Goal: Task Accomplishment & Management: Manage account settings

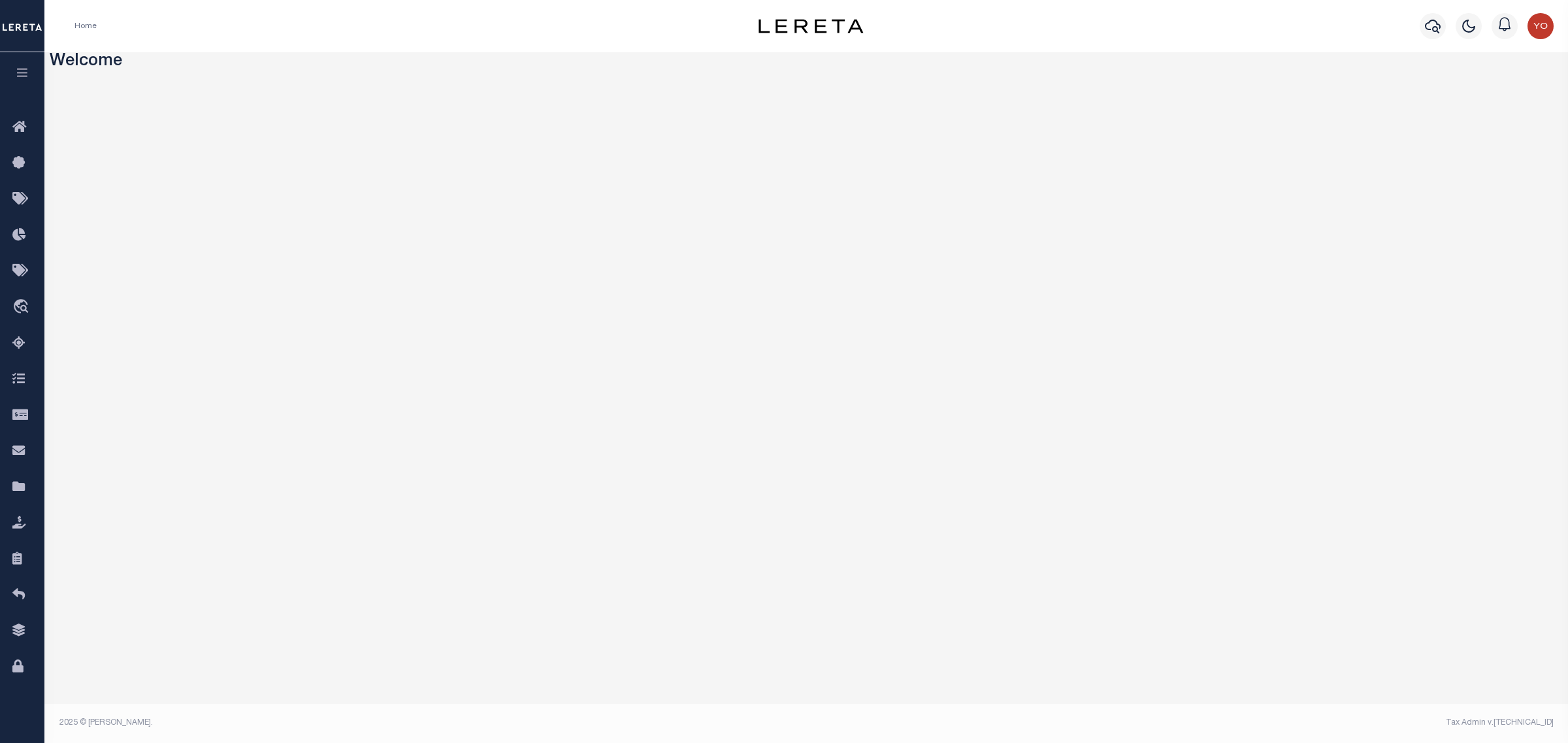
click at [19, 82] on button "button" at bounding box center [22, 74] width 44 height 44
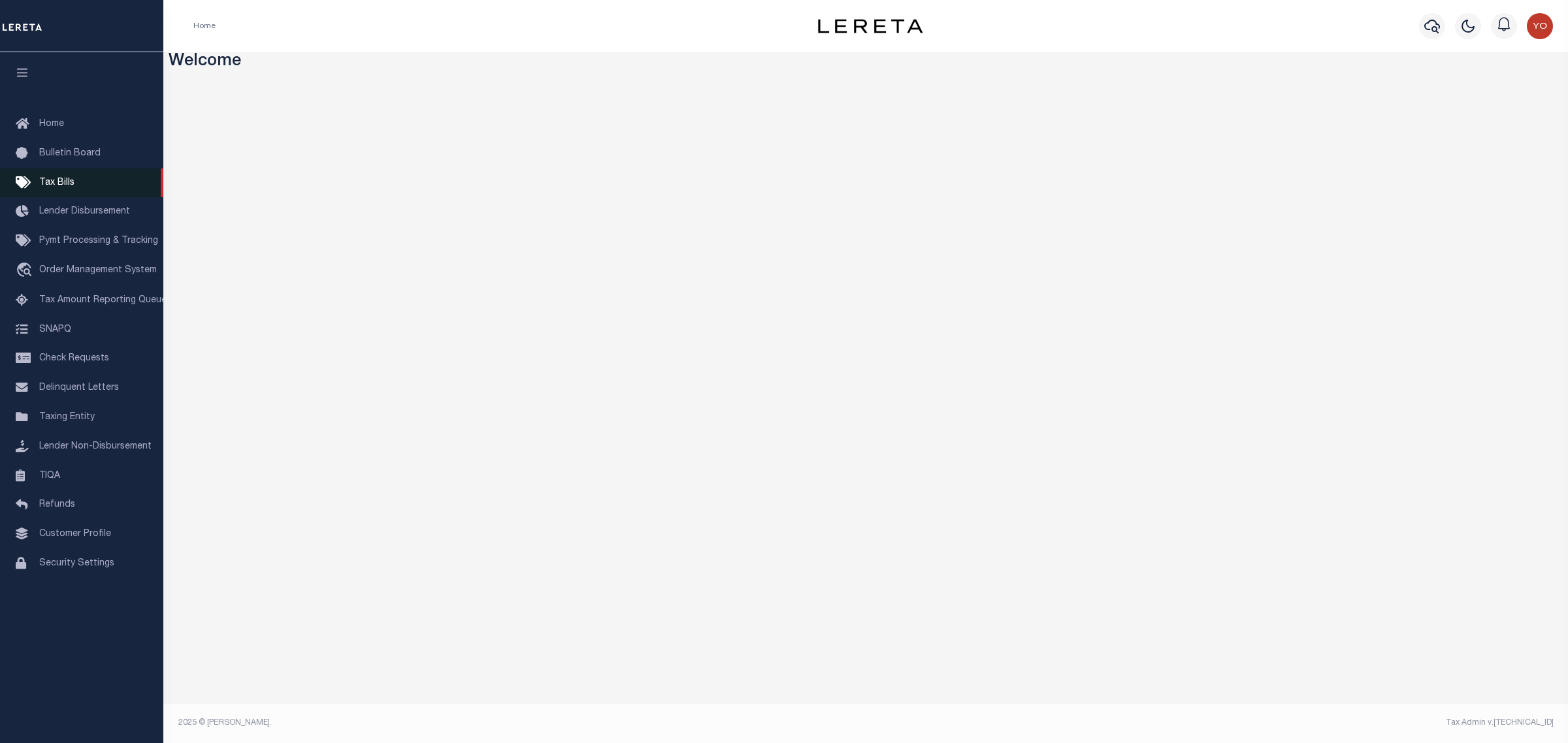
click at [61, 187] on span "Tax Bills" at bounding box center [57, 182] width 35 height 9
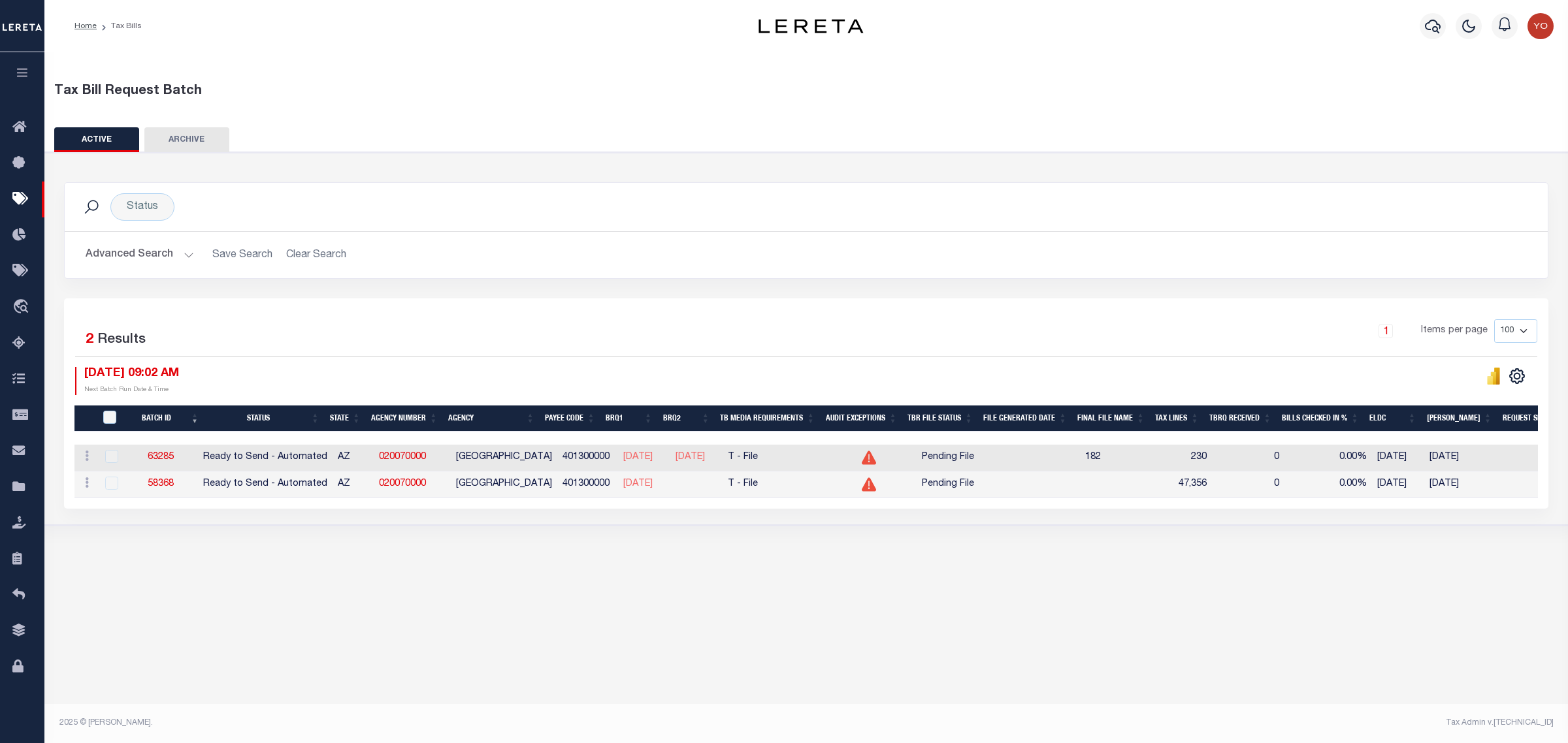
click at [21, 72] on icon "button" at bounding box center [23, 72] width 15 height 12
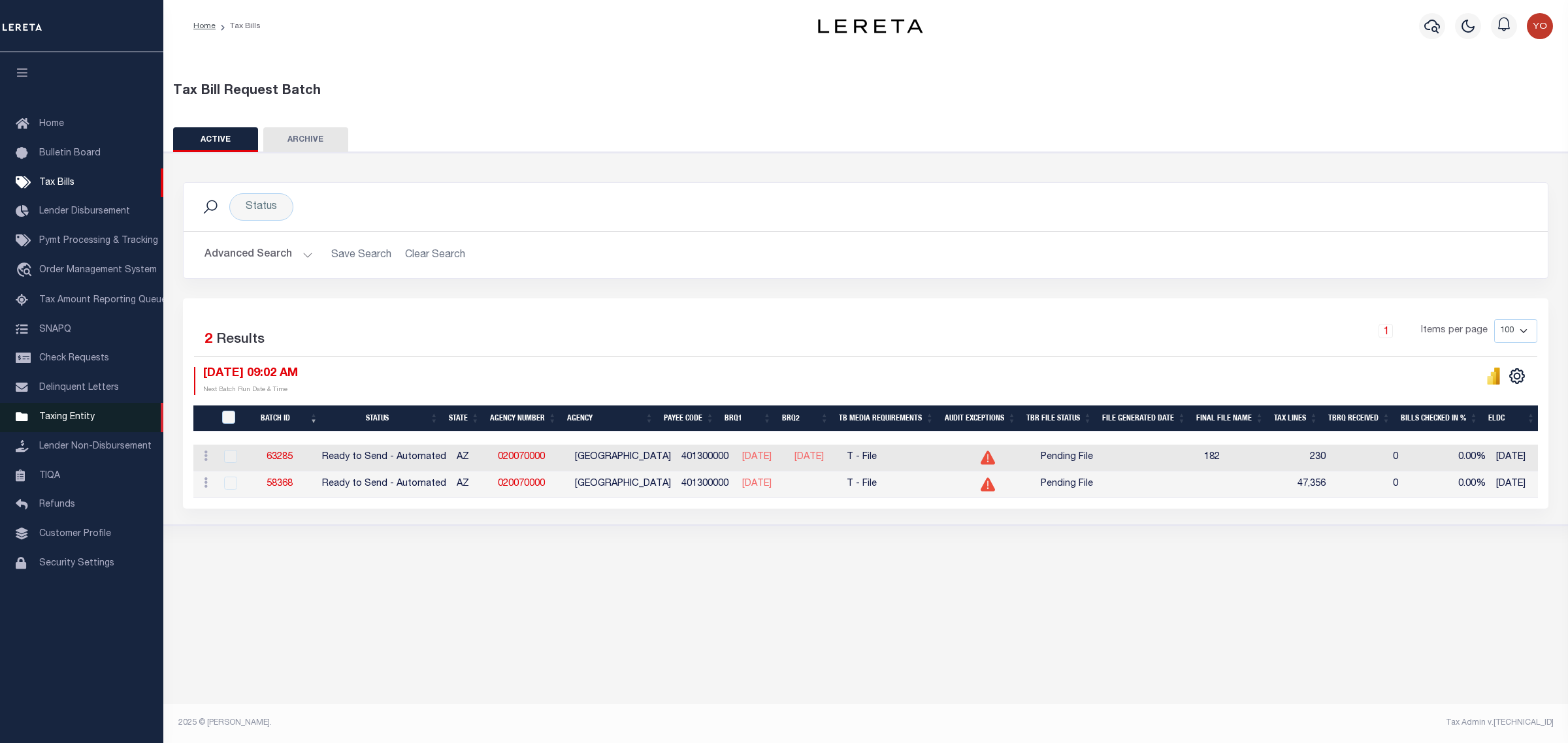
click at [80, 422] on span "Taxing Entity" at bounding box center [67, 417] width 55 height 9
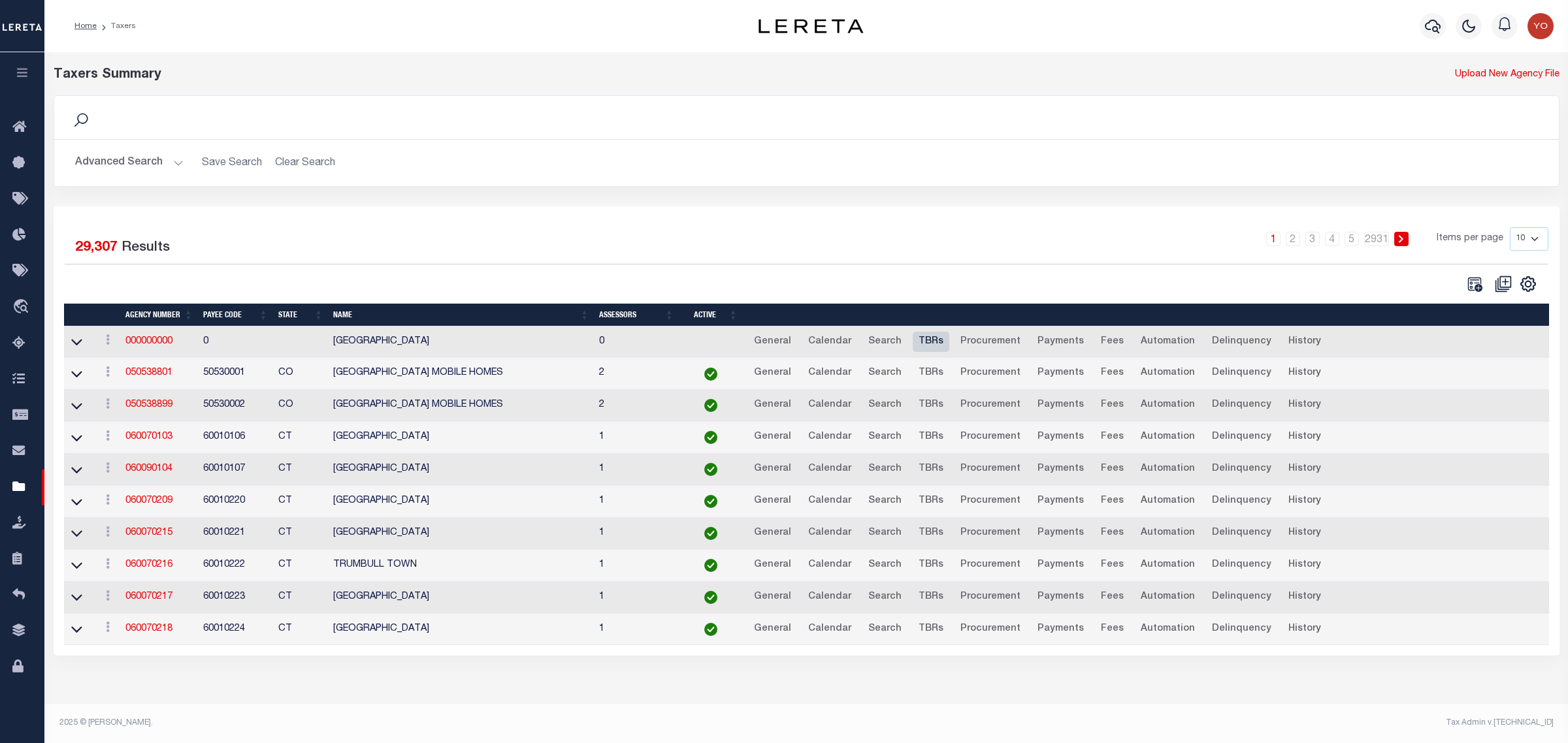
click at [916, 340] on link "TBRs" at bounding box center [930, 342] width 37 height 21
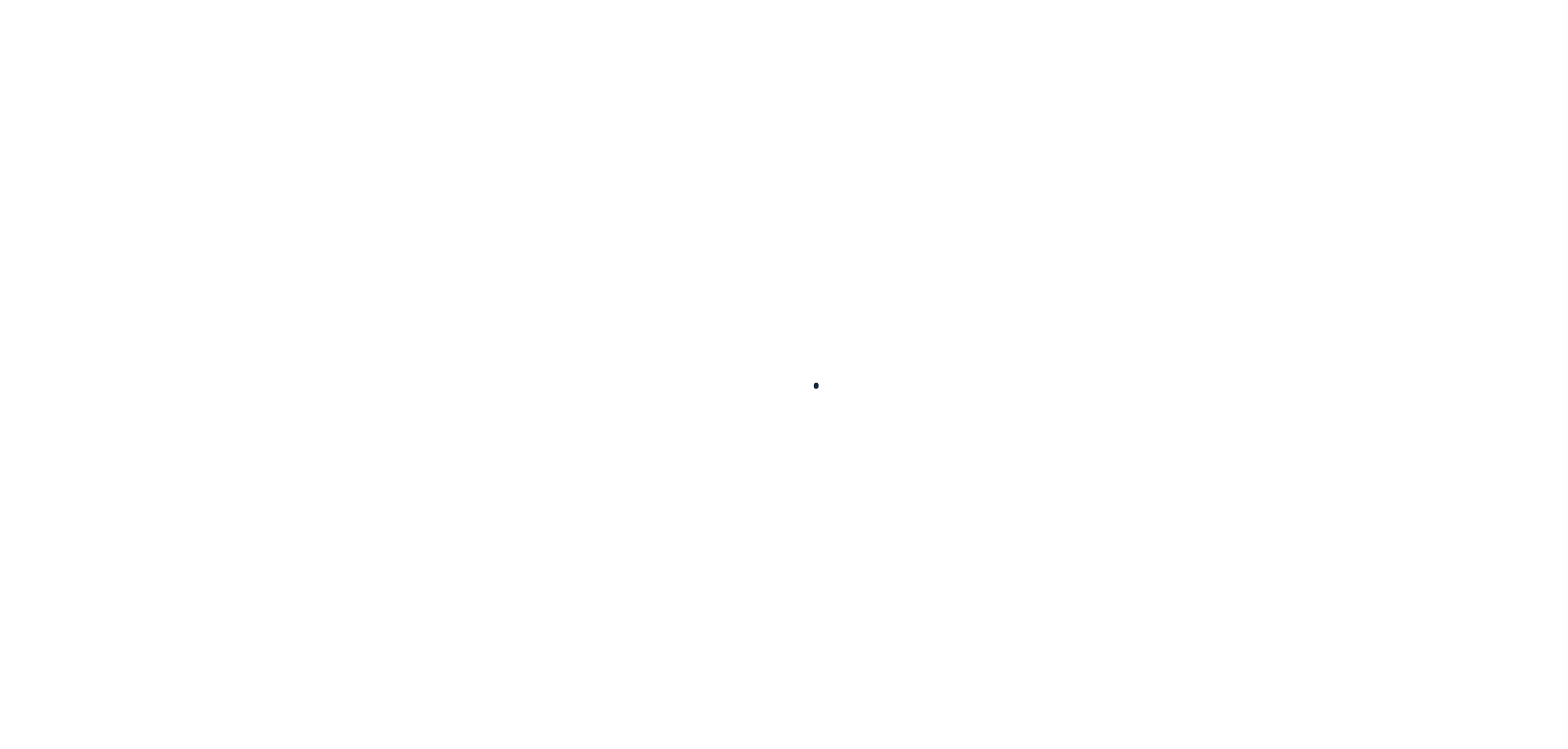
select select
checkbox input "false"
select select
checkbox input "false"
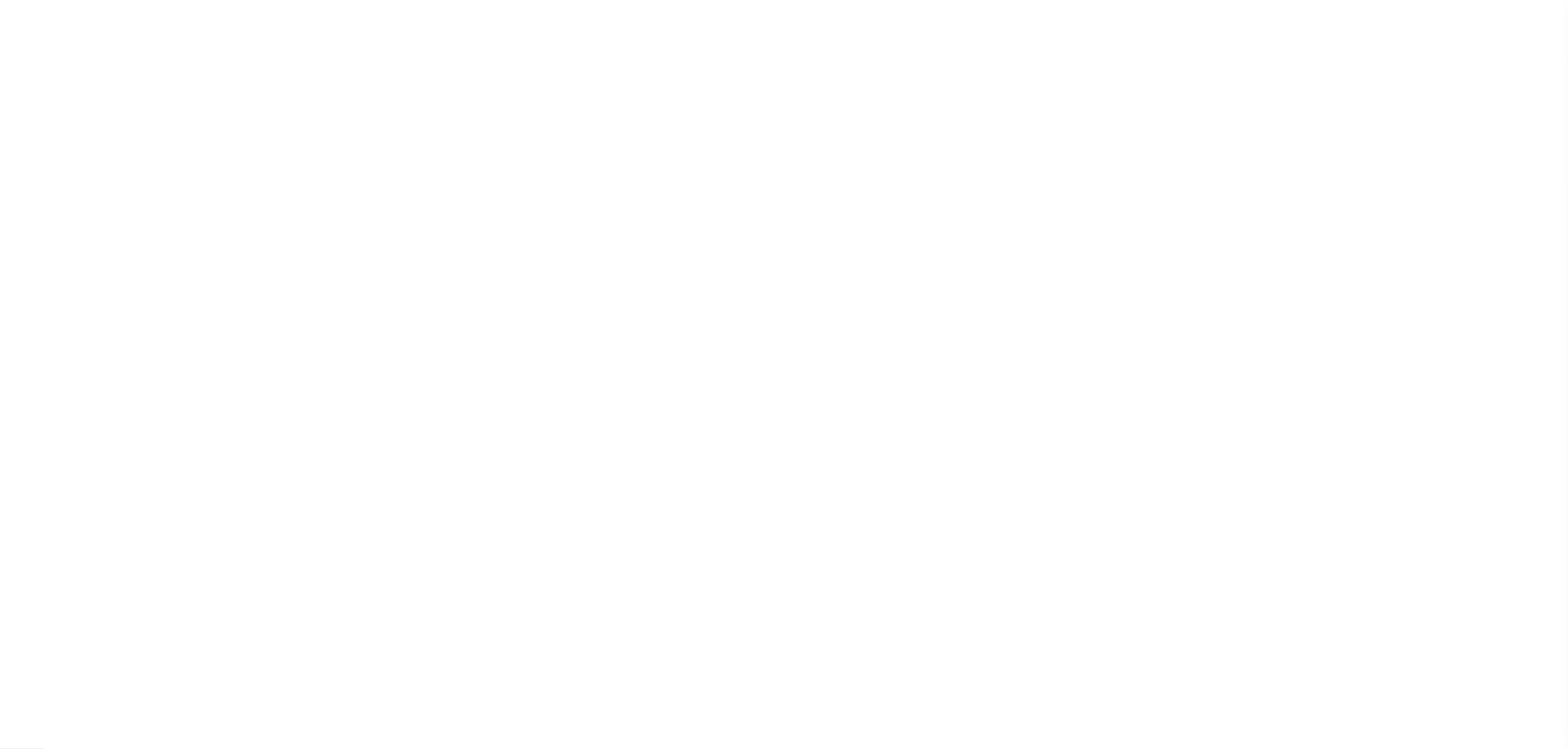
checkbox input "false"
select select "false"
select select
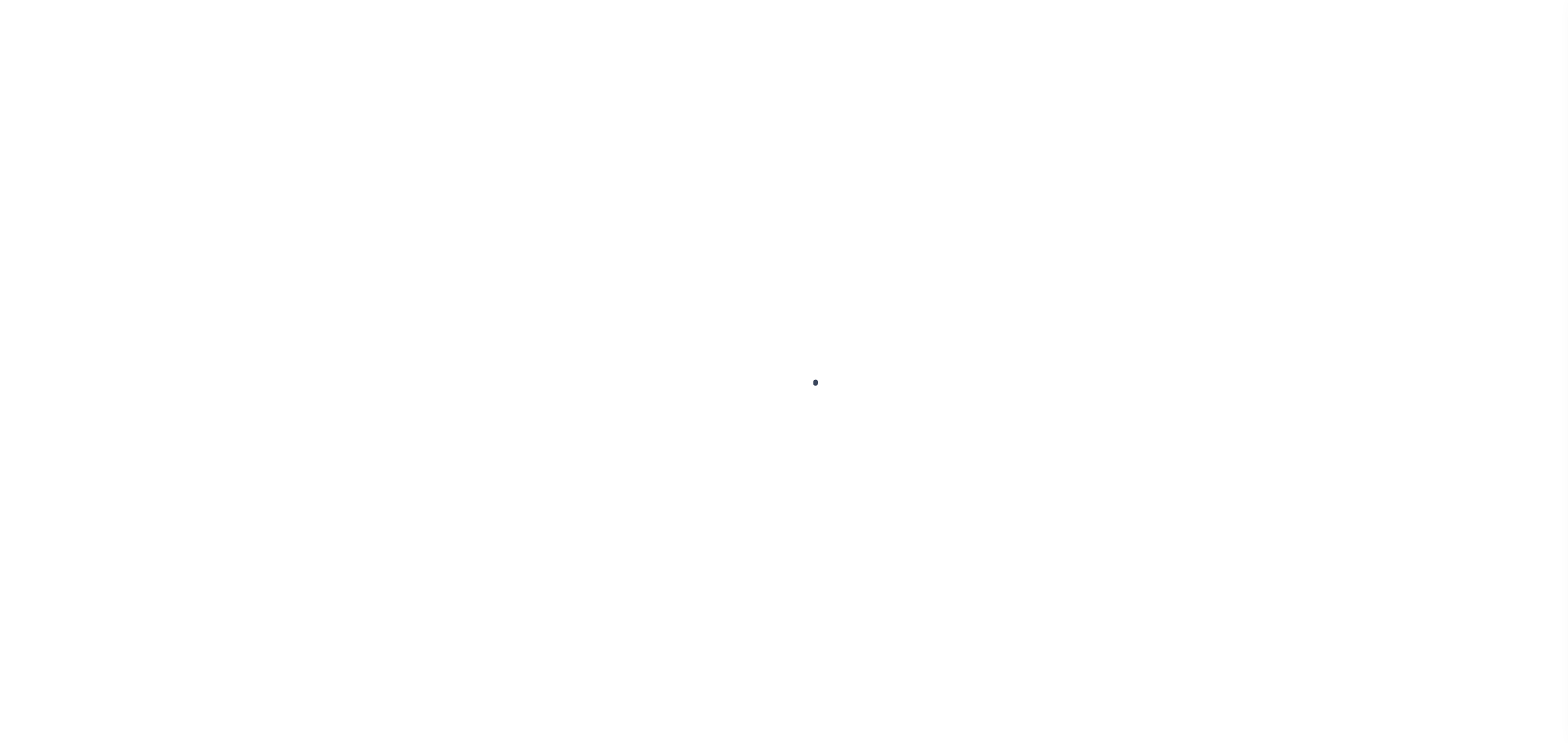
select select
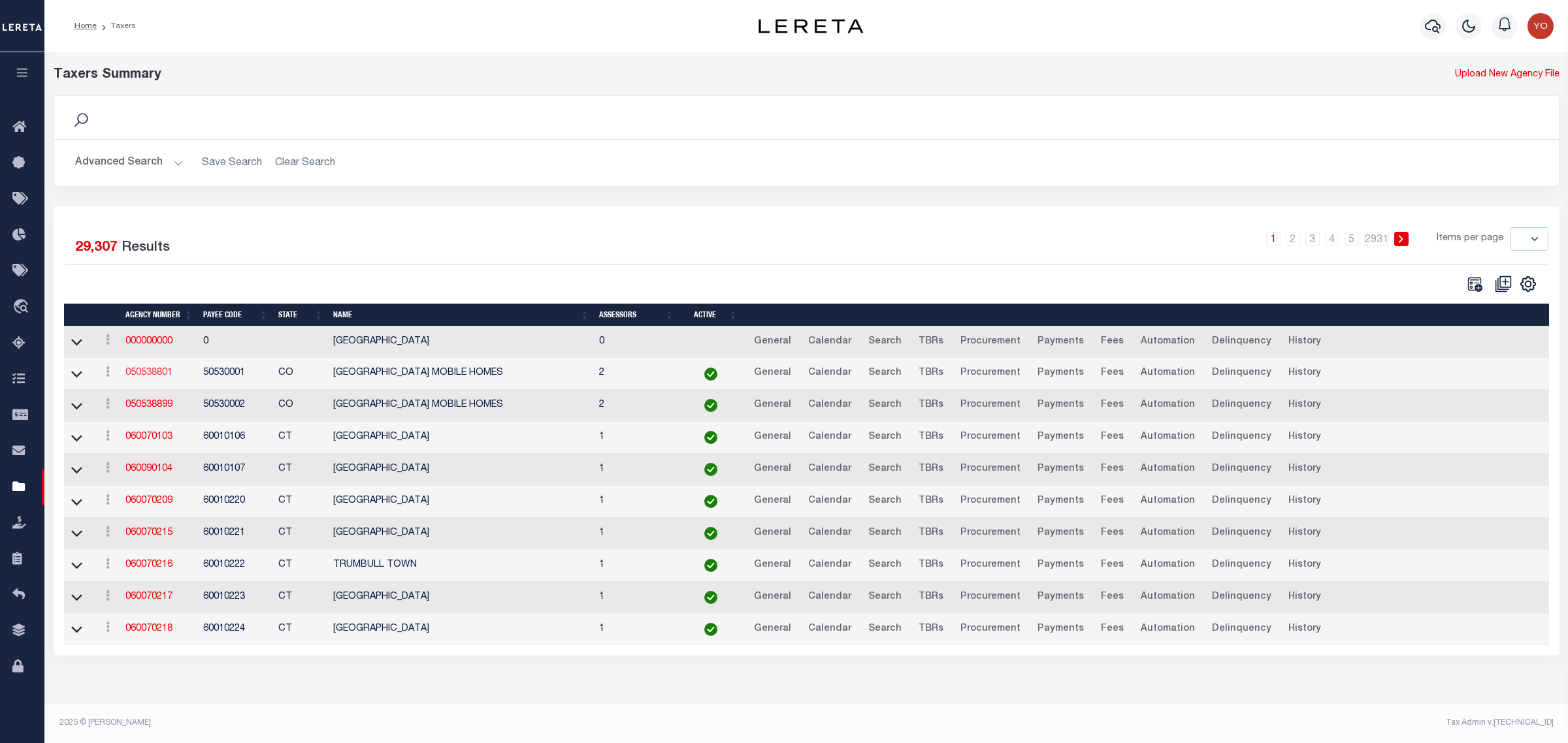
click at [152, 374] on link "050538801" at bounding box center [149, 372] width 47 height 9
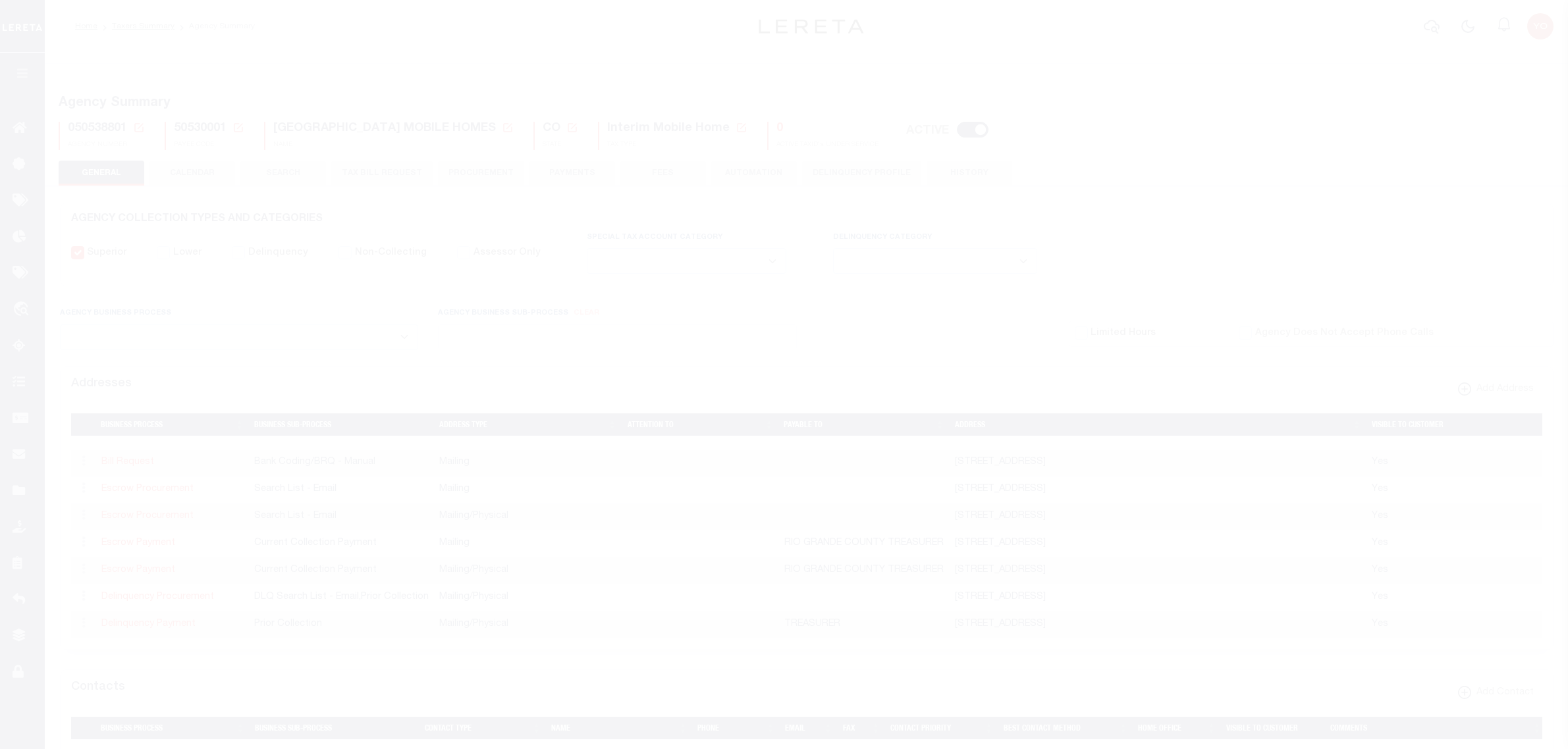
select select
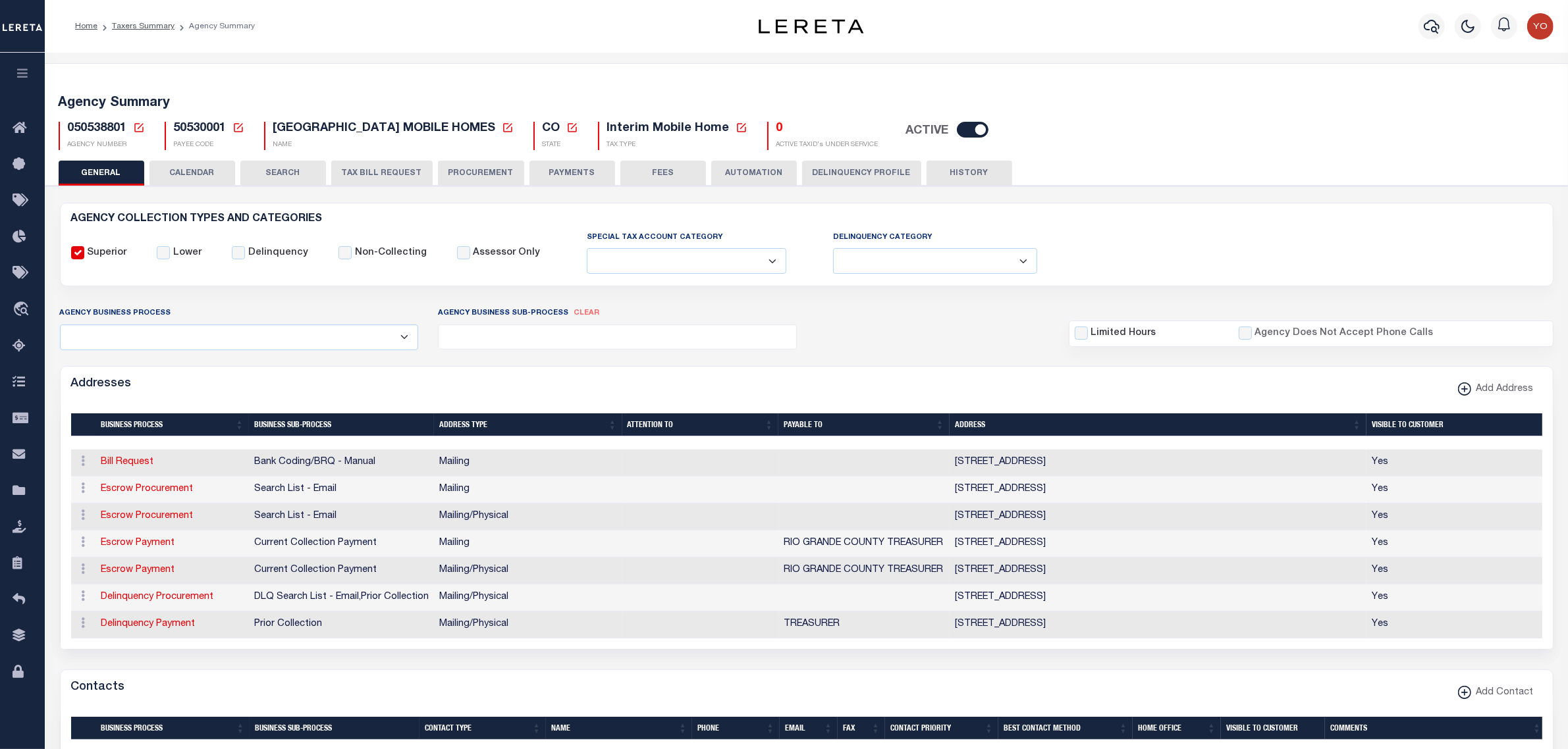
click at [199, 173] on button "CALENDAR" at bounding box center [192, 173] width 86 height 25
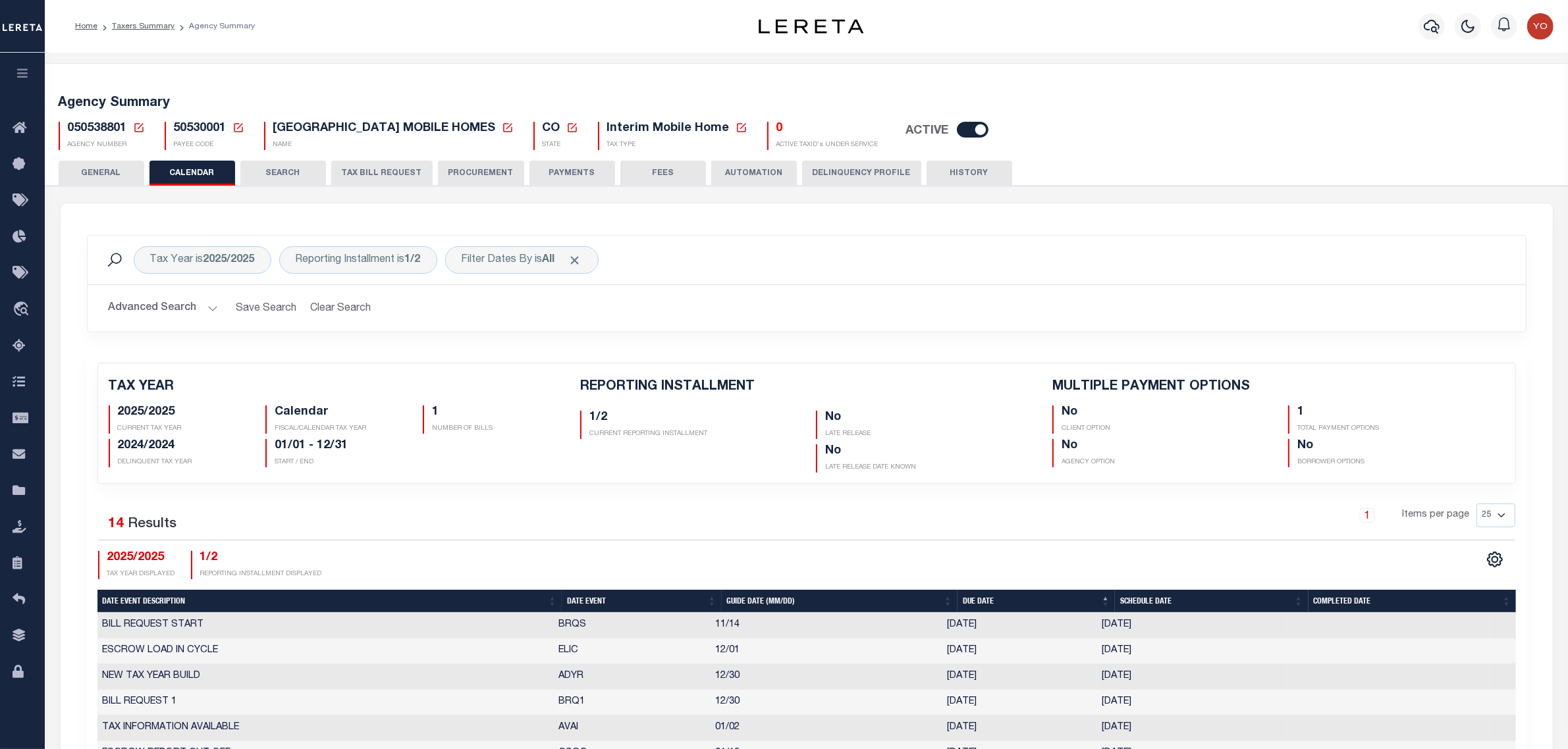
checkbox input "false"
type input "1"
click at [211, 305] on button "Advanced Search" at bounding box center [163, 308] width 109 height 26
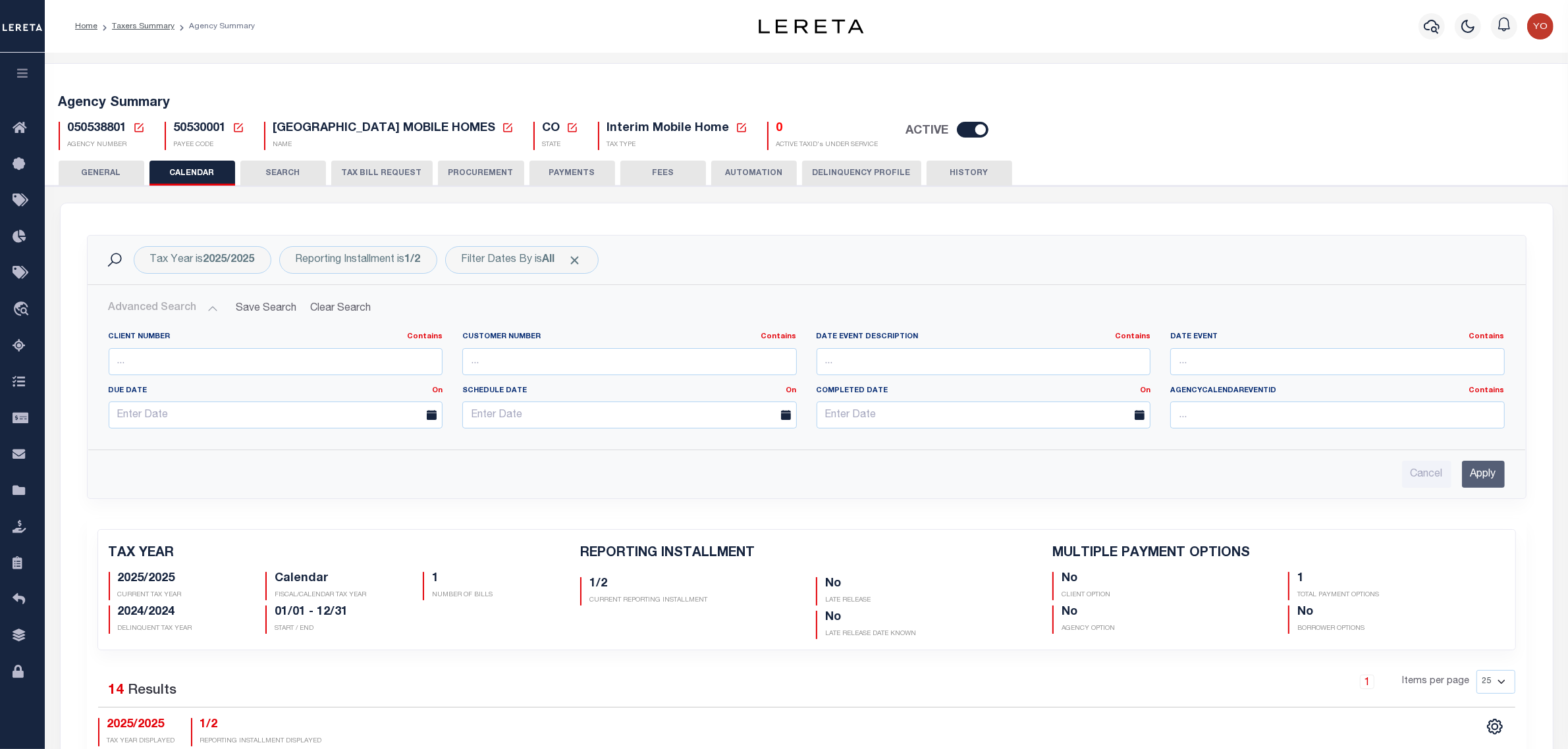
click at [211, 305] on button "Advanced Search" at bounding box center [163, 308] width 109 height 26
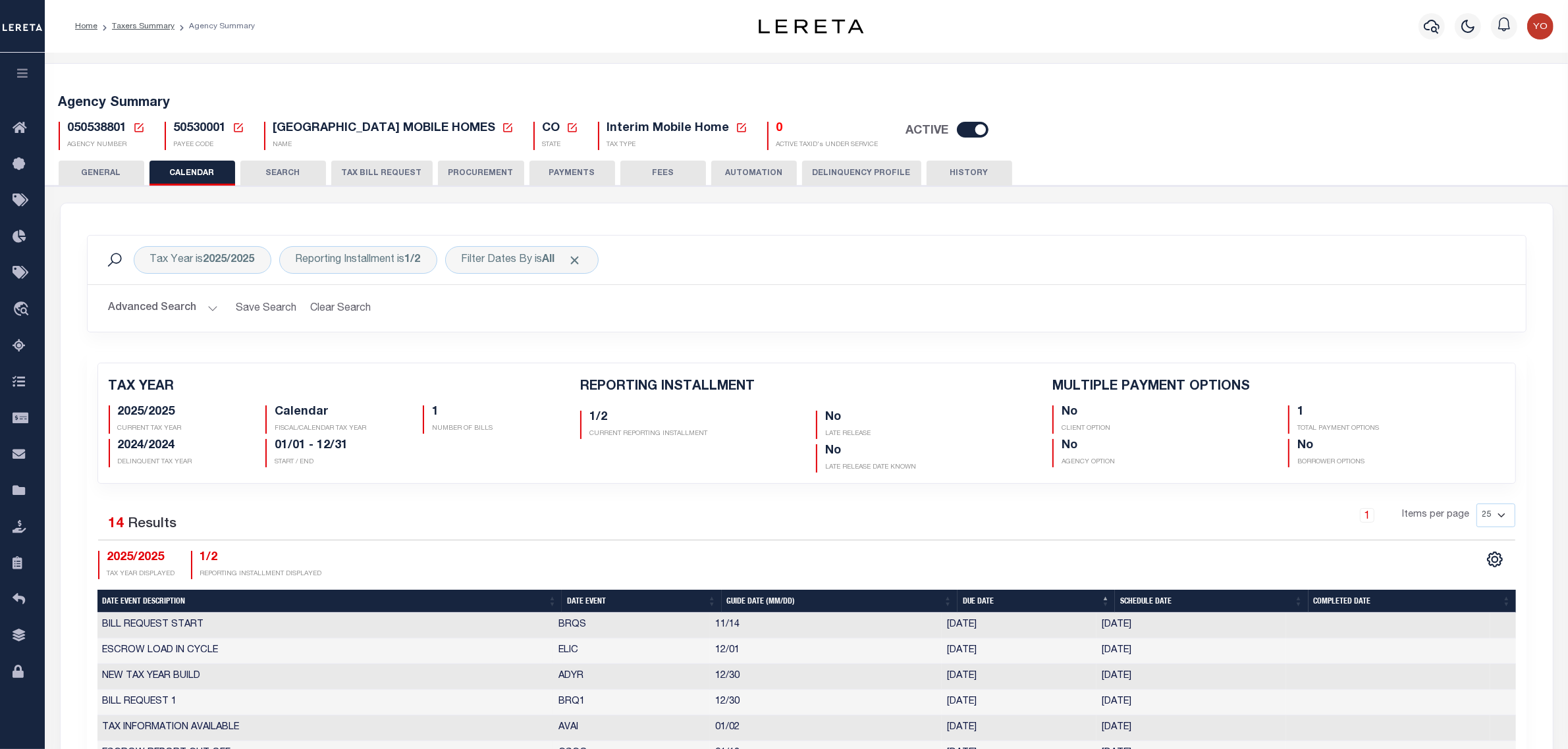
click at [20, 71] on icon "button" at bounding box center [23, 73] width 15 height 12
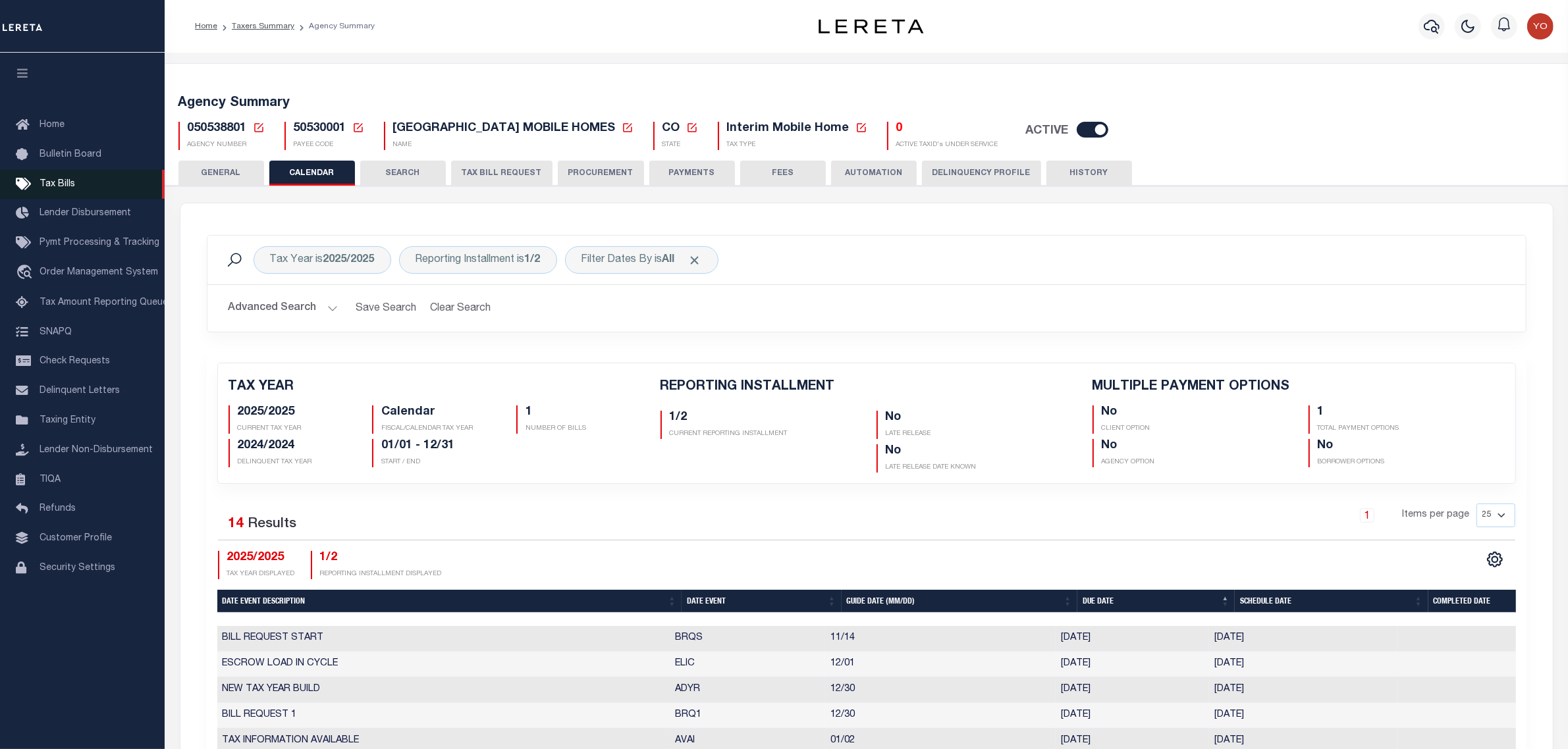
click at [70, 183] on span "Tax Bills" at bounding box center [57, 184] width 36 height 9
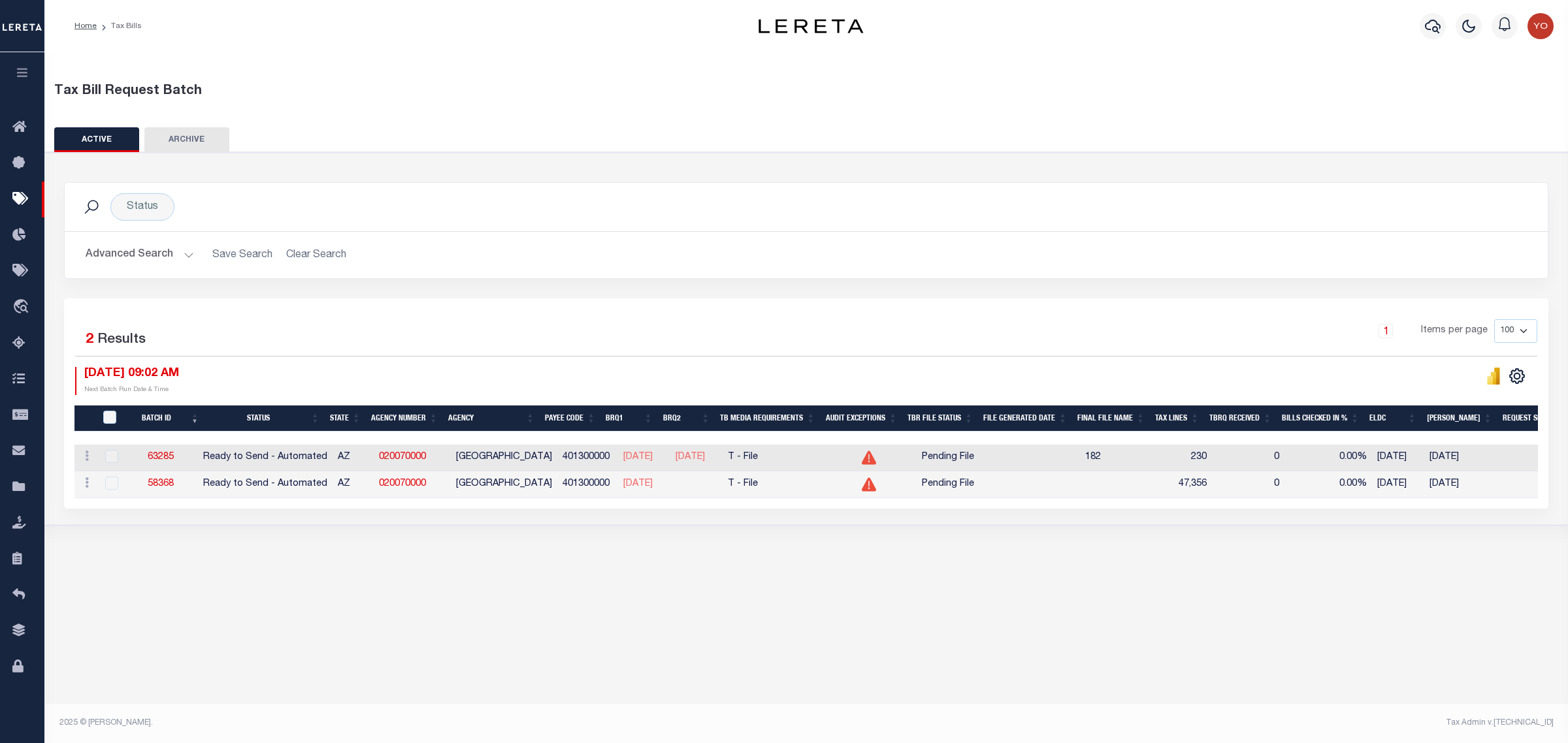
click at [183, 252] on button "Advanced Search" at bounding box center [139, 255] width 108 height 26
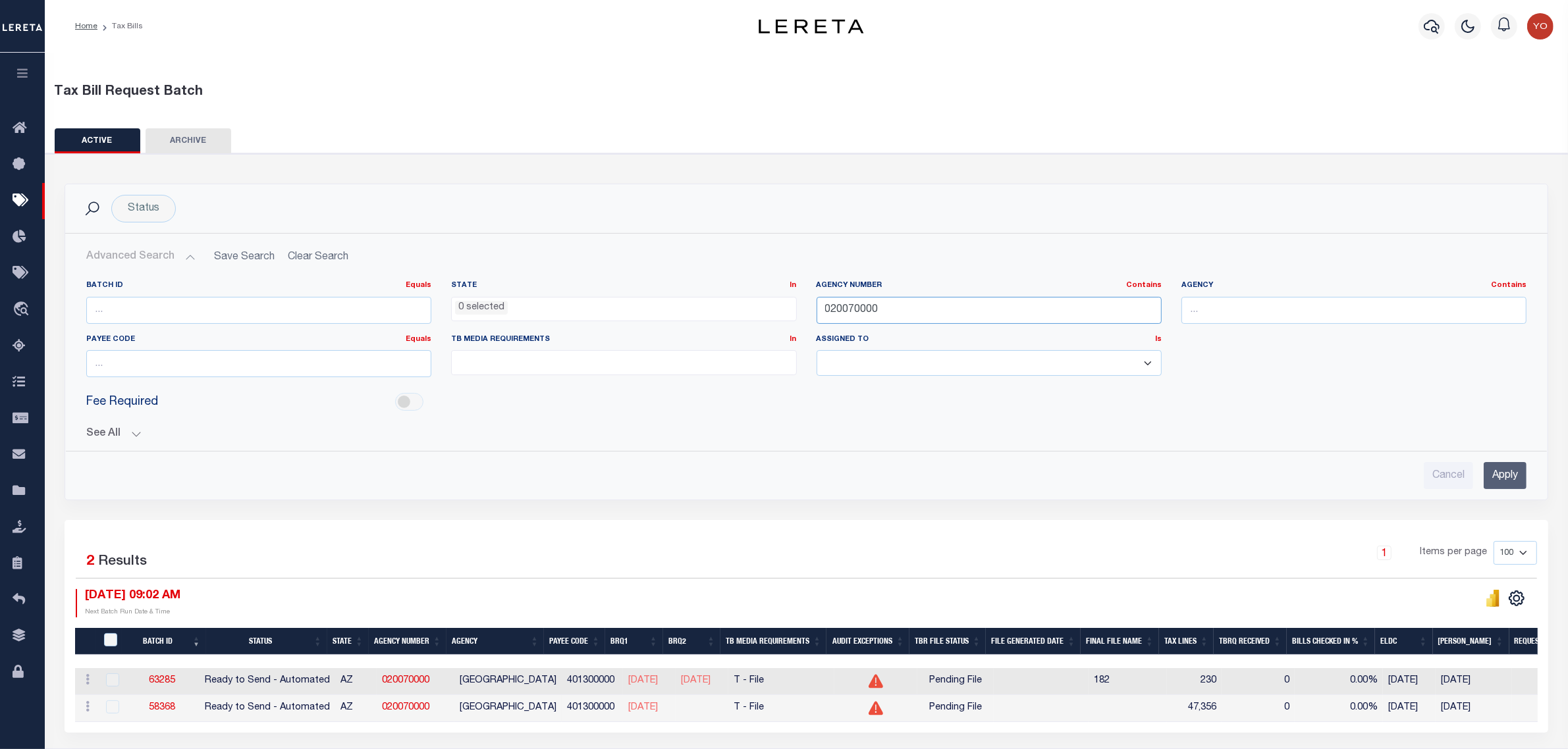
click at [940, 313] on input "020070000" at bounding box center [989, 310] width 345 height 27
click at [560, 359] on ul at bounding box center [623, 359] width 344 height 17
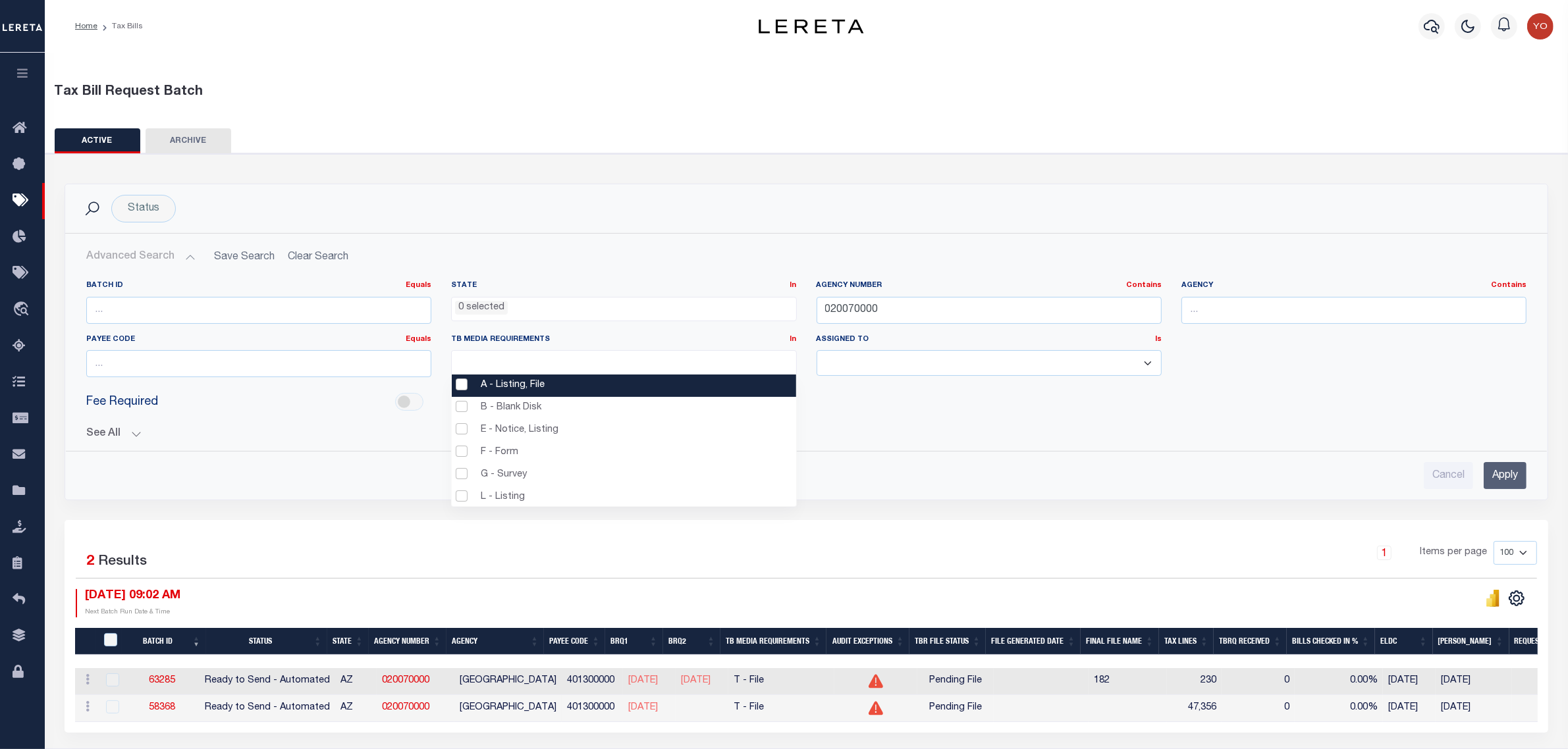
click at [465, 387] on li "A - Listing, File" at bounding box center [623, 386] width 344 height 22
select select "16"
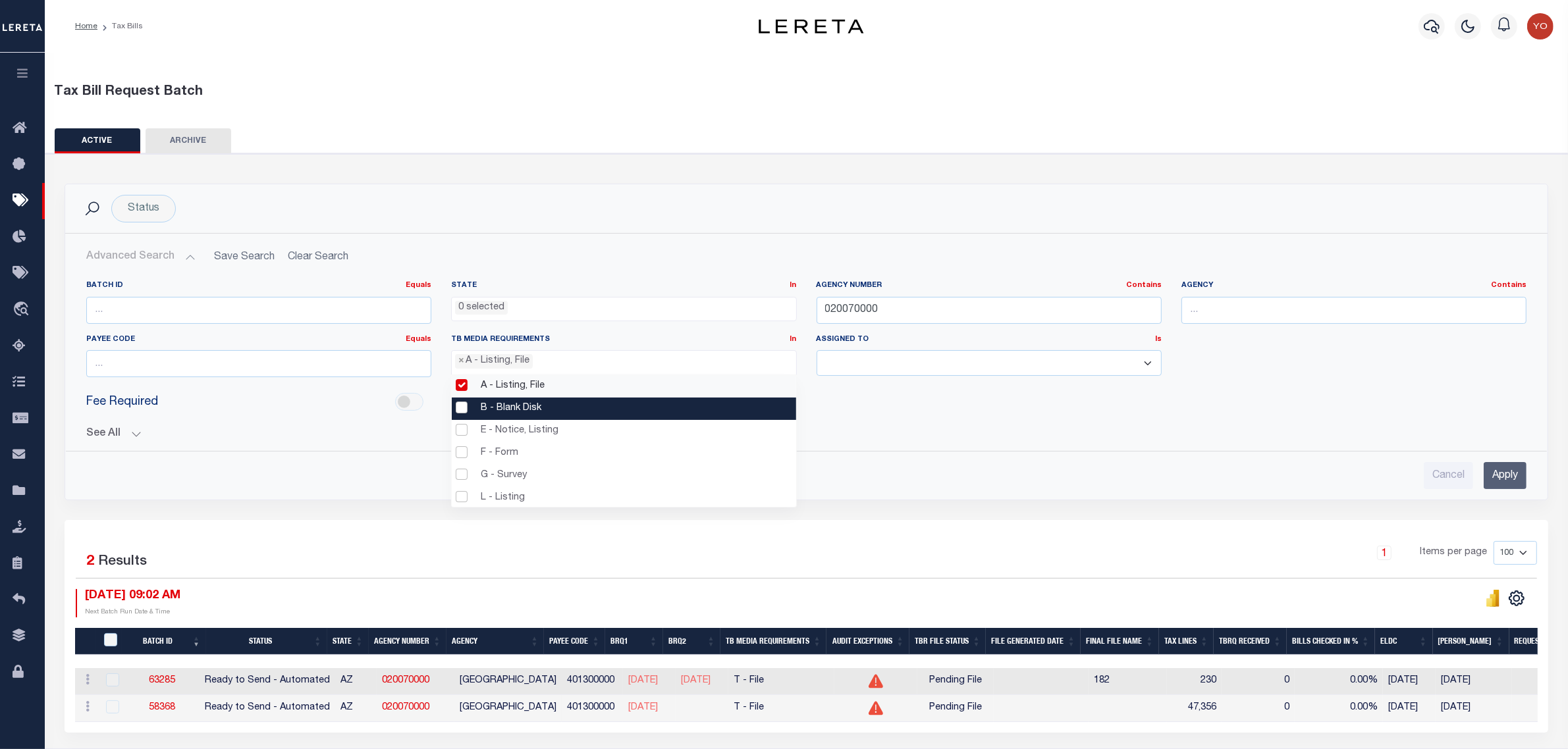
click at [460, 409] on li "B - Blank Disk" at bounding box center [623, 409] width 344 height 22
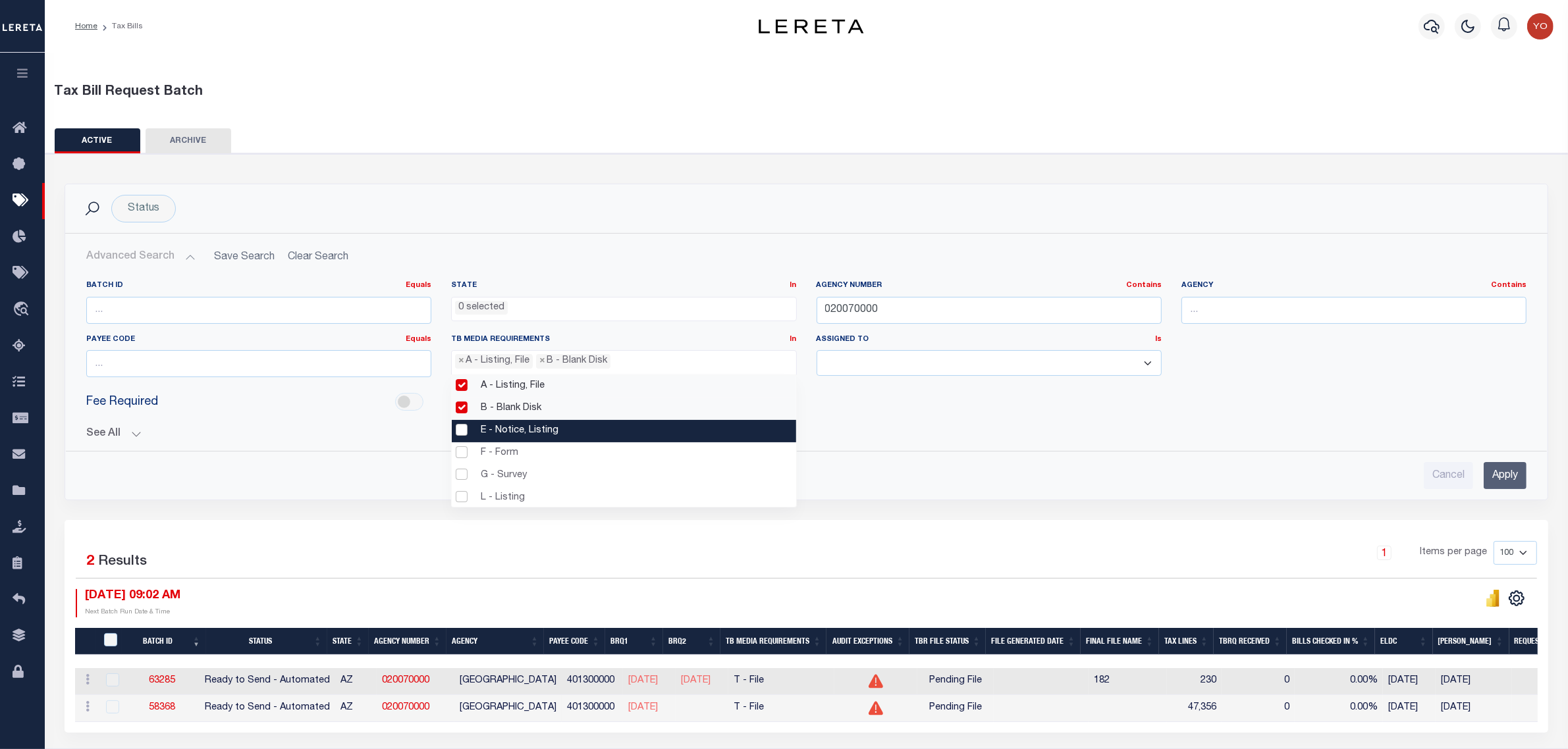
click at [463, 432] on li "E - Notice, Listing" at bounding box center [623, 431] width 344 height 22
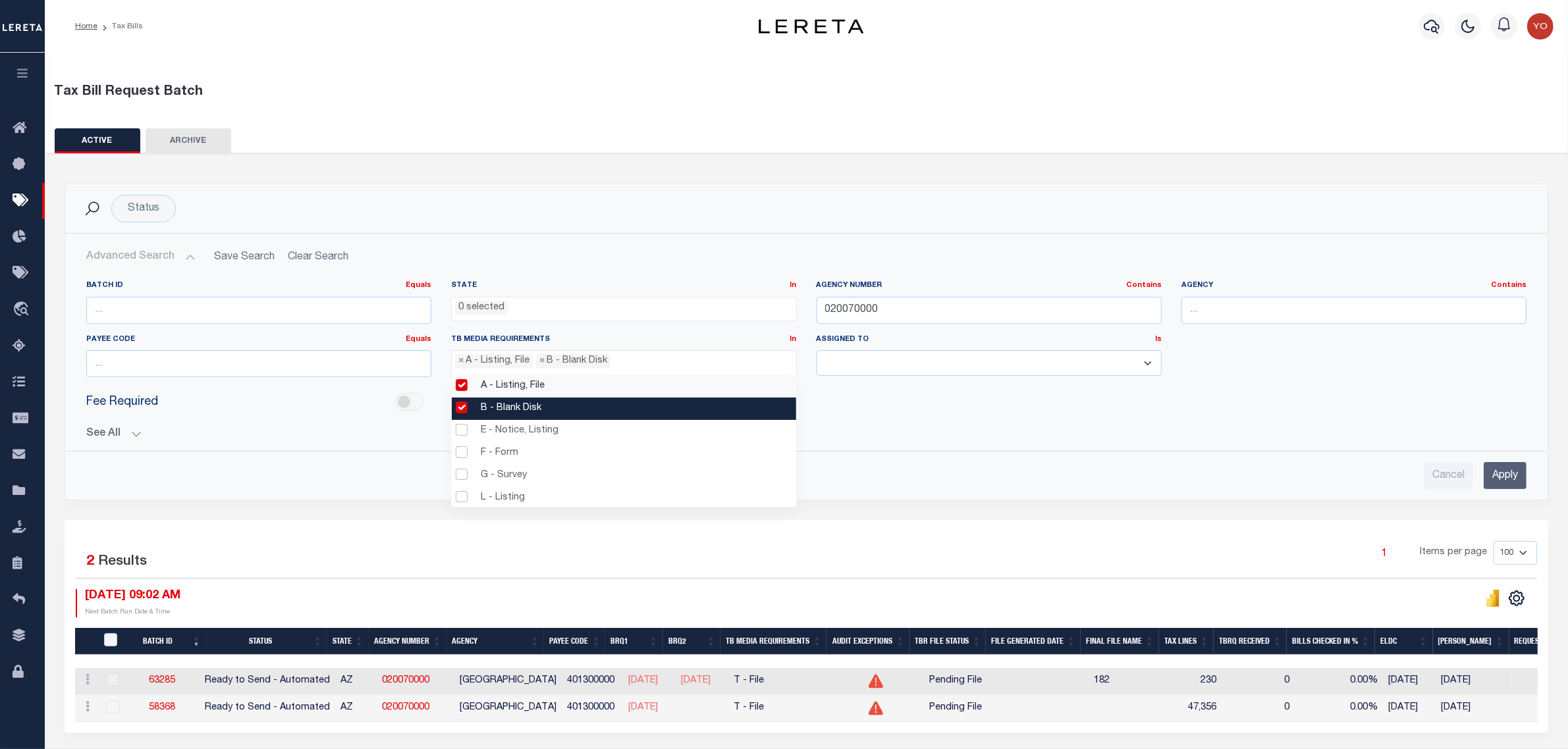
click at [463, 409] on li "B - Blank Disk" at bounding box center [623, 409] width 344 height 22
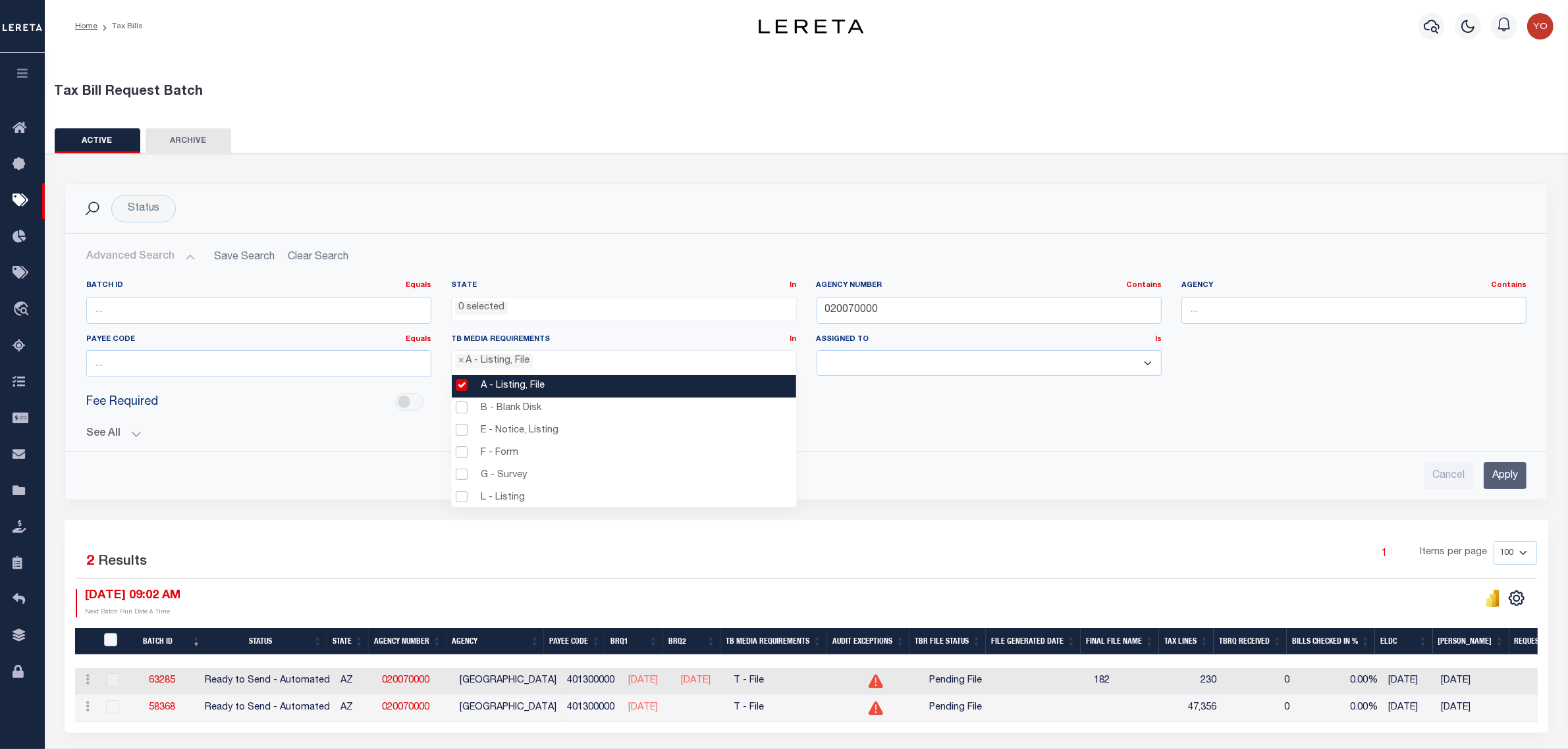
click at [464, 386] on li "A - Listing, File" at bounding box center [623, 386] width 344 height 22
select select
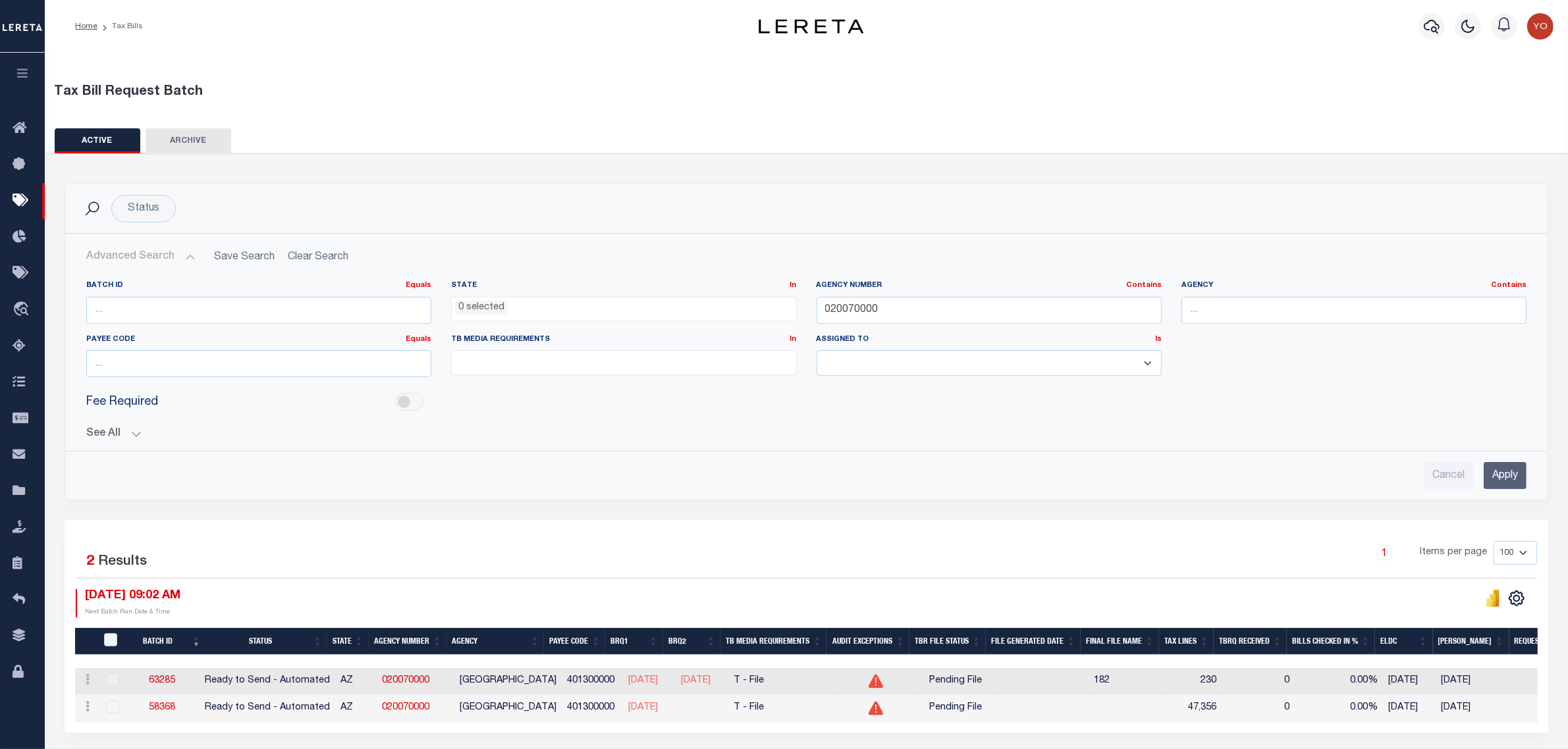
click at [187, 257] on button "Advanced Search" at bounding box center [140, 257] width 109 height 26
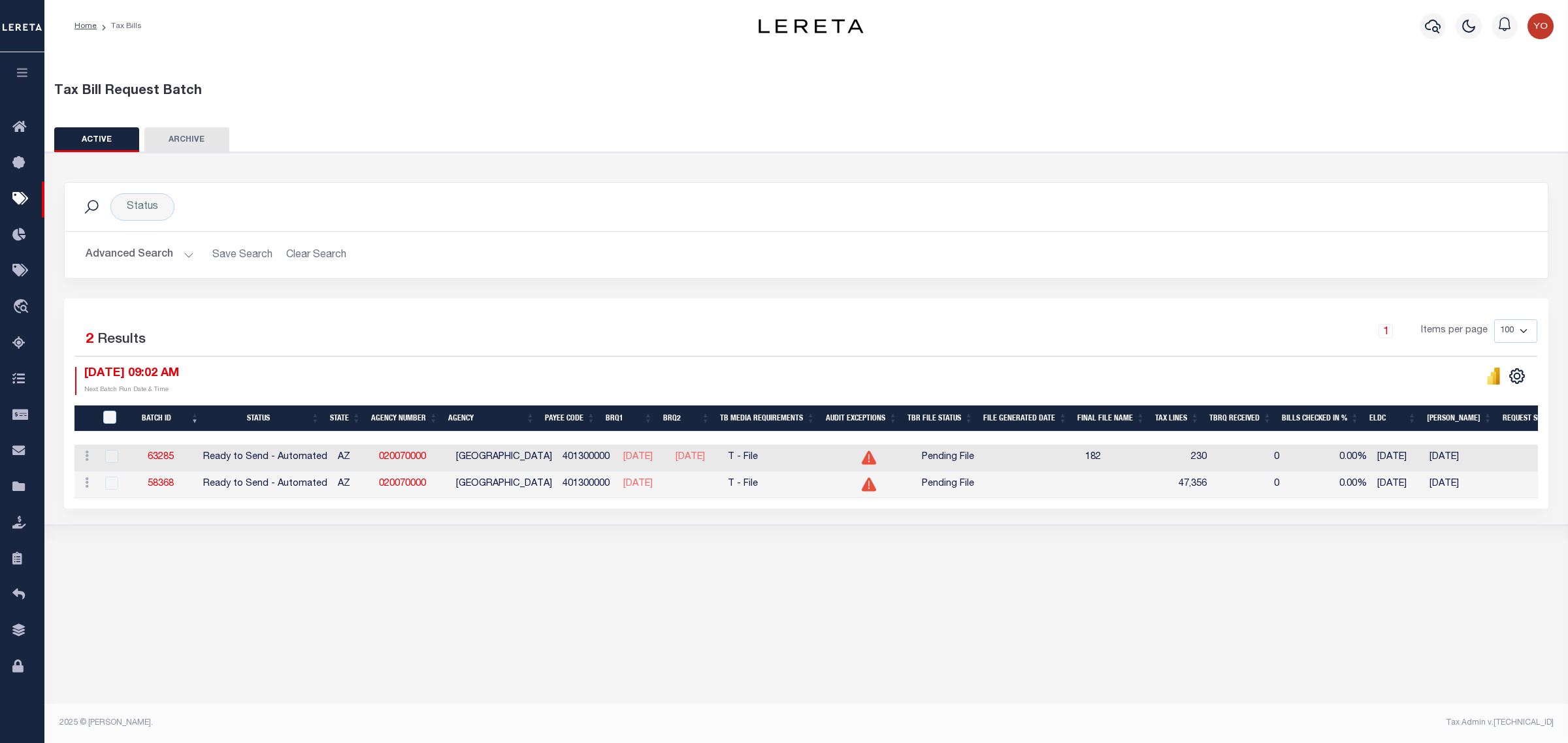
click at [180, 255] on button "Advanced Search" at bounding box center [139, 255] width 108 height 26
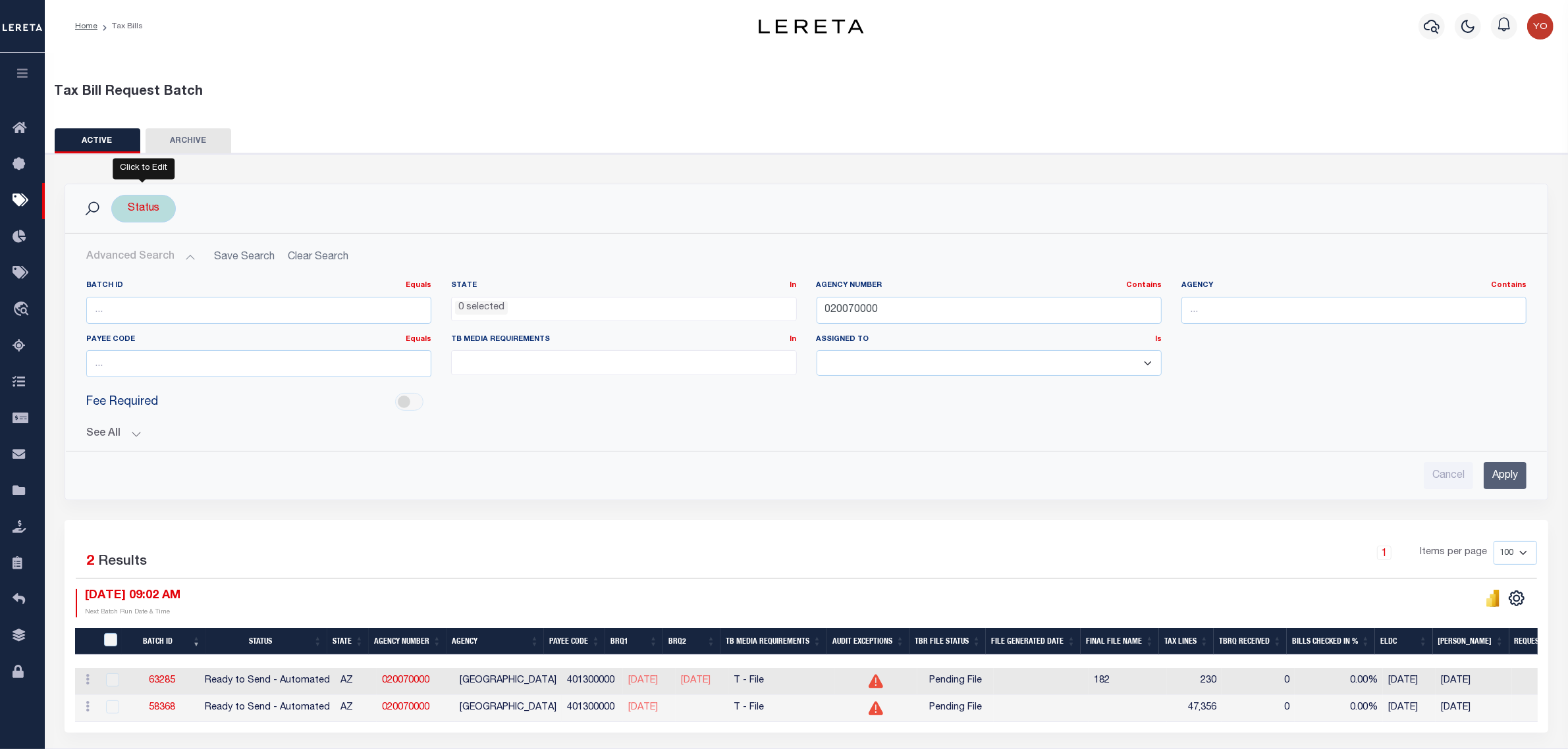
click at [154, 210] on div "Status" at bounding box center [143, 209] width 64 height 28
click at [168, 233] on li "0 selected" at bounding box center [158, 236] width 52 height 14
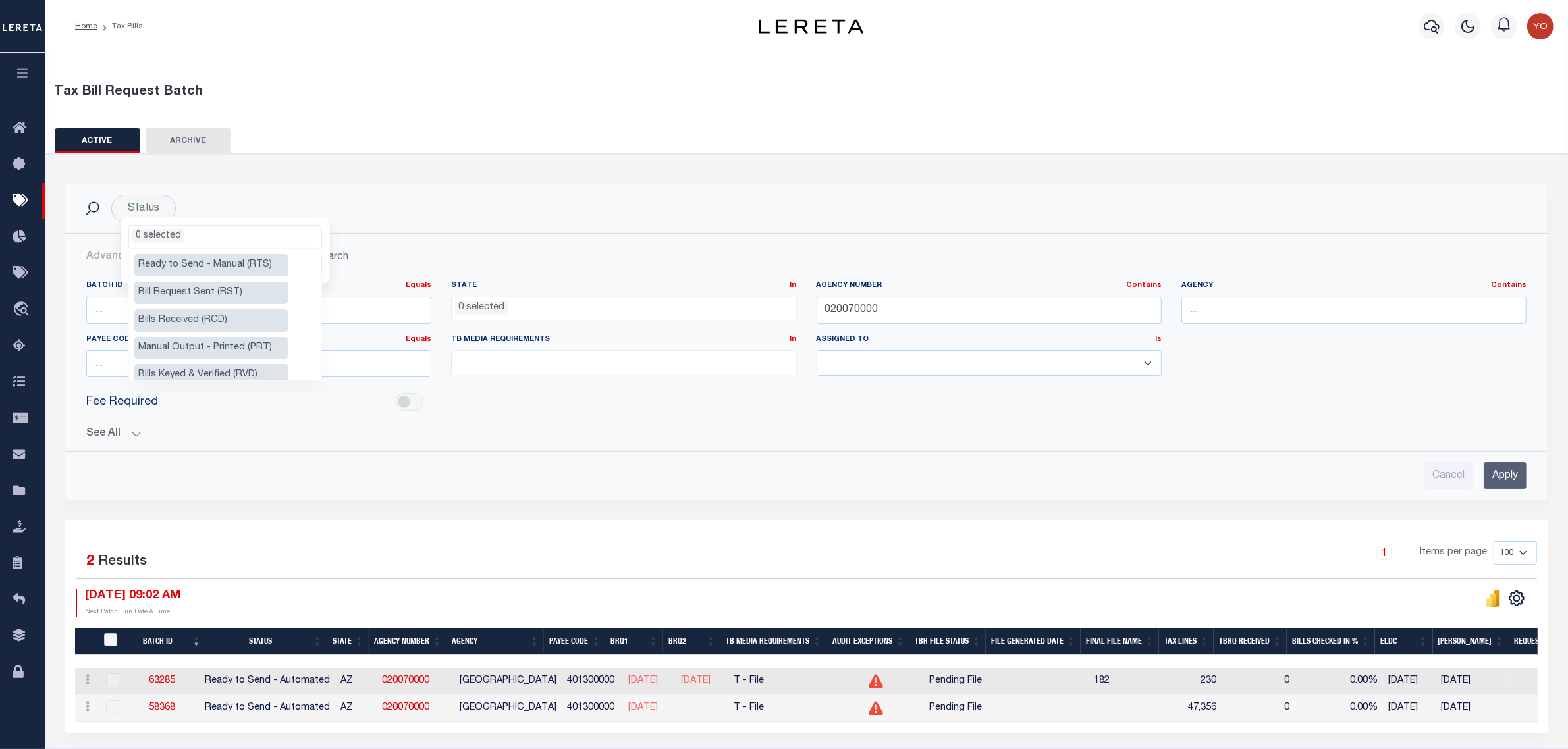
click at [185, 266] on li "Ready to Send - Manual (RTS)" at bounding box center [211, 266] width 154 height 22
select select "RTS"
click at [179, 286] on li "Bill Request Sent (RST)" at bounding box center [211, 293] width 154 height 22
click at [196, 323] on li "Bills Received (RCD)" at bounding box center [211, 321] width 154 height 22
click at [268, 198] on div "Status Ready to Send - Manual (RTS) Bill Request Sent (RST) Bills Received (RCD…" at bounding box center [806, 209] width 1461 height 28
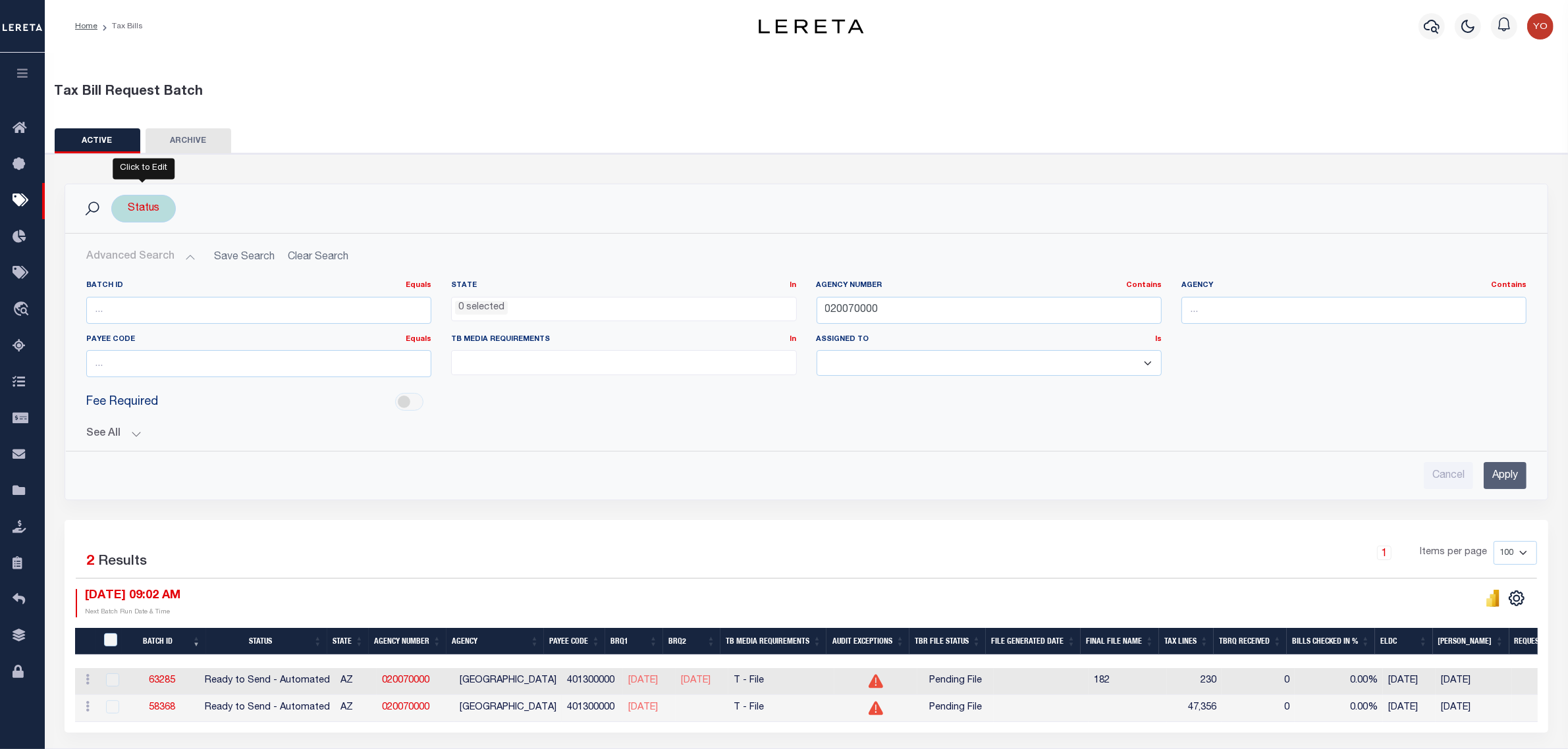
click at [138, 205] on div "Status Ready to Send - Manual (RTS) Bill Request Sent (RST) Bills Received (RCD…" at bounding box center [143, 209] width 64 height 28
click at [205, 233] on ul "0 selected" at bounding box center [225, 234] width 192 height 17
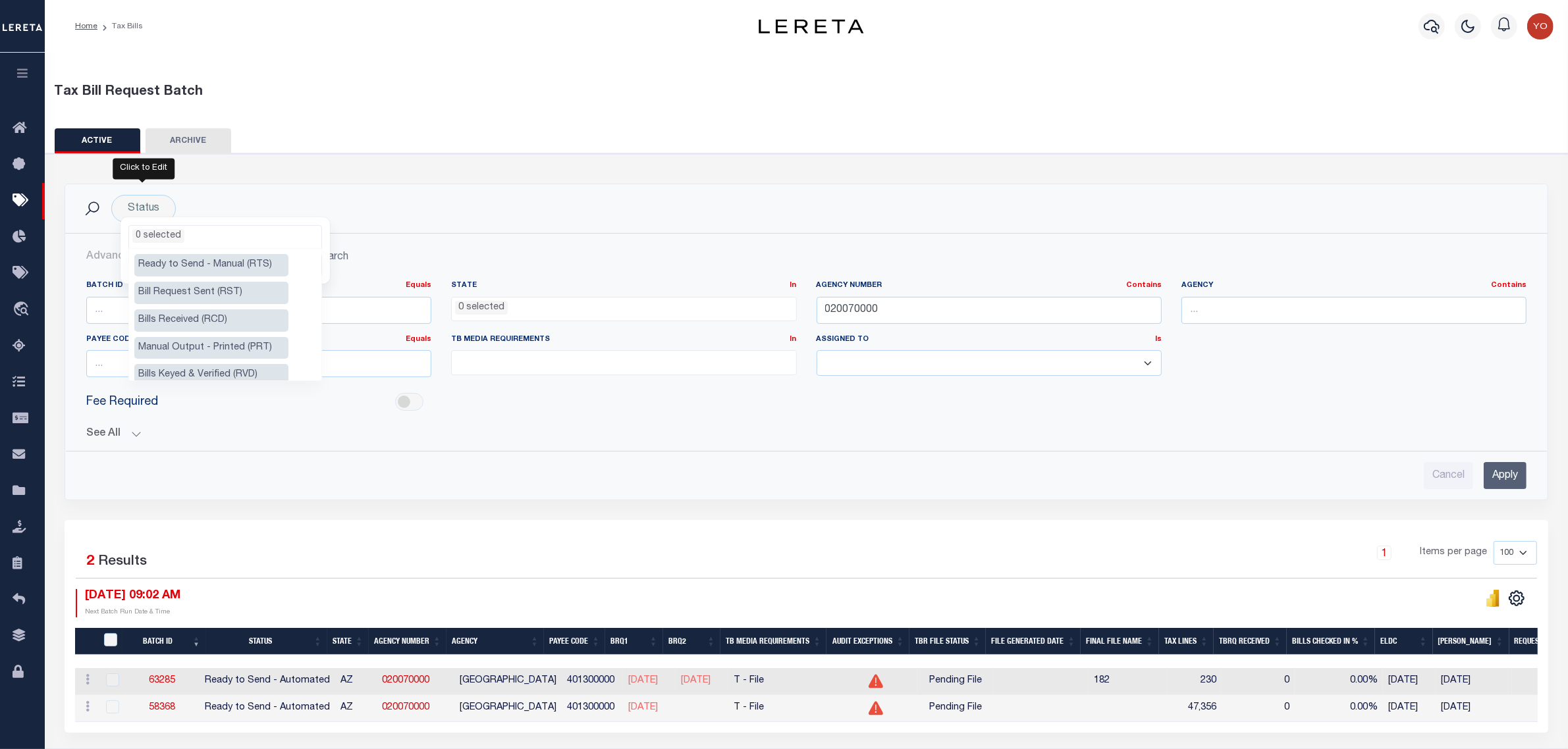
click at [194, 270] on li "Ready to Send - Manual (RTS)" at bounding box center [211, 266] width 154 height 22
select select "RTS"
click at [194, 293] on li "Bill Request Sent (RST)" at bounding box center [211, 293] width 154 height 22
click at [163, 232] on li "2 selected" at bounding box center [158, 236] width 52 height 14
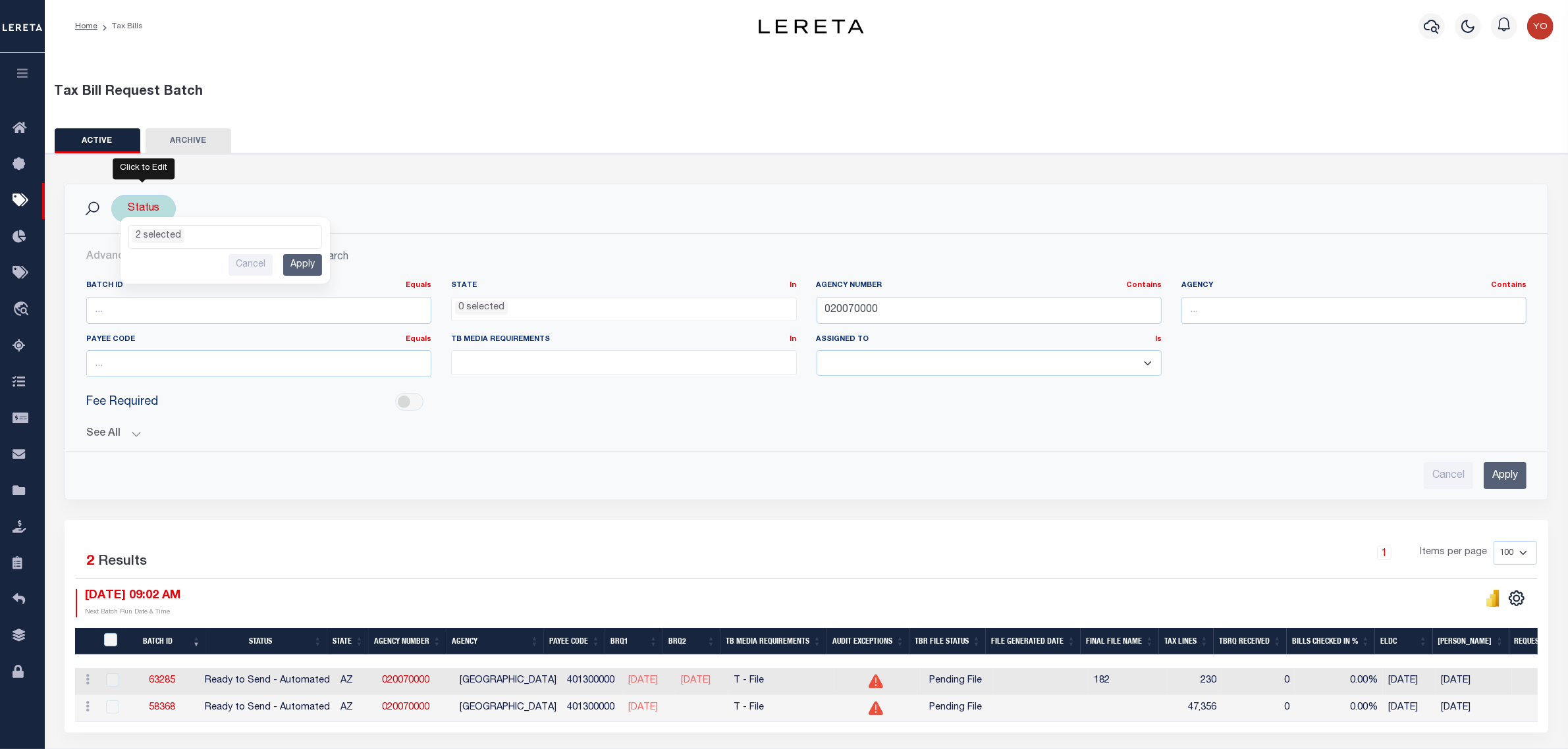
click at [307, 268] on input "Apply" at bounding box center [303, 265] width 39 height 22
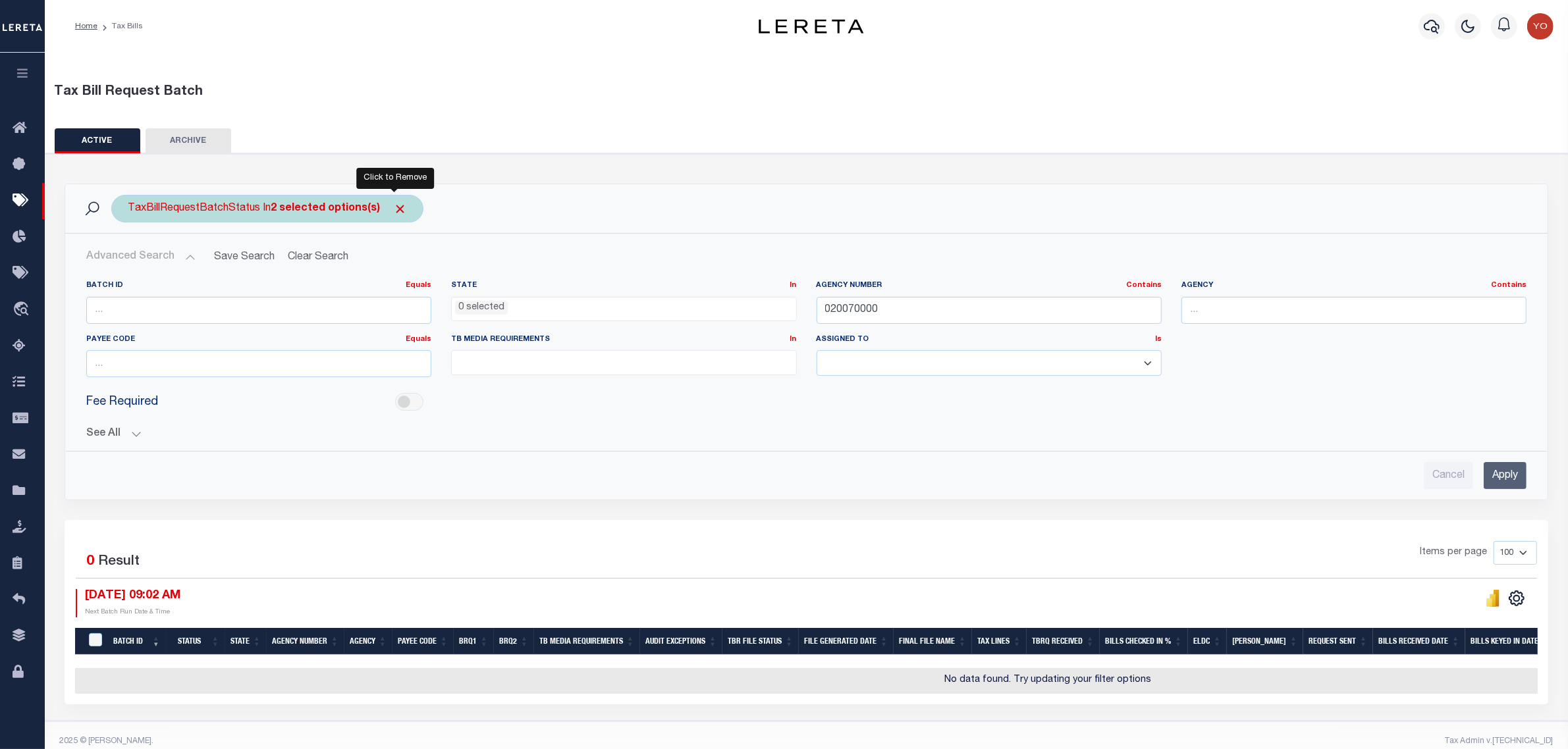
click at [394, 208] on span "Click to Remove" at bounding box center [400, 209] width 14 height 14
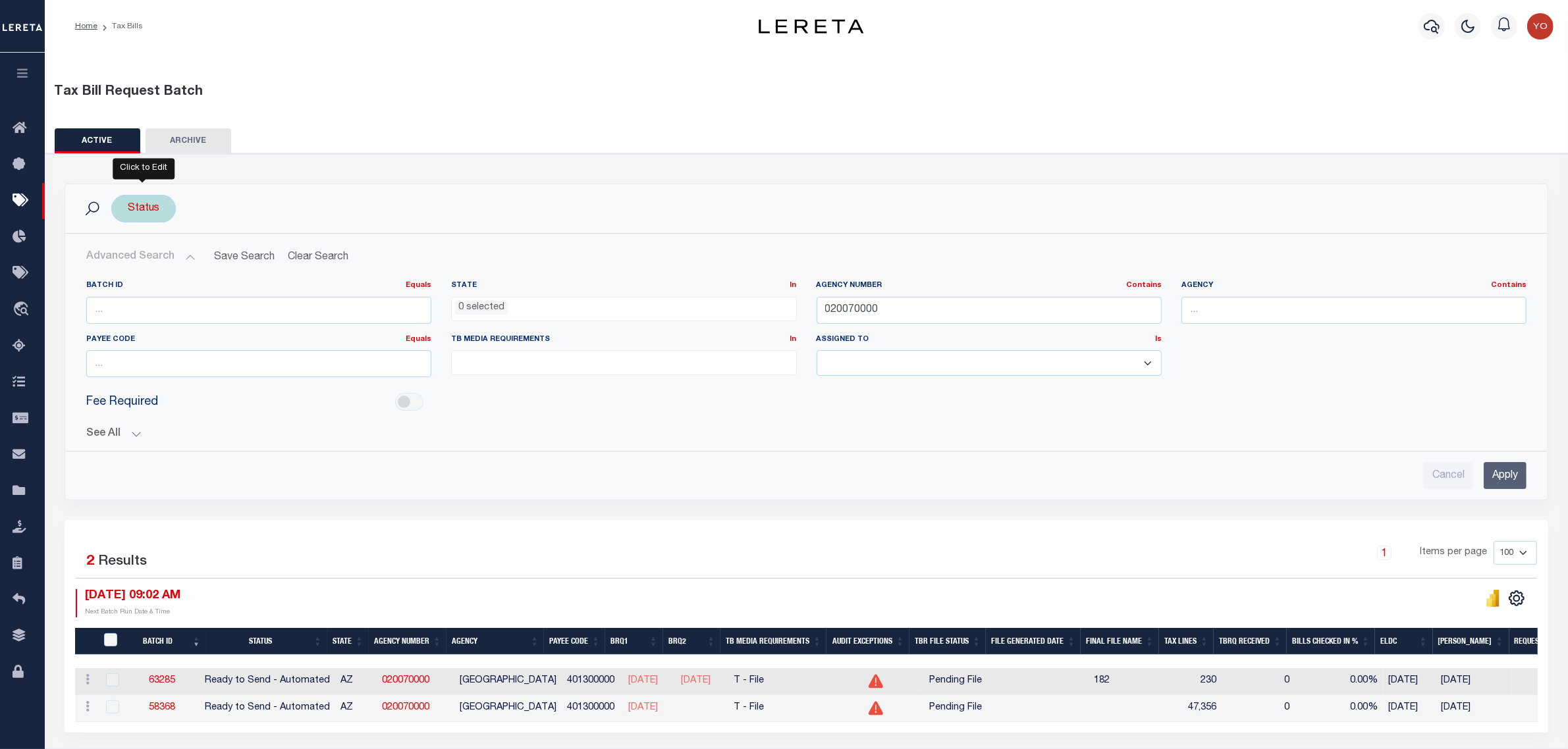
click at [148, 211] on div "Status" at bounding box center [143, 209] width 64 height 28
click at [184, 239] on ul "0 selected" at bounding box center [225, 234] width 192 height 17
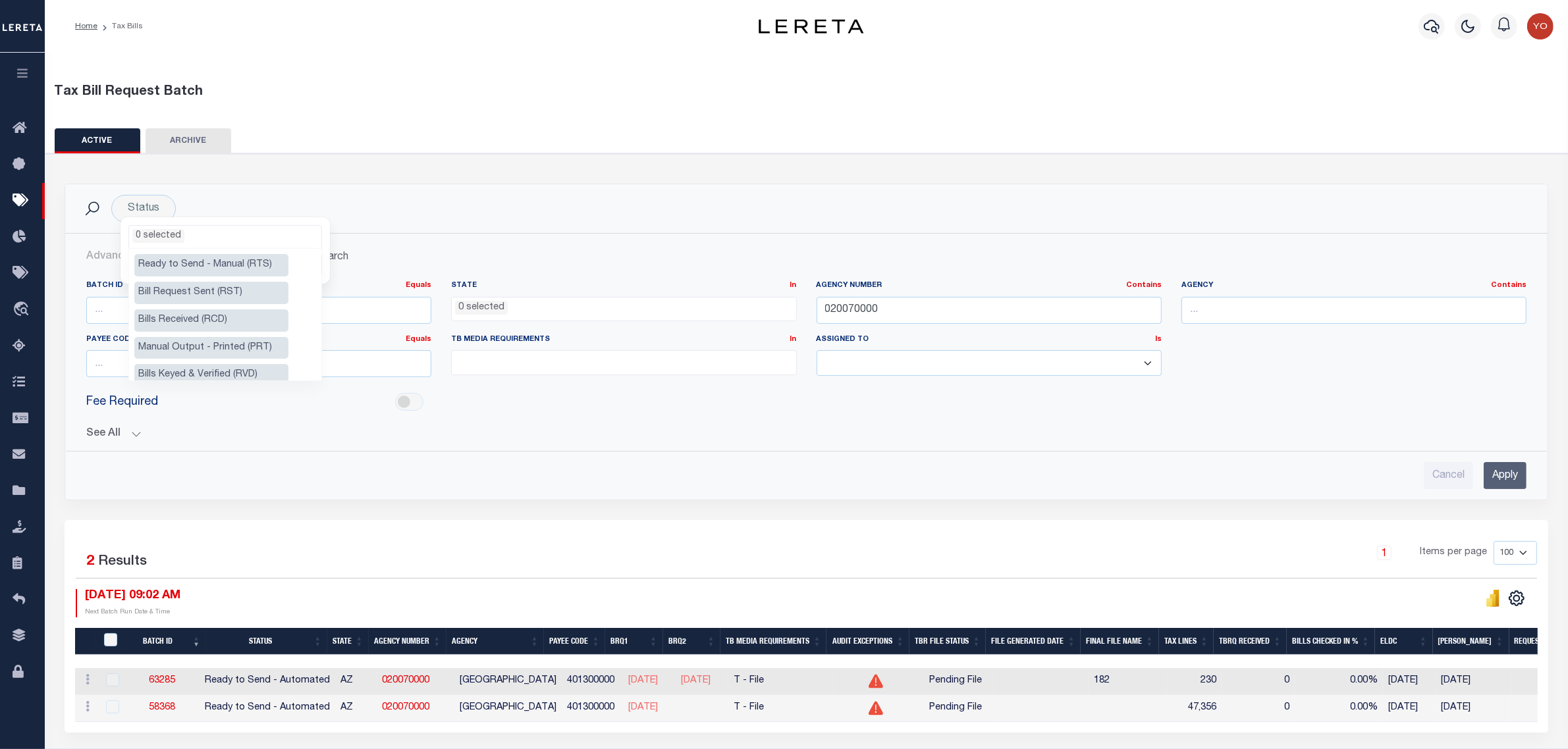
click at [182, 271] on li "Ready to Send - Manual (RTS)" at bounding box center [211, 266] width 154 height 22
select select "RTS"
click at [192, 293] on li "Bill Request Sent (RST)" at bounding box center [211, 293] width 154 height 22
click at [208, 242] on ul "2 selected" at bounding box center [225, 234] width 192 height 17
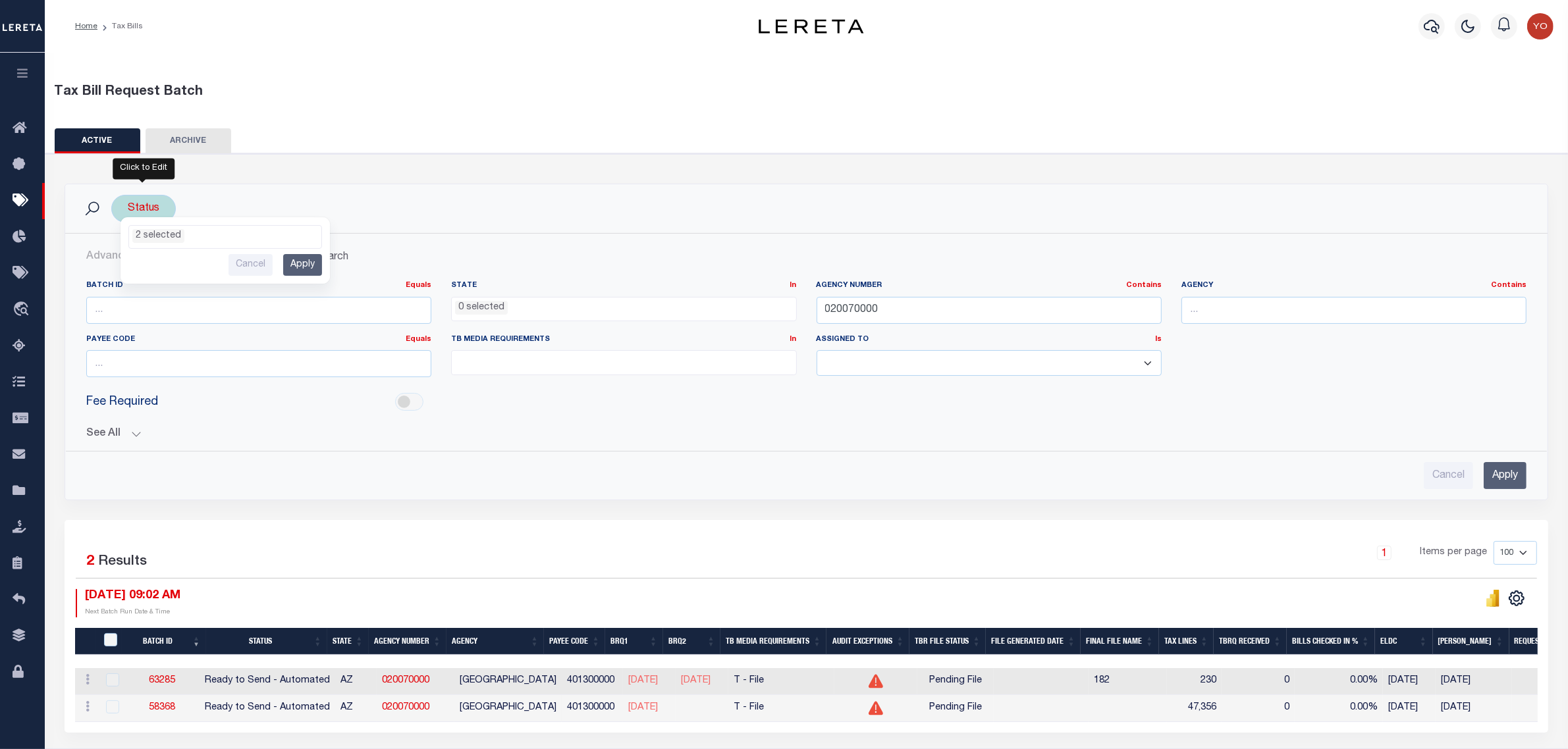
click at [301, 268] on input "Apply" at bounding box center [303, 265] width 39 height 22
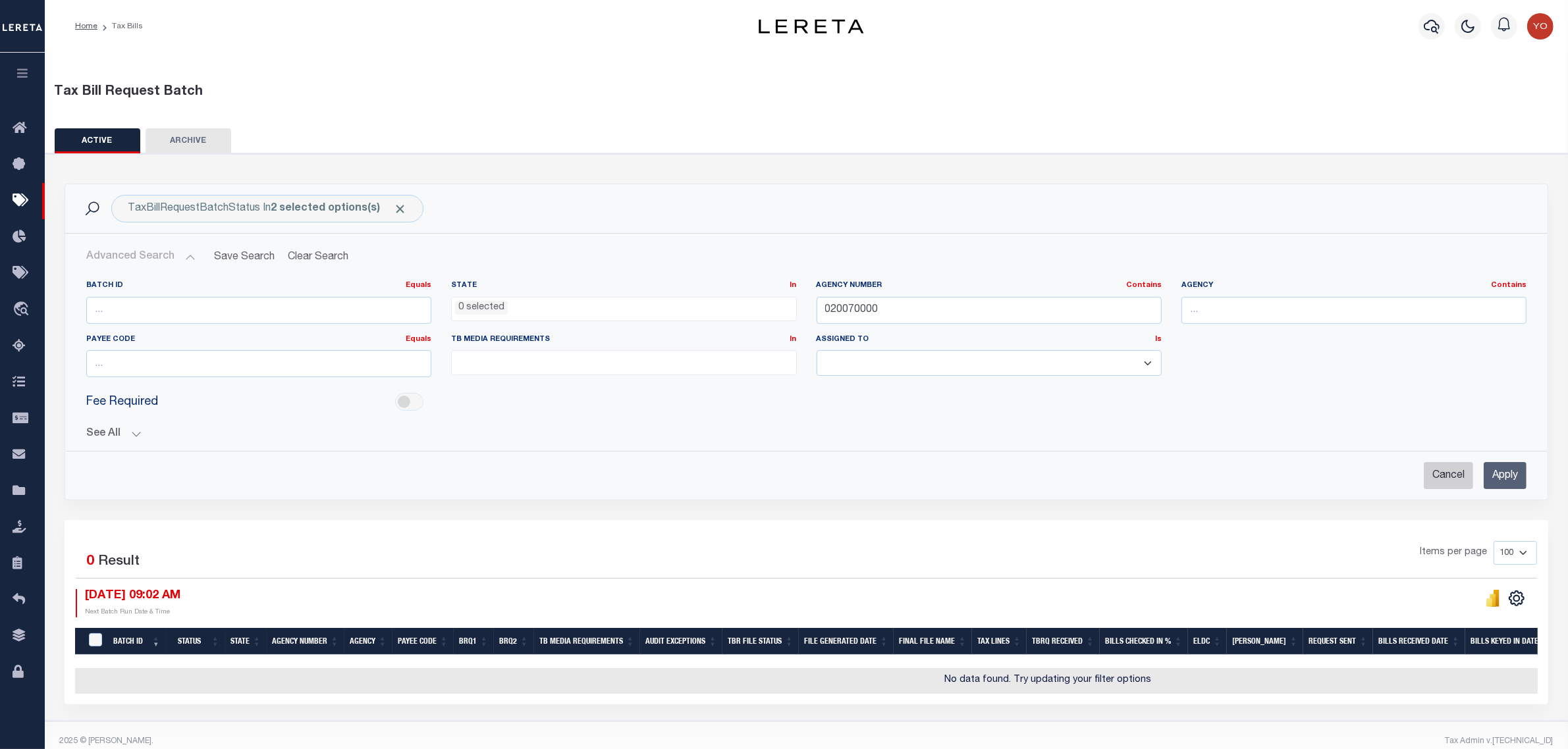
click at [1441, 476] on input "Cancel" at bounding box center [1448, 476] width 50 height 27
checkbox input "true"
select select
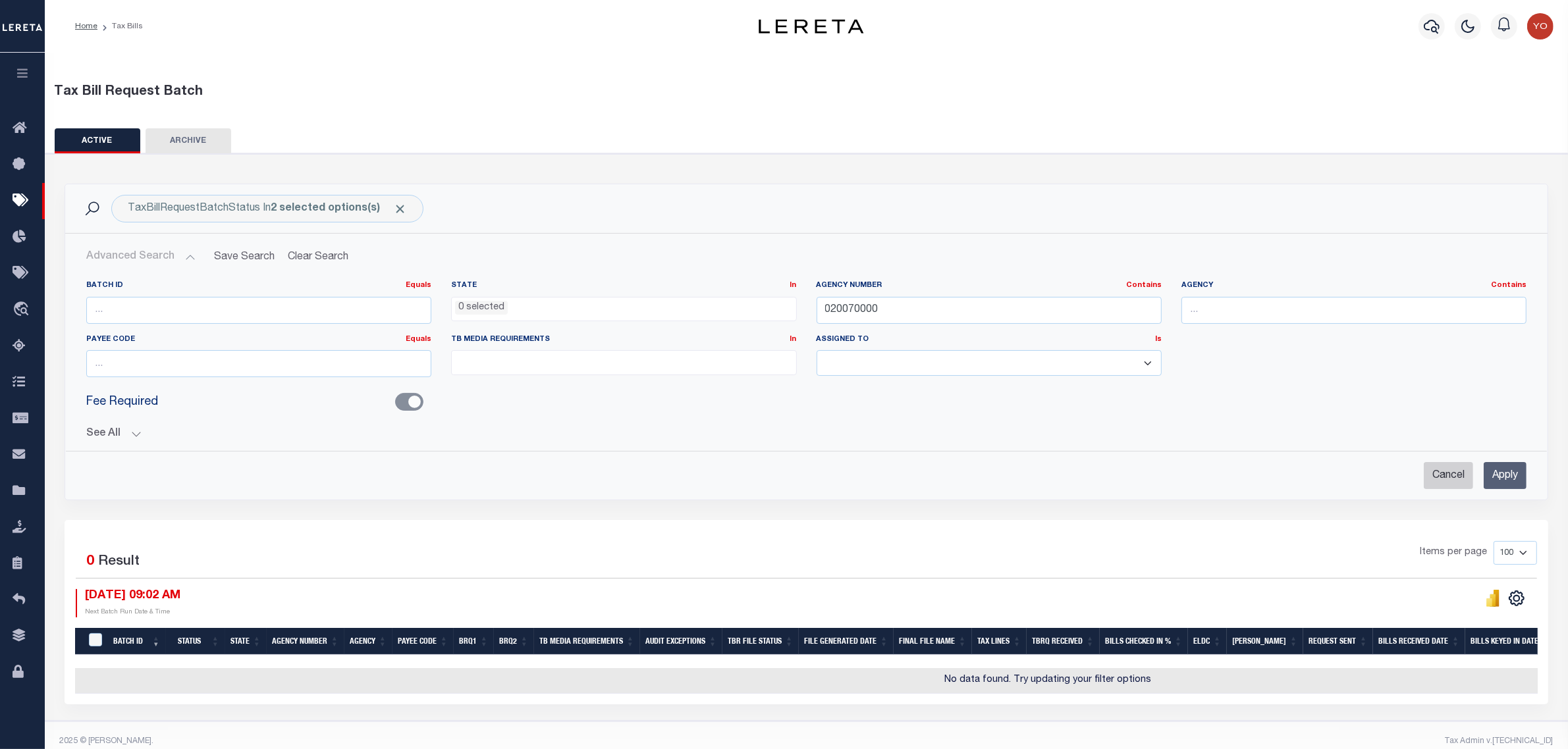
select select
checkbox input "false"
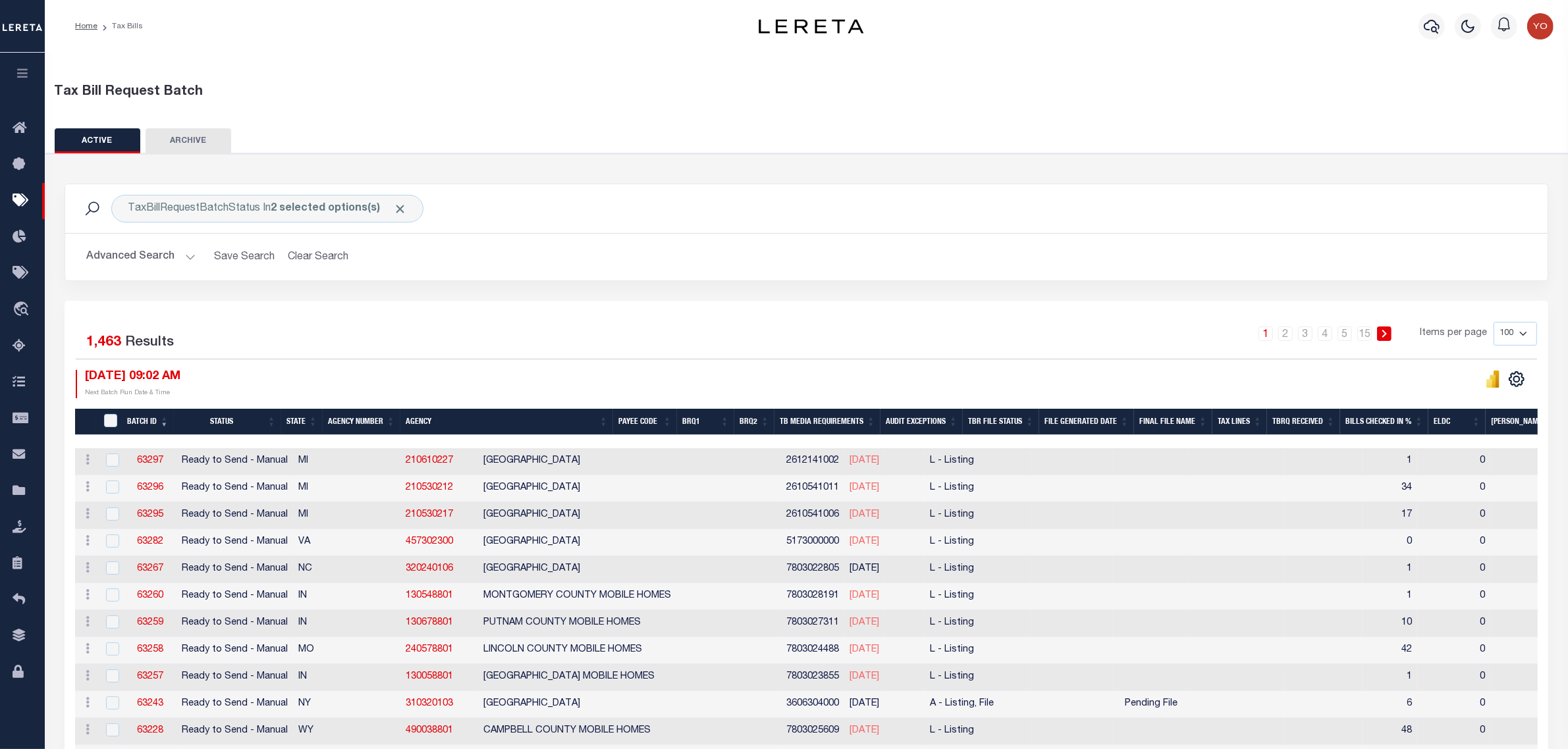
click at [185, 255] on button "Advanced Search" at bounding box center [140, 257] width 109 height 26
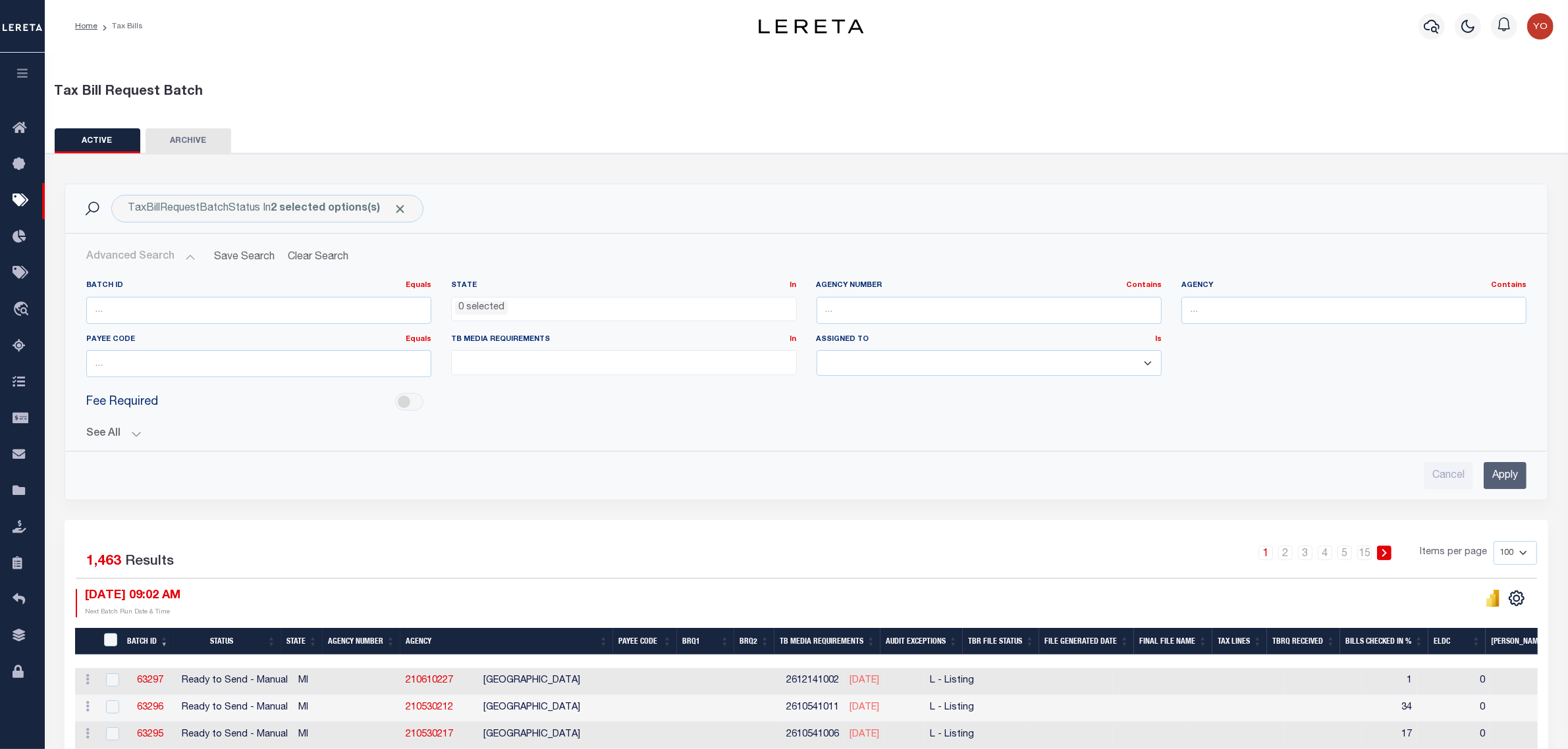
click at [136, 432] on button "See All" at bounding box center [806, 435] width 1440 height 13
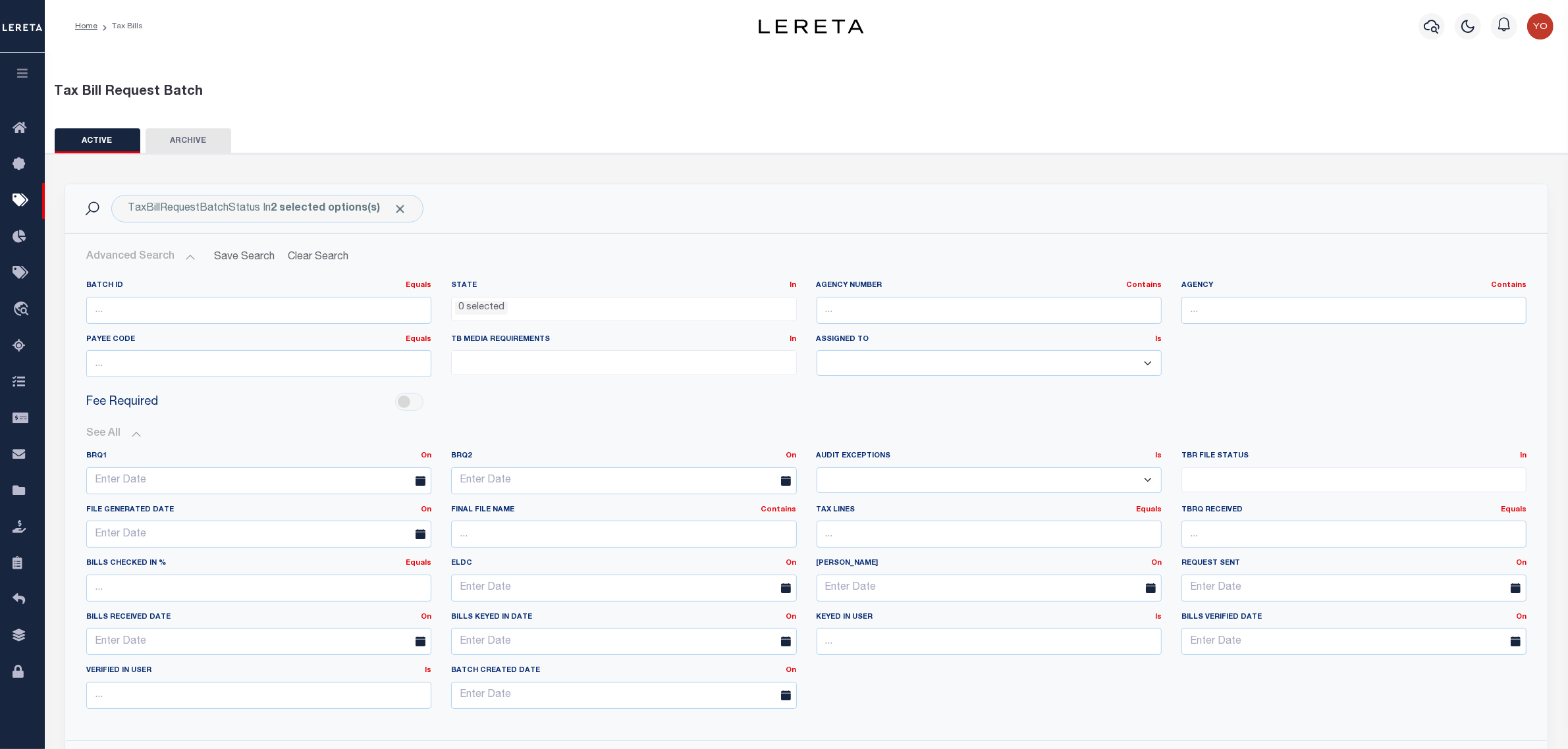
click at [138, 435] on button "See All" at bounding box center [806, 435] width 1440 height 13
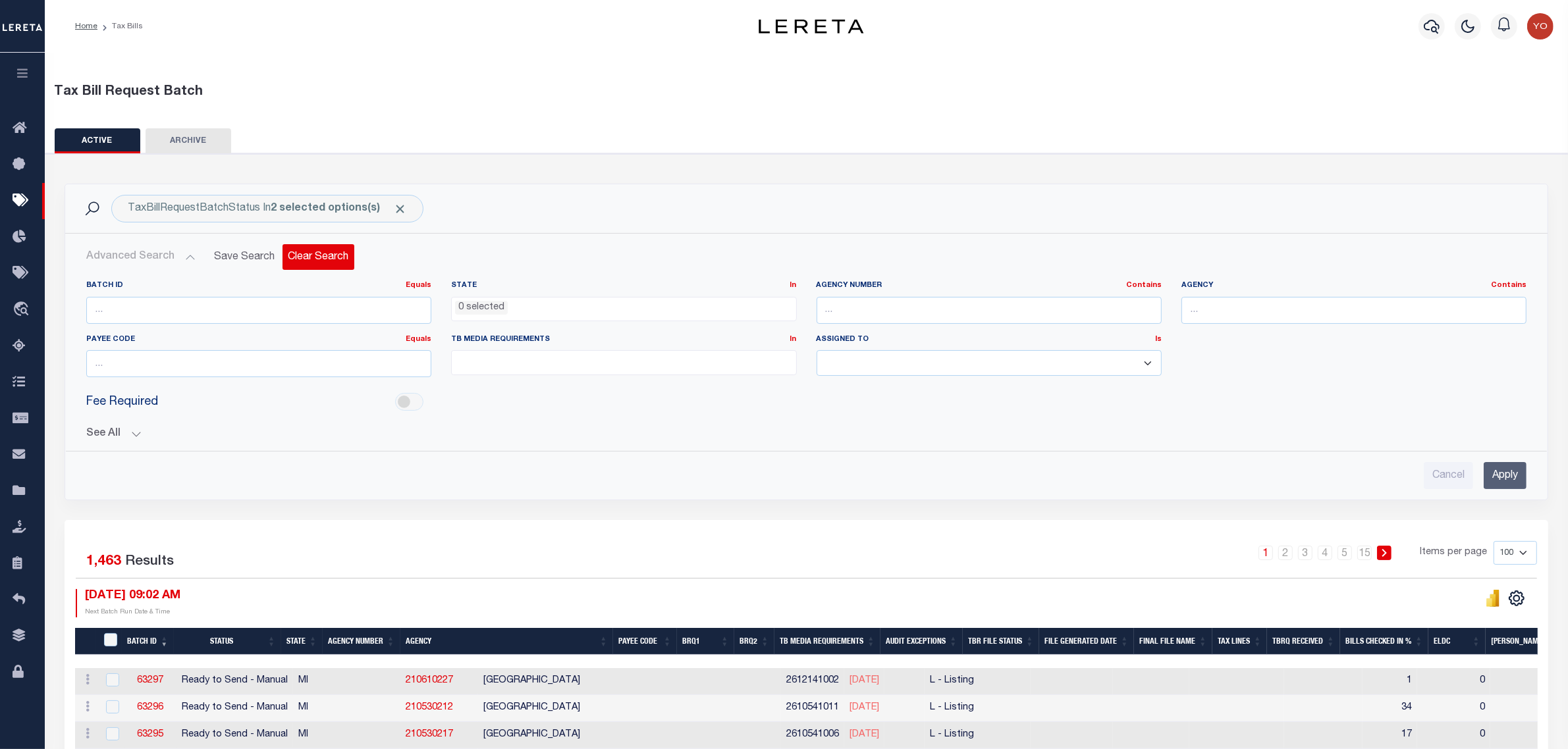
click at [307, 260] on button "Clear Search" at bounding box center [318, 257] width 72 height 26
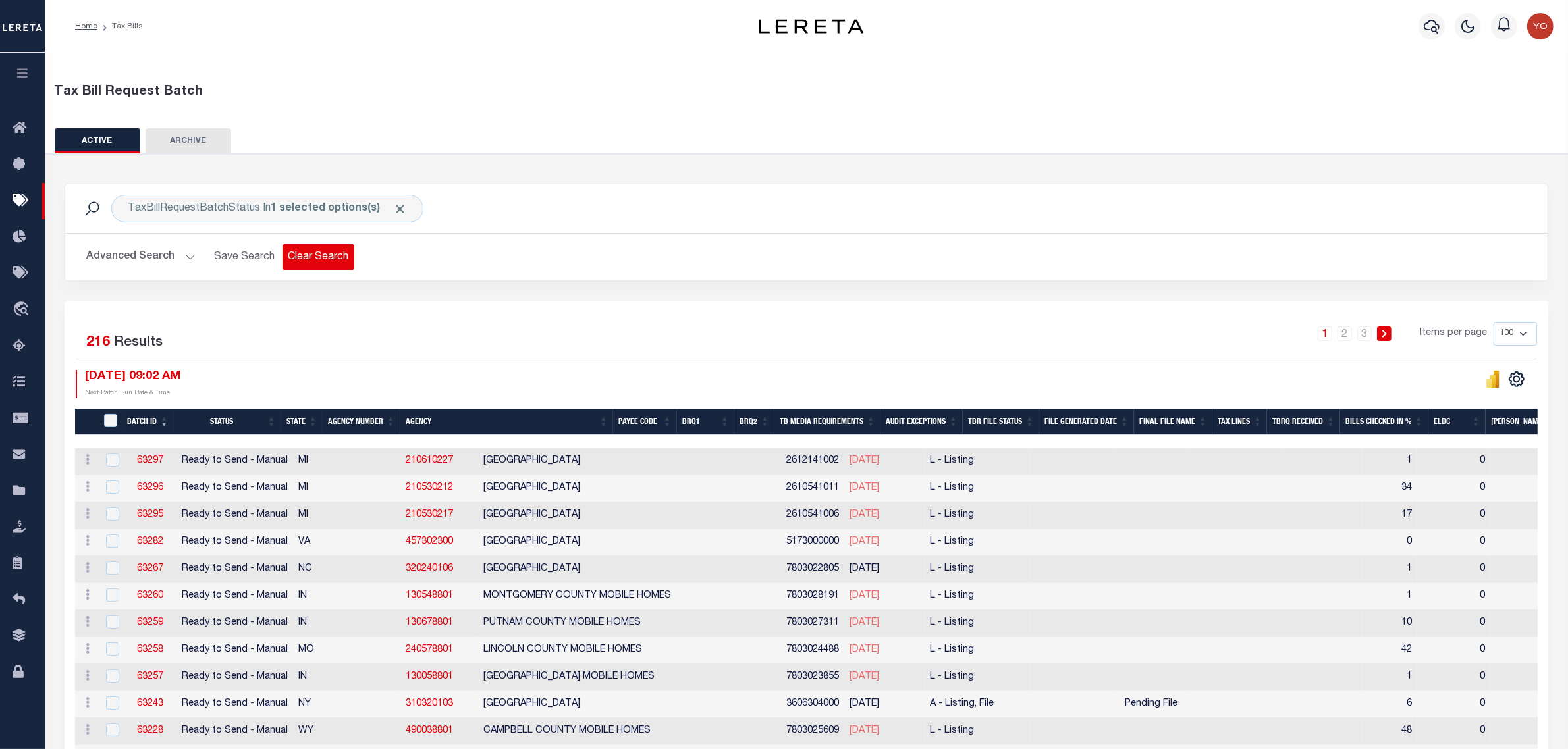
click at [307, 258] on button "Clear Search" at bounding box center [318, 257] width 72 height 26
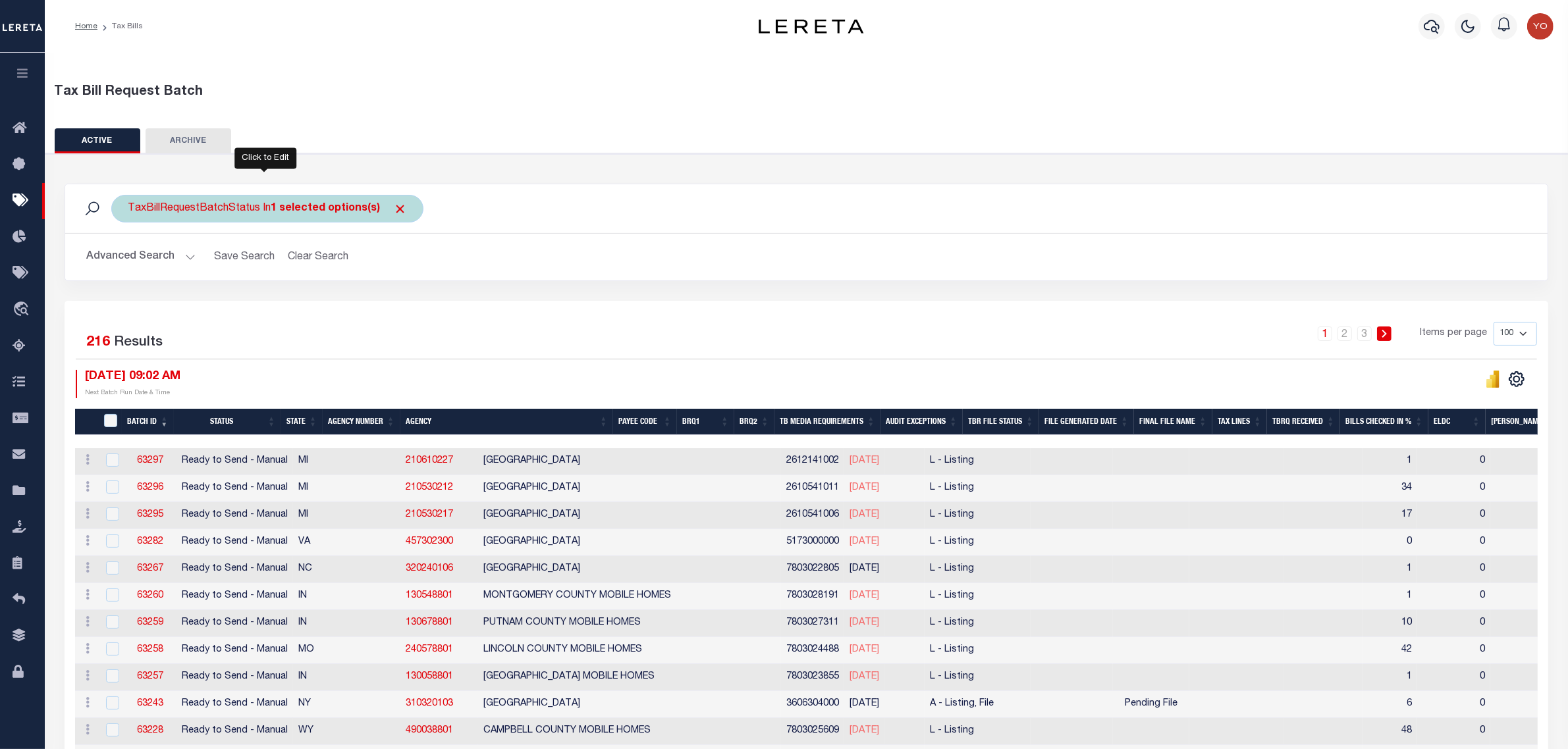
click at [318, 211] on b "1 selected options(s)" at bounding box center [325, 208] width 109 height 10
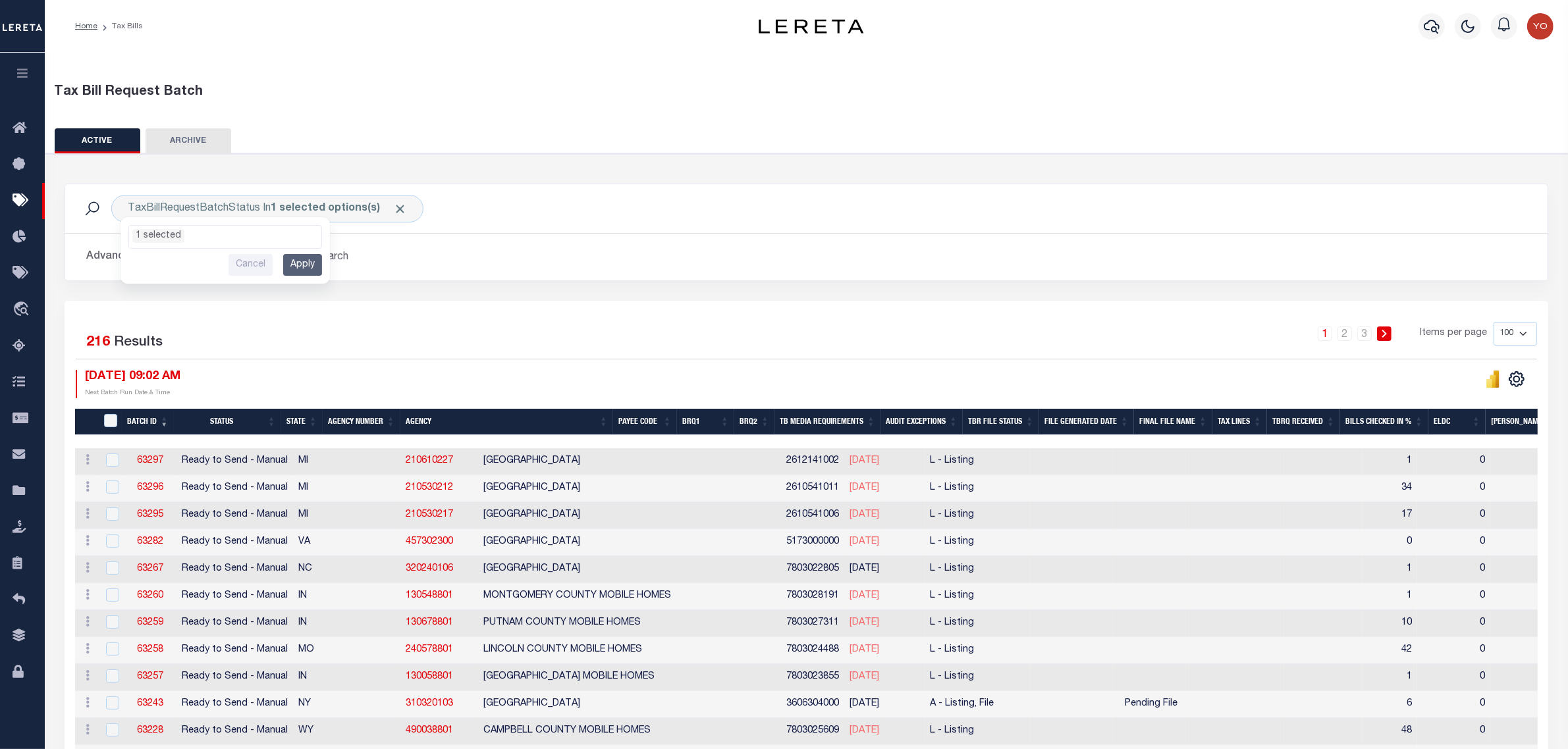
click at [24, 69] on icon "button" at bounding box center [23, 73] width 15 height 12
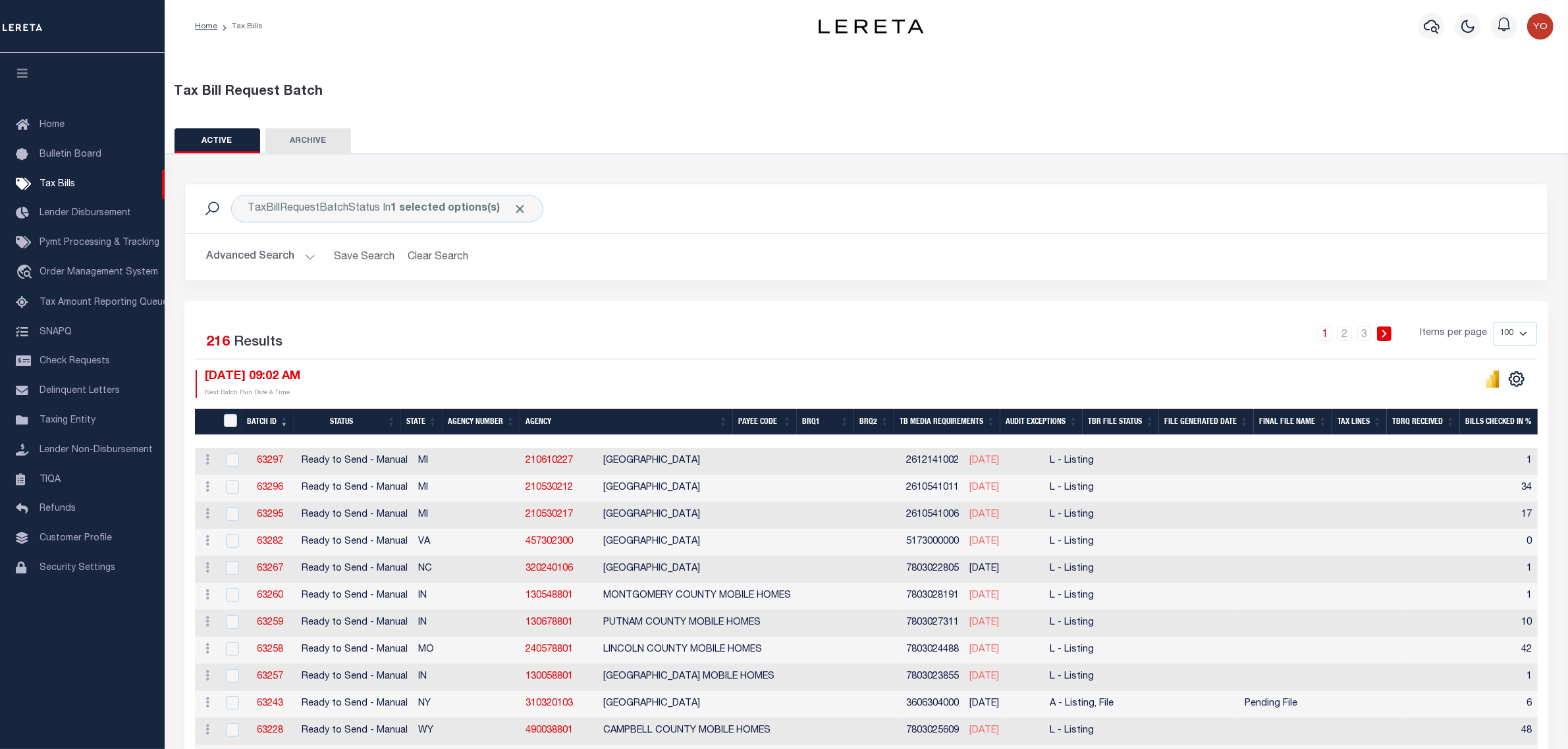
drag, startPoint x: 444, startPoint y: 205, endPoint x: 308, endPoint y: 255, distance: 144.9
click at [308, 255] on button "Advanced Search" at bounding box center [261, 257] width 109 height 26
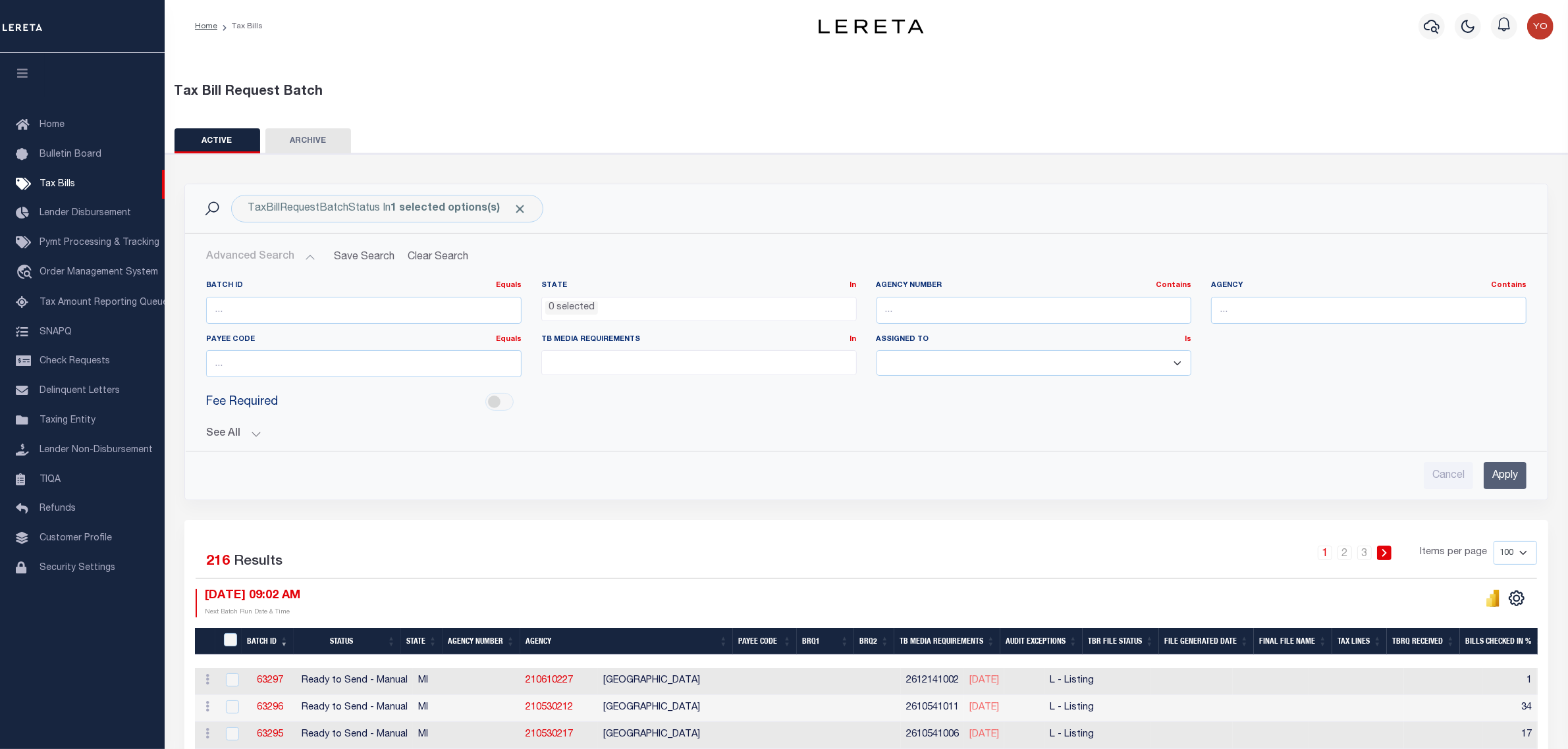
click at [639, 369] on ul at bounding box center [699, 359] width 314 height 17
drag, startPoint x: 706, startPoint y: 360, endPoint x: 625, endPoint y: 312, distance: 94.2
click at [625, 312] on ul "0 selected" at bounding box center [699, 306] width 314 height 17
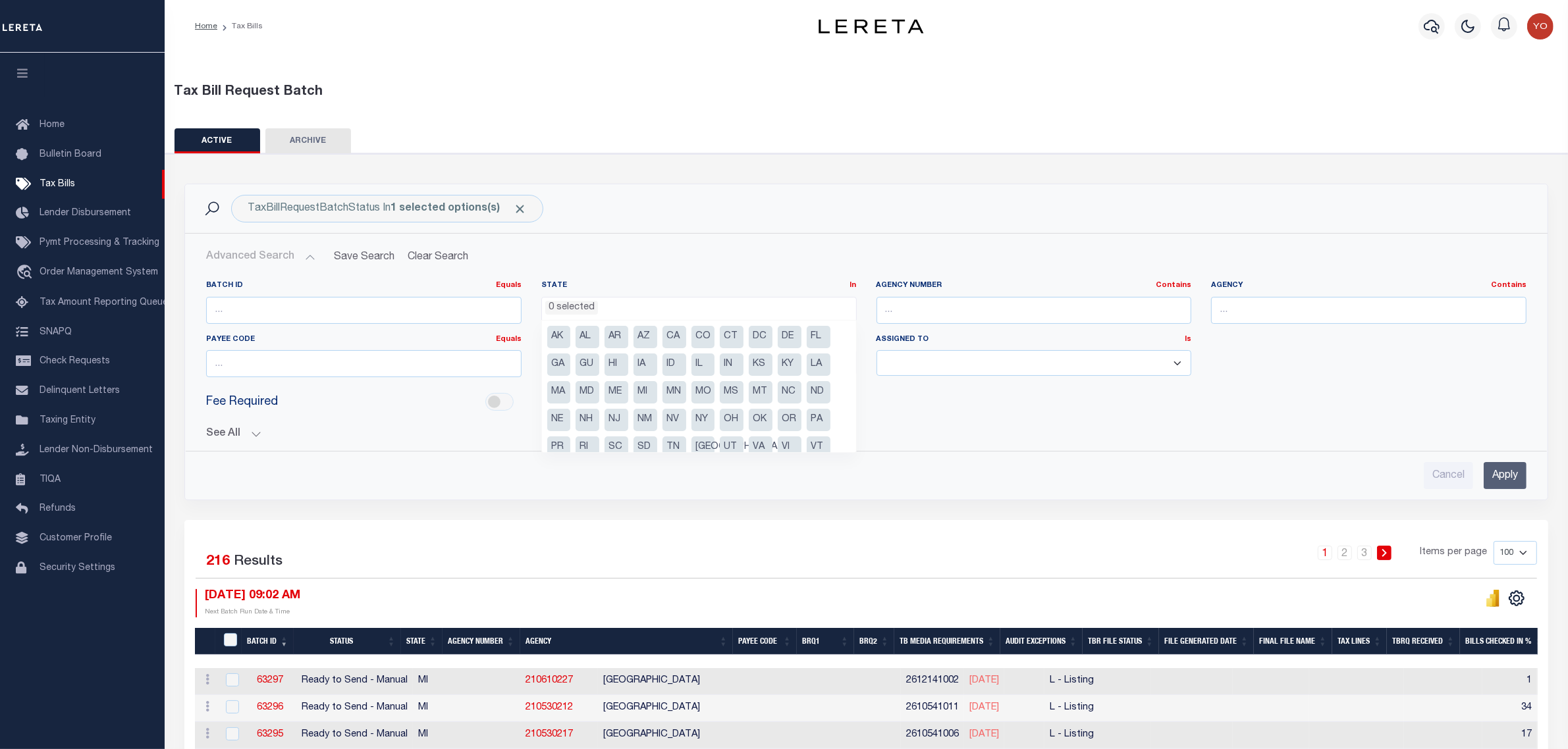
click at [627, 305] on ul "0 selected" at bounding box center [699, 306] width 314 height 17
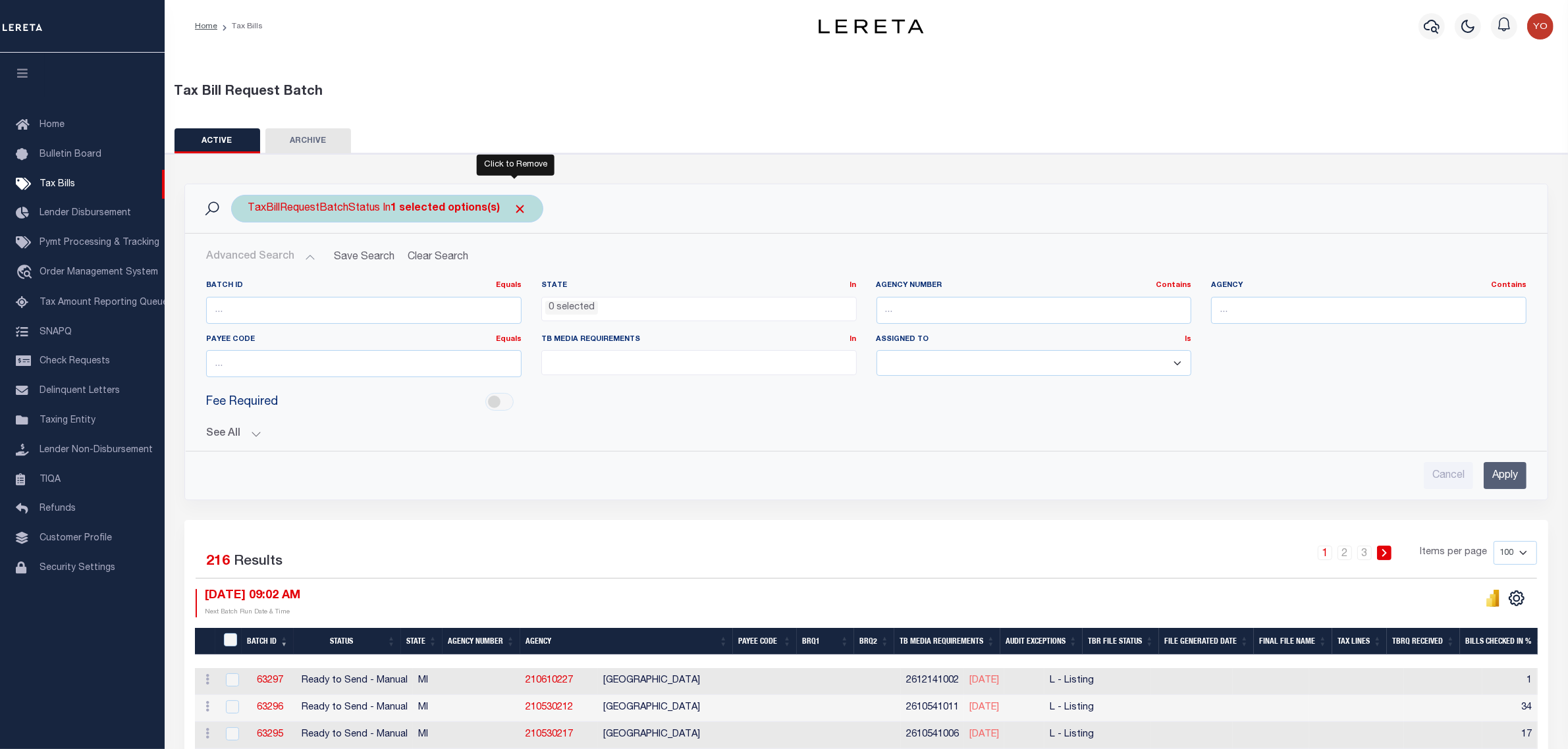
click at [513, 206] on span "Click to Remove" at bounding box center [520, 209] width 14 height 14
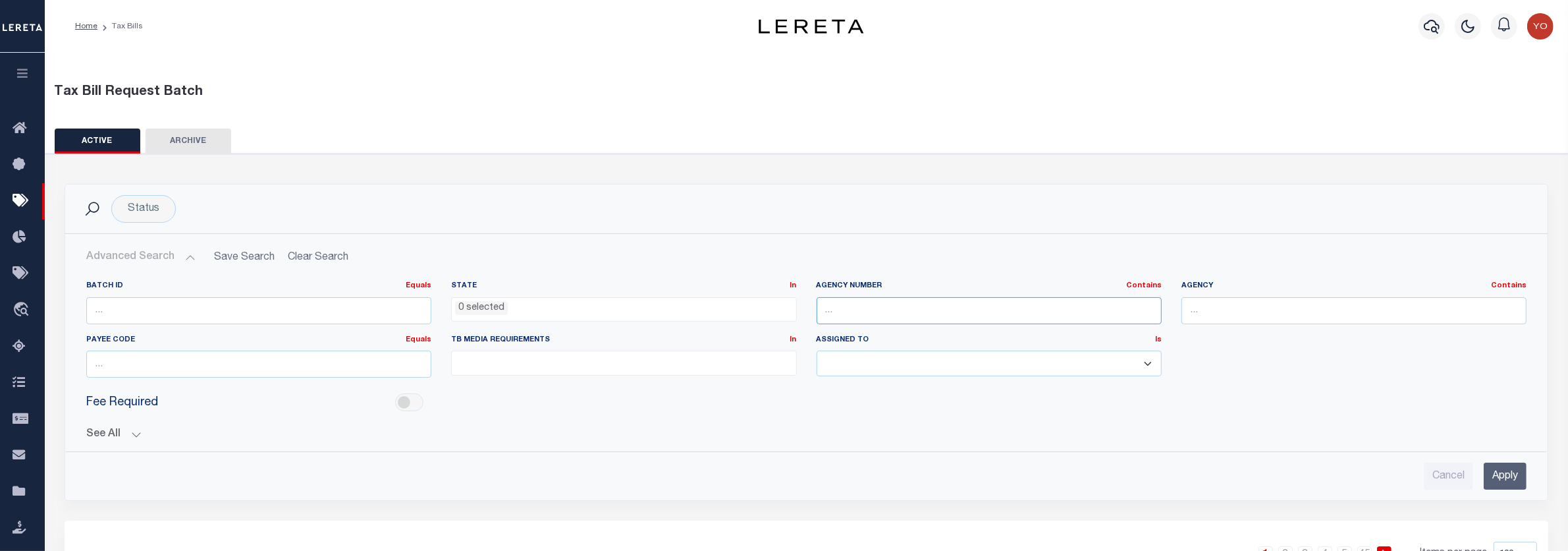
click at [962, 310] on input "text" at bounding box center [989, 310] width 345 height 27
click at [1278, 320] on input "text" at bounding box center [1354, 310] width 345 height 27
click at [262, 310] on input "number" at bounding box center [259, 310] width 345 height 27
click at [282, 371] on input "number" at bounding box center [259, 364] width 345 height 27
click at [510, 366] on ul at bounding box center [623, 359] width 344 height 17
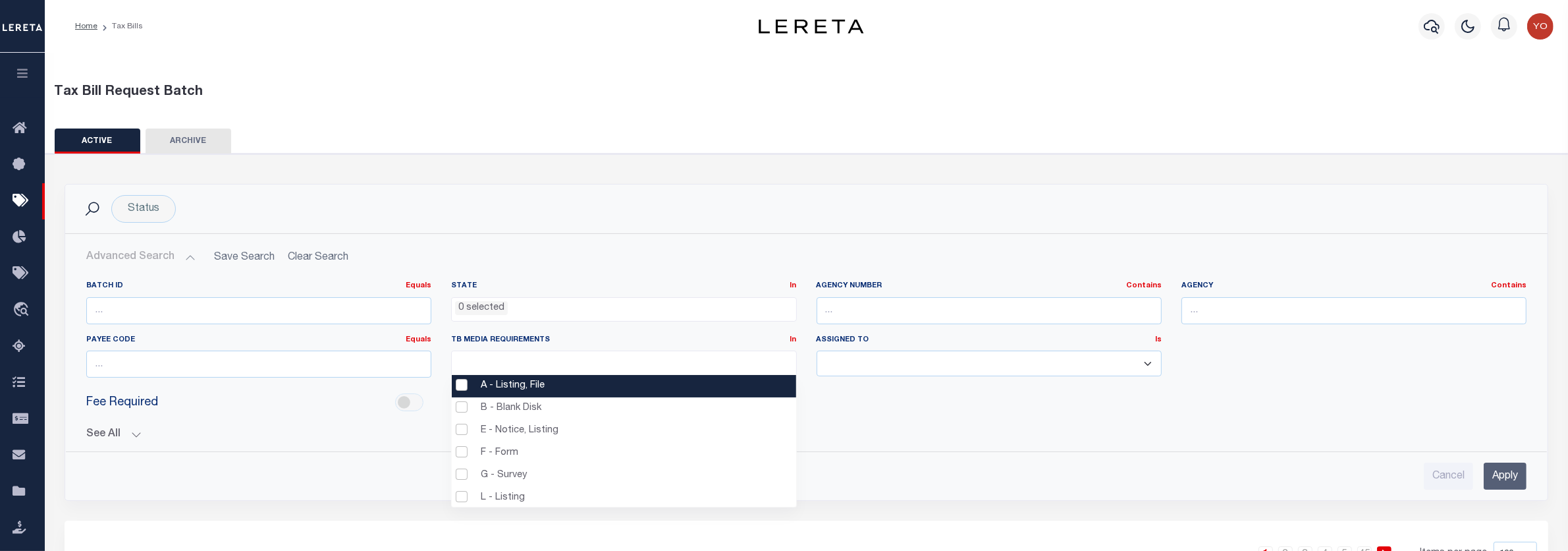
click at [560, 364] on ul at bounding box center [623, 359] width 344 height 17
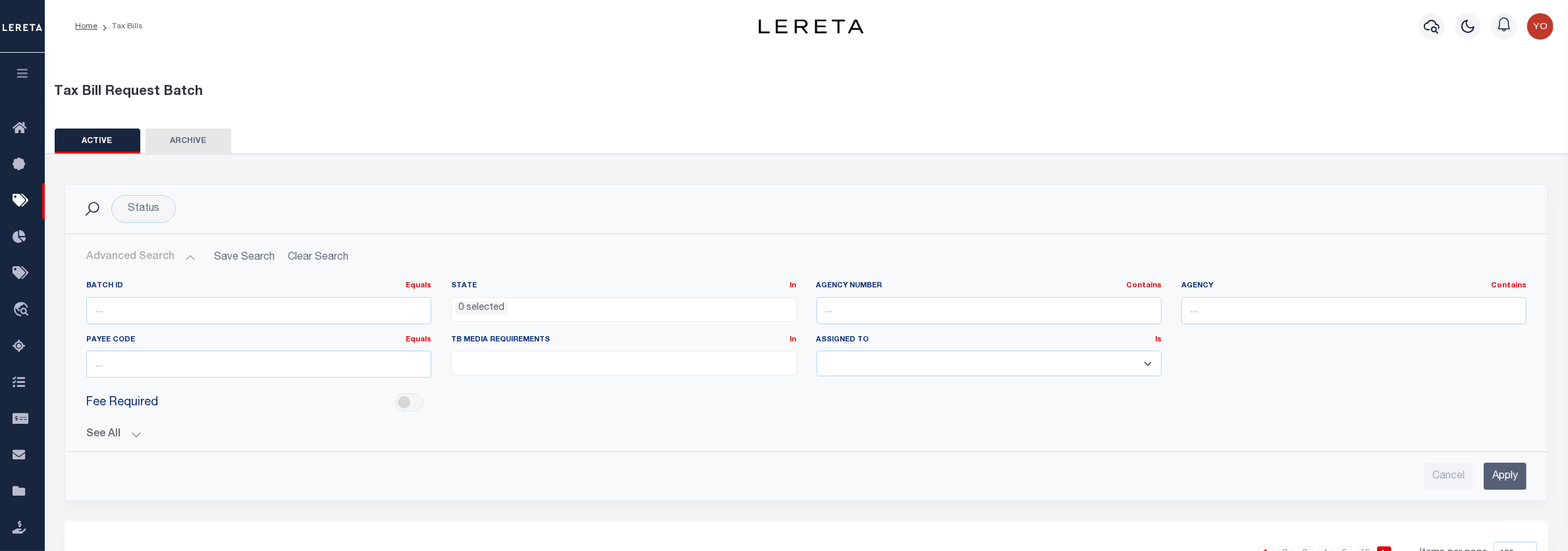
click at [561, 364] on ul at bounding box center [623, 359] width 344 height 17
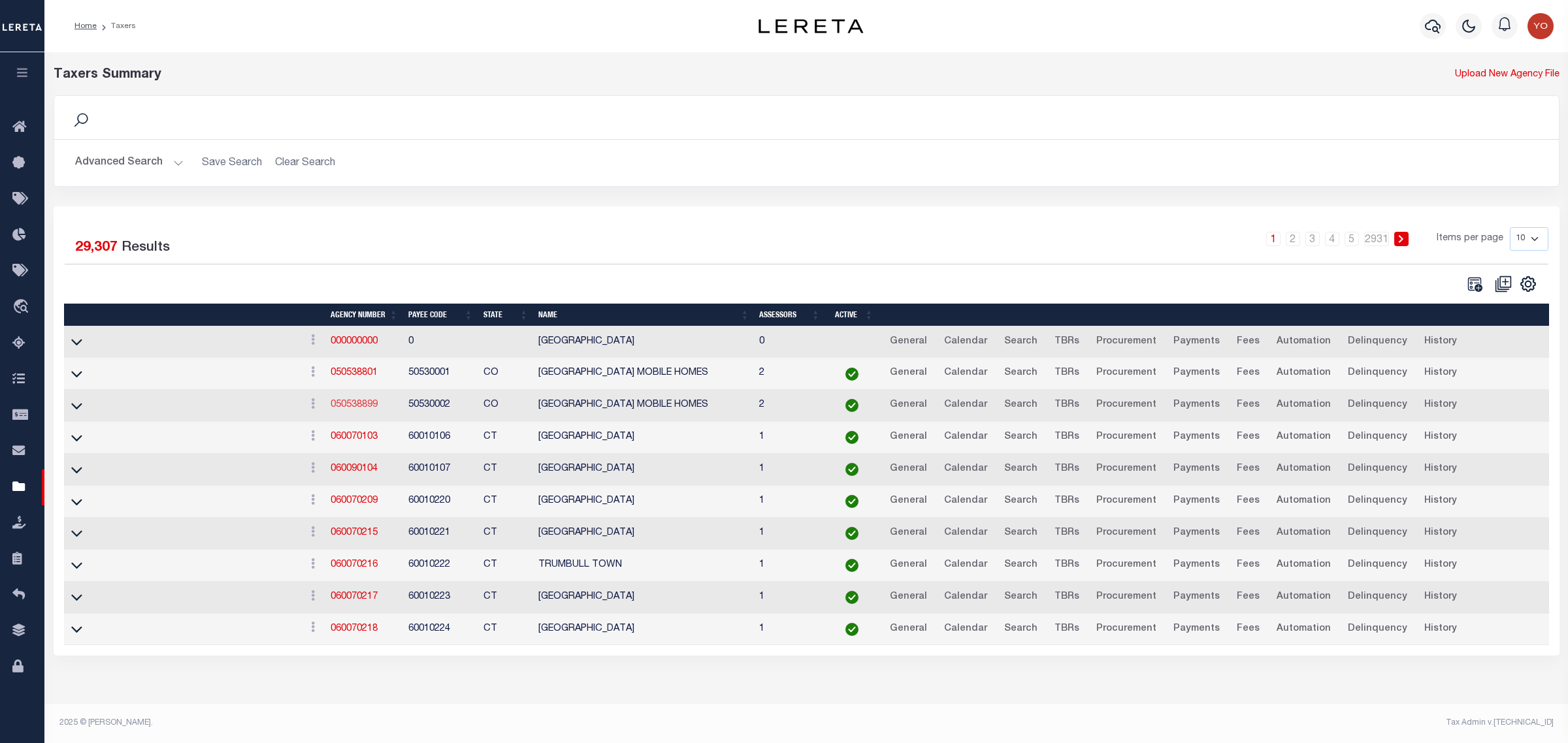
click at [351, 410] on link "050538899" at bounding box center [354, 405] width 47 height 9
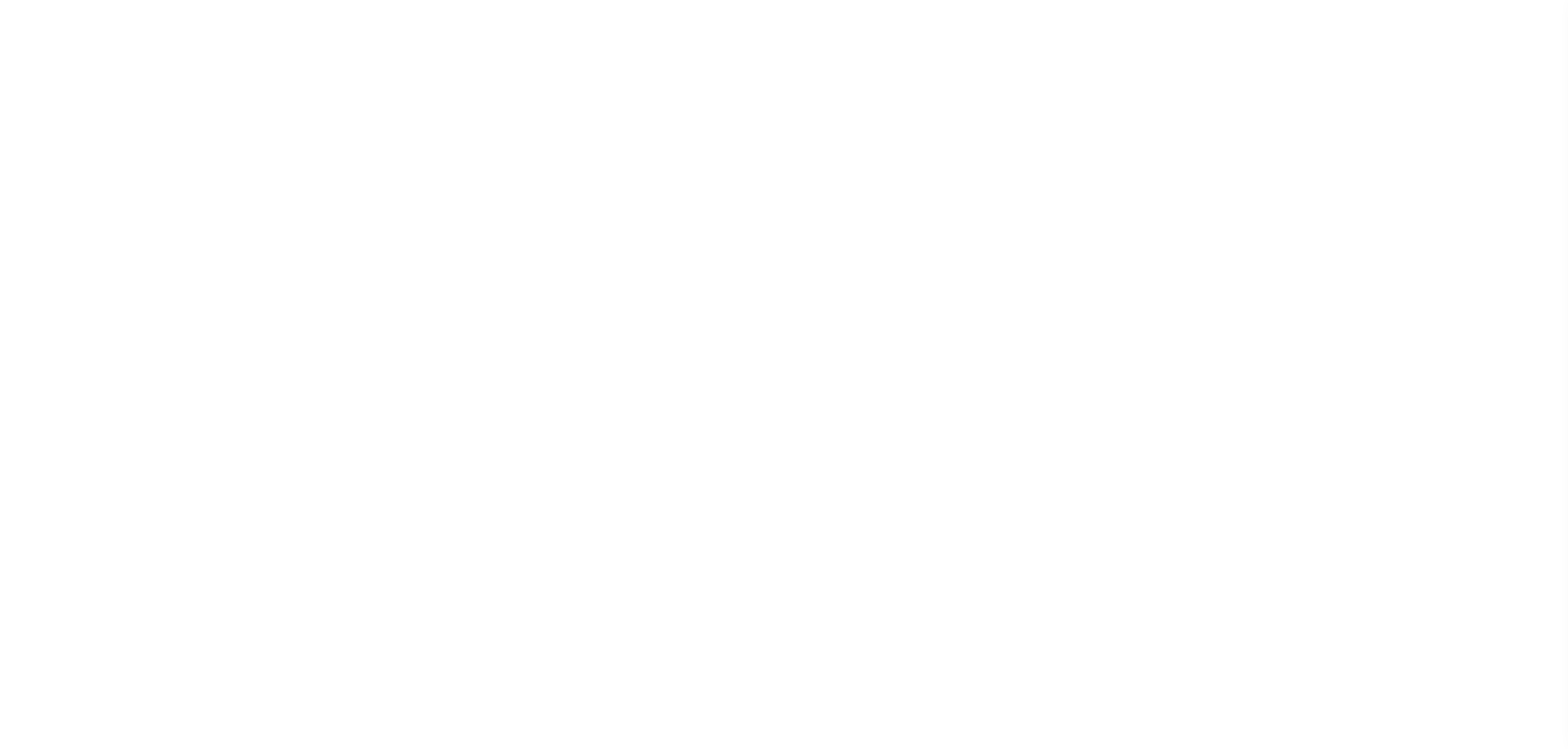
select select
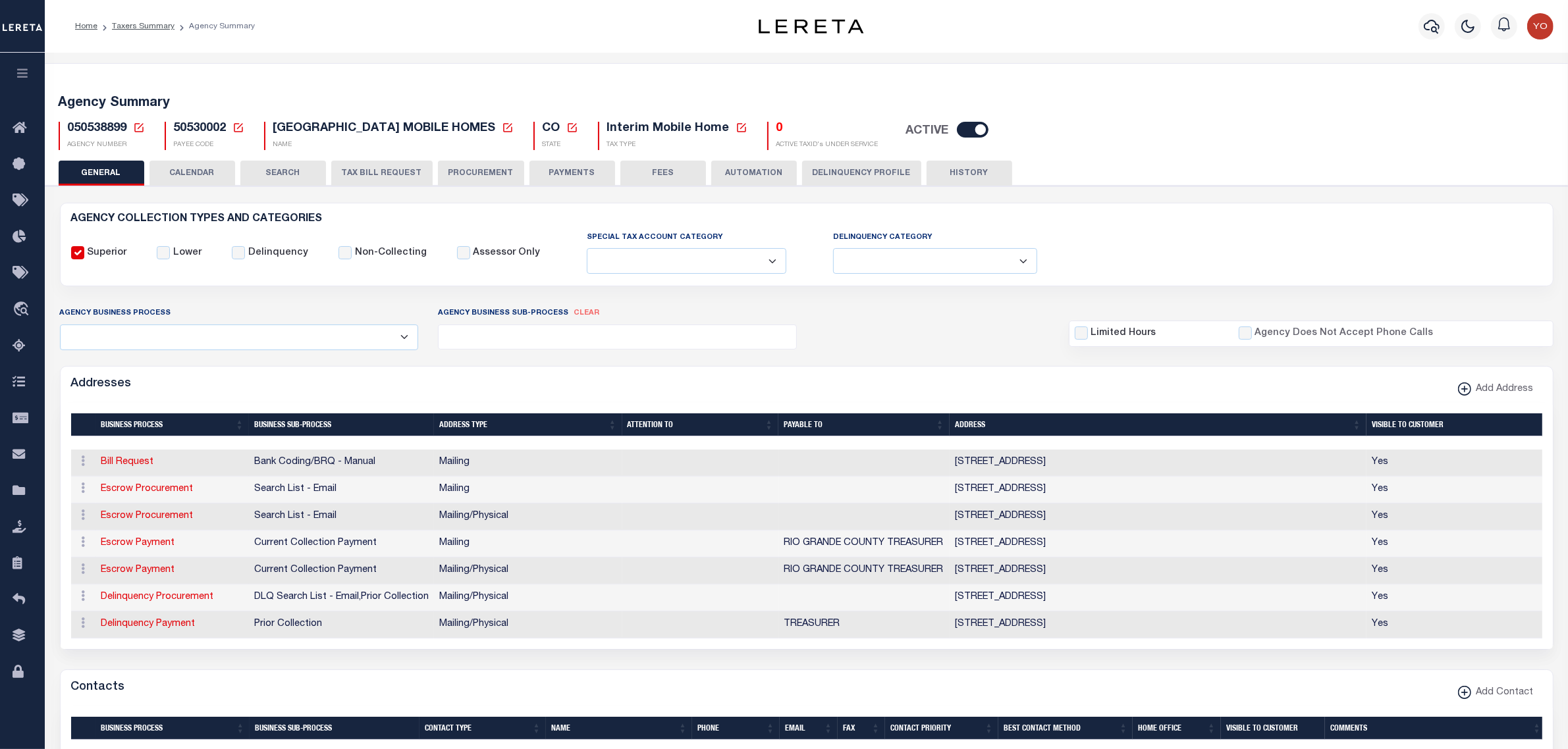
click at [757, 261] on select "Fully Supported Supported If Provided Supported If Provided, Delinquent Only Su…" at bounding box center [687, 261] width 200 height 26
click at [1006, 257] on select "Delinquent Lien Sale Agency Delinquent Relevied Agency Delinquent Run Off Agenc…" at bounding box center [935, 261] width 204 height 26
click at [196, 177] on button "CALENDAR" at bounding box center [192, 173] width 86 height 25
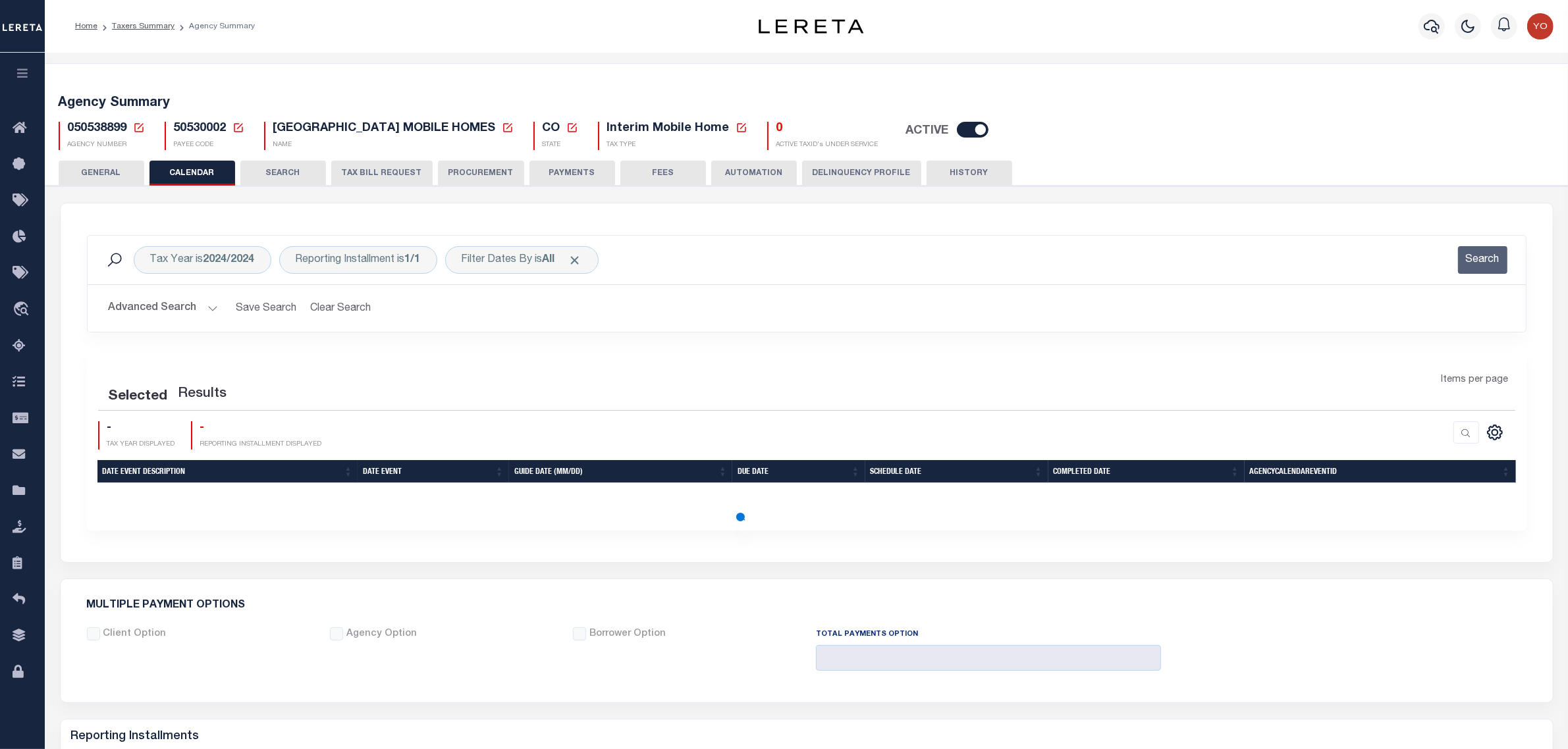
checkbox input "false"
type input "1"
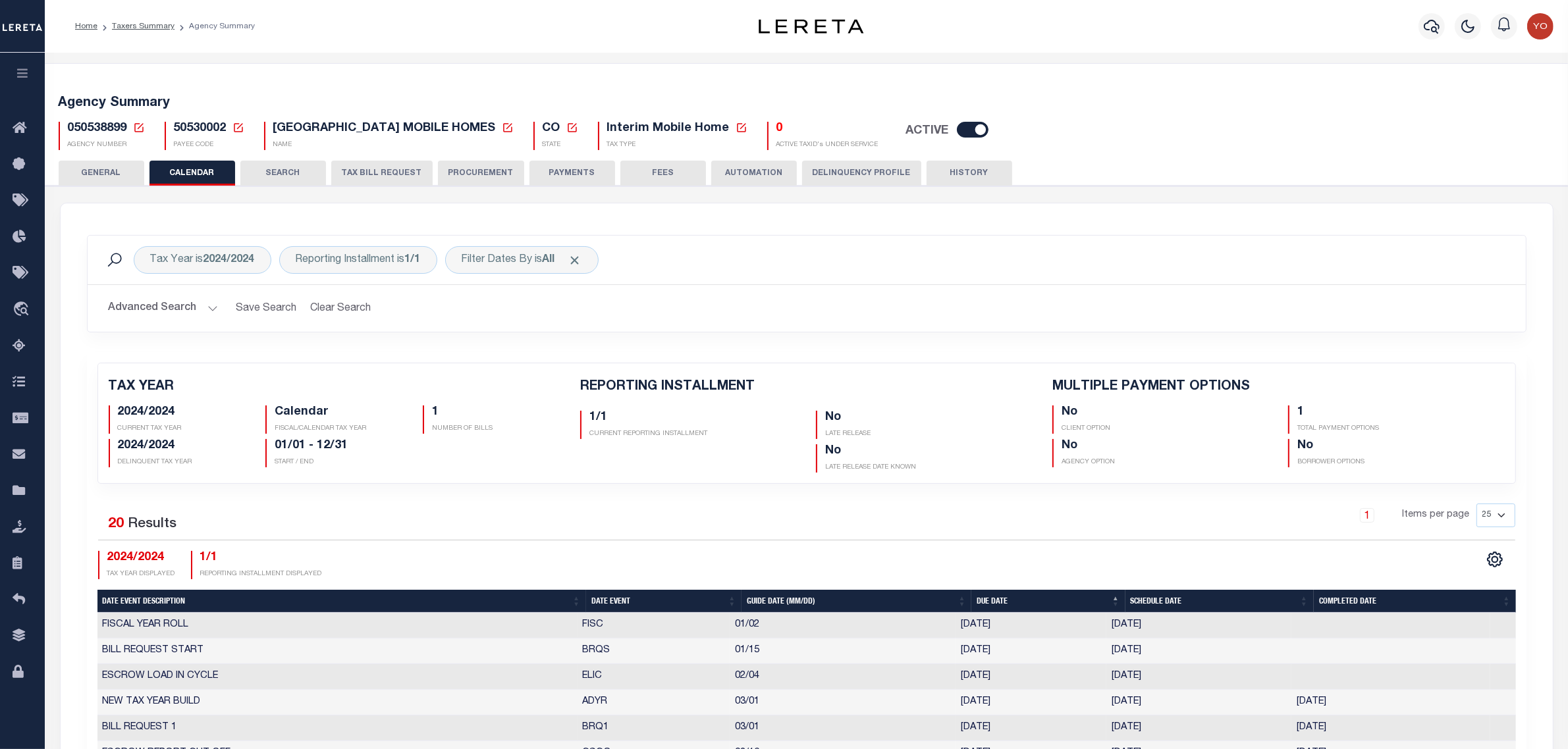
click at [284, 176] on button "SEARCH" at bounding box center [283, 173] width 86 height 25
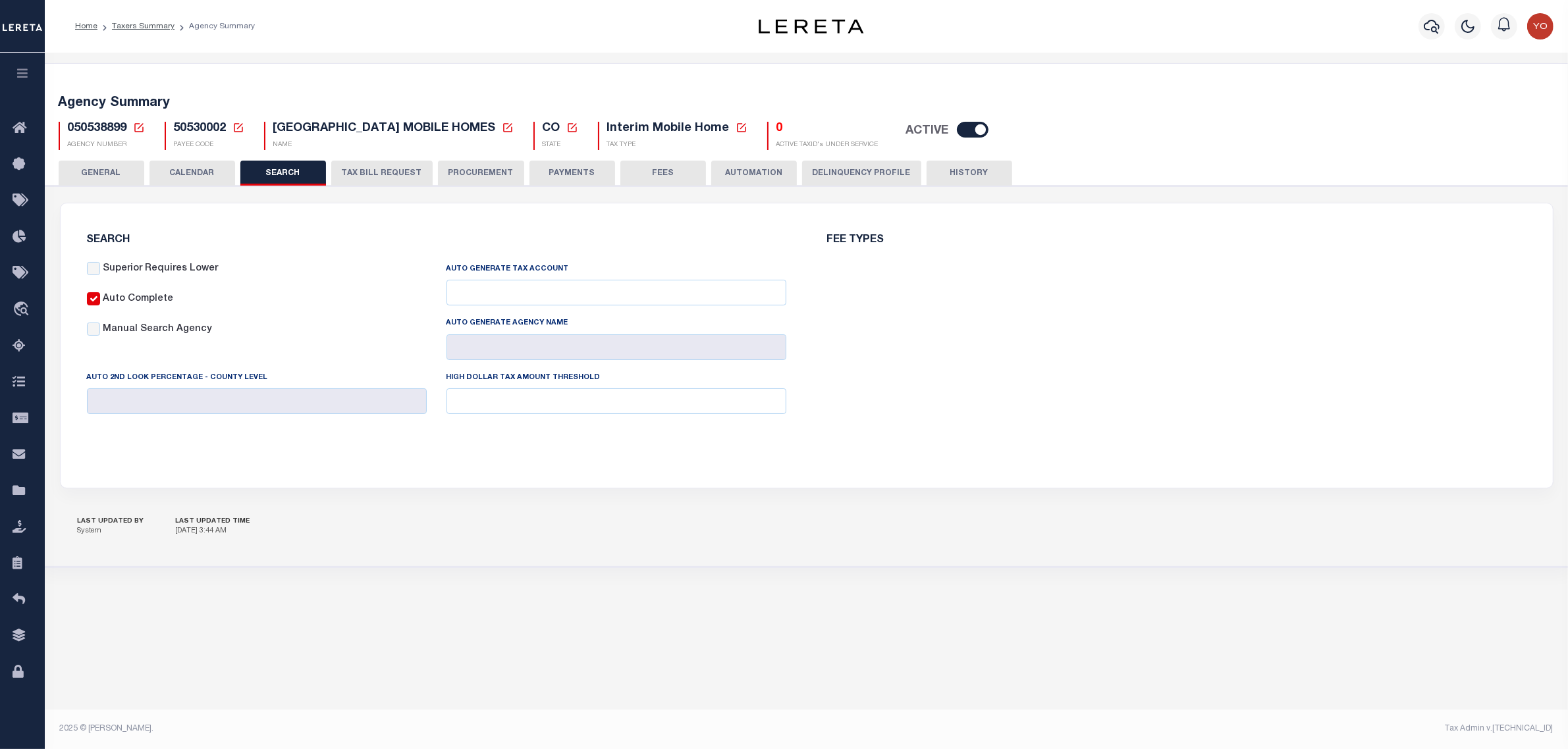
checkbox input "false"
type input "10000"
click at [385, 168] on button "TAX BILL REQUEST" at bounding box center [382, 173] width 101 height 25
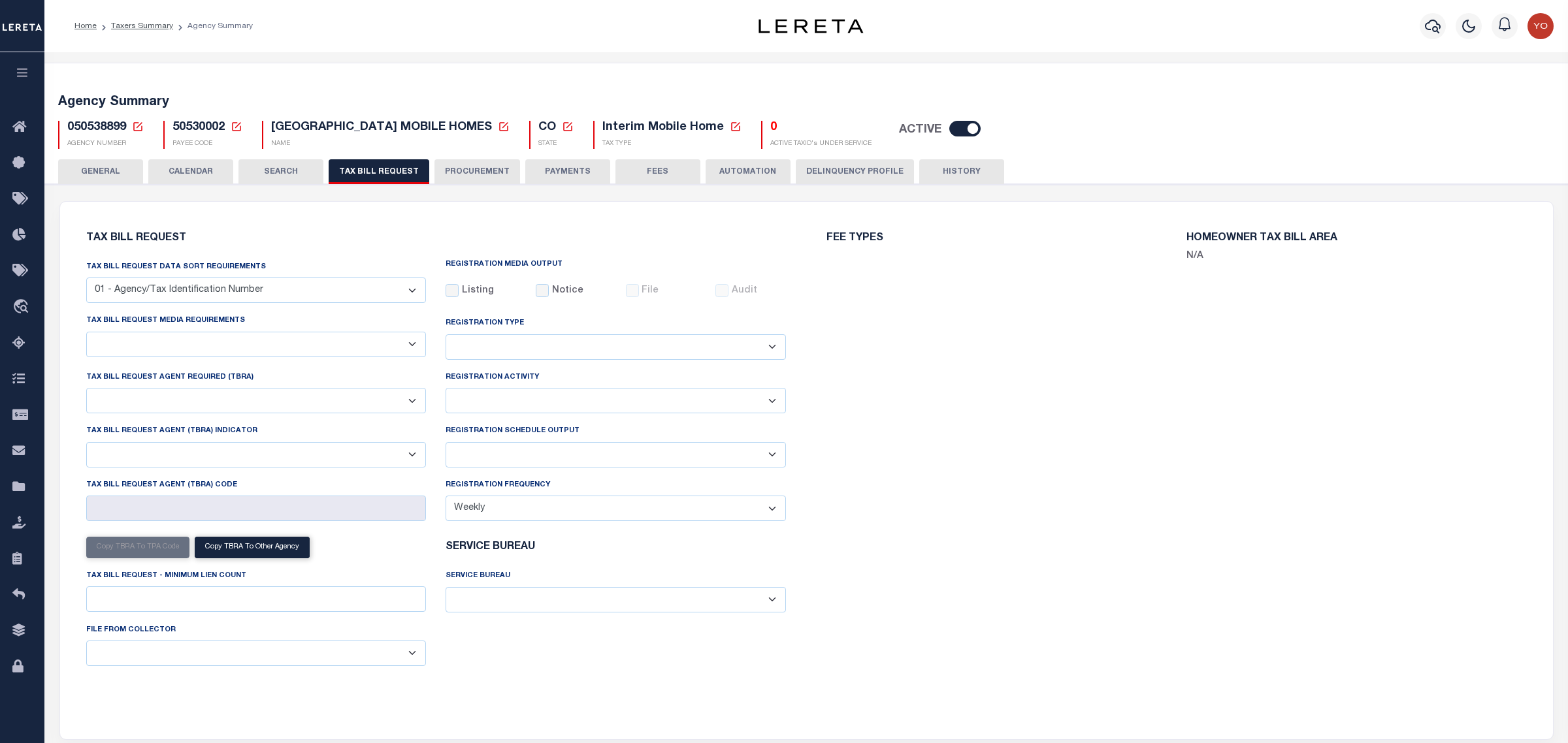
select select "27"
checkbox input "false"
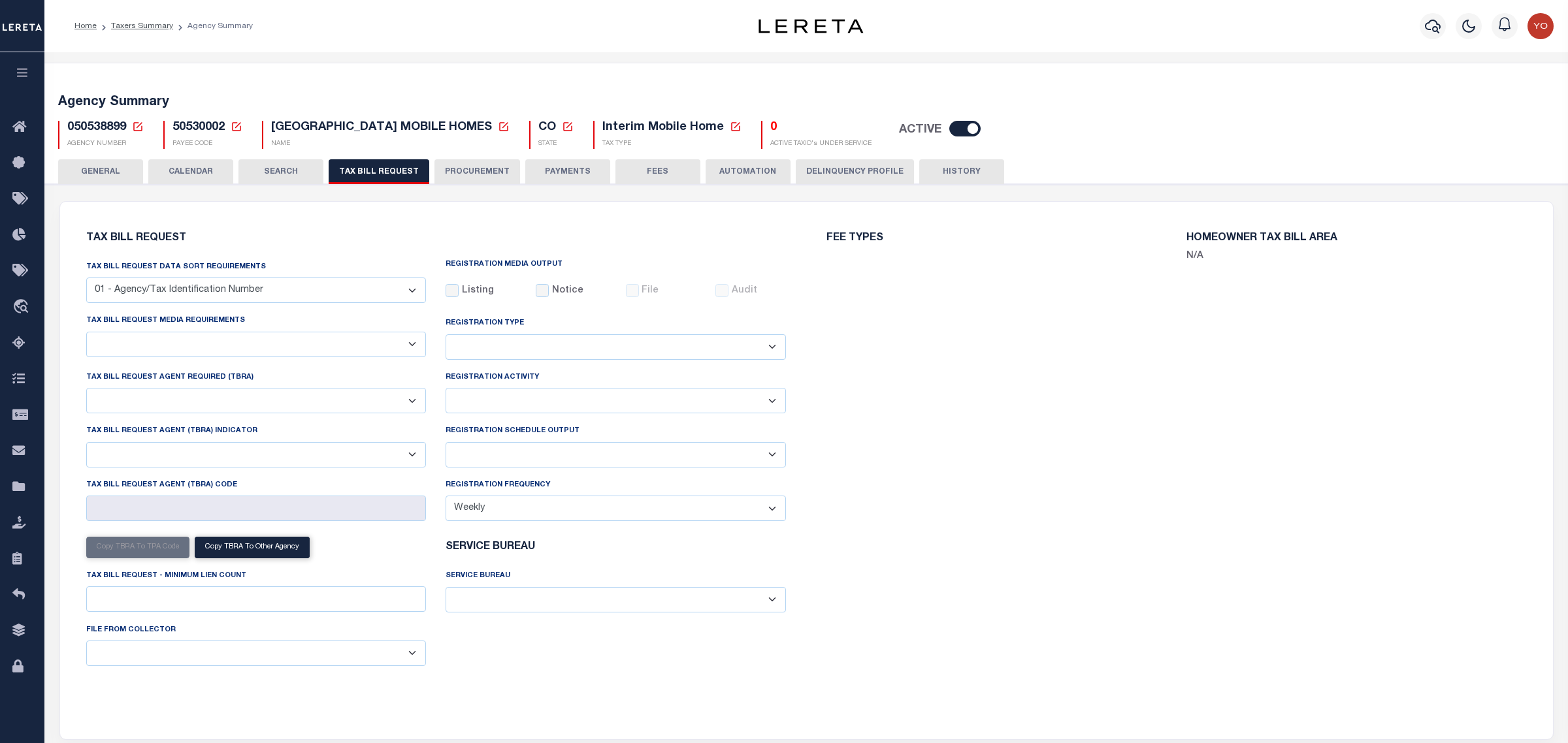
select select "22"
select select "false"
select select
select select "7803021001"
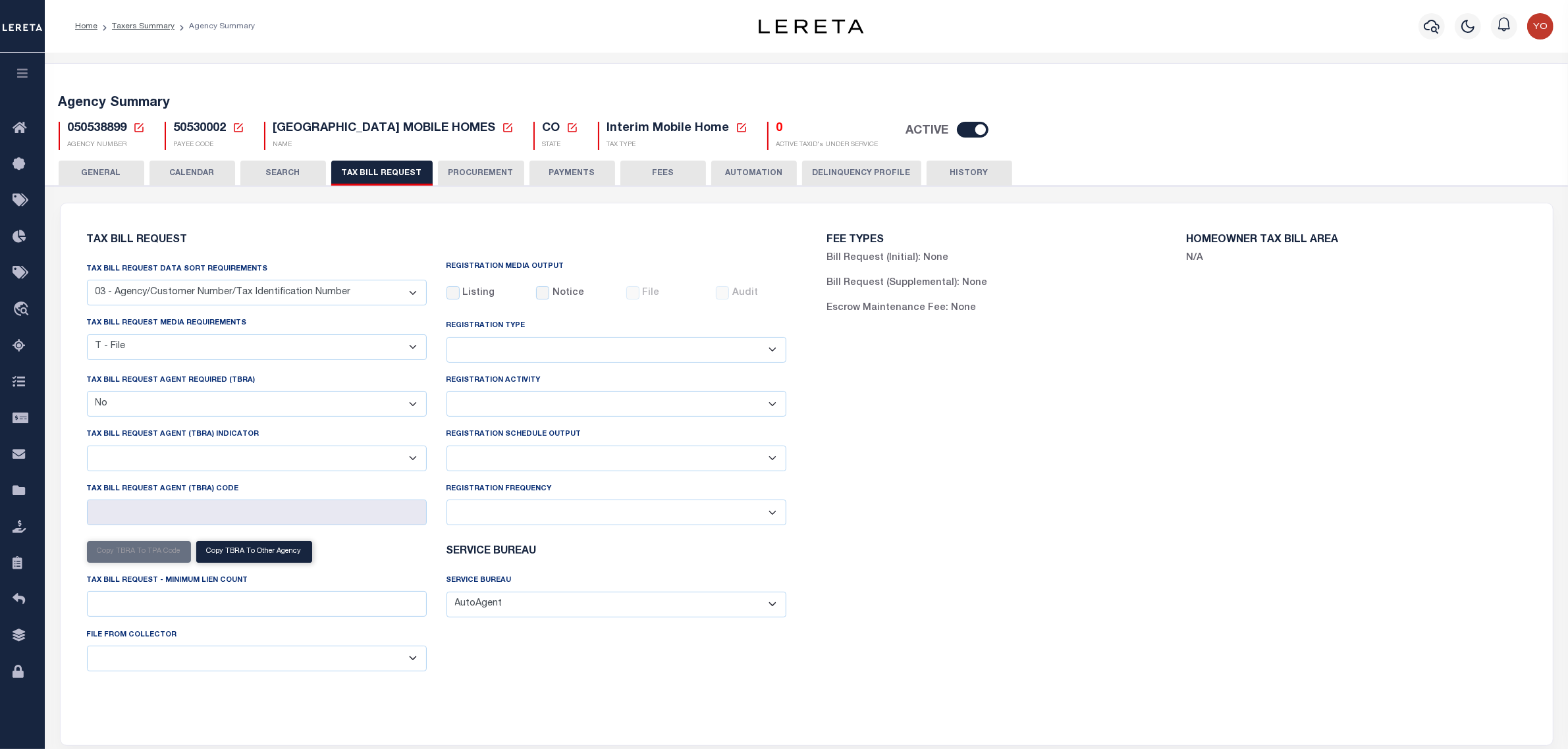
click at [493, 175] on button "PROCUREMENT" at bounding box center [481, 173] width 86 height 25
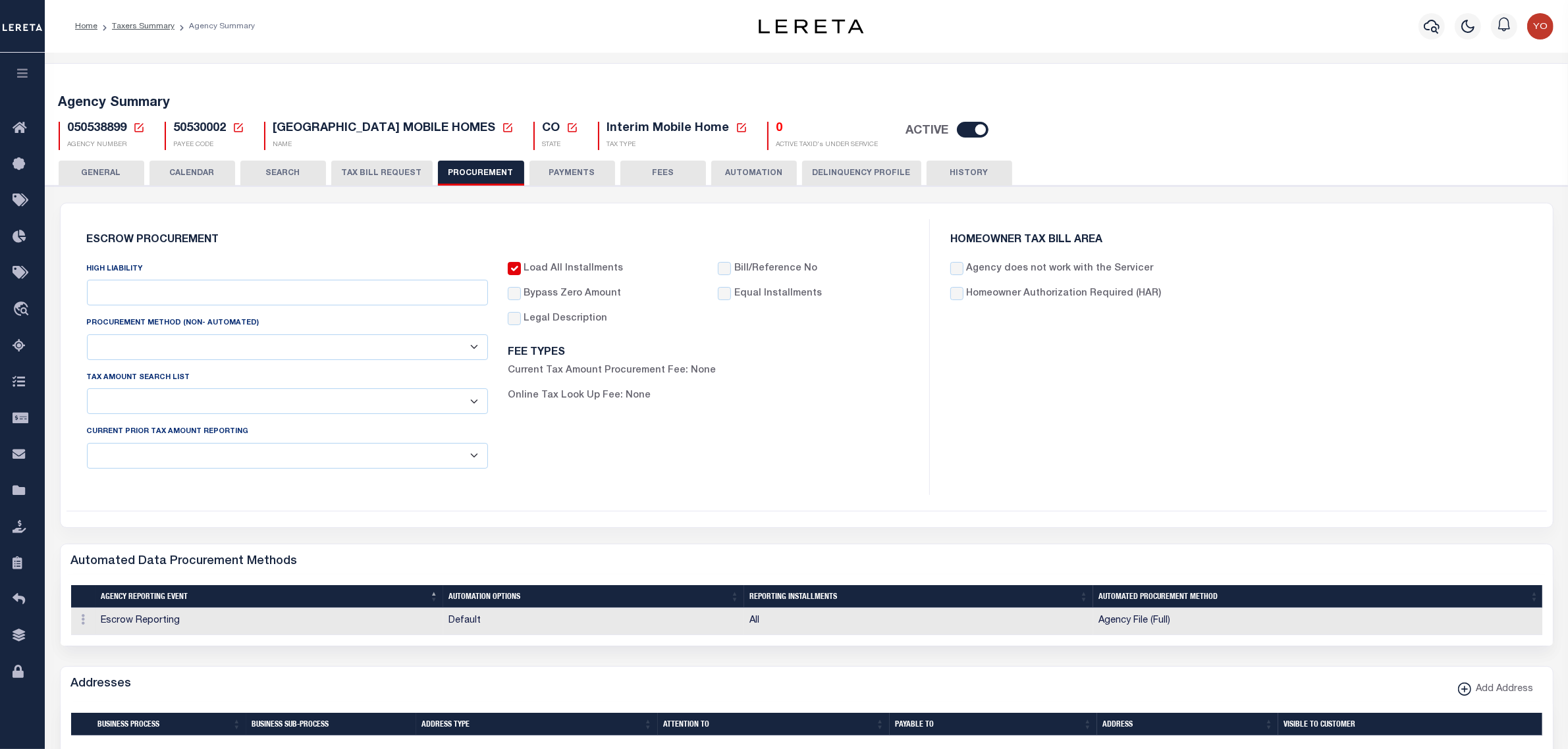
type input "$10,000"
select select "1"
select select "2"
checkbox input "true"
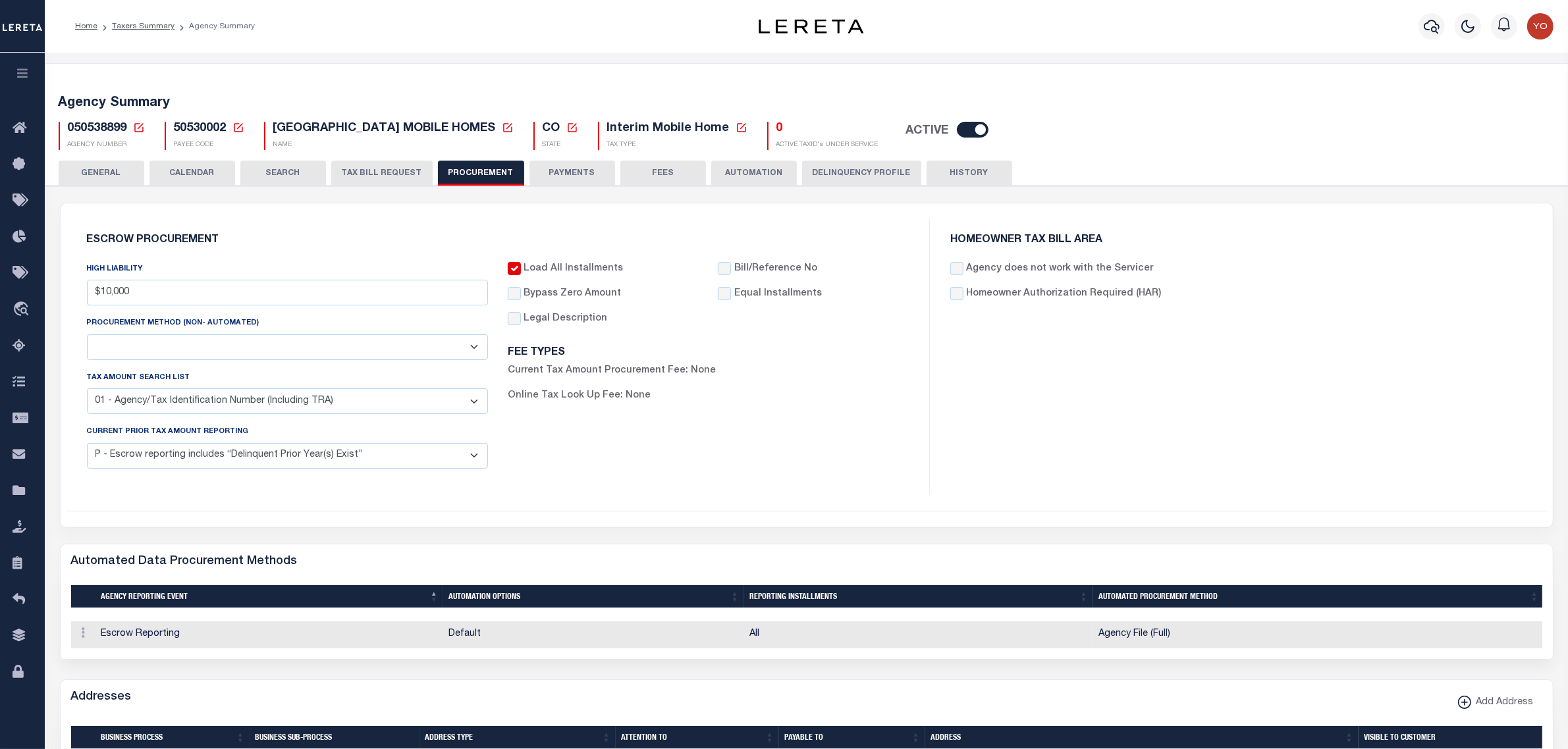
drag, startPoint x: 58, startPoint y: 83, endPoint x: 681, endPoint y: 145, distance: 626.1
click at [682, 143] on div "Agency Summary 050538899 Agency Number Edit Cancel Ok New Agency Number Cancel …" at bounding box center [806, 120] width 1527 height 81
drag, startPoint x: 558, startPoint y: 175, endPoint x: 808, endPoint y: 699, distance: 580.6
click at [558, 175] on button "PAYMENTS" at bounding box center [572, 173] width 86 height 25
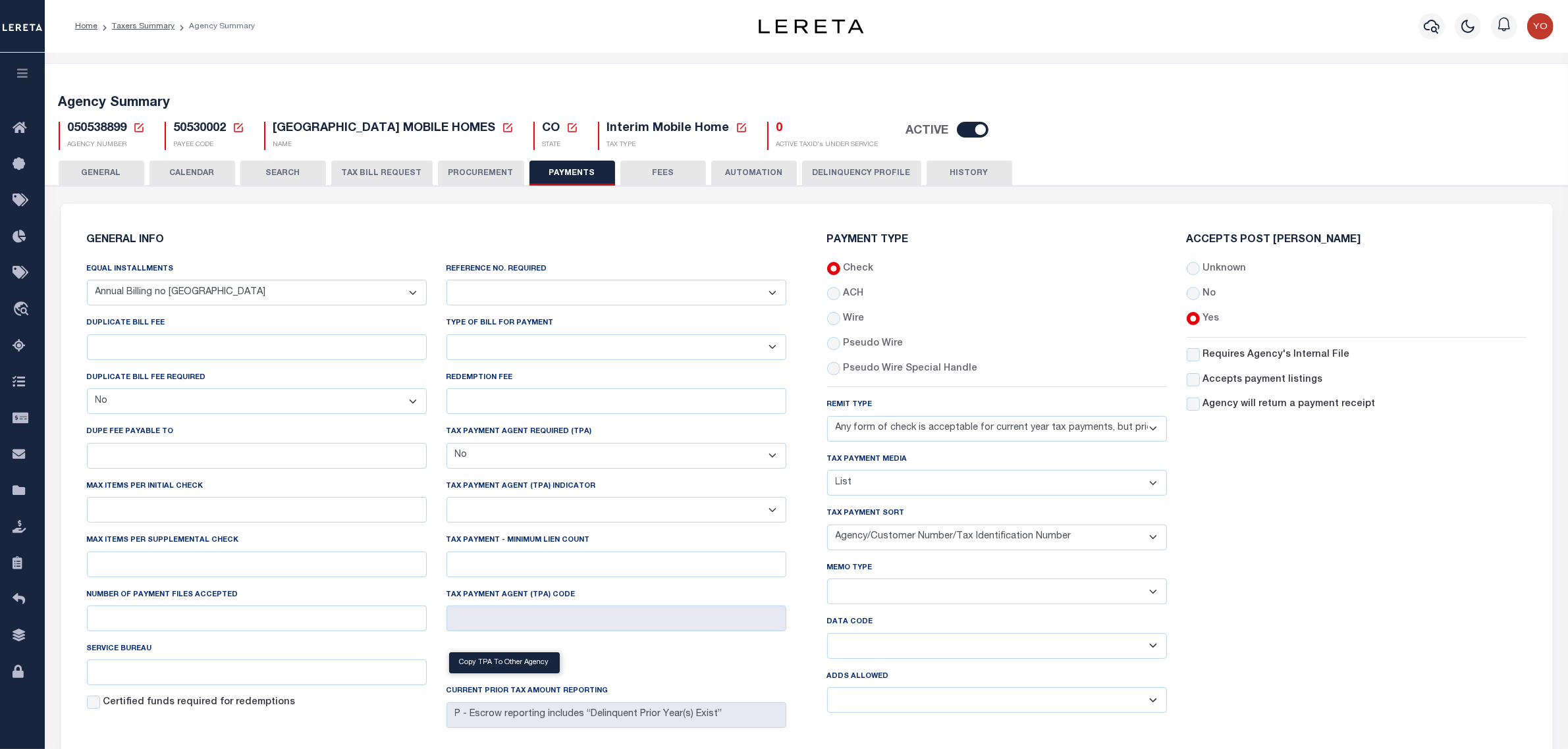
click at [1233, 139] on div "050538899 Agency Number Edit Cancel Ok" at bounding box center [806, 131] width 1516 height 39
click at [467, 170] on button "PROCUREMENT" at bounding box center [481, 173] width 86 height 25
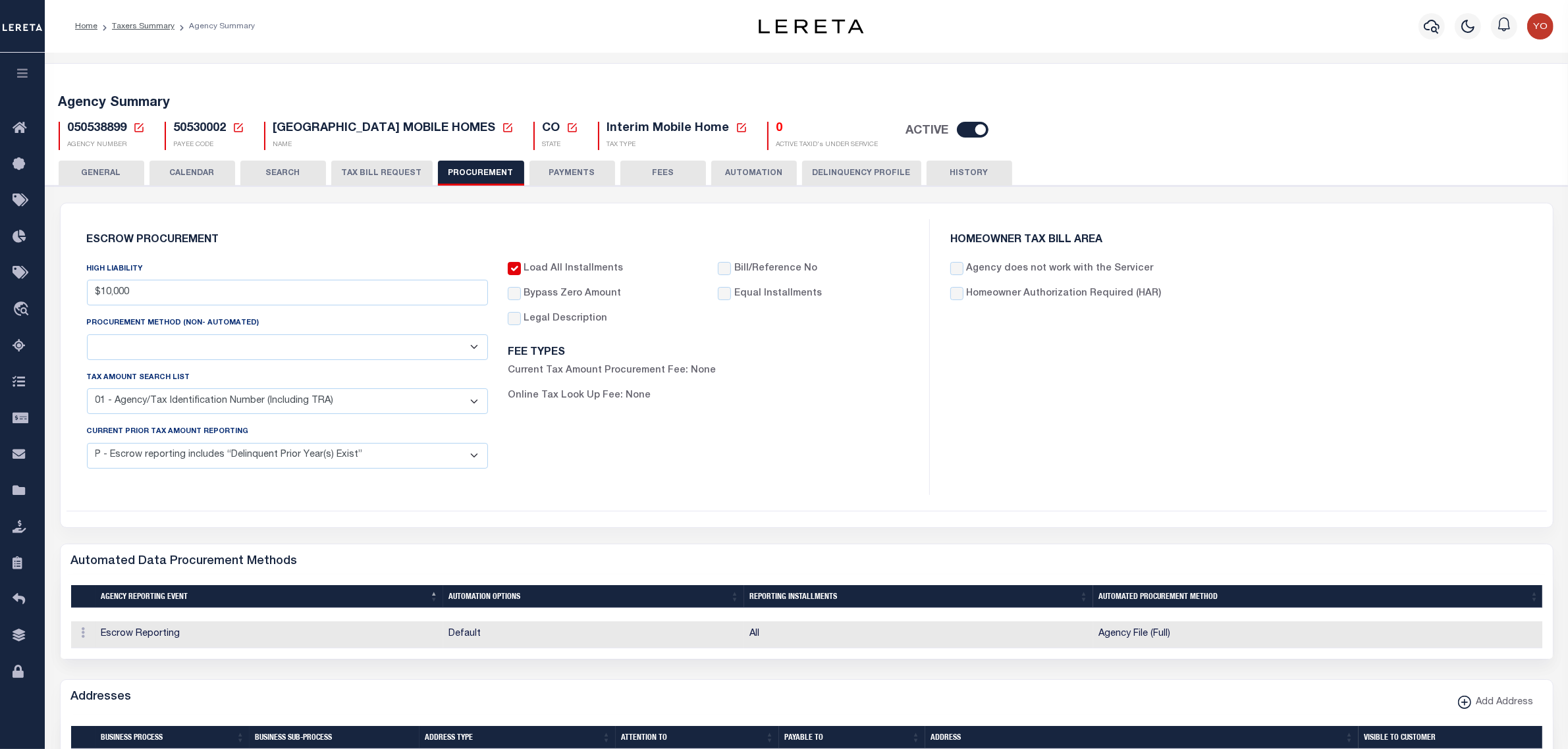
click at [389, 166] on button "TAX BILL REQUEST" at bounding box center [382, 173] width 101 height 25
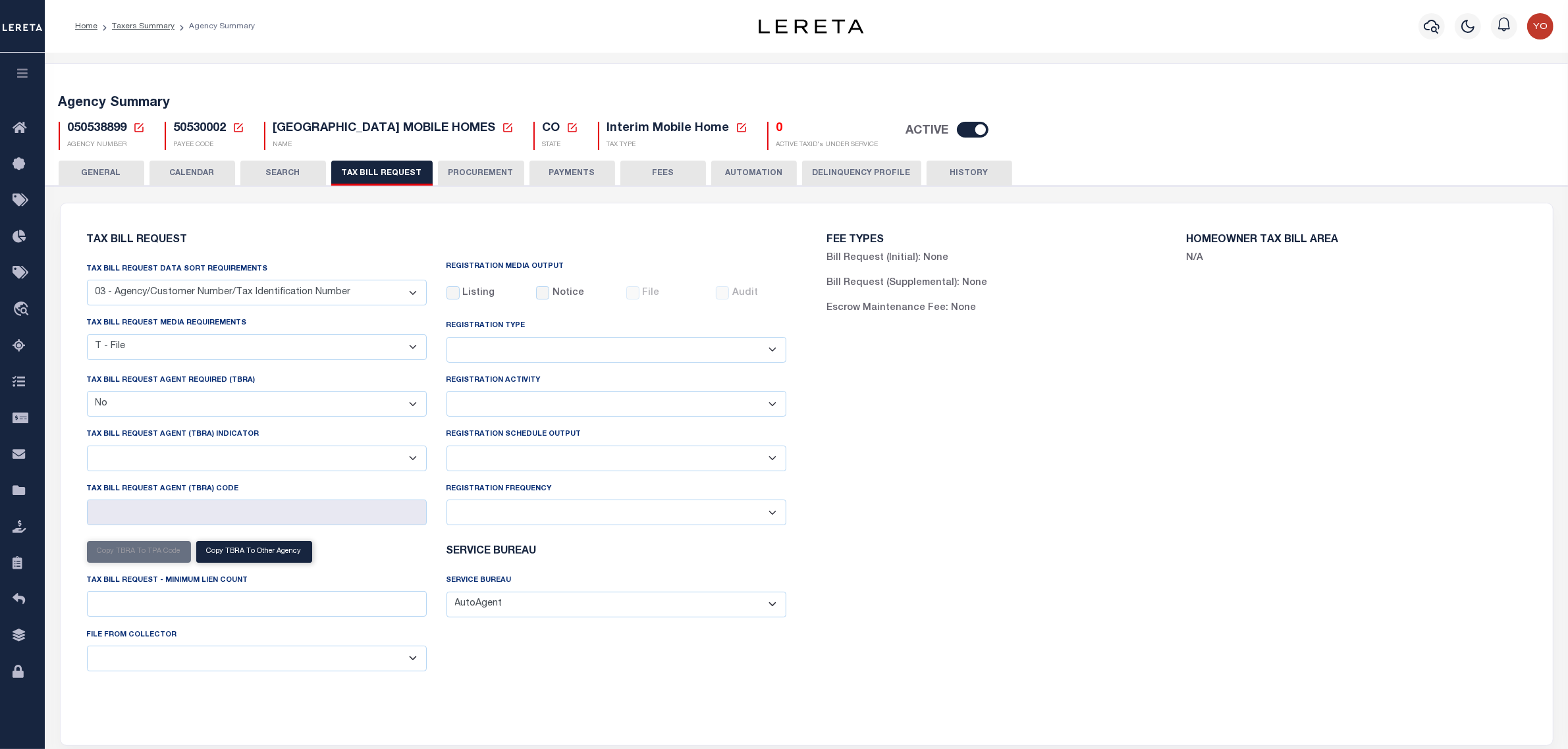
click at [295, 171] on button "SEARCH" at bounding box center [283, 173] width 86 height 25
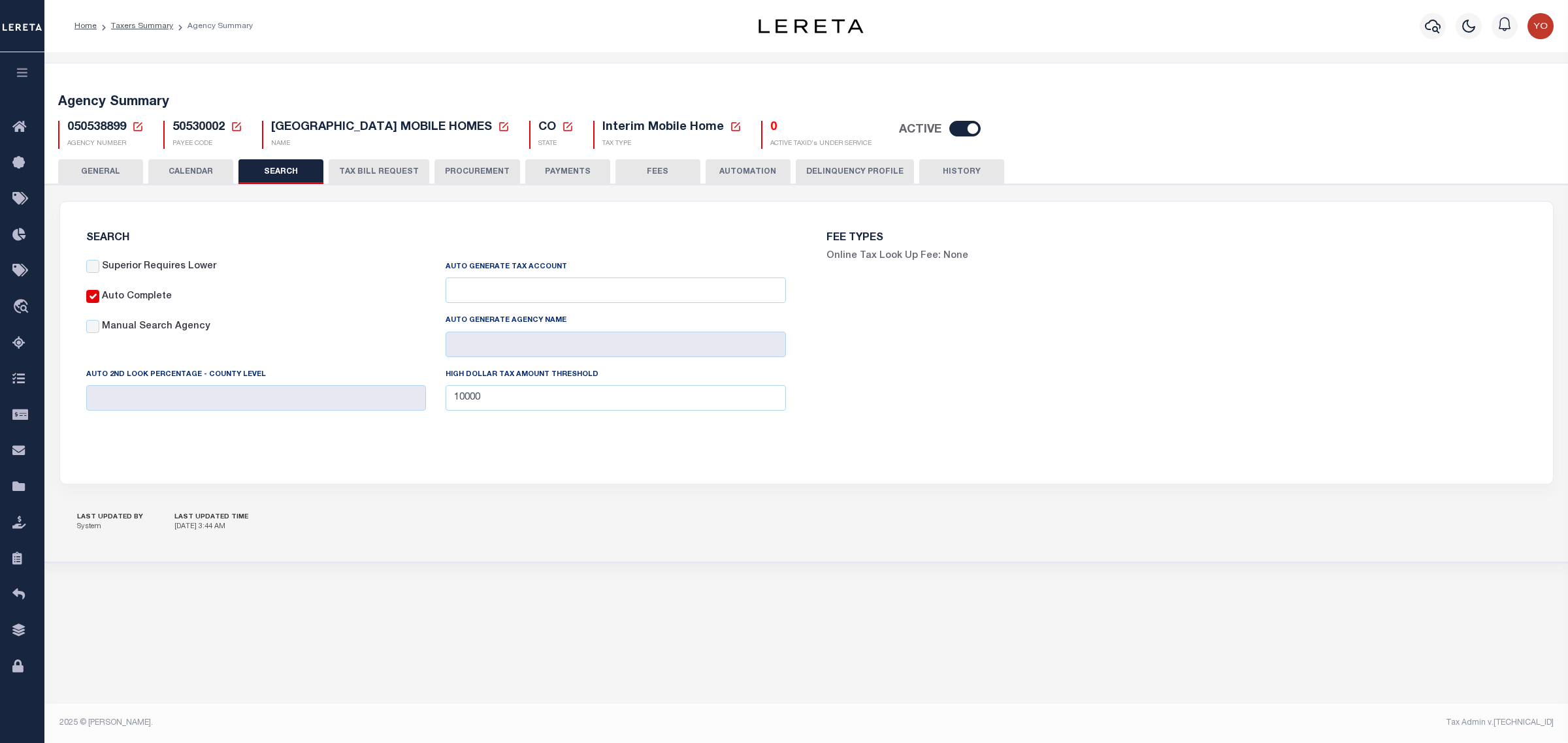
click at [193, 168] on button "CALENDAR" at bounding box center [191, 172] width 85 height 25
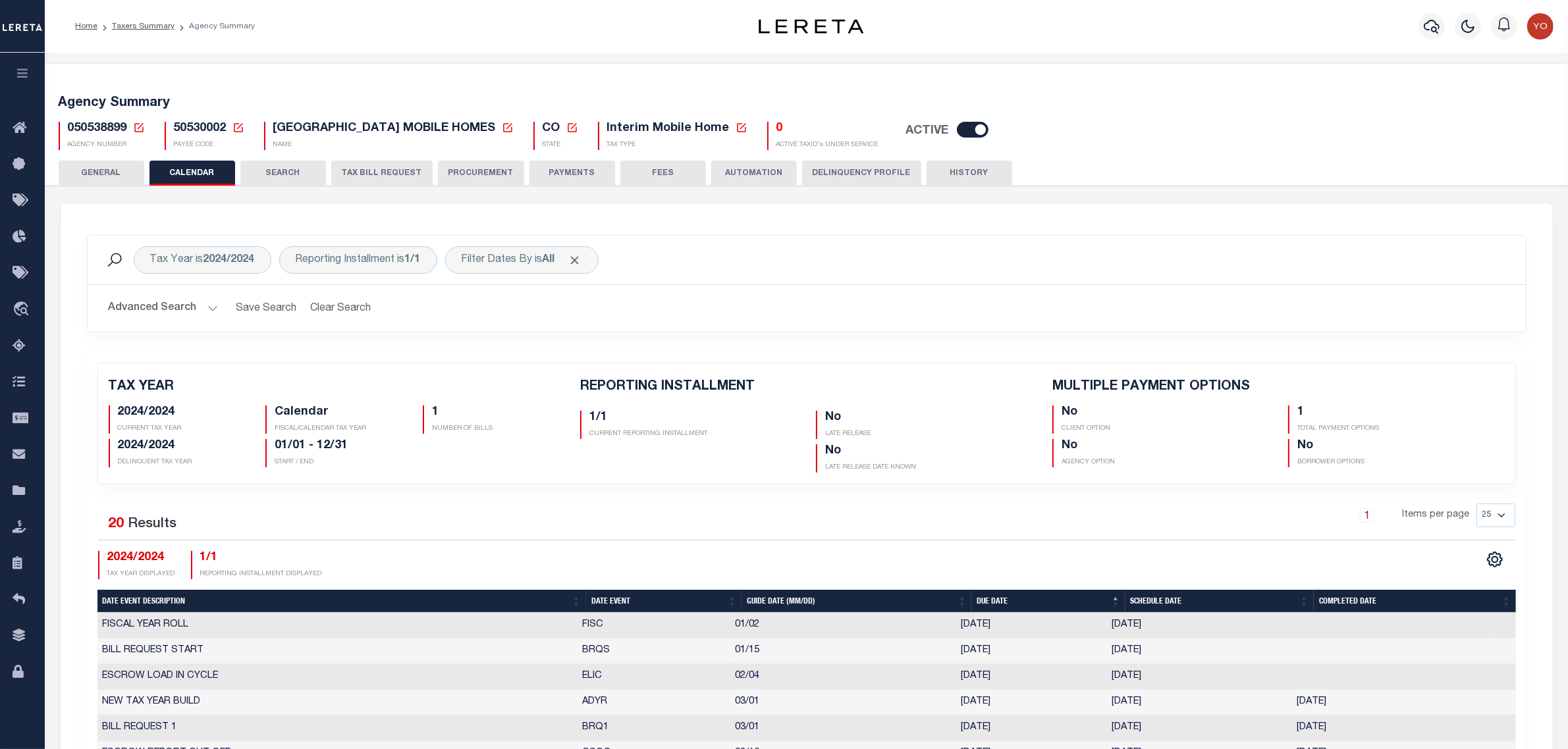
click at [92, 175] on button "GENERAL" at bounding box center [101, 173] width 86 height 25
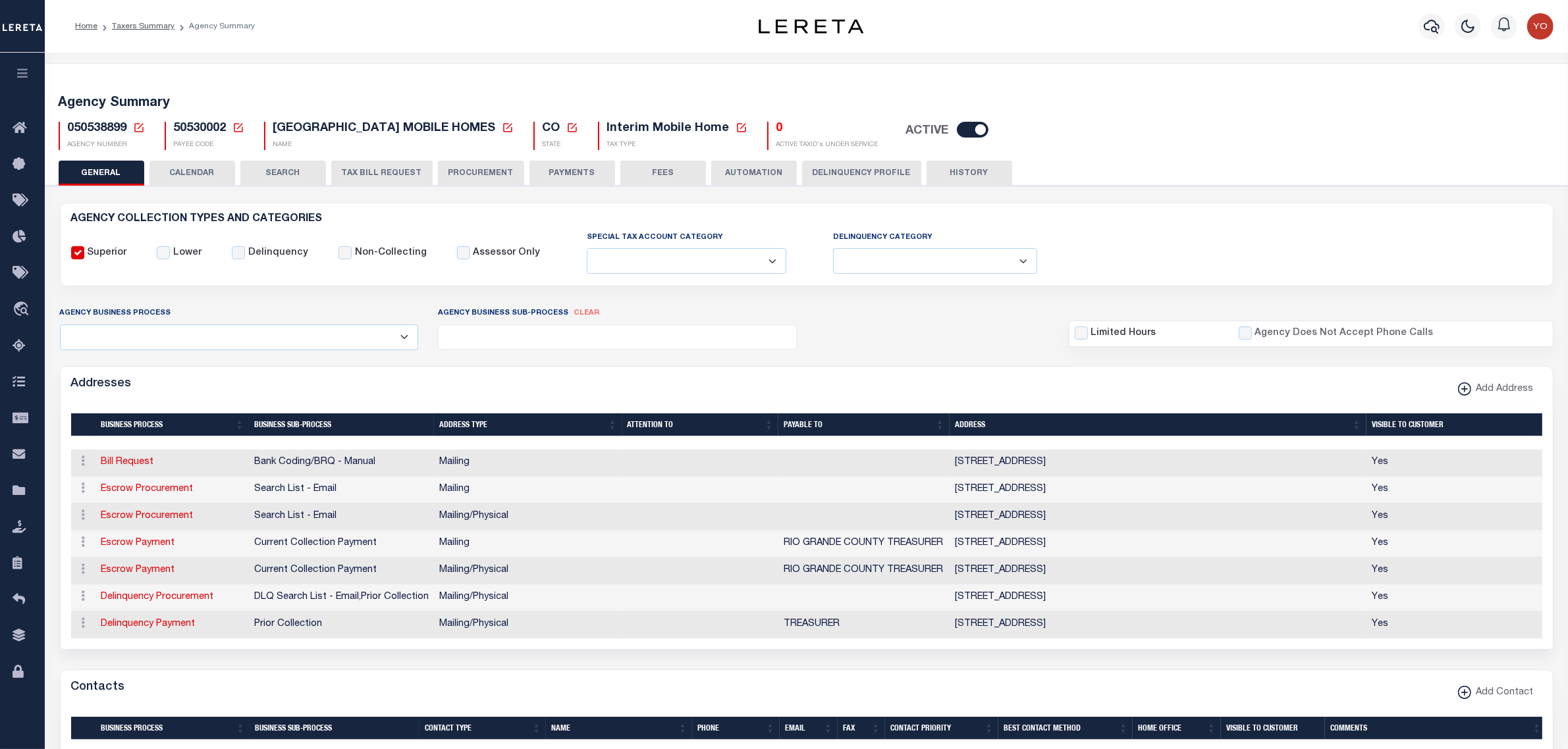
click at [472, 177] on button "PROCUREMENT" at bounding box center [481, 173] width 86 height 25
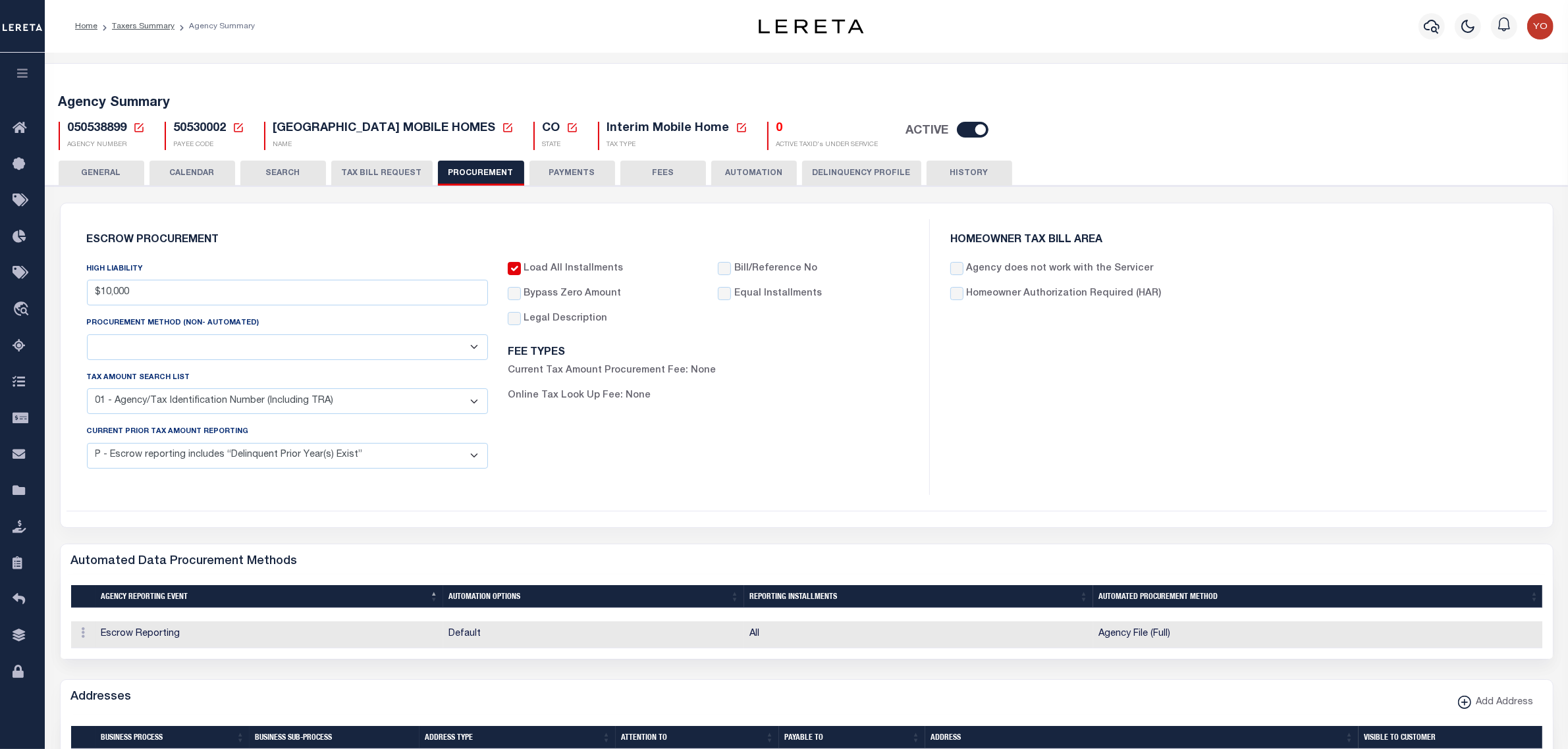
click at [358, 175] on button "TAX BILL REQUEST" at bounding box center [382, 173] width 101 height 25
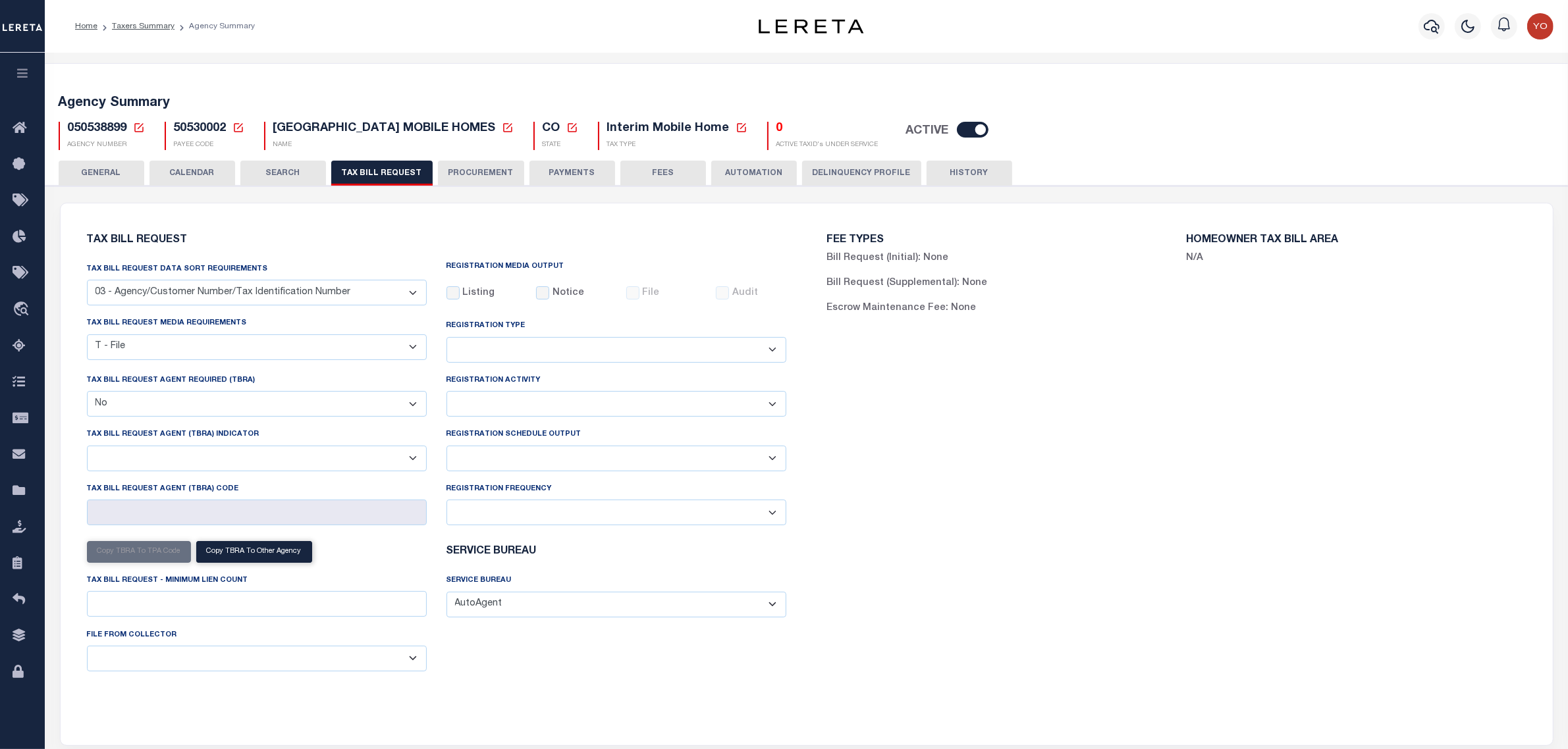
click at [968, 171] on button "HISTORY" at bounding box center [969, 173] width 86 height 25
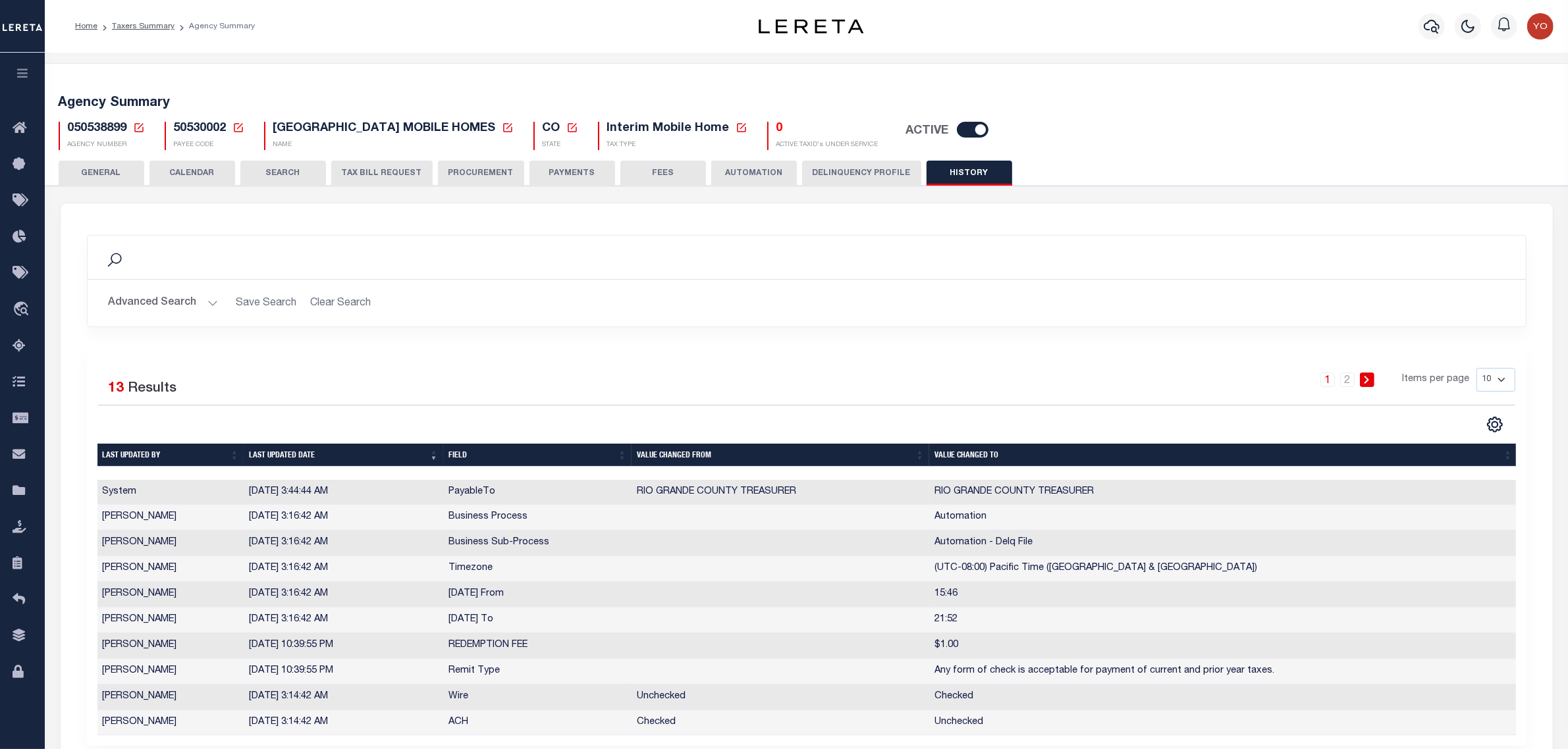
scroll to position [152, 0]
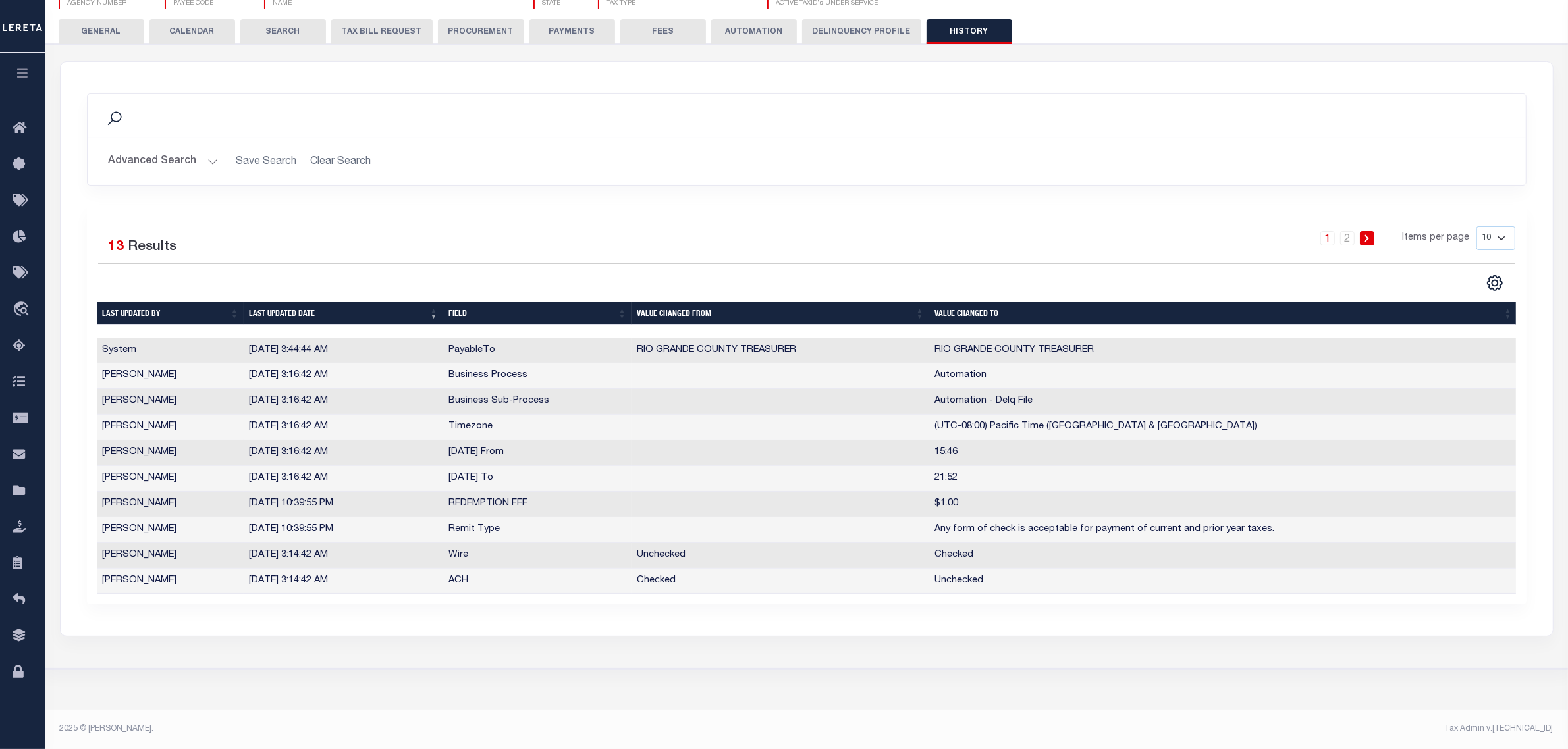
click at [836, 21] on button "Delinquency Profile" at bounding box center [862, 31] width 119 height 25
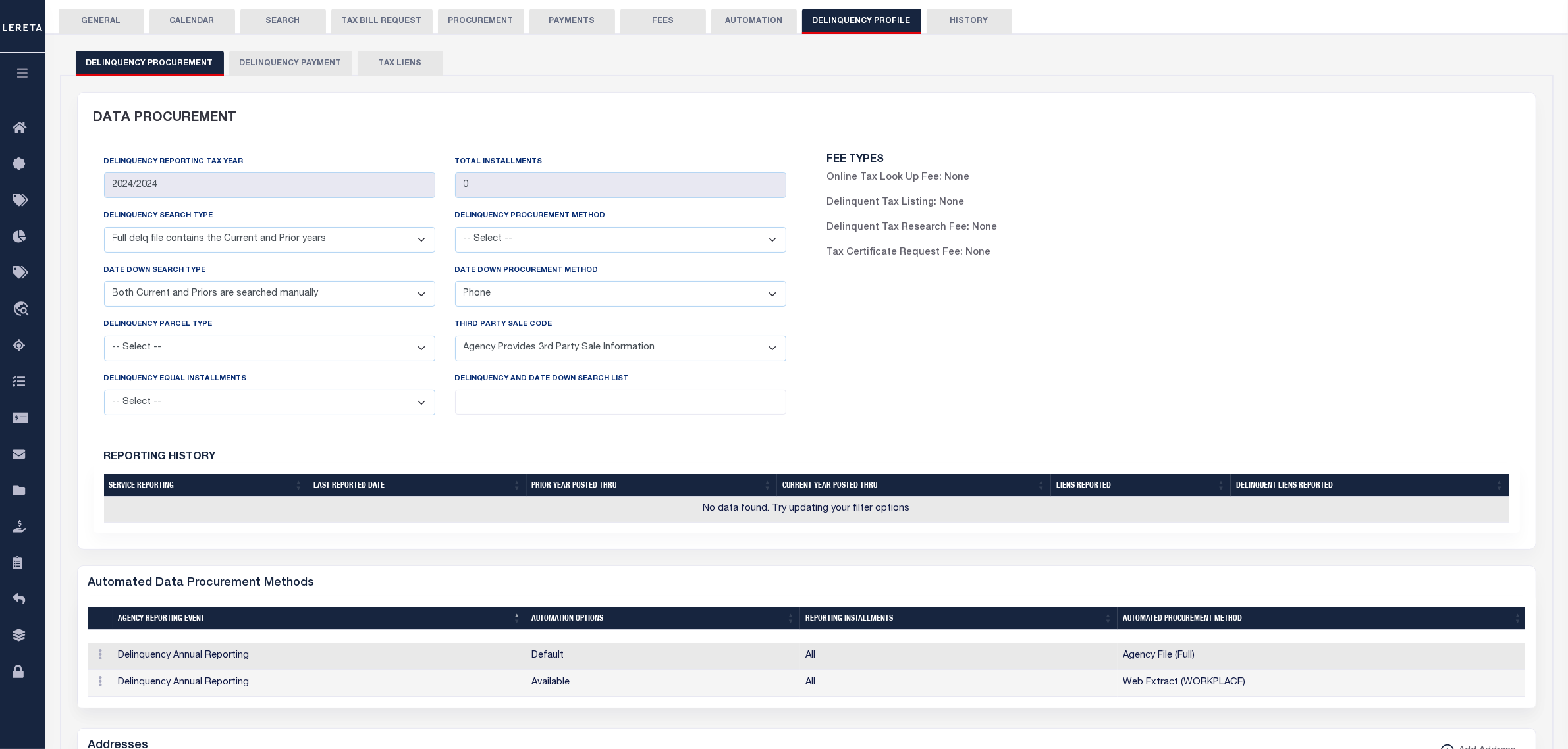
click at [646, 15] on button "FEES" at bounding box center [663, 21] width 86 height 25
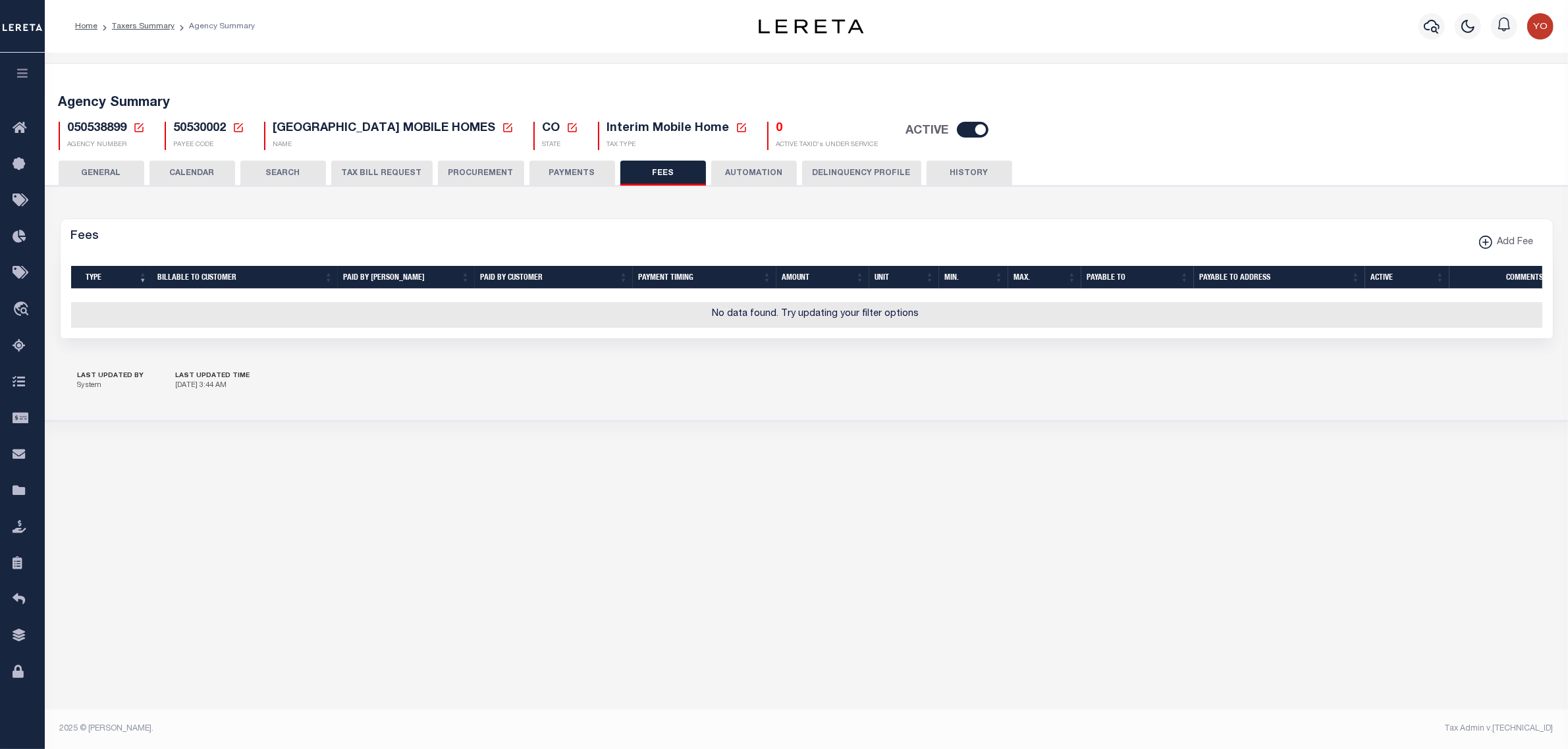
scroll to position [0, 0]
click at [1493, 235] on xmlns\ "button" at bounding box center [1497, 242] width 13 height 13
select select
checkbox input "false"
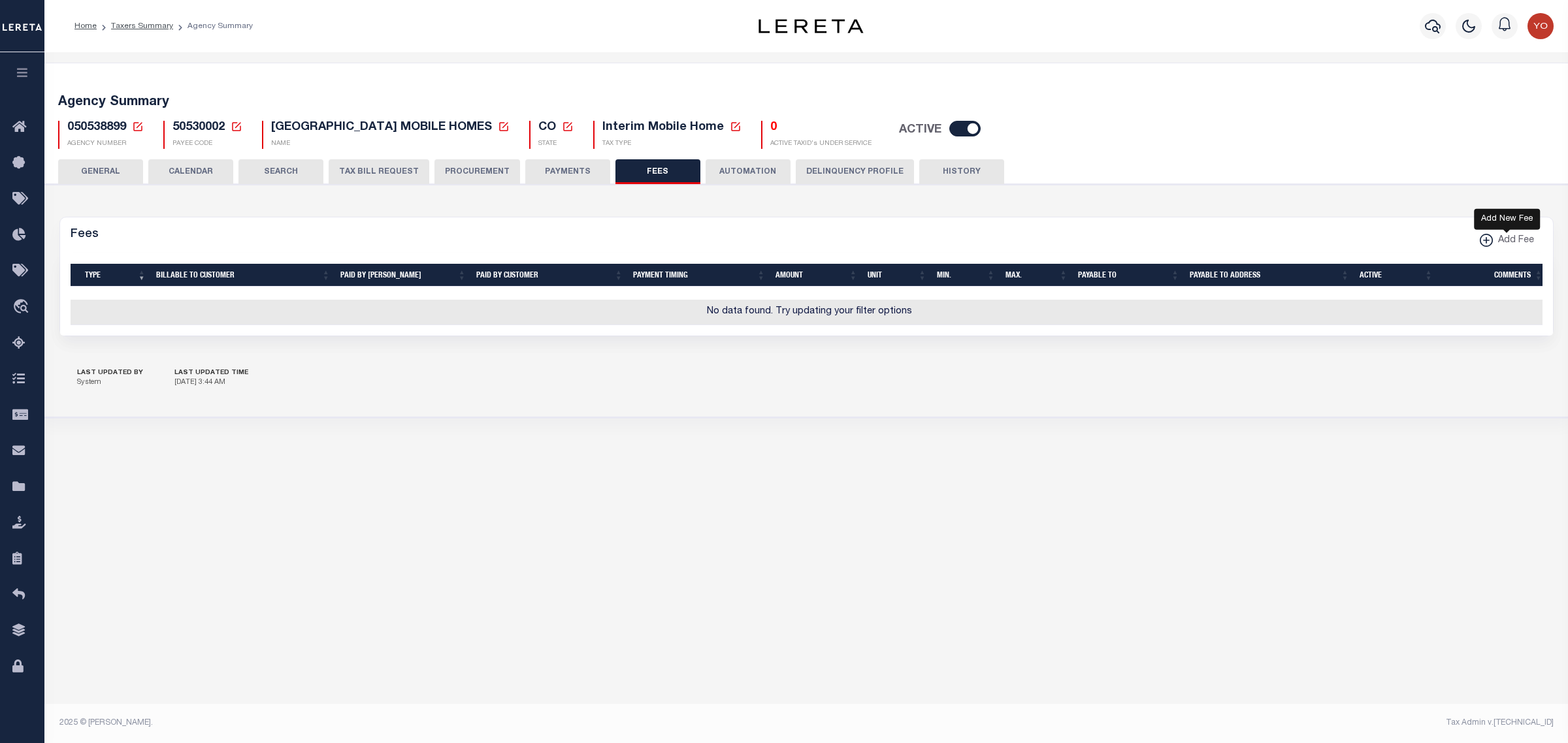
checkbox input "false"
checkbox input "true"
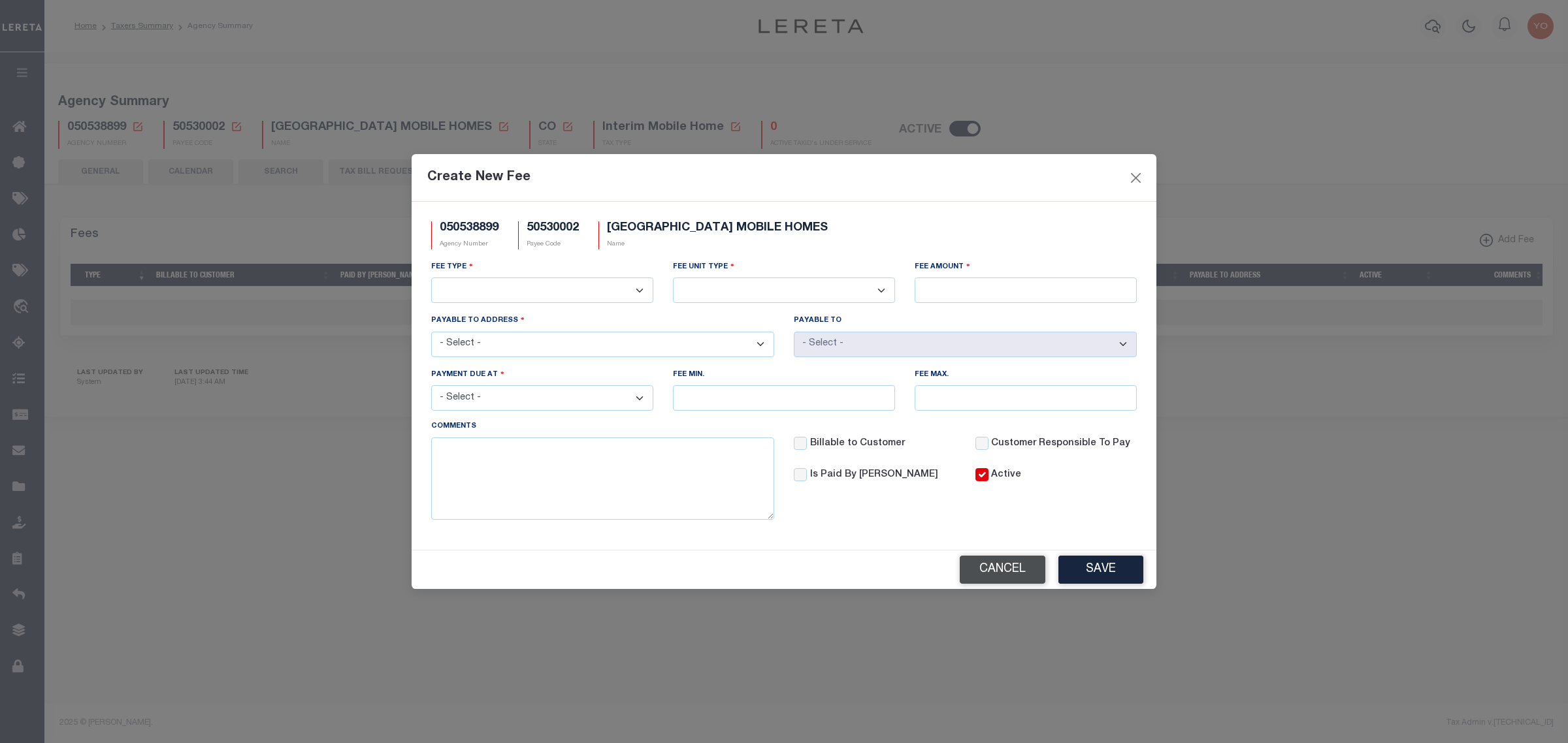
click at [1002, 569] on button "Cancel" at bounding box center [1002, 570] width 85 height 28
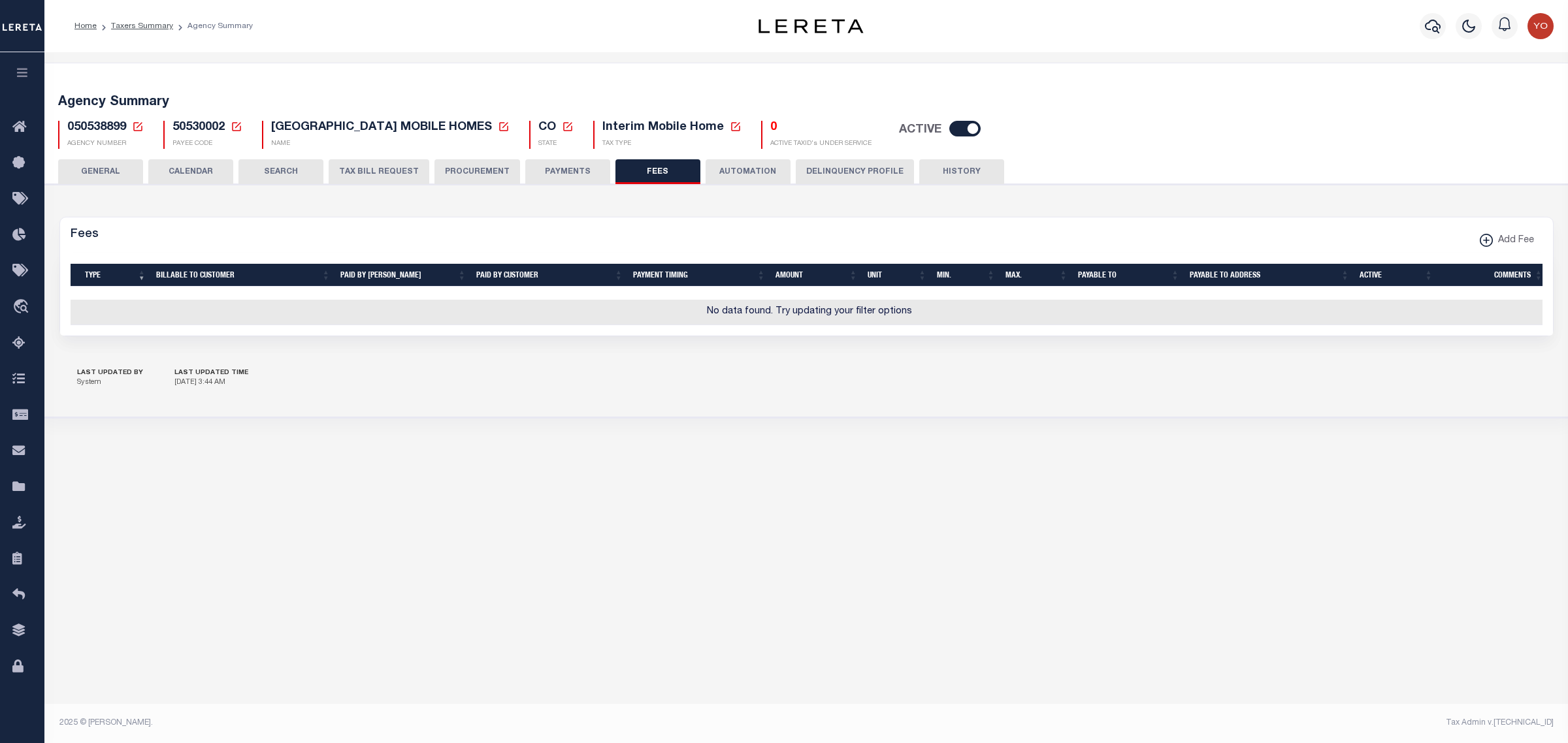
click at [730, 168] on button "AUTOMATION" at bounding box center [748, 172] width 85 height 25
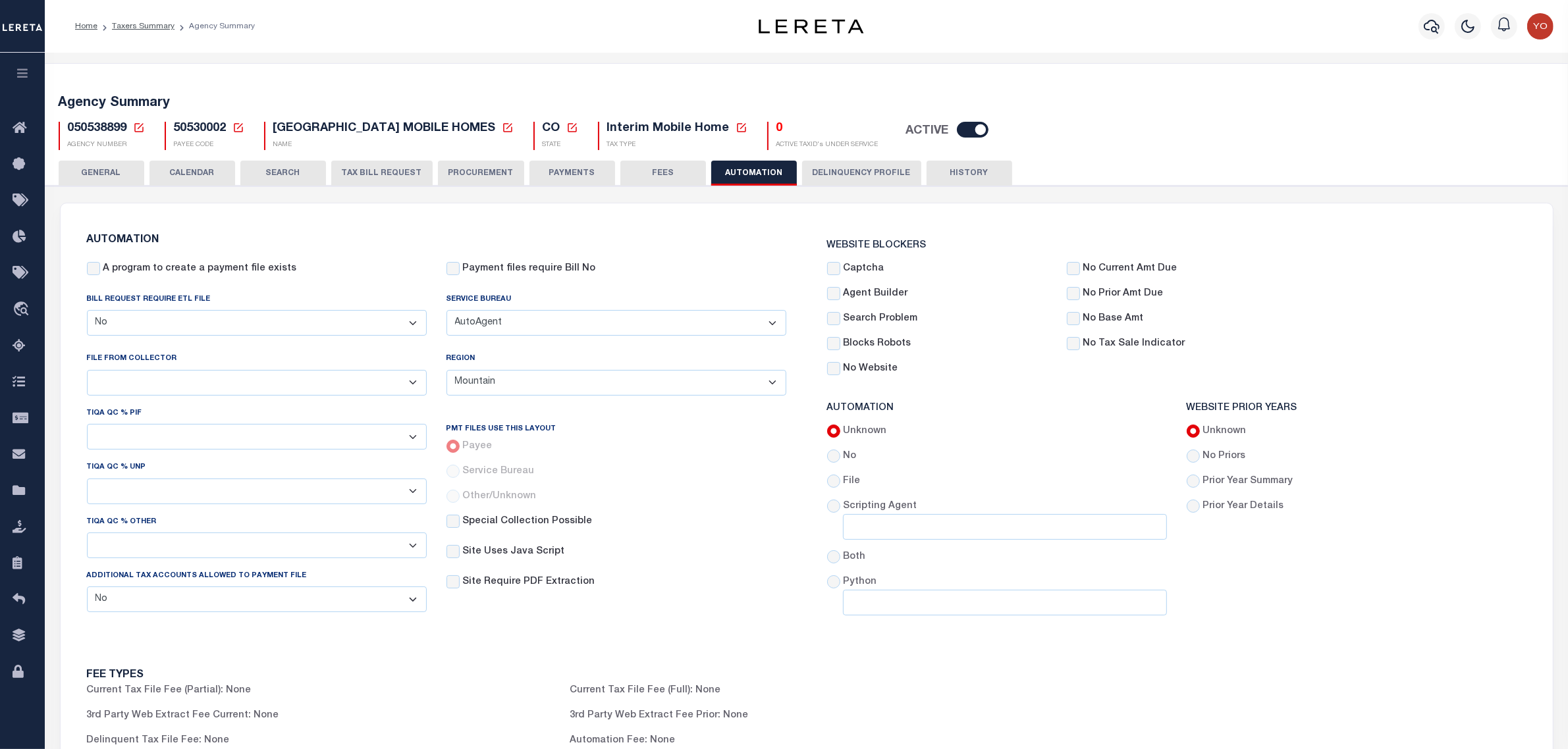
click at [567, 168] on button "PAYMENTS" at bounding box center [572, 173] width 86 height 25
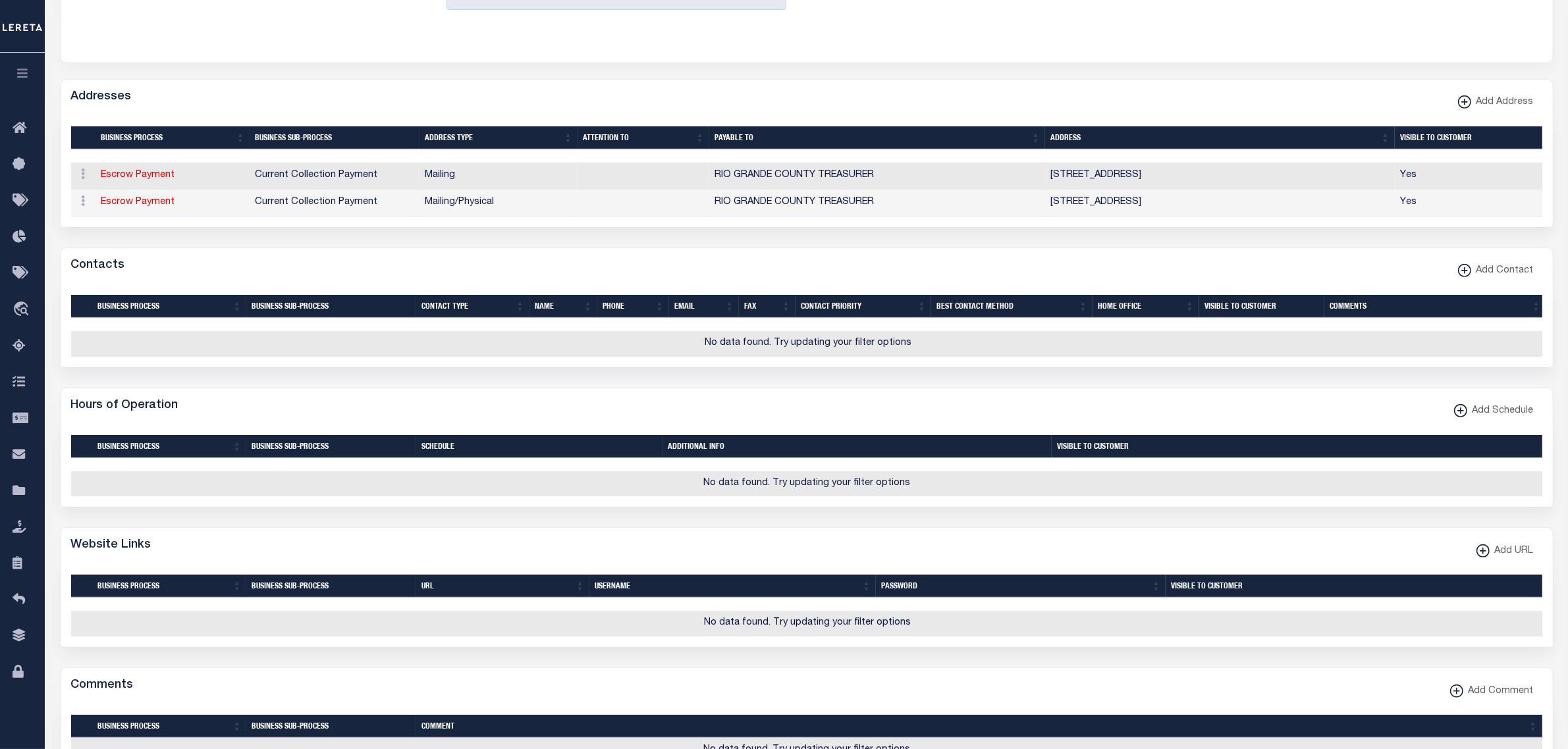
scroll to position [636, 0]
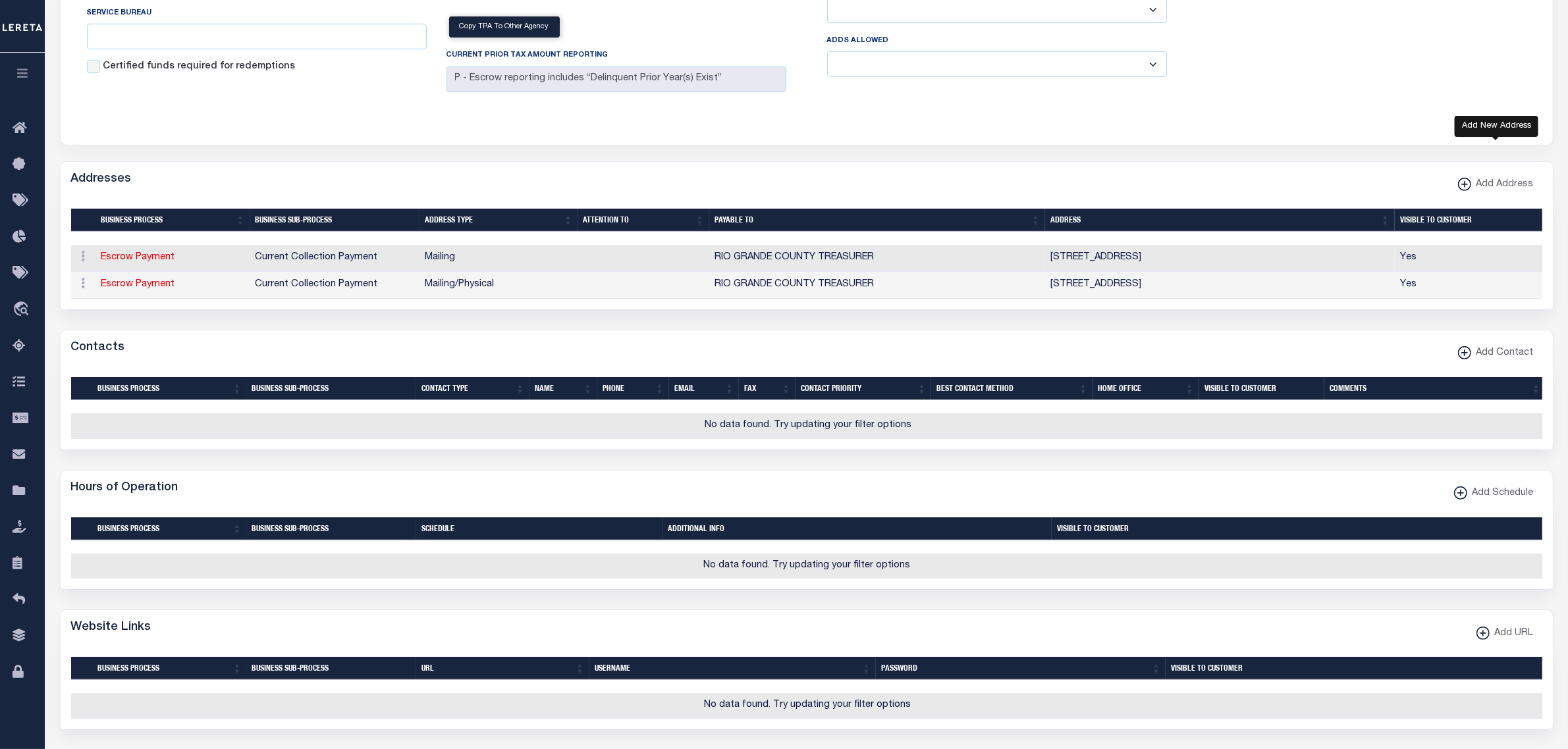
click at [1502, 192] on span "Add Address" at bounding box center [1502, 184] width 63 height 15
select select
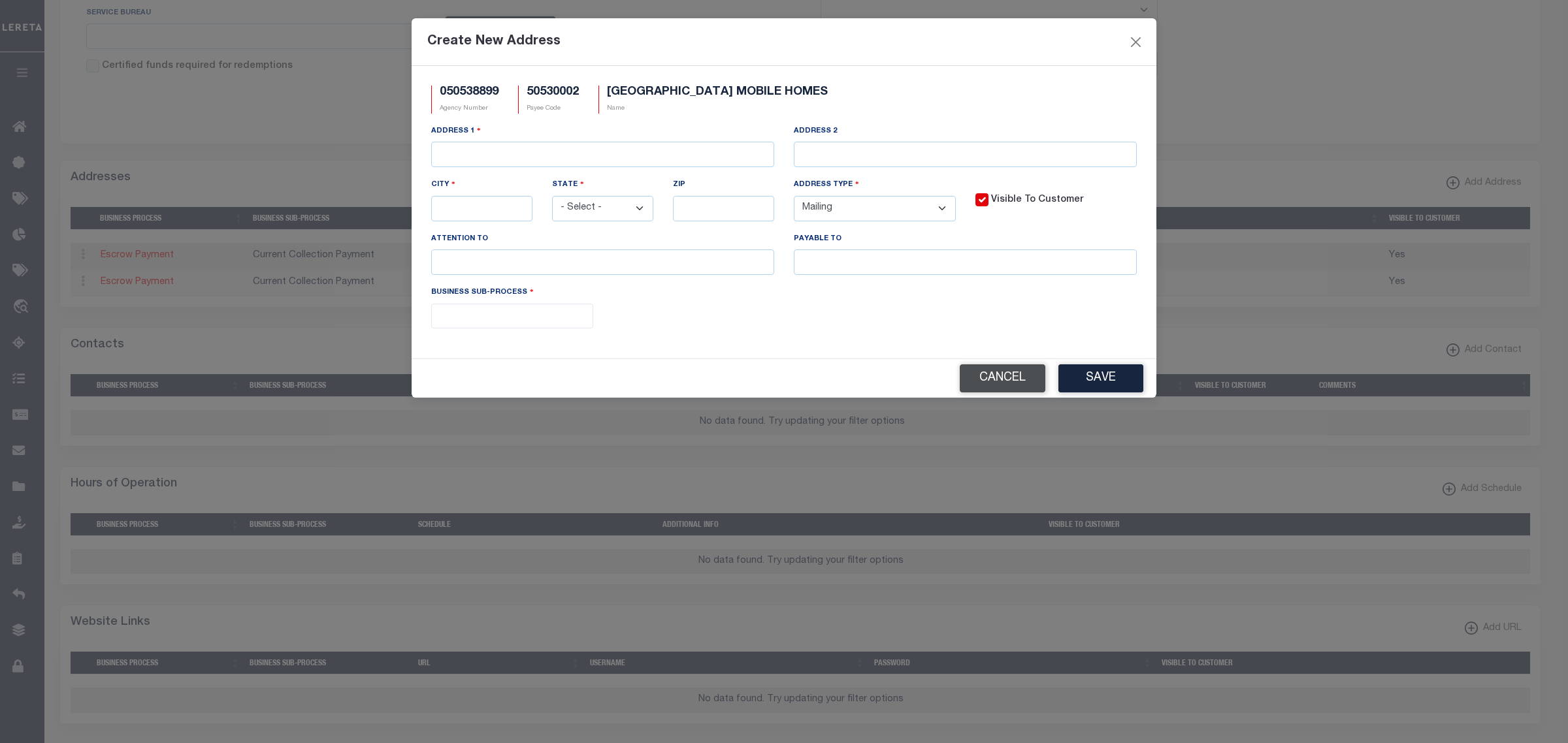
click at [987, 380] on button "Cancel" at bounding box center [1002, 378] width 85 height 28
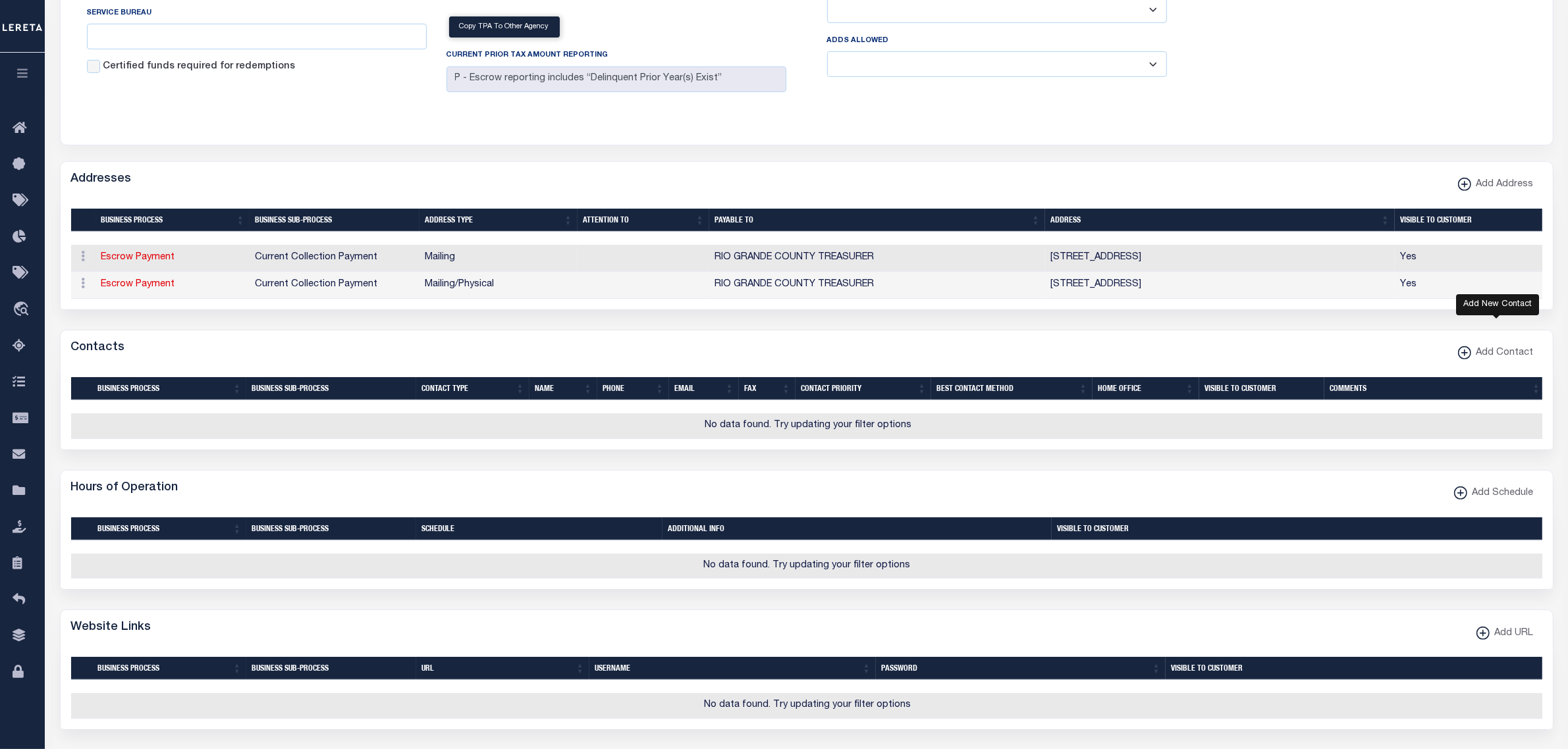
click at [1498, 361] on span "Add Contact" at bounding box center [1502, 354] width 63 height 15
select select "1"
checkbox input "false"
checkbox input "true"
select select
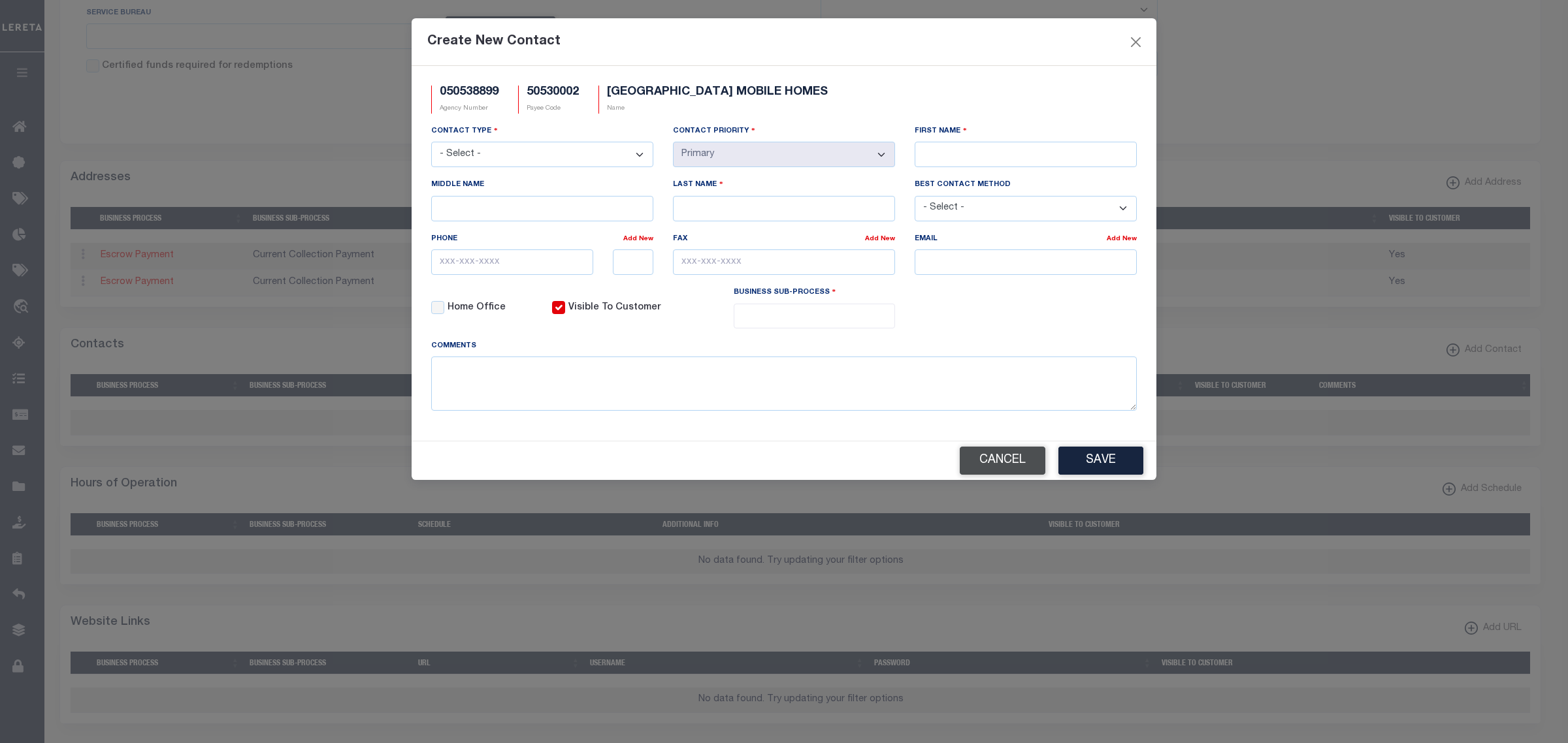
click at [1008, 469] on button "Cancel" at bounding box center [1002, 461] width 85 height 28
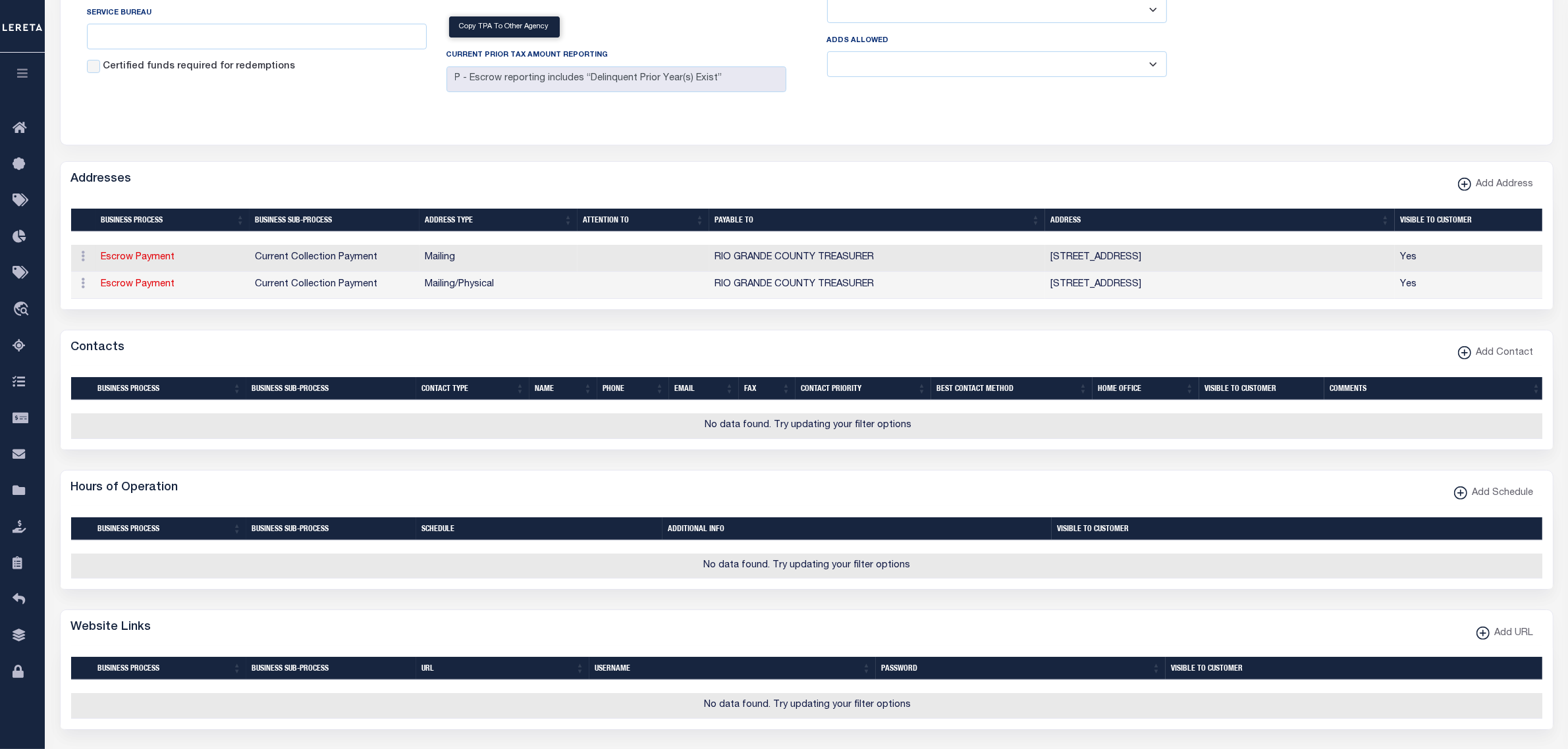
scroll to position [801, 0]
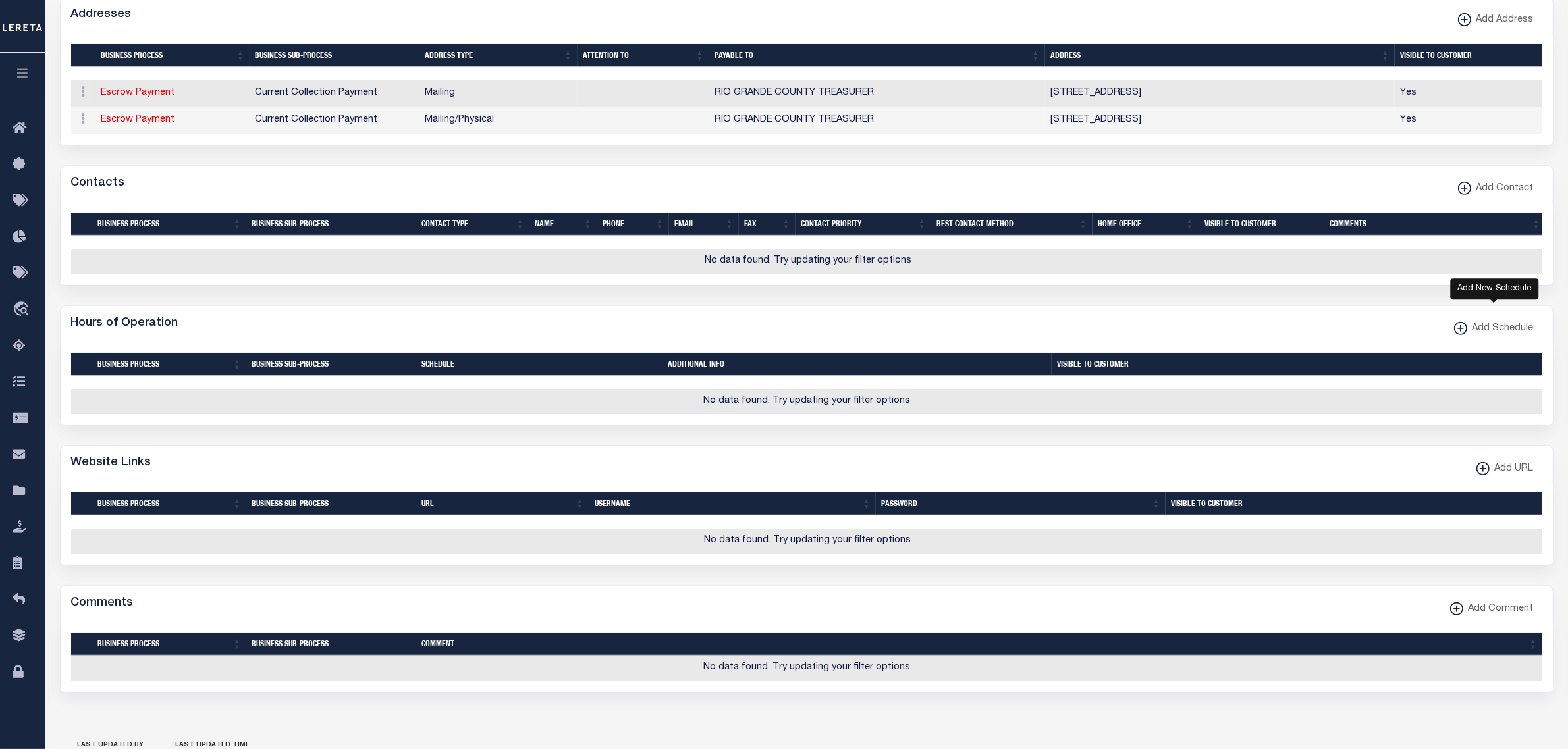
click at [1496, 337] on span "Add Schedule" at bounding box center [1500, 329] width 66 height 15
checkbox input "true"
select select
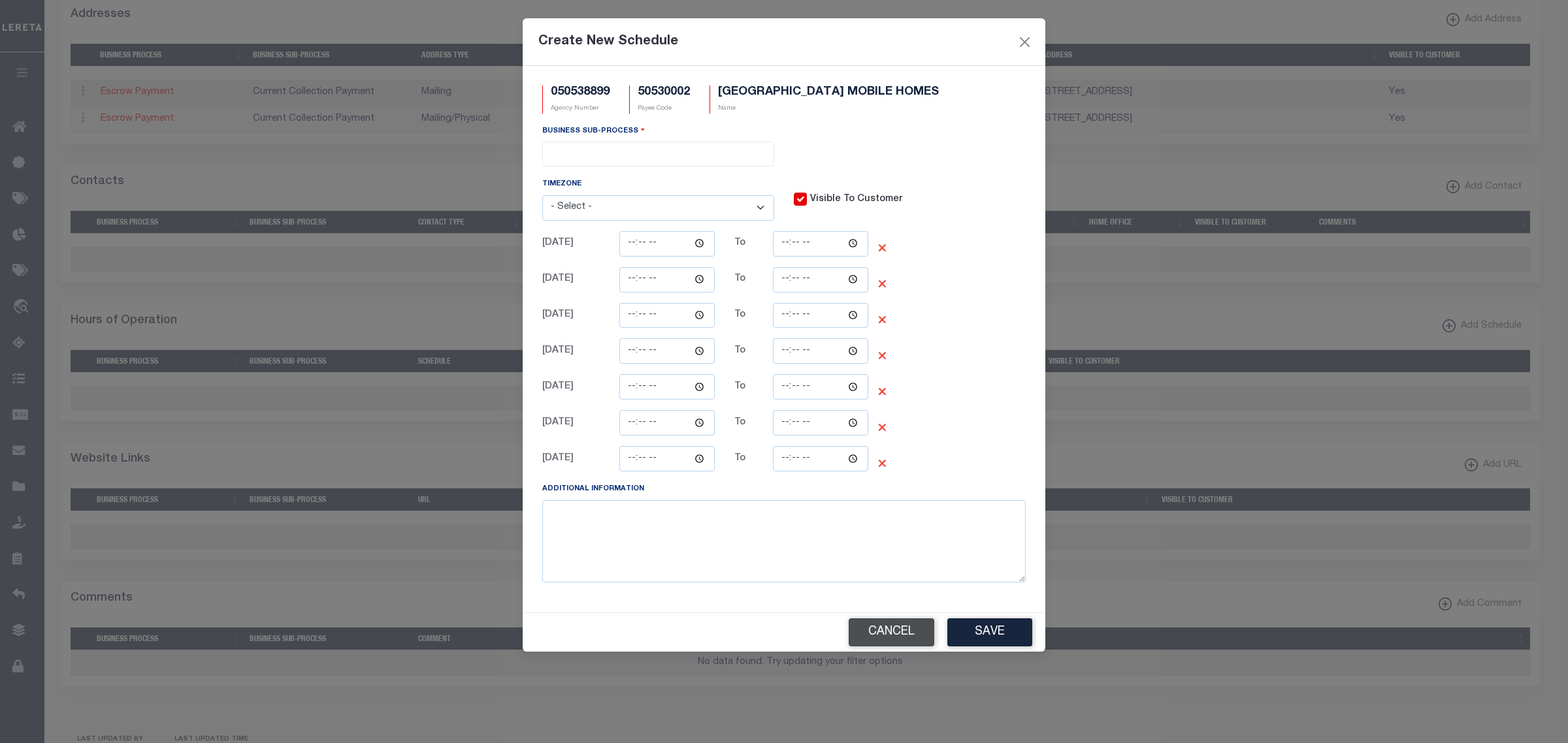
click at [886, 637] on button "Cancel" at bounding box center [891, 632] width 85 height 28
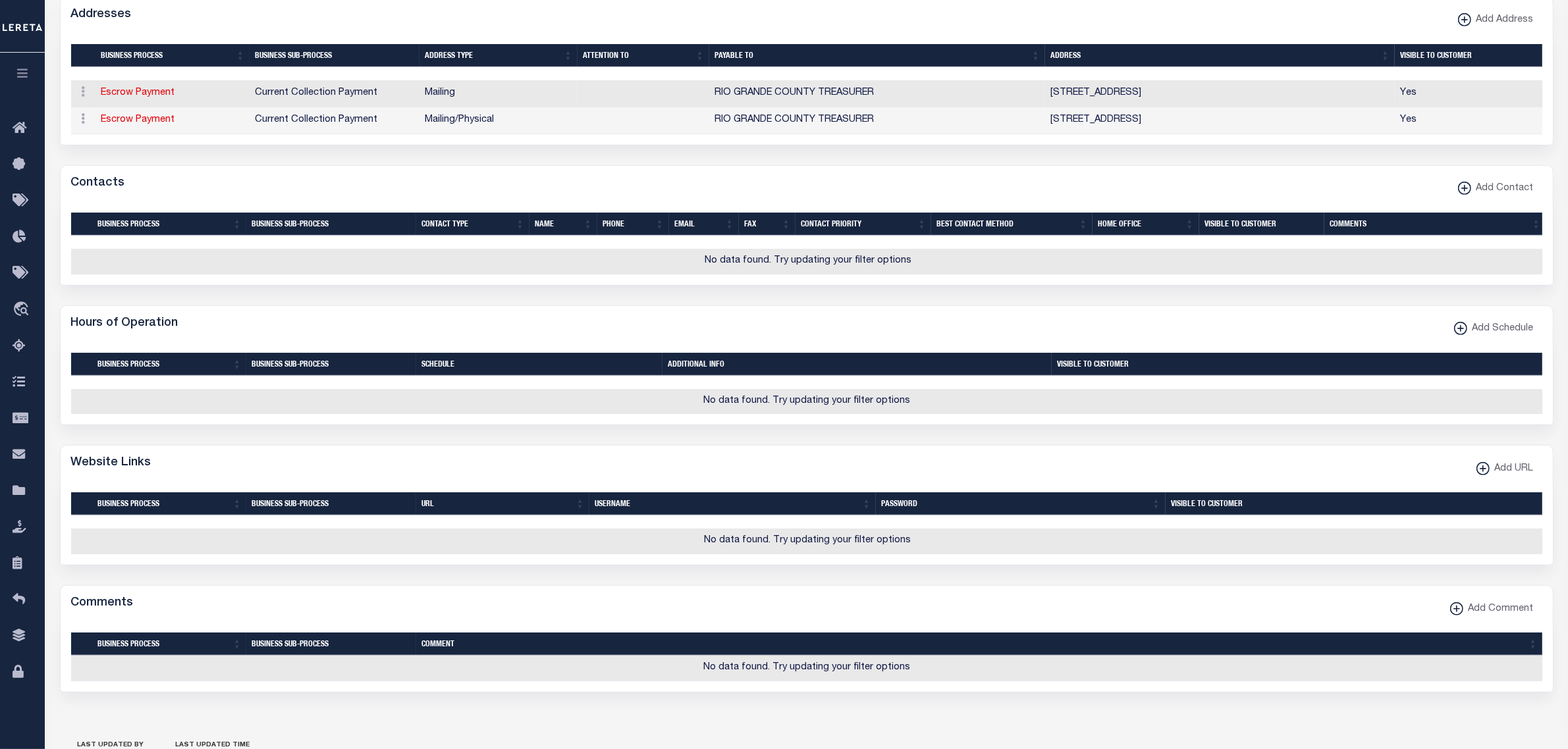
scroll to position [965, 0]
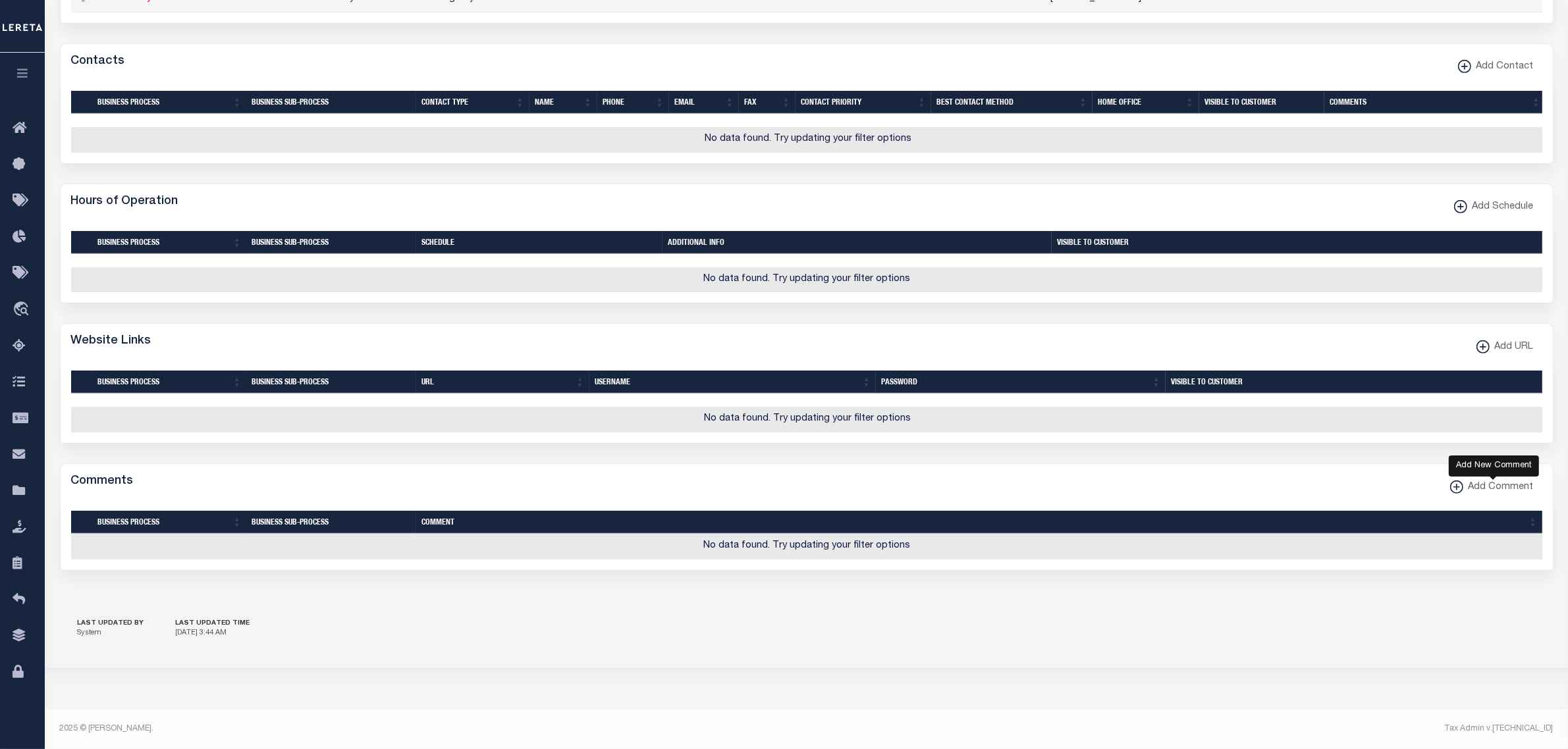
click at [1490, 485] on span "Add Comment" at bounding box center [1498, 488] width 71 height 15
select select
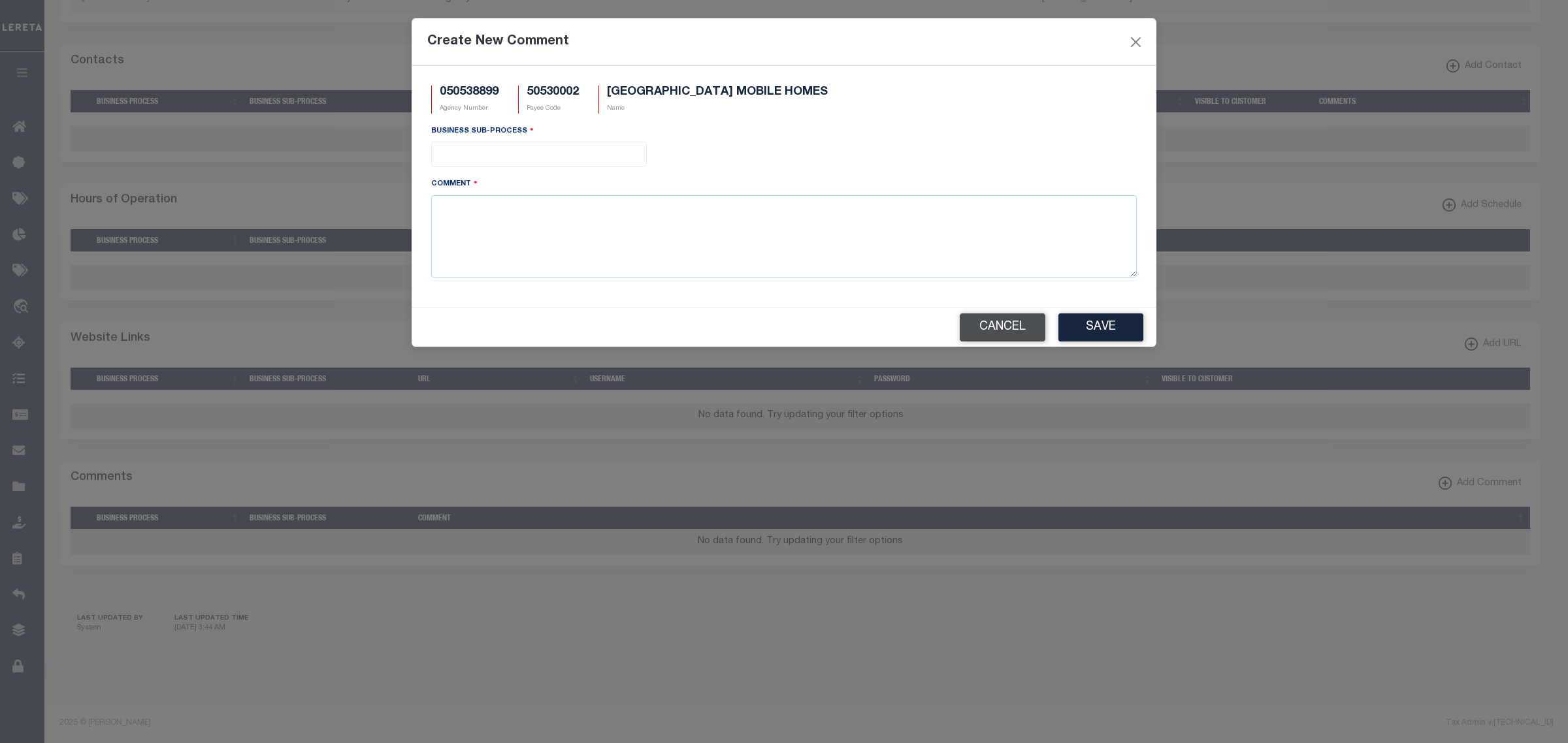
click at [1004, 329] on button "Cancel" at bounding box center [1002, 327] width 85 height 28
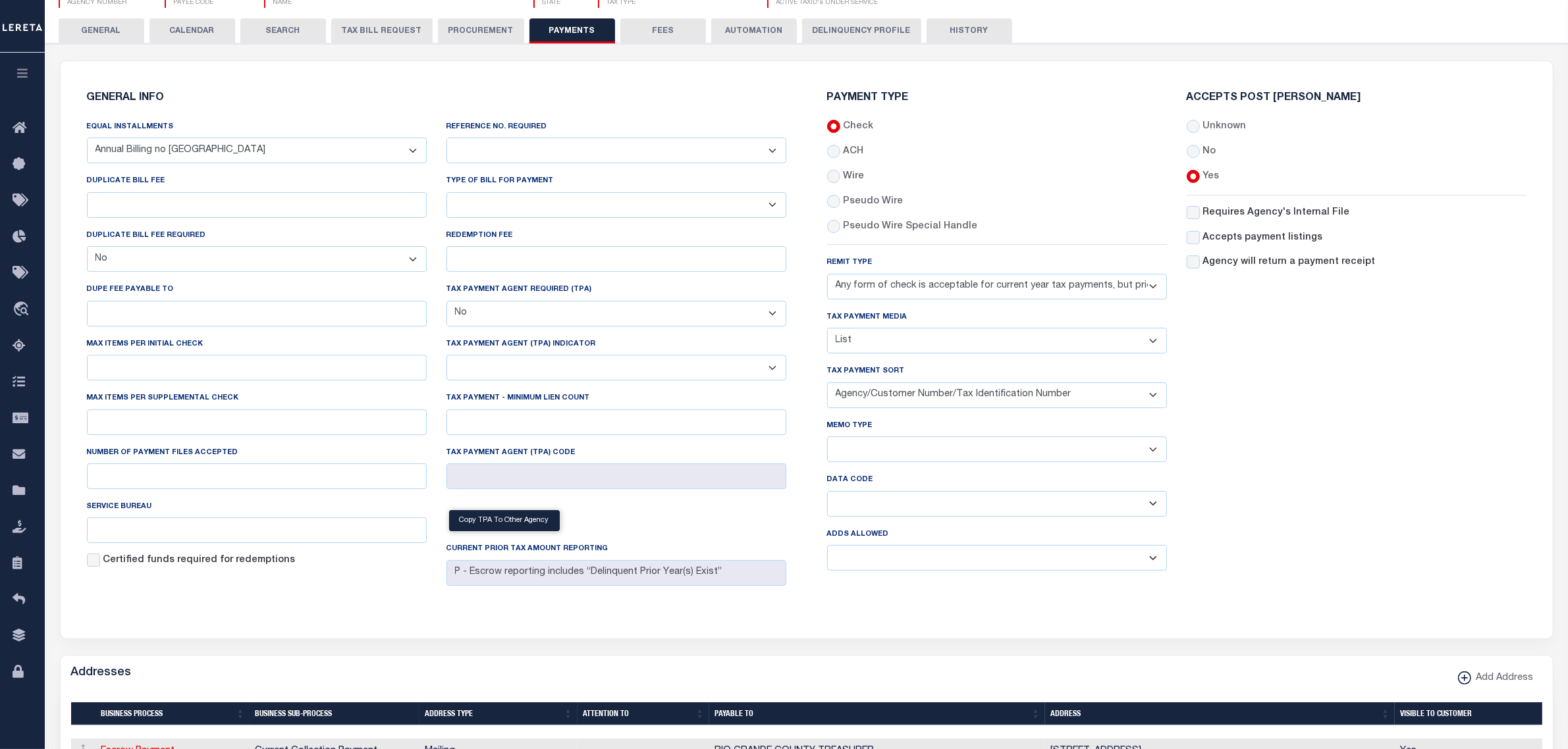
scroll to position [0, 0]
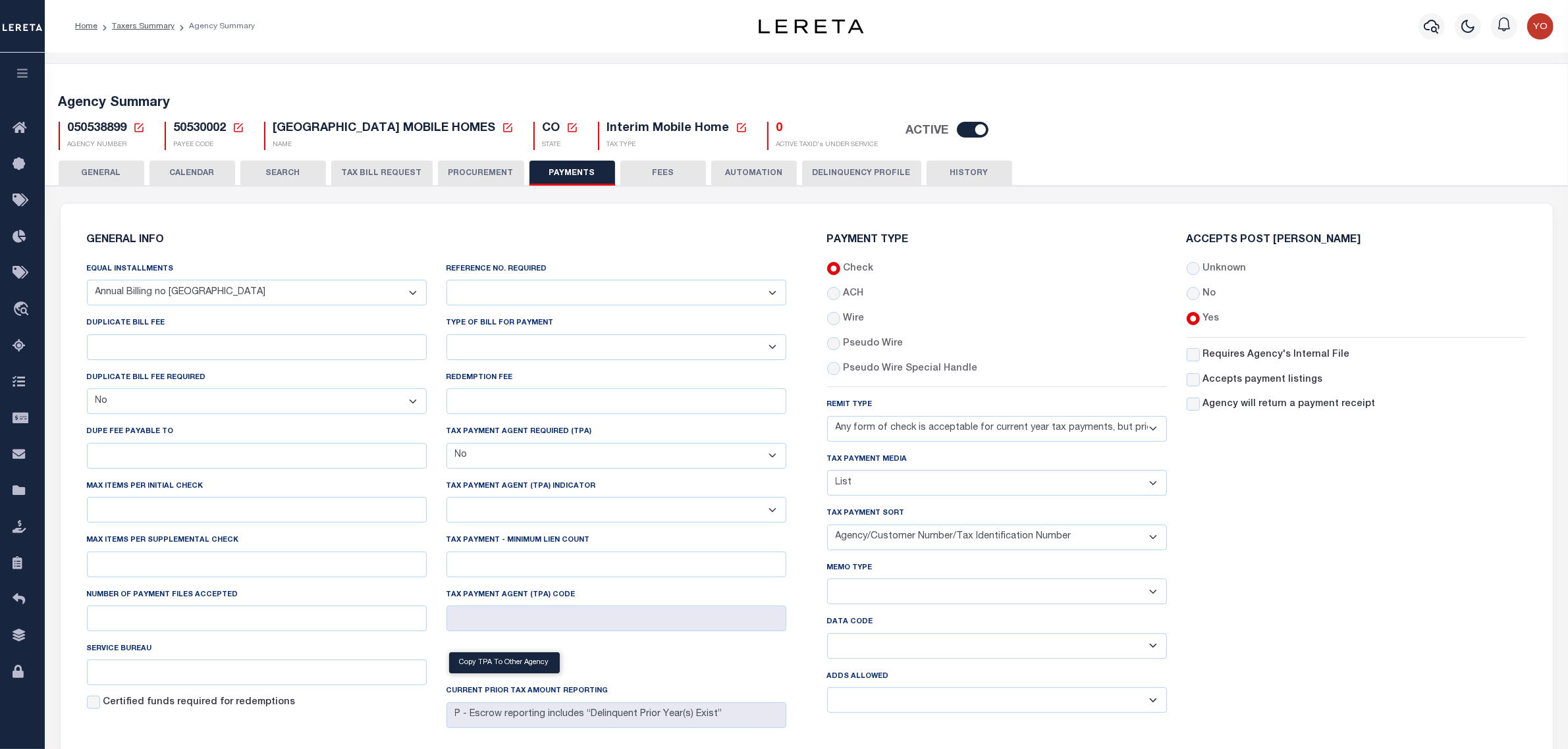
click at [350, 168] on button "TAX BILL REQUEST" at bounding box center [382, 173] width 101 height 25
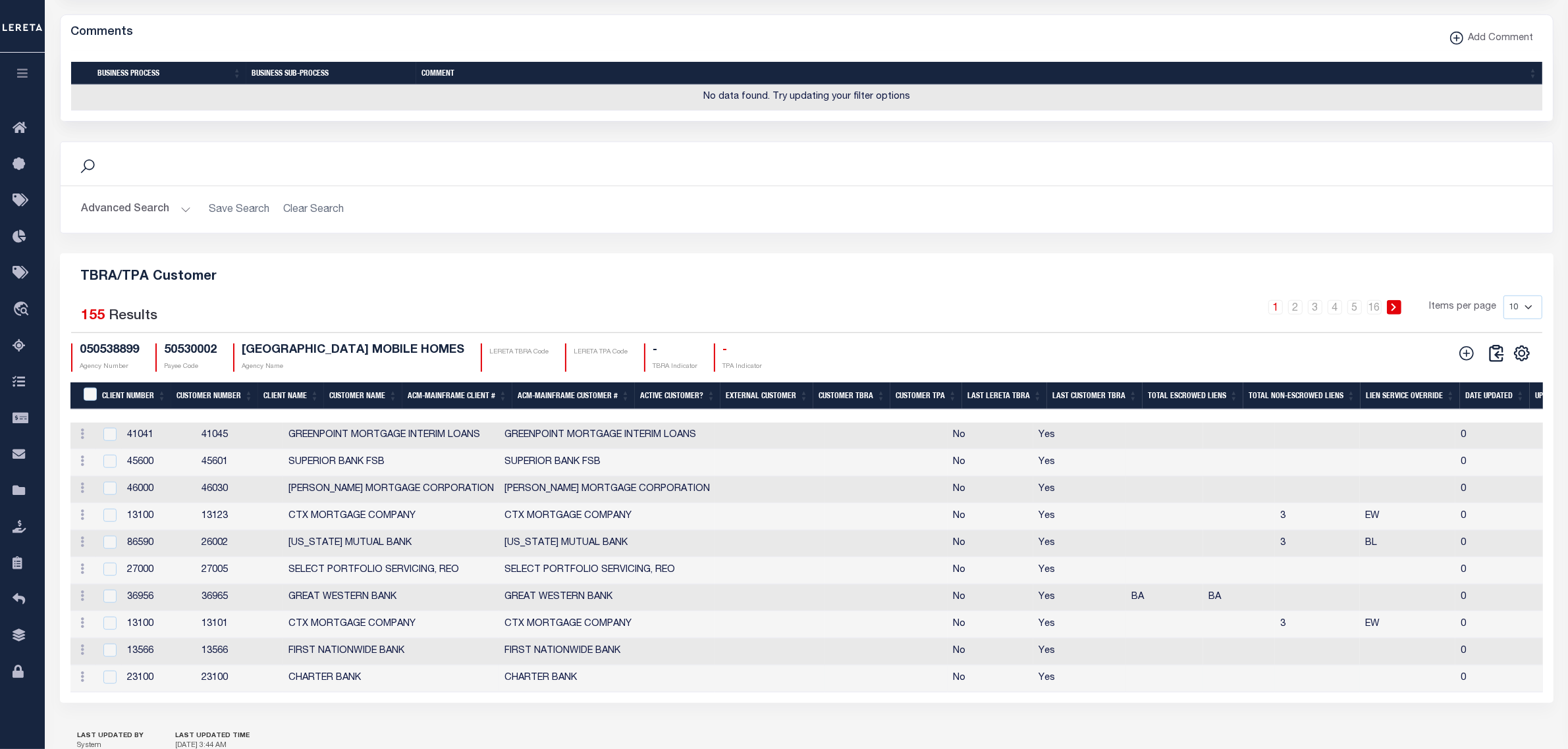
scroll to position [1474, 0]
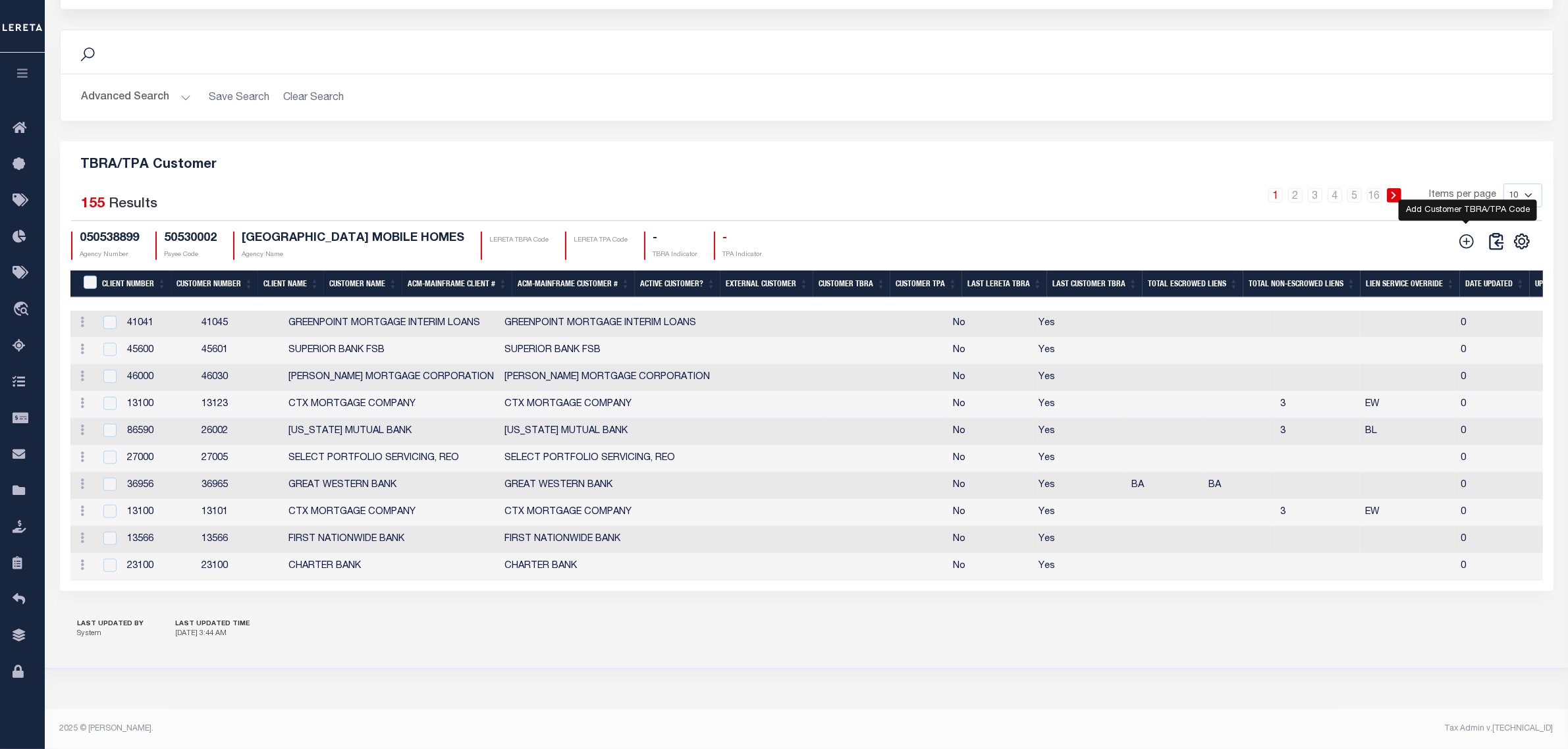
click at [1464, 234] on icon "" at bounding box center [1466, 241] width 15 height 15
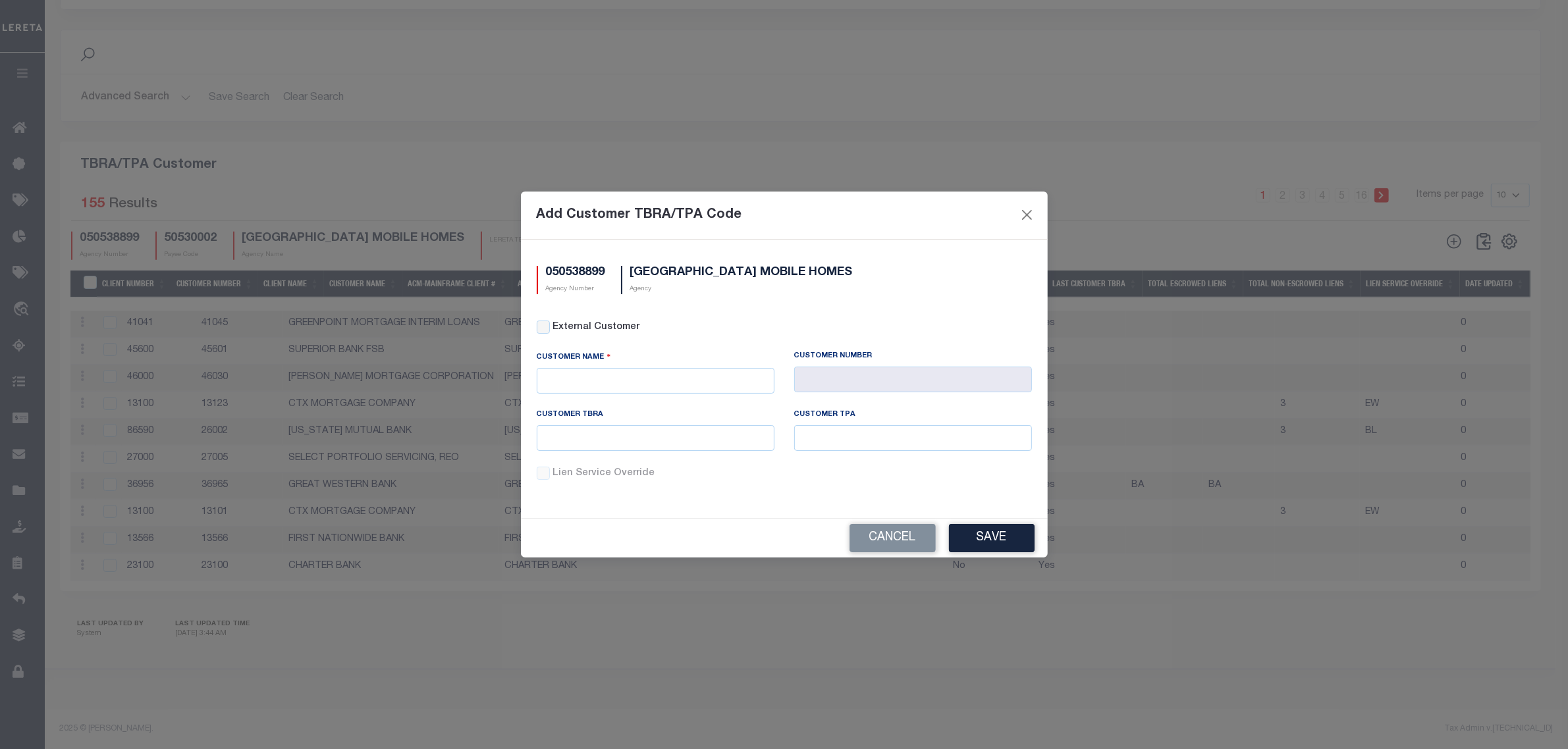
scroll to position [1441, 0]
click at [891, 537] on button "Cancel" at bounding box center [898, 538] width 86 height 29
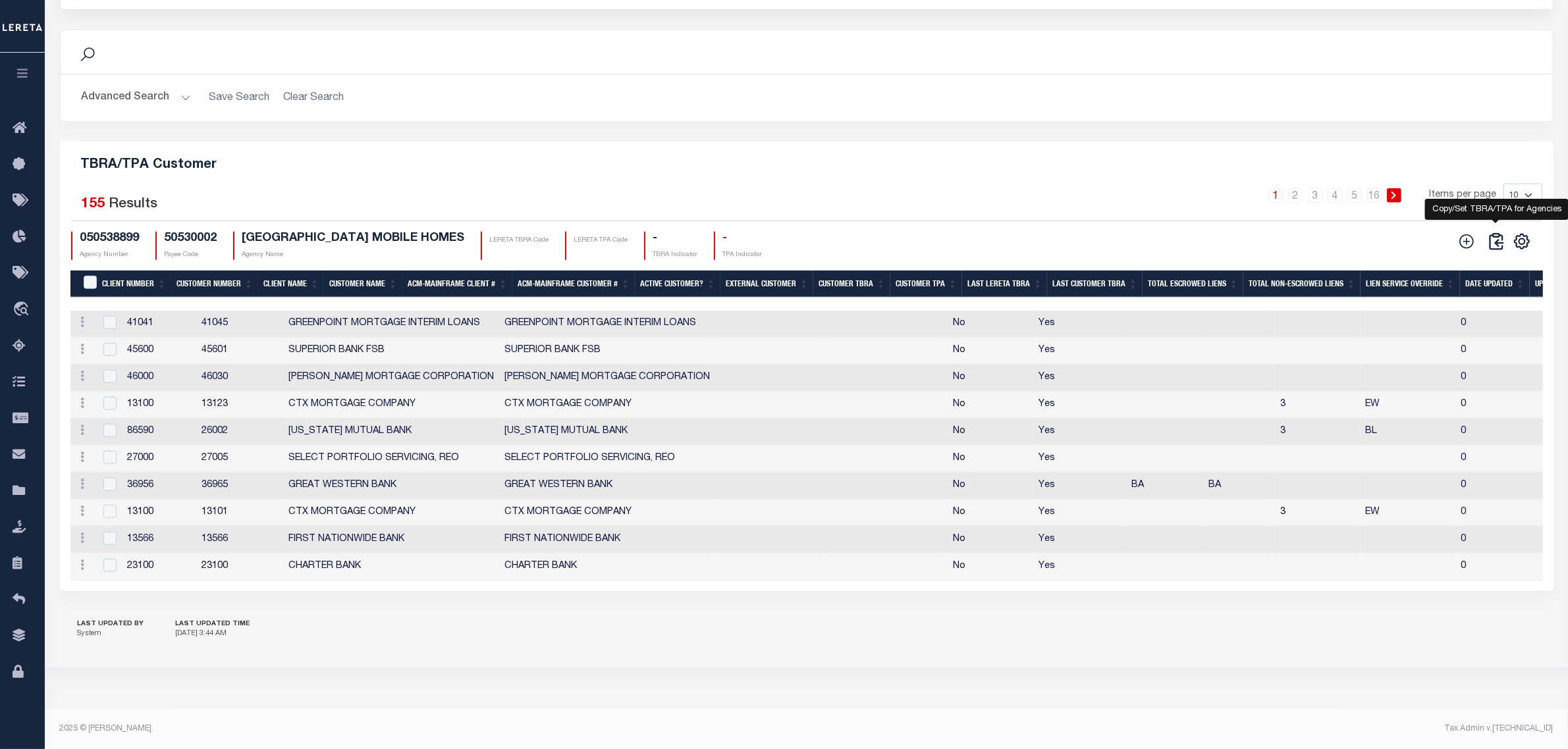
click at [1495, 251] on icon "" at bounding box center [1496, 242] width 18 height 18
checkbox input "false"
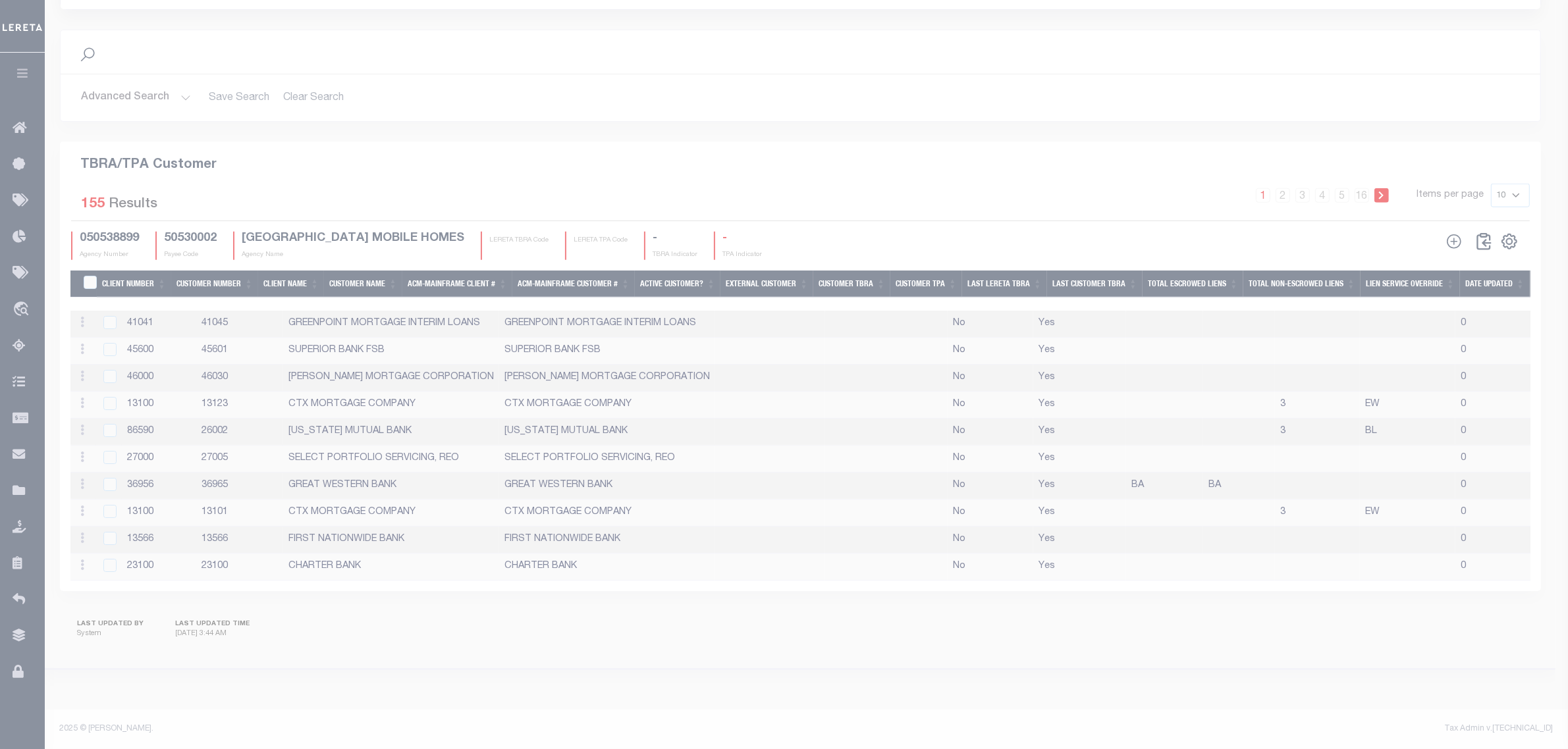
scroll to position [1408, 0]
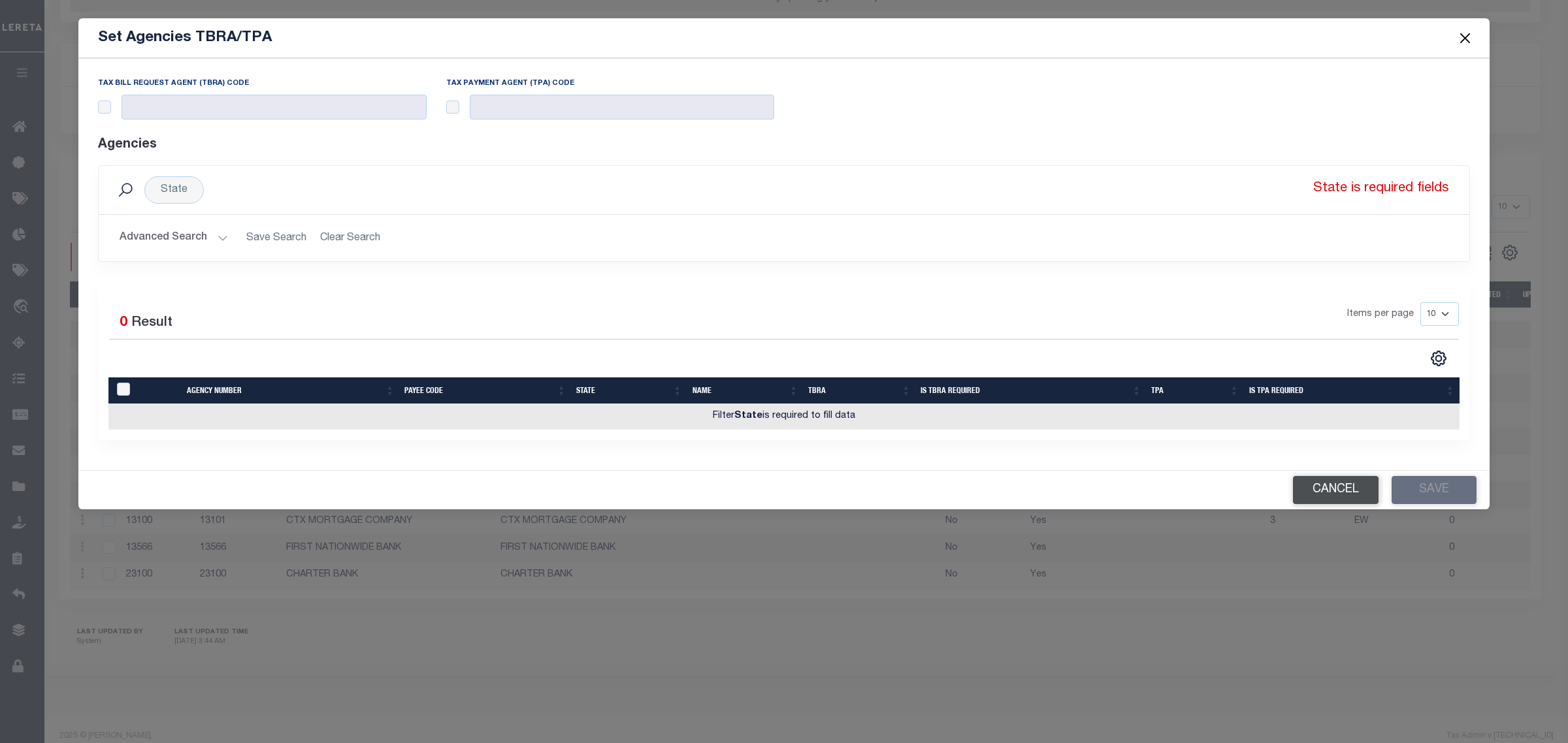
click at [1323, 494] on button "Cancel" at bounding box center [1335, 490] width 85 height 28
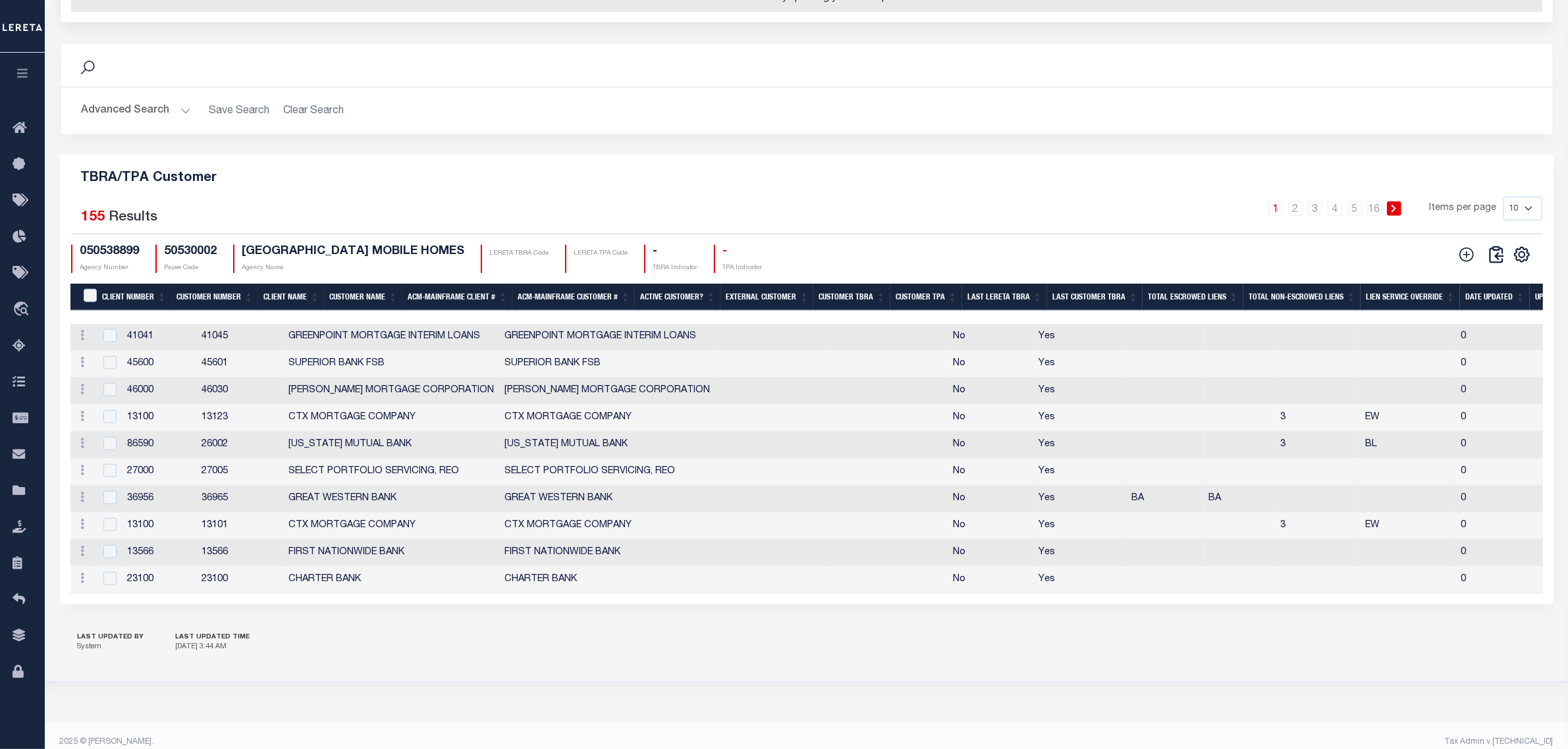
scroll to position [1474, 0]
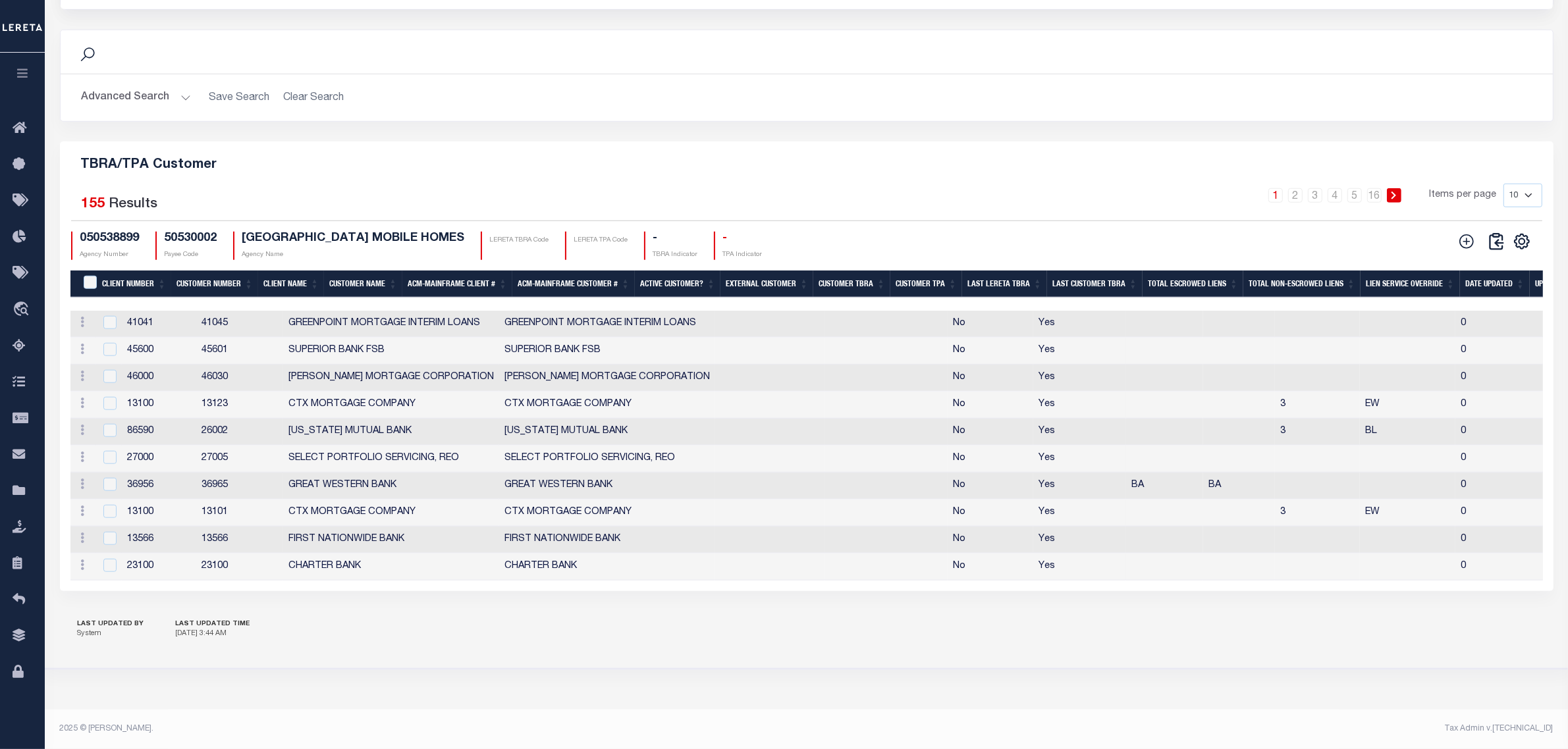
drag, startPoint x: 74, startPoint y: 624, endPoint x: 252, endPoint y: 637, distance: 178.5
click at [252, 637] on div "LAST UPDATED BY System LAST UPDATED TIME 10/8/2025, 3:44 AM" at bounding box center [806, 630] width 1493 height 46
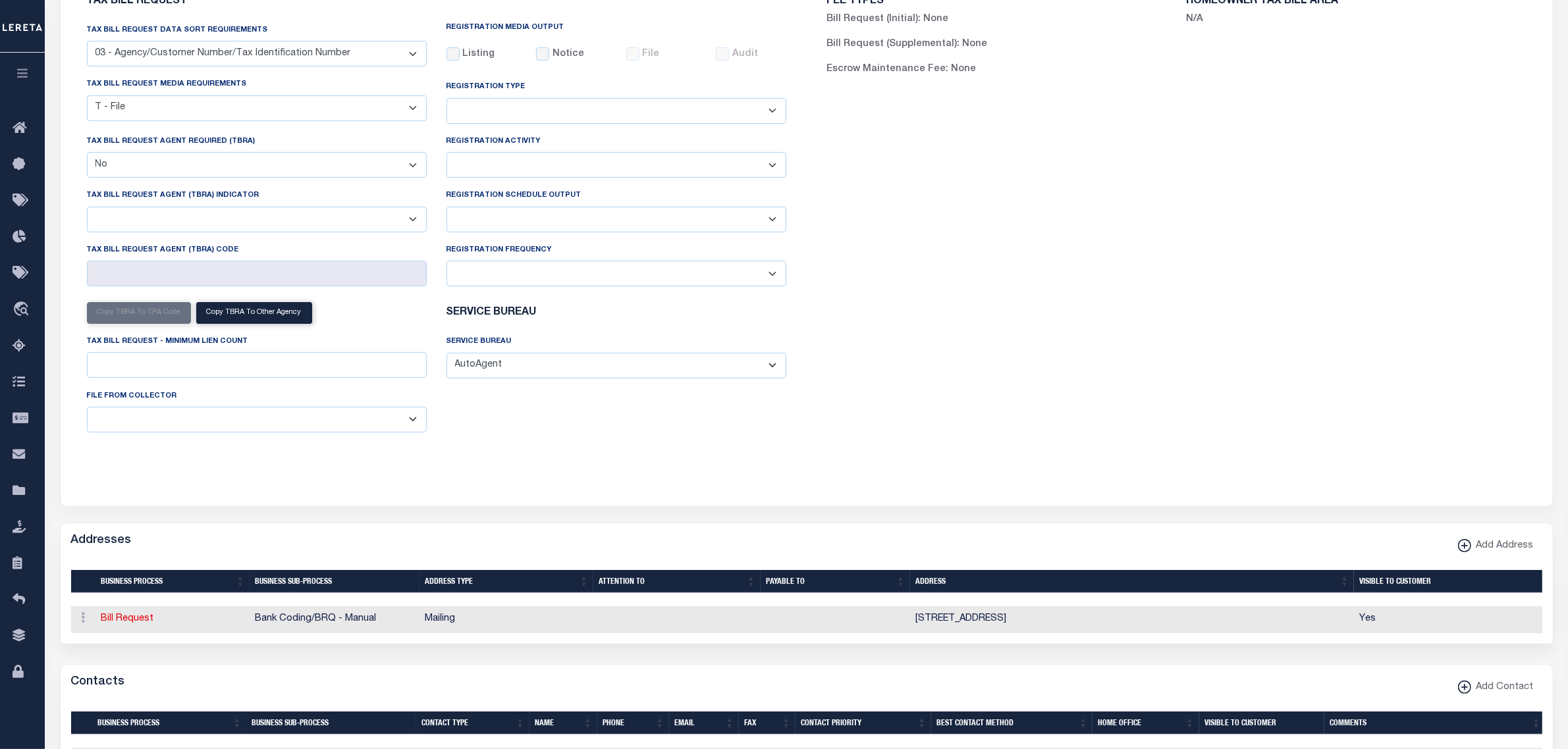
scroll to position [0, 0]
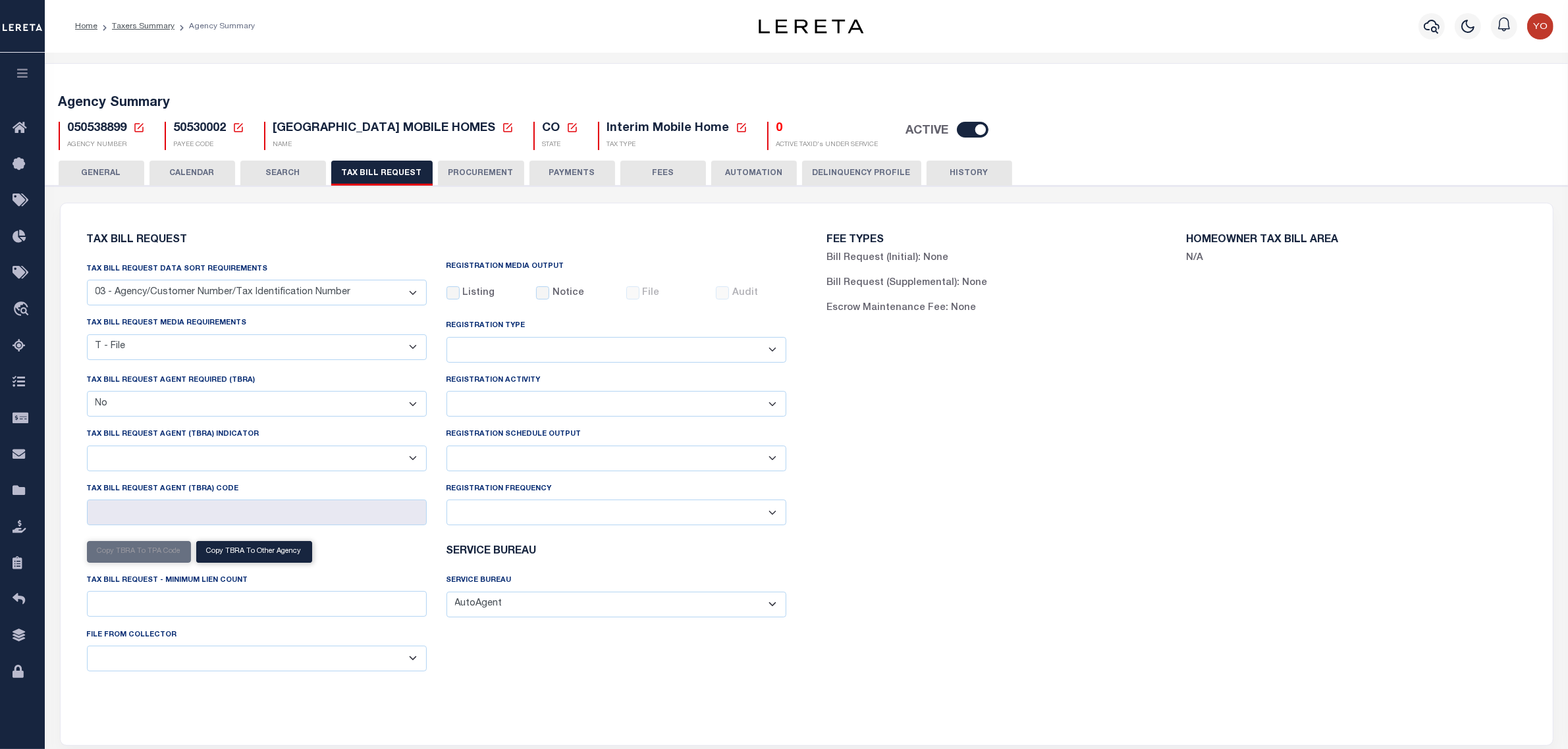
click at [107, 172] on button "GENERAL" at bounding box center [101, 173] width 86 height 25
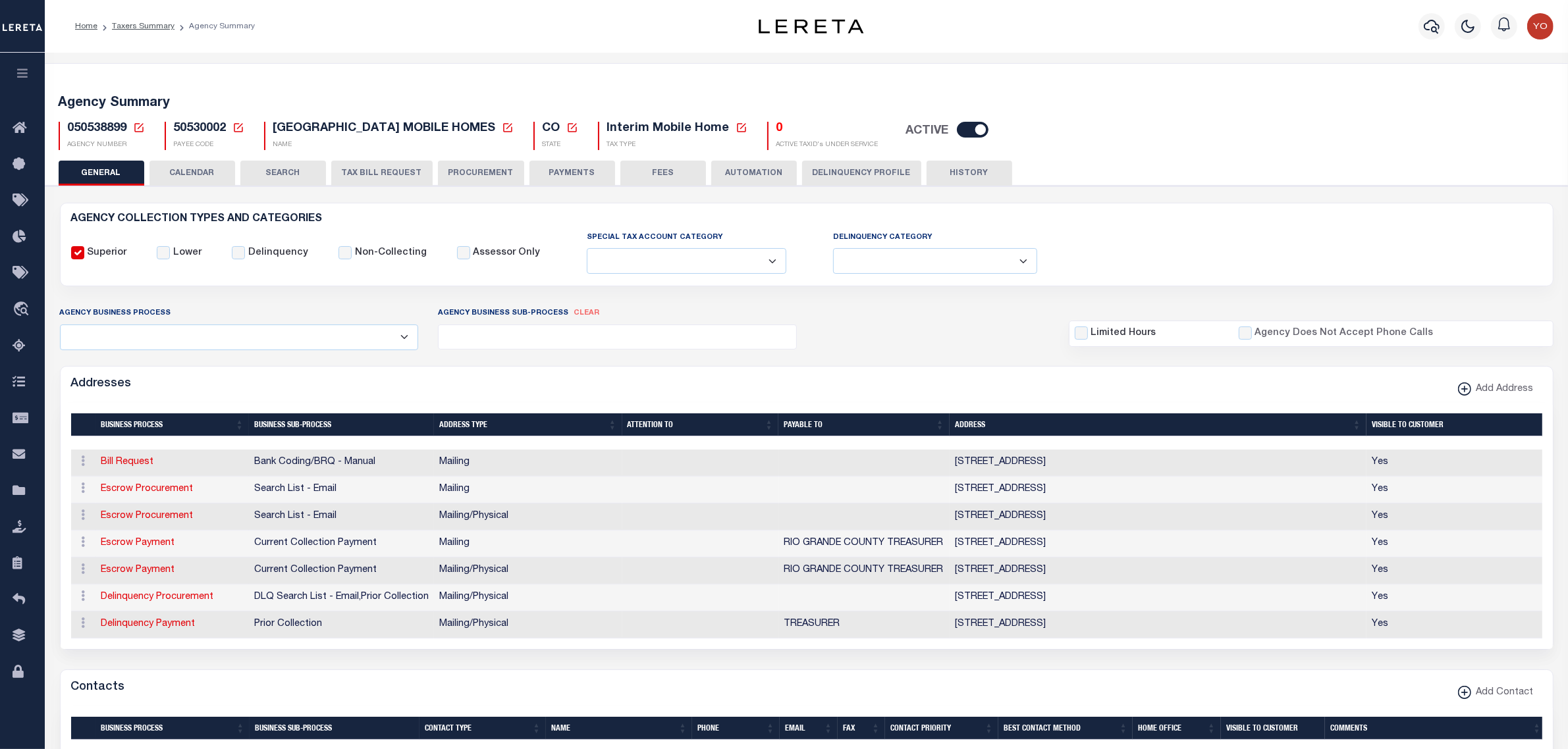
click at [409, 340] on select "All Automation Bill Request Delinquency Payment Delinquency Procurement Escrow …" at bounding box center [240, 337] width 359 height 26
click at [60, 326] on select "All Automation Bill Request Delinquency Payment Delinquency Procurement Escrow …" at bounding box center [240, 337] width 359 height 26
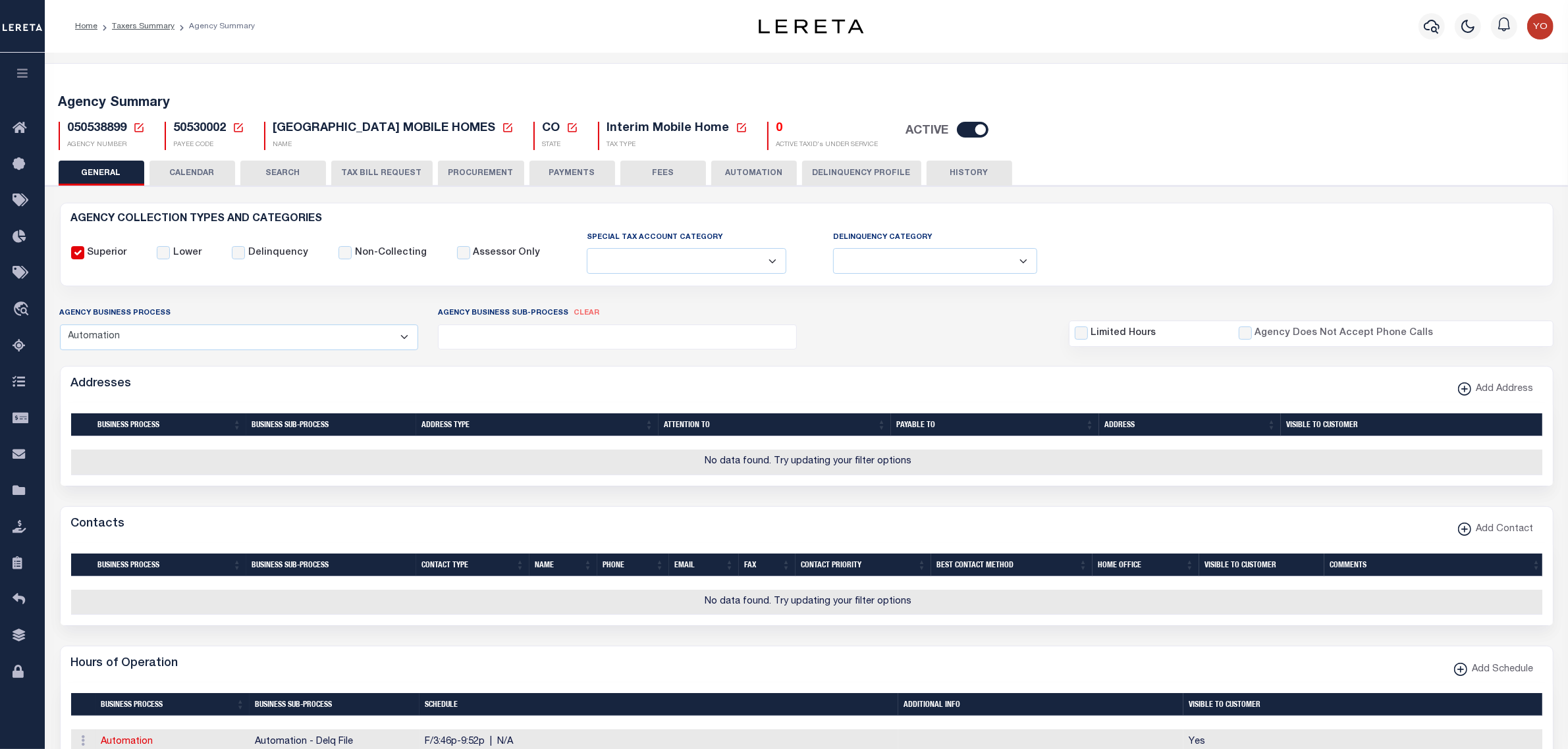
drag, startPoint x: 402, startPoint y: 339, endPoint x: 303, endPoint y: 349, distance: 99.5
click at [402, 339] on select "All Automation Bill Request Delinquency Payment Delinquency Procurement Escrow …" at bounding box center [240, 337] width 359 height 26
select select "1"
click at [60, 326] on select "All Automation Bill Request Delinquency Payment Delinquency Procurement Escrow …" at bounding box center [240, 337] width 359 height 26
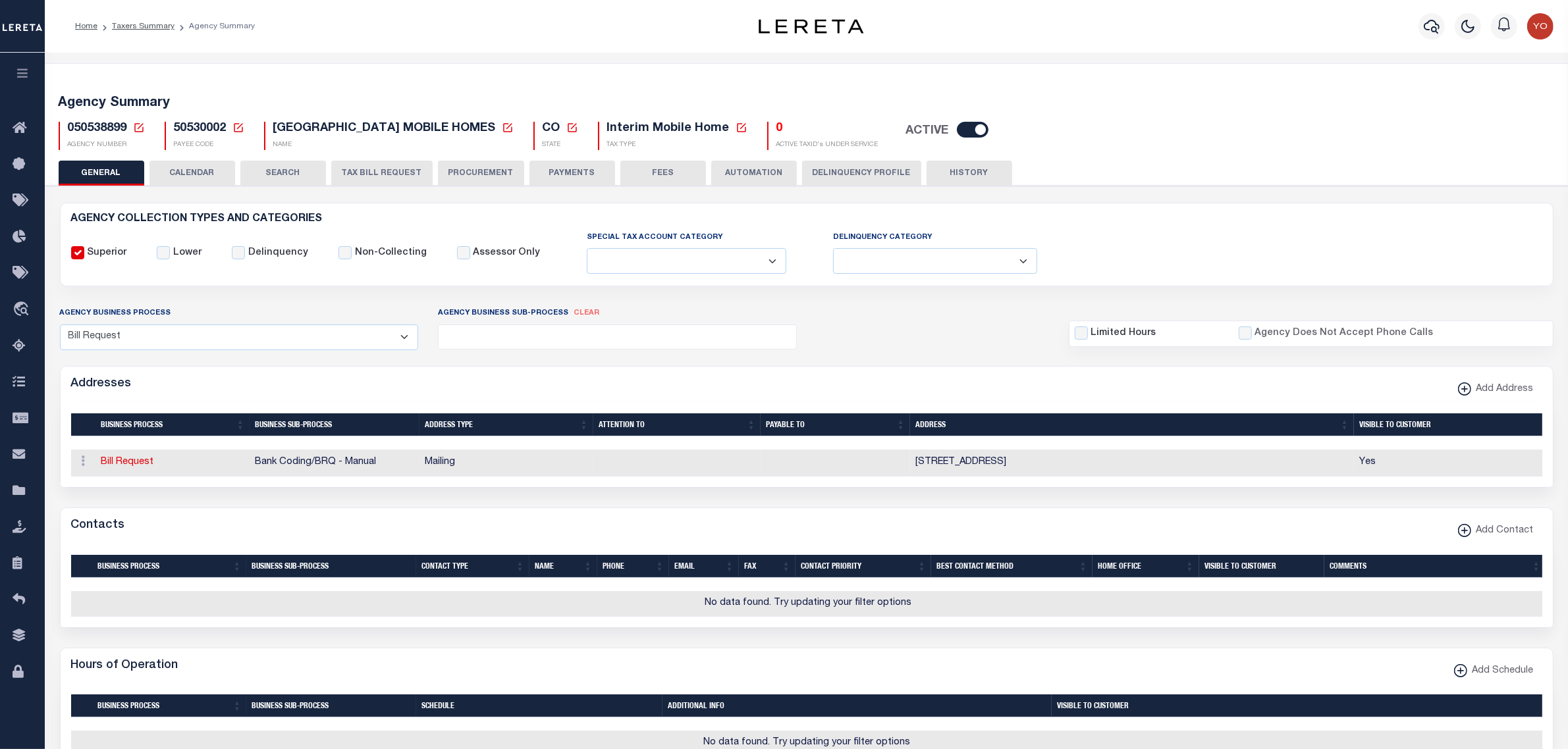
click at [499, 342] on ul at bounding box center [618, 334] width 358 height 17
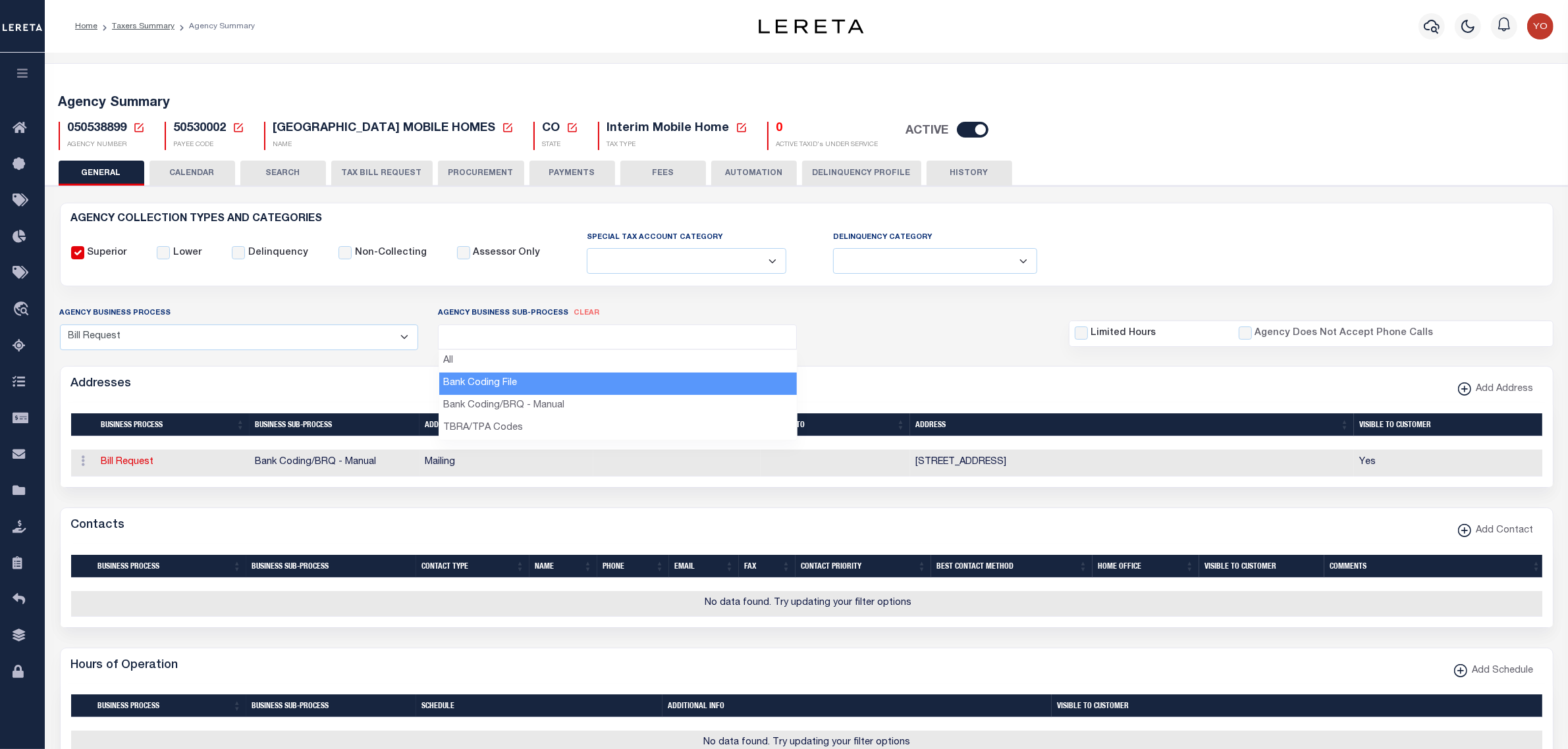
select select "3"
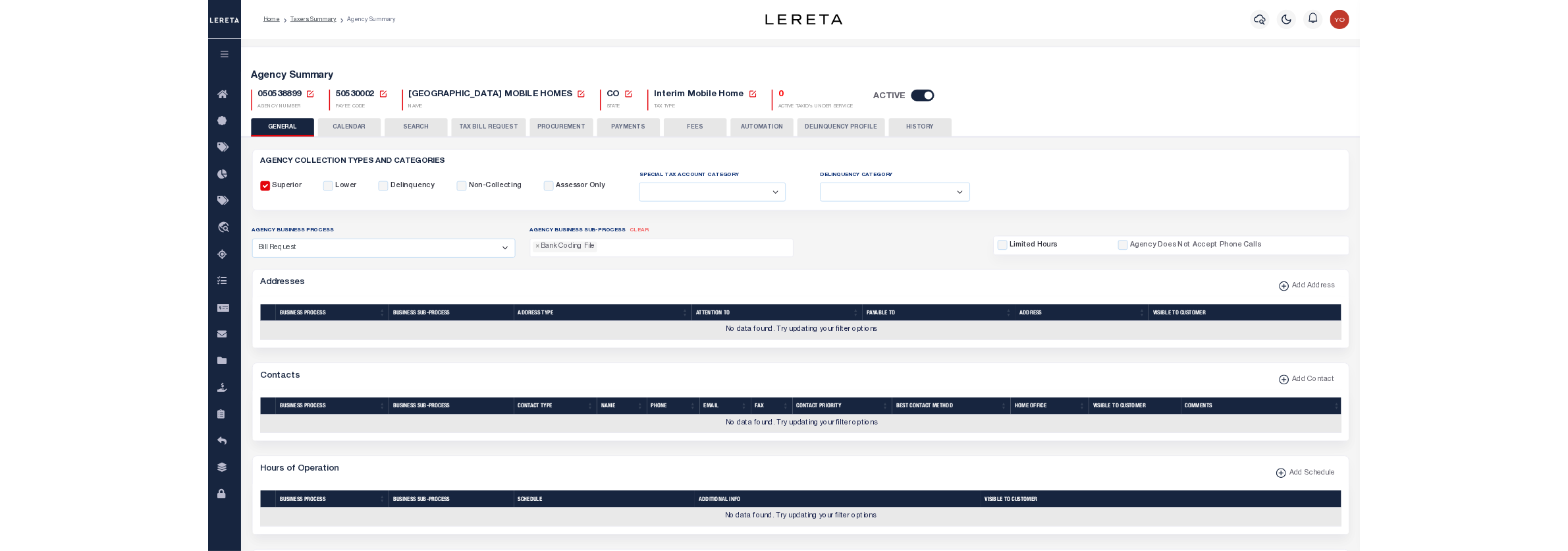
scroll to position [11, 0]
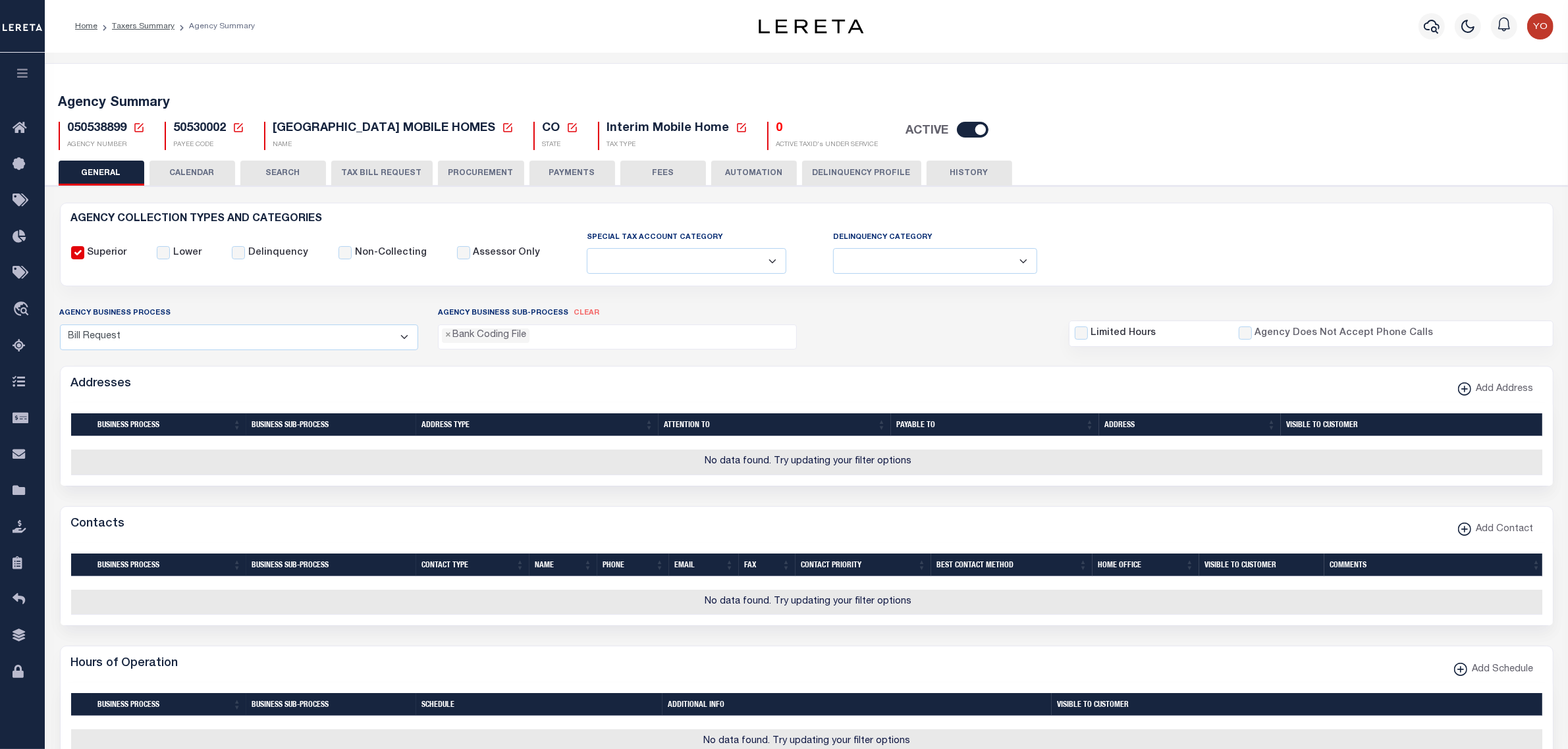
click at [542, 337] on ul "× Bank Coding File" at bounding box center [618, 334] width 358 height 17
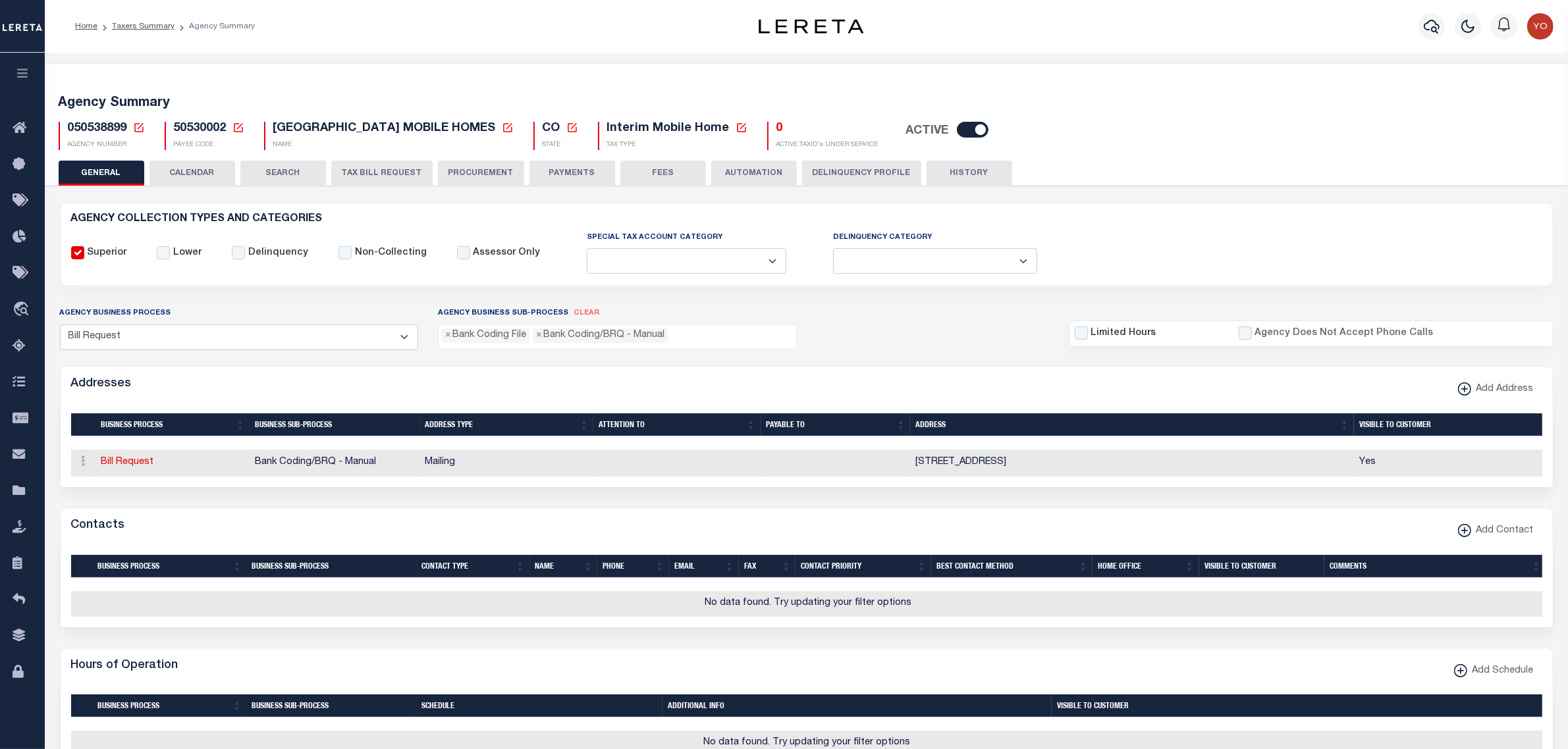
click at [583, 314] on span "clear" at bounding box center [586, 313] width 26 height 7
select select
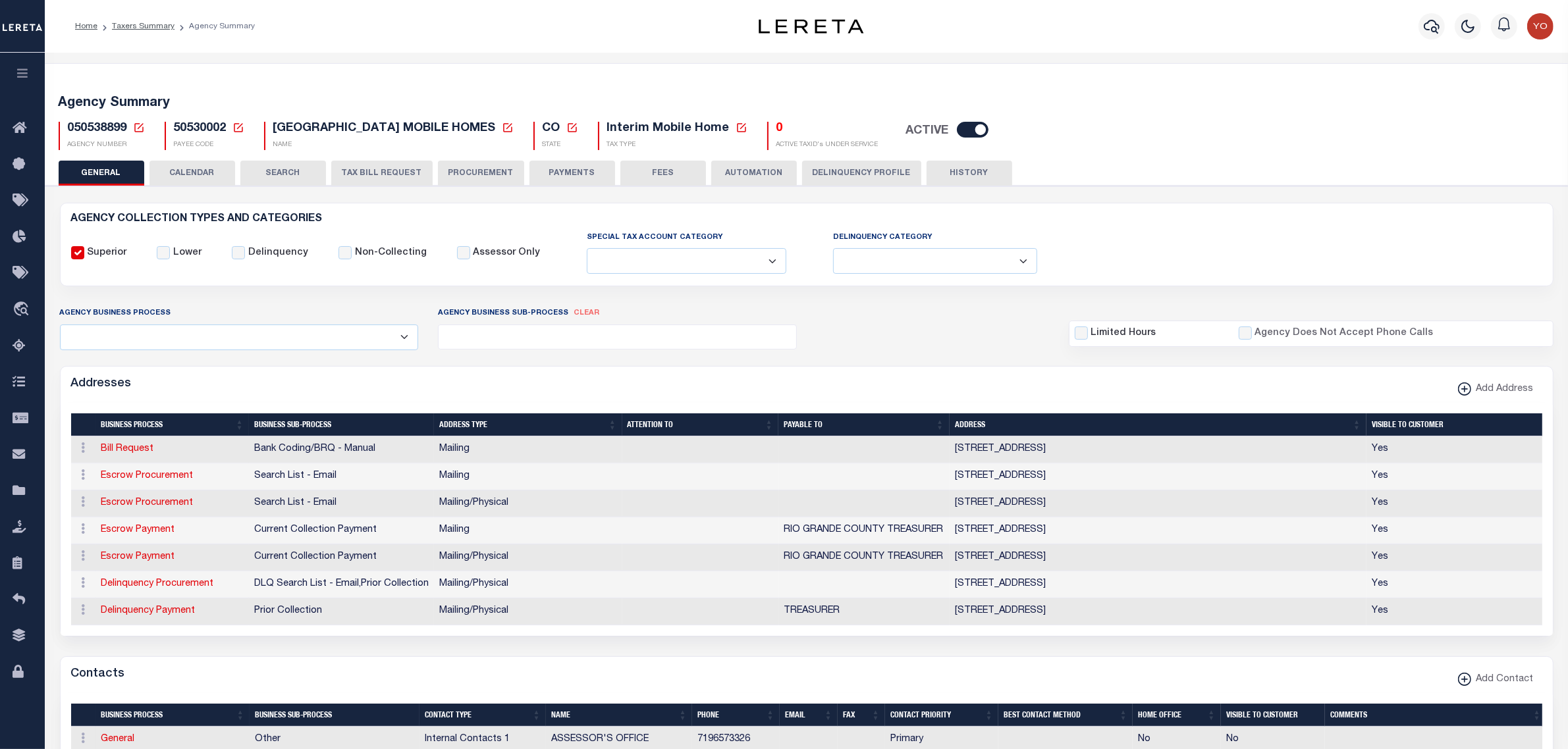
click at [528, 347] on span at bounding box center [618, 337] width 359 height 25
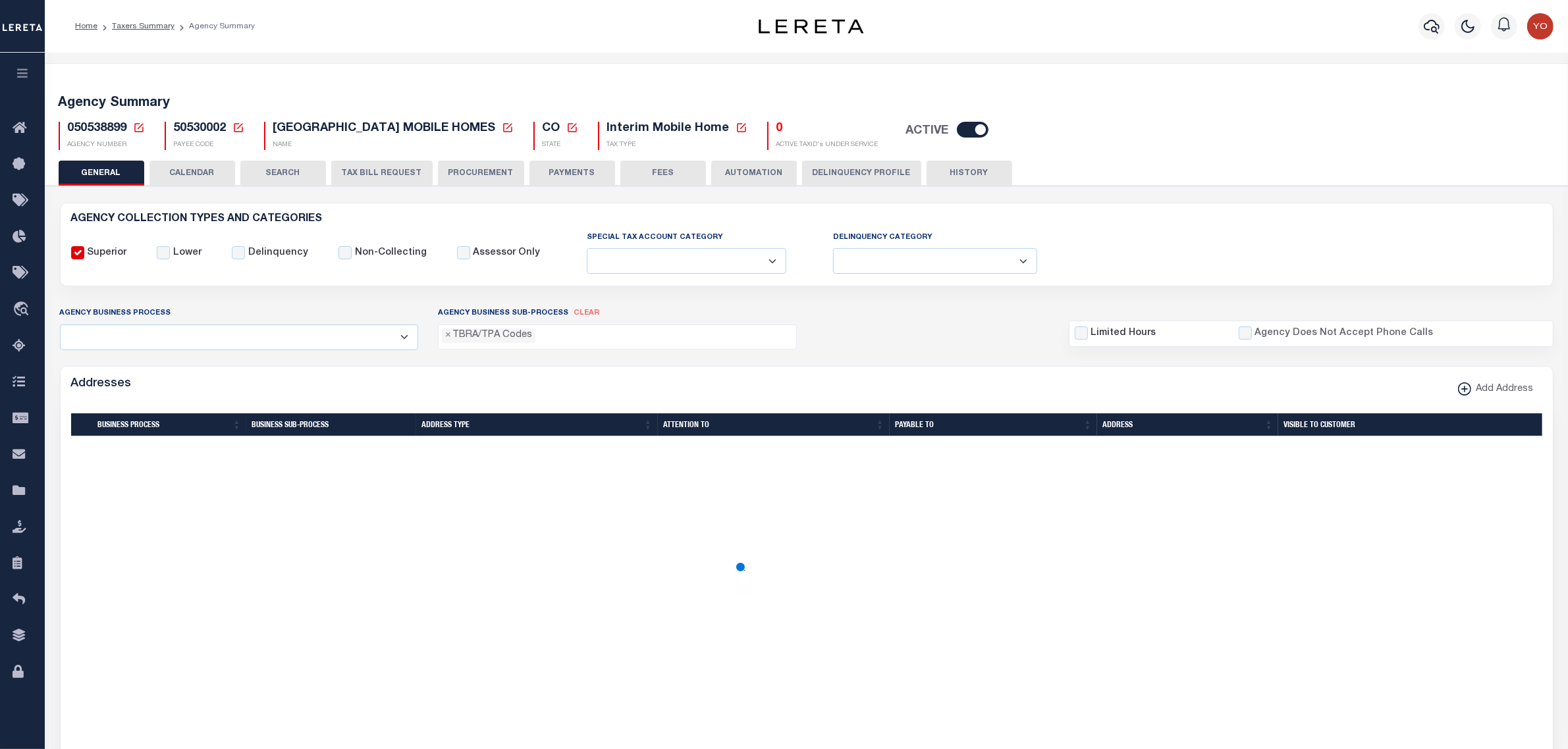
click at [551, 337] on ul "× TBRA/TPA Codes" at bounding box center [618, 334] width 358 height 17
select select "2"
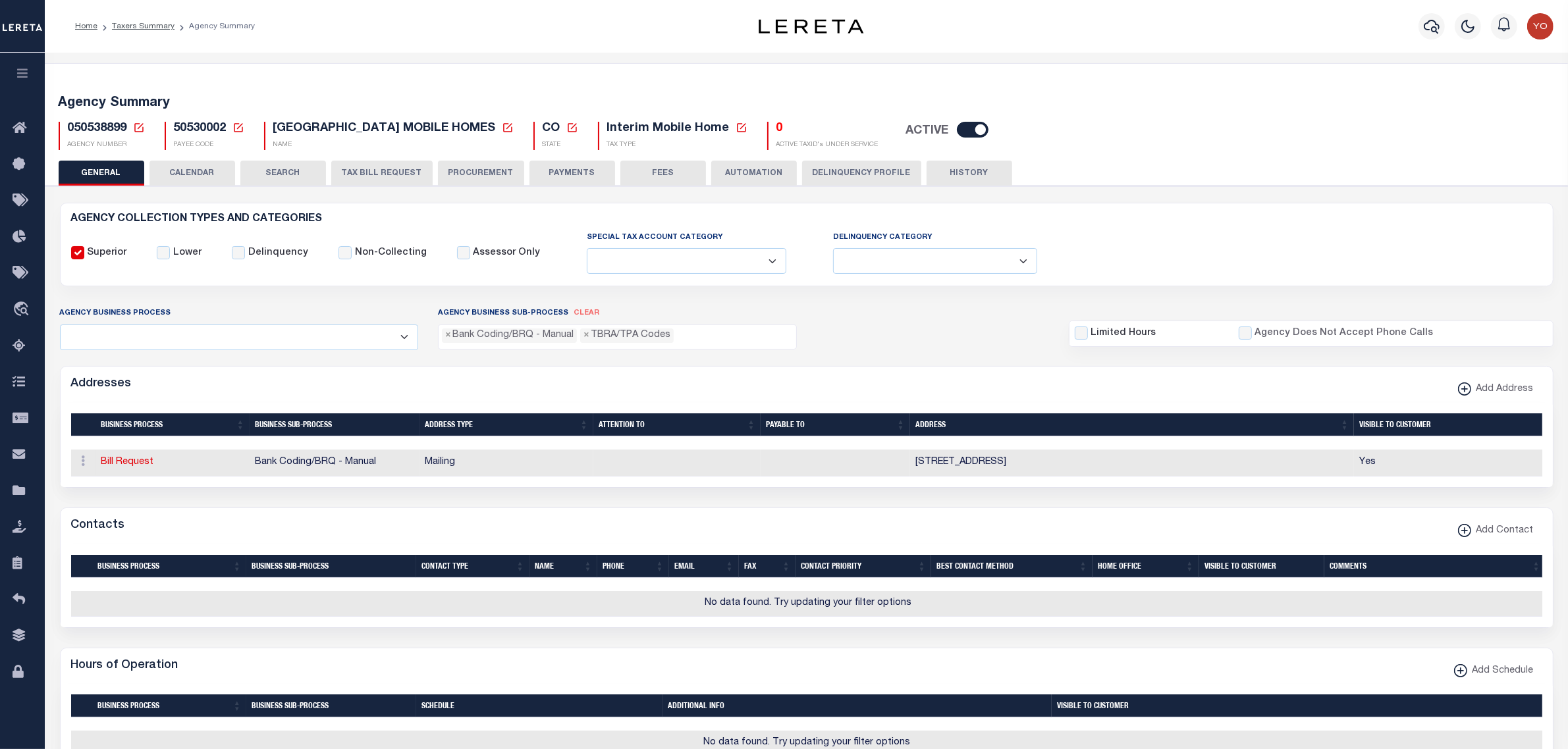
click at [691, 337] on ul "× Bank Coding/BRQ - Manual × TBRA/TPA Codes" at bounding box center [618, 334] width 358 height 17
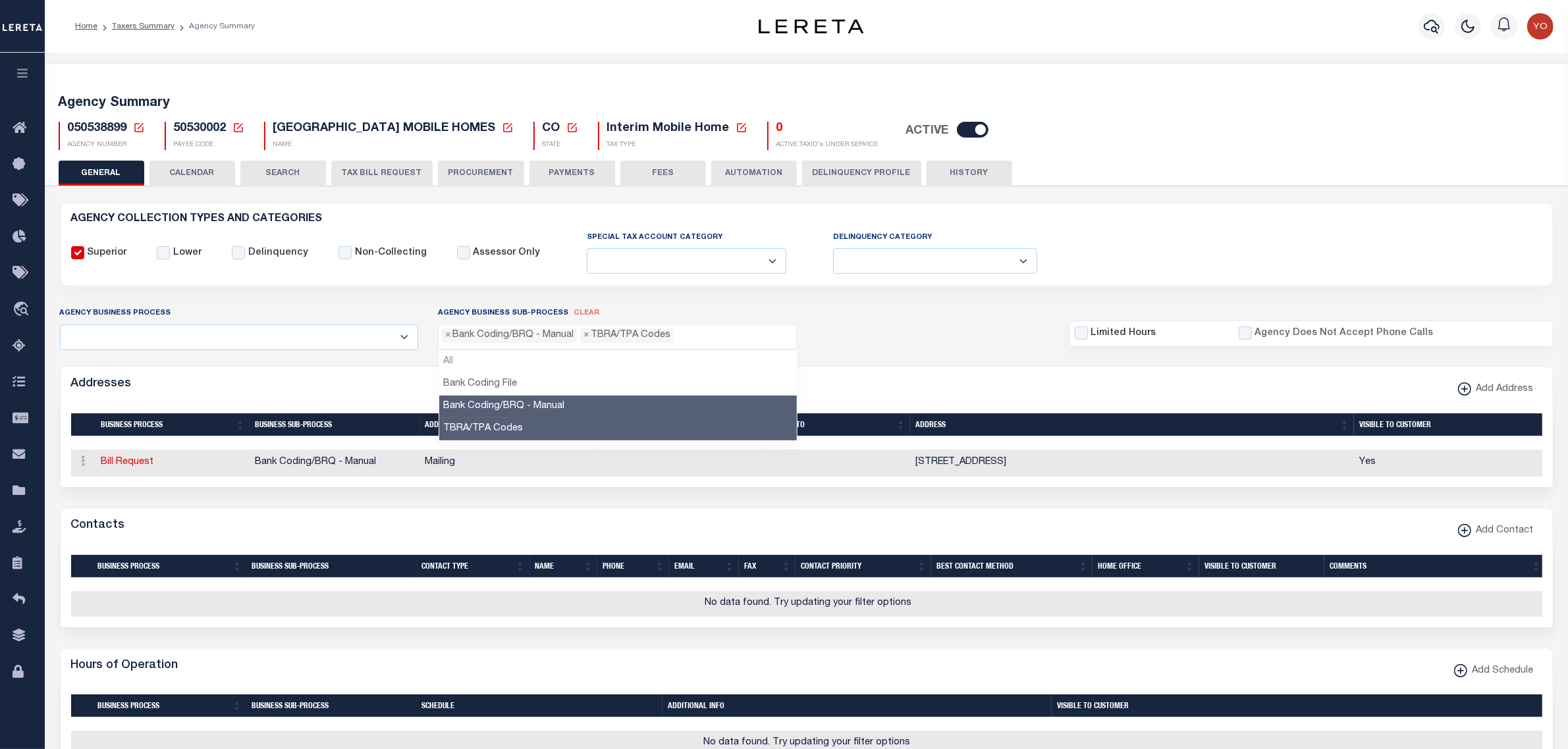
click at [466, 363] on li "All" at bounding box center [618, 362] width 358 height 22
click at [698, 340] on ul "× Bank Coding/BRQ - Manual × TBRA/TPA Codes" at bounding box center [618, 334] width 358 height 17
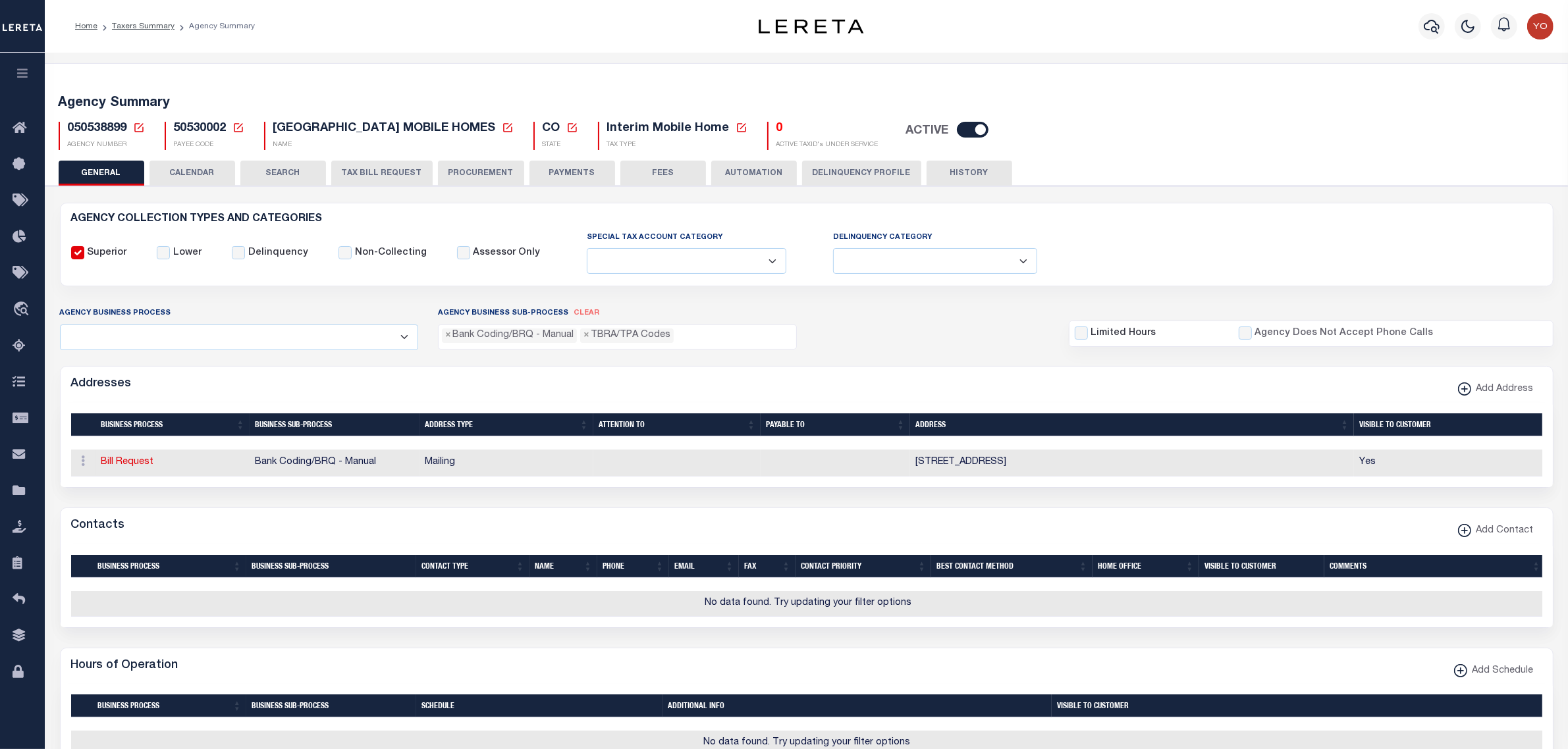
click at [698, 340] on ul "× Bank Coding/BRQ - Manual × TBRA/TPA Codes" at bounding box center [618, 334] width 358 height 17
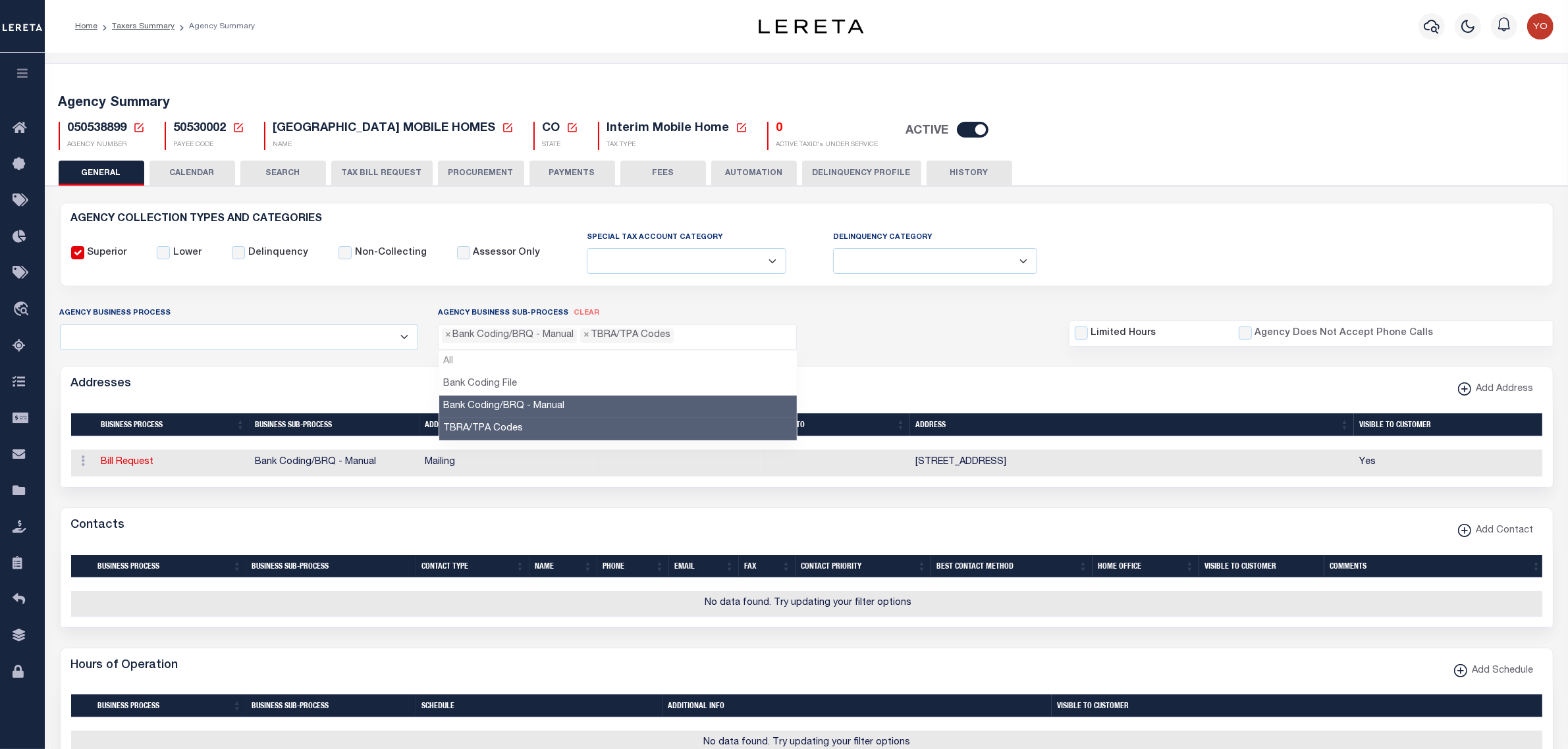
click at [450, 367] on li "All" at bounding box center [618, 362] width 358 height 22
click at [453, 363] on li "All" at bounding box center [618, 362] width 358 height 22
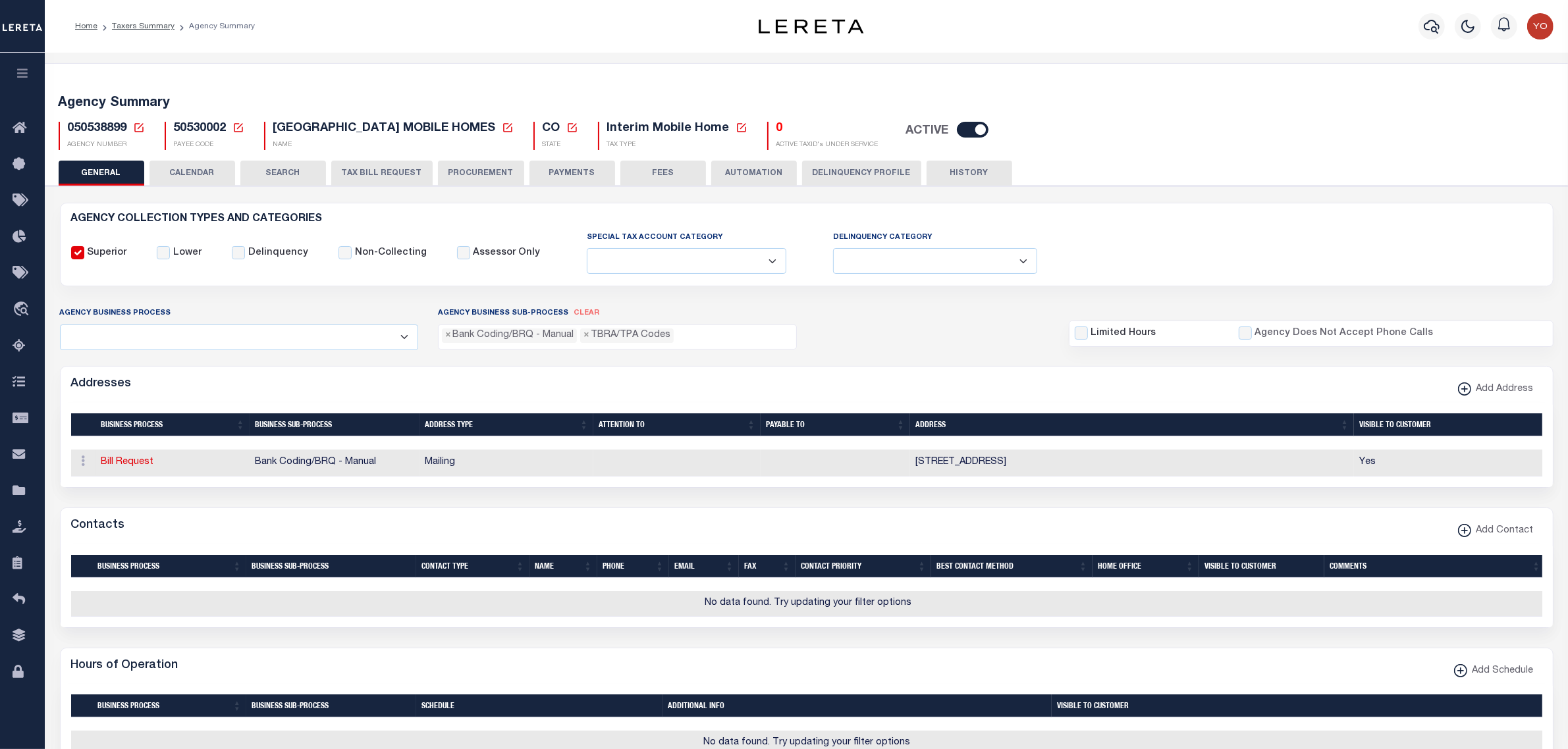
click at [578, 312] on span "clear" at bounding box center [586, 313] width 26 height 7
select select
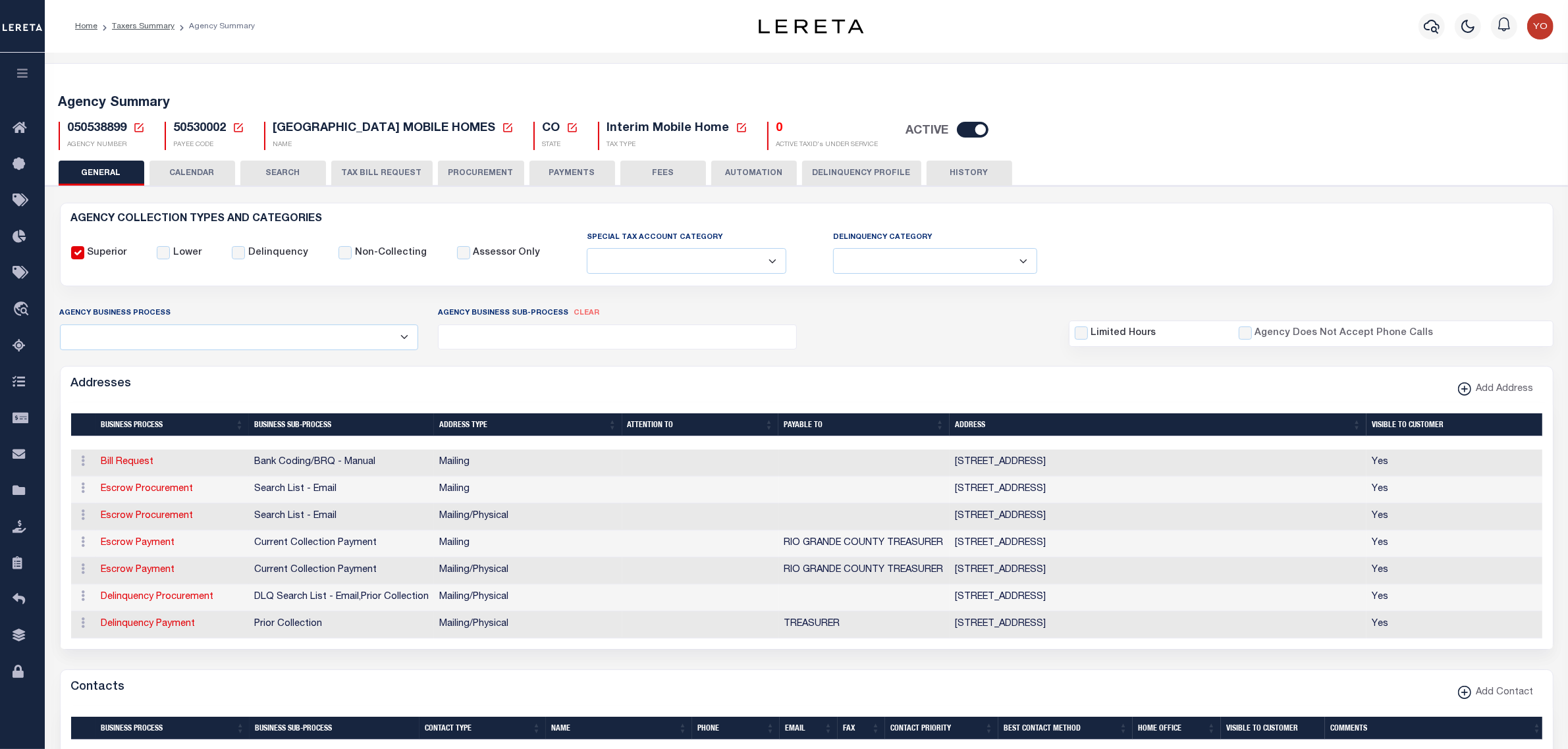
click at [518, 337] on ul at bounding box center [618, 334] width 358 height 17
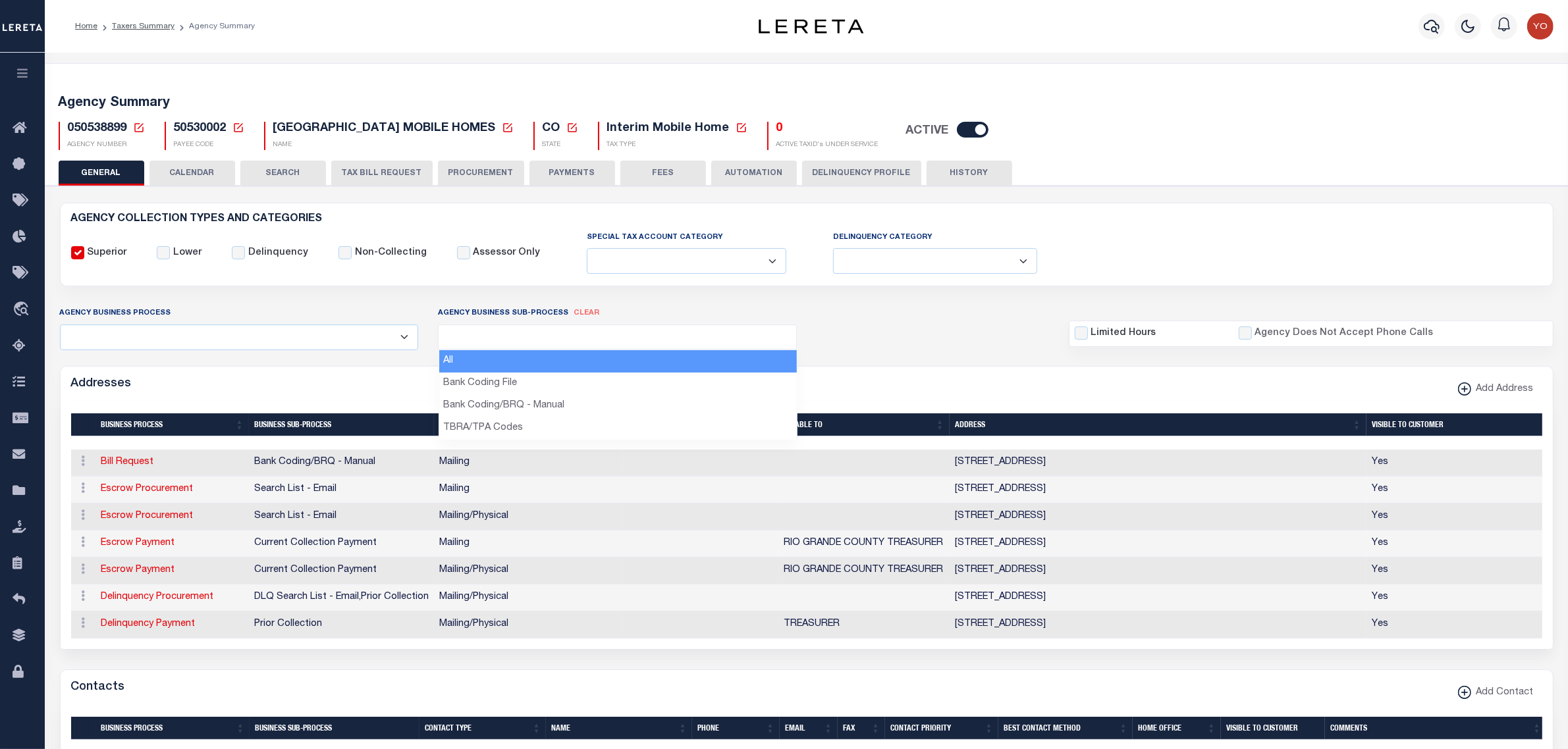
click at [518, 337] on ul at bounding box center [618, 334] width 358 height 17
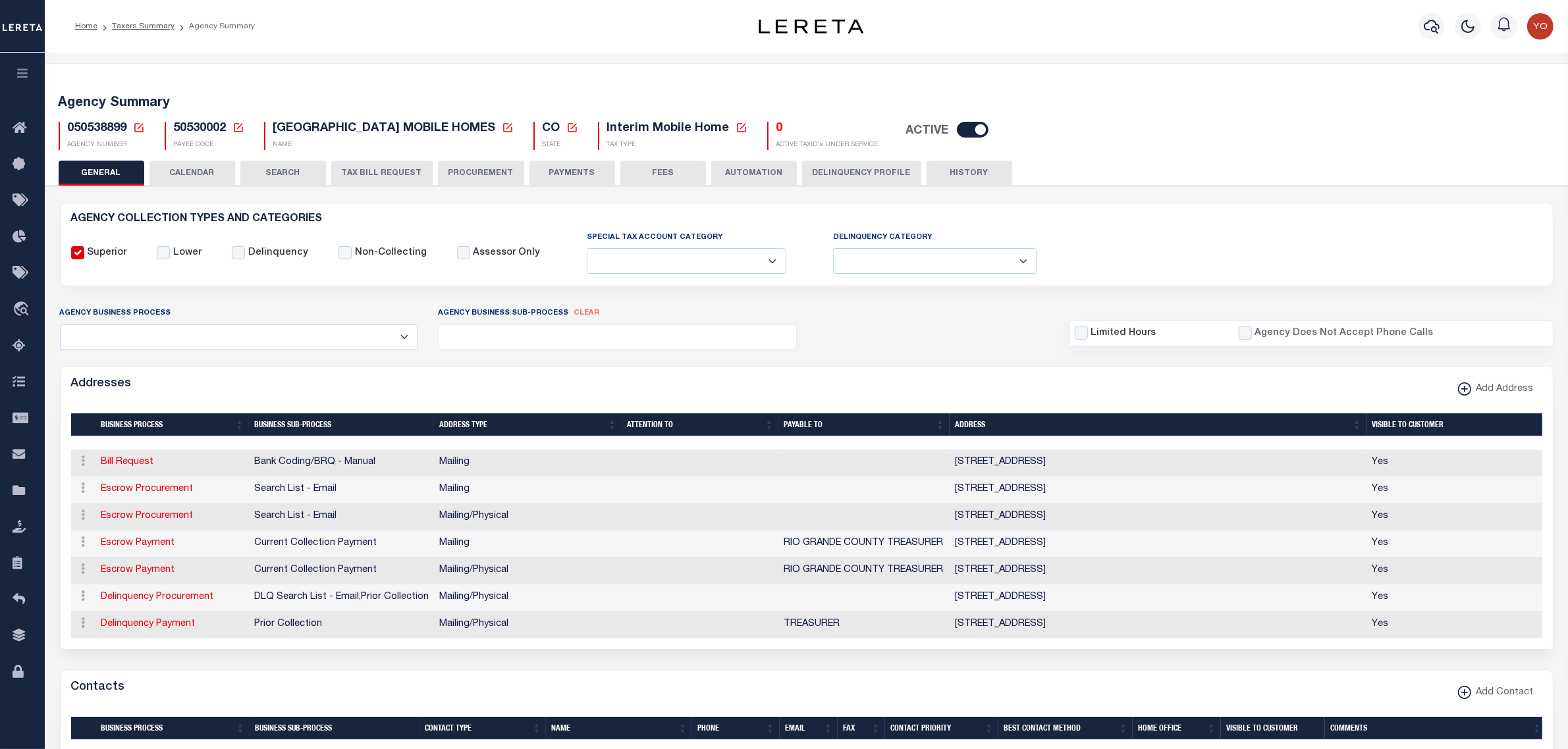
click at [518, 334] on ul at bounding box center [618, 334] width 358 height 17
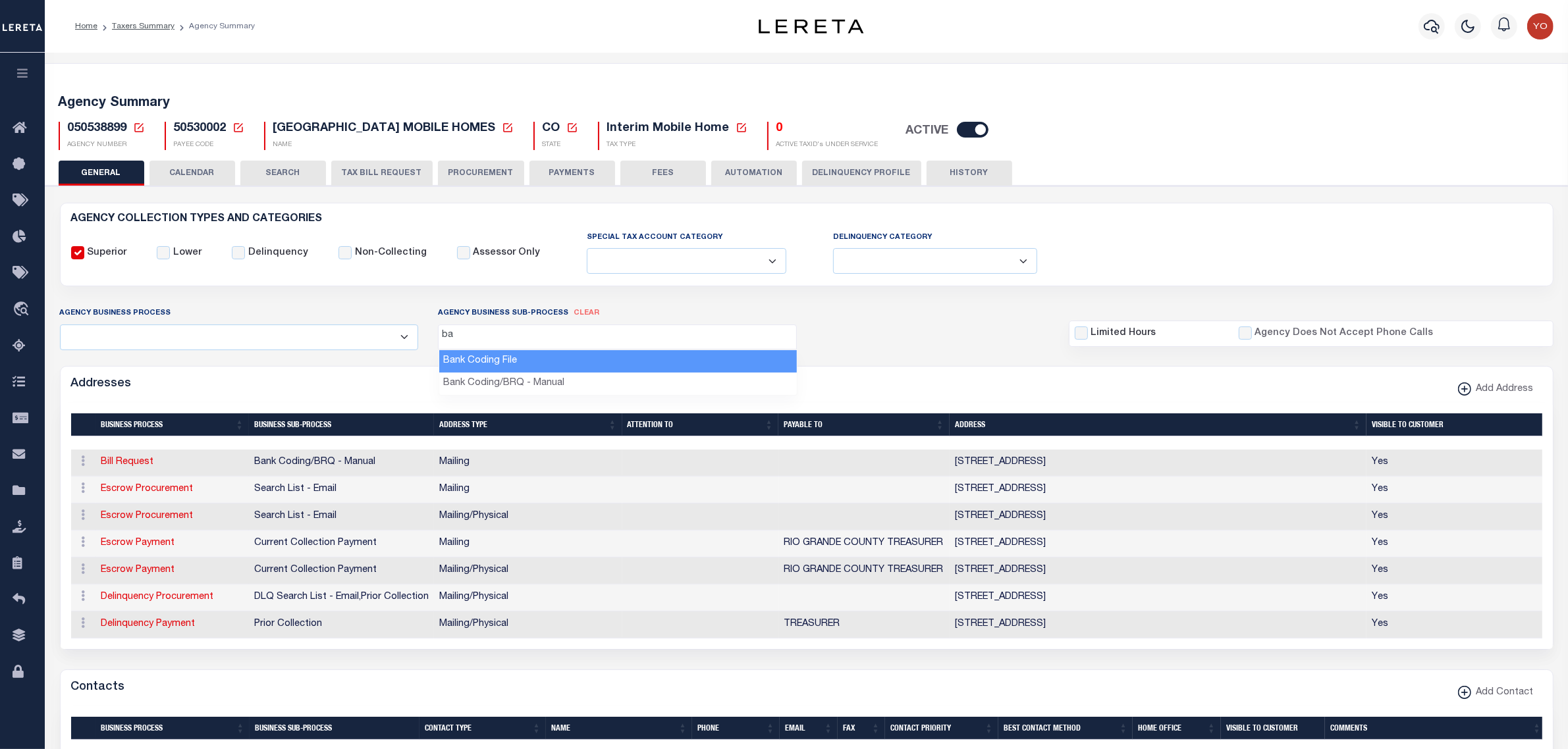
type input "b"
select select "0"
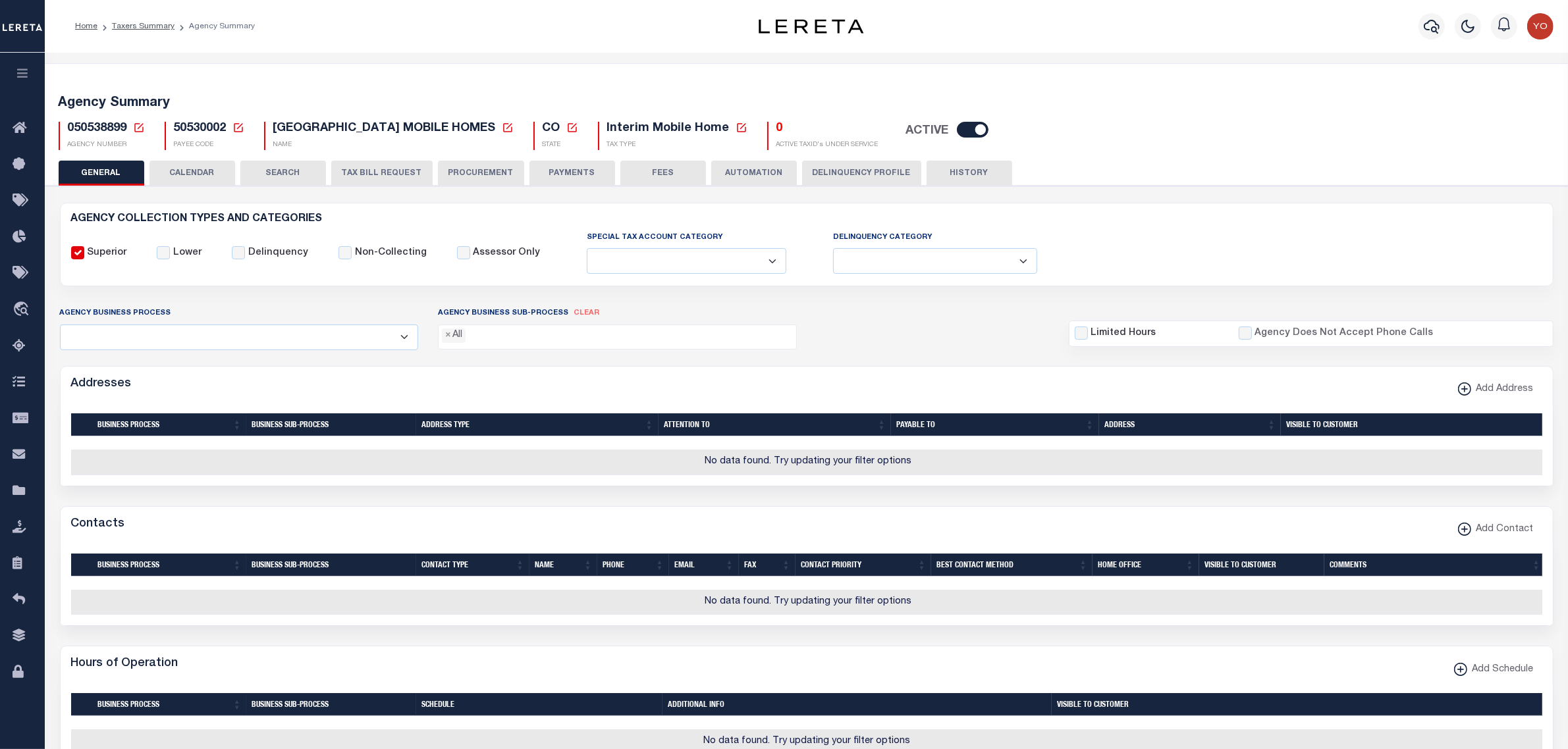
click at [586, 314] on span "clear" at bounding box center [586, 313] width 26 height 7
select select
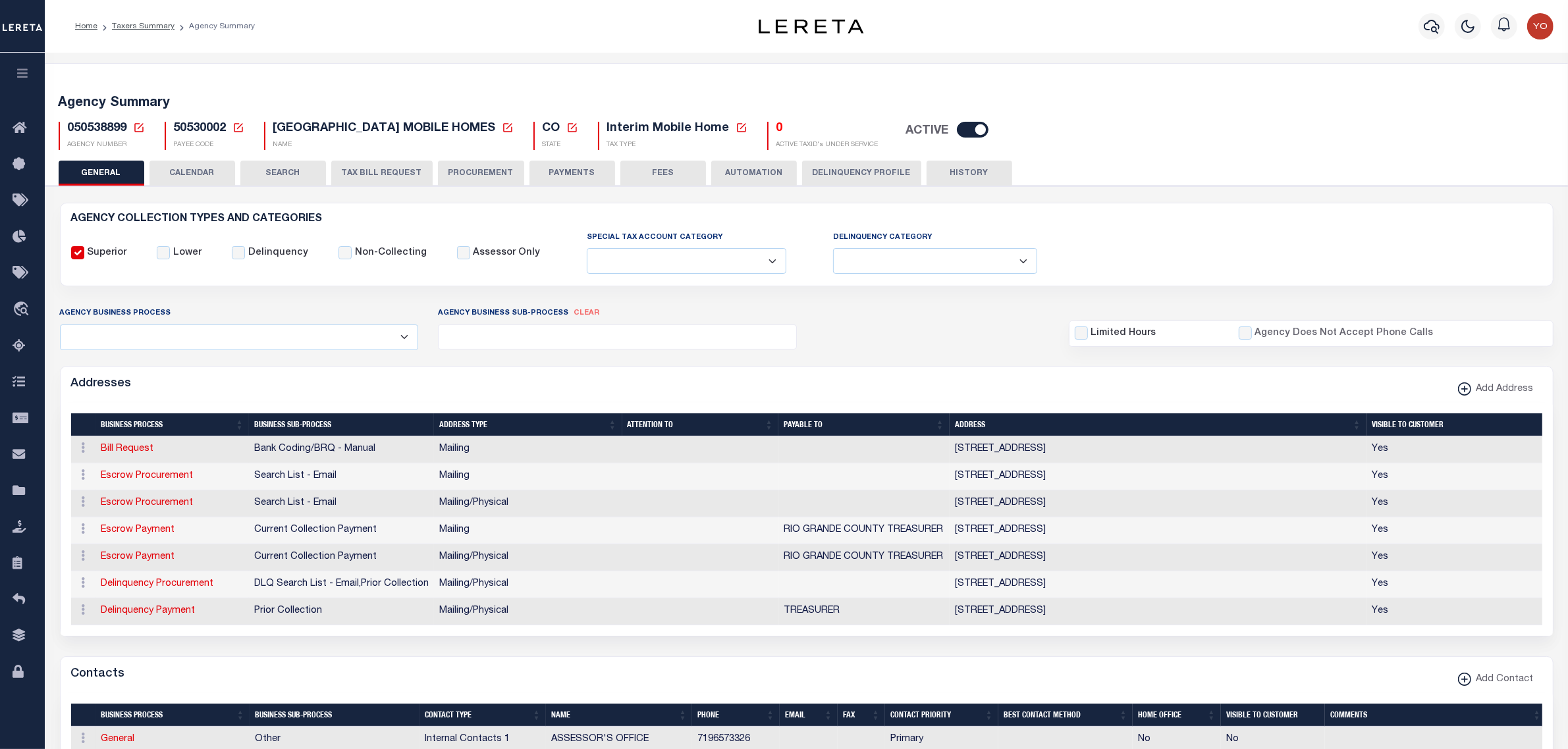
click at [601, 343] on ul at bounding box center [618, 334] width 358 height 17
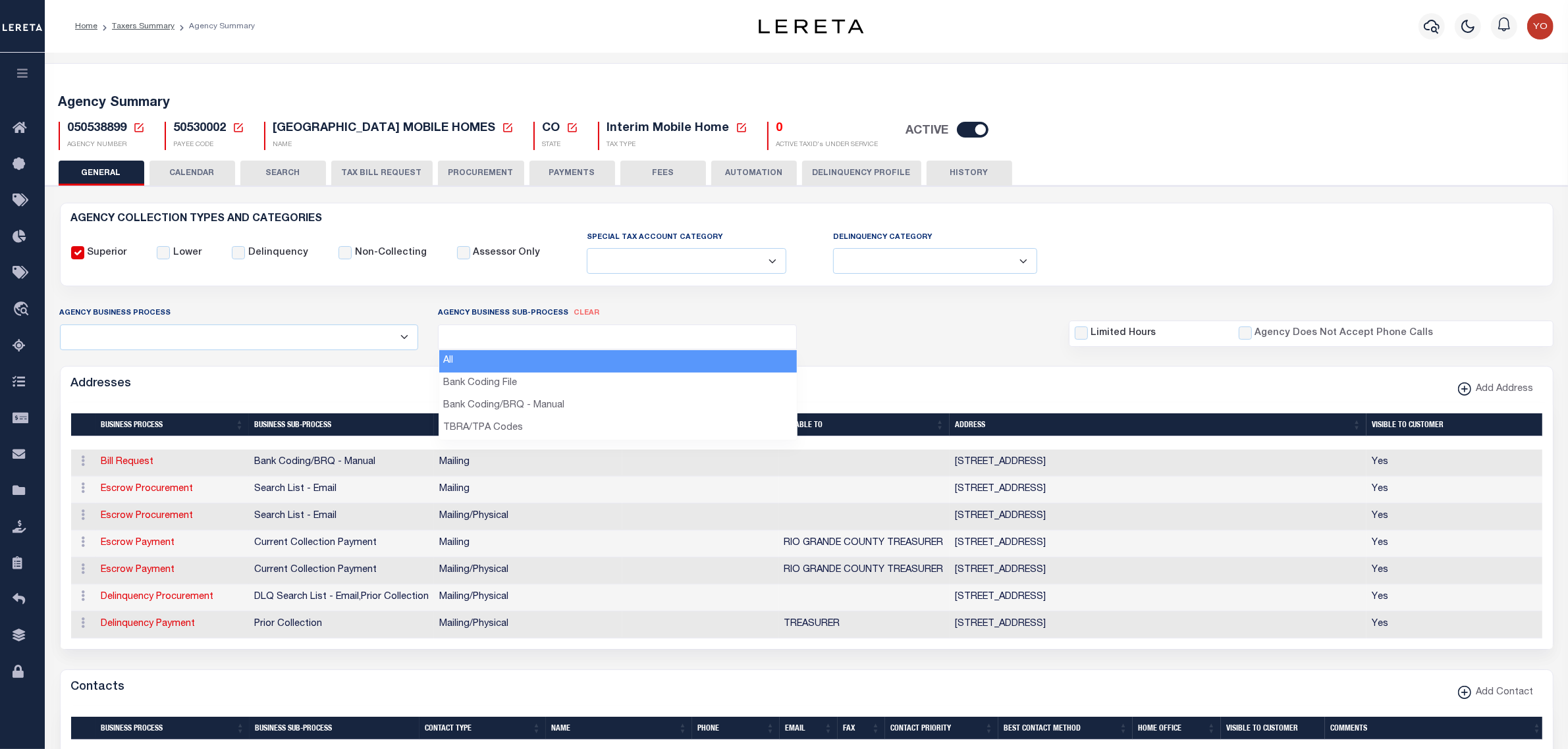
click at [600, 339] on ul at bounding box center [618, 334] width 358 height 17
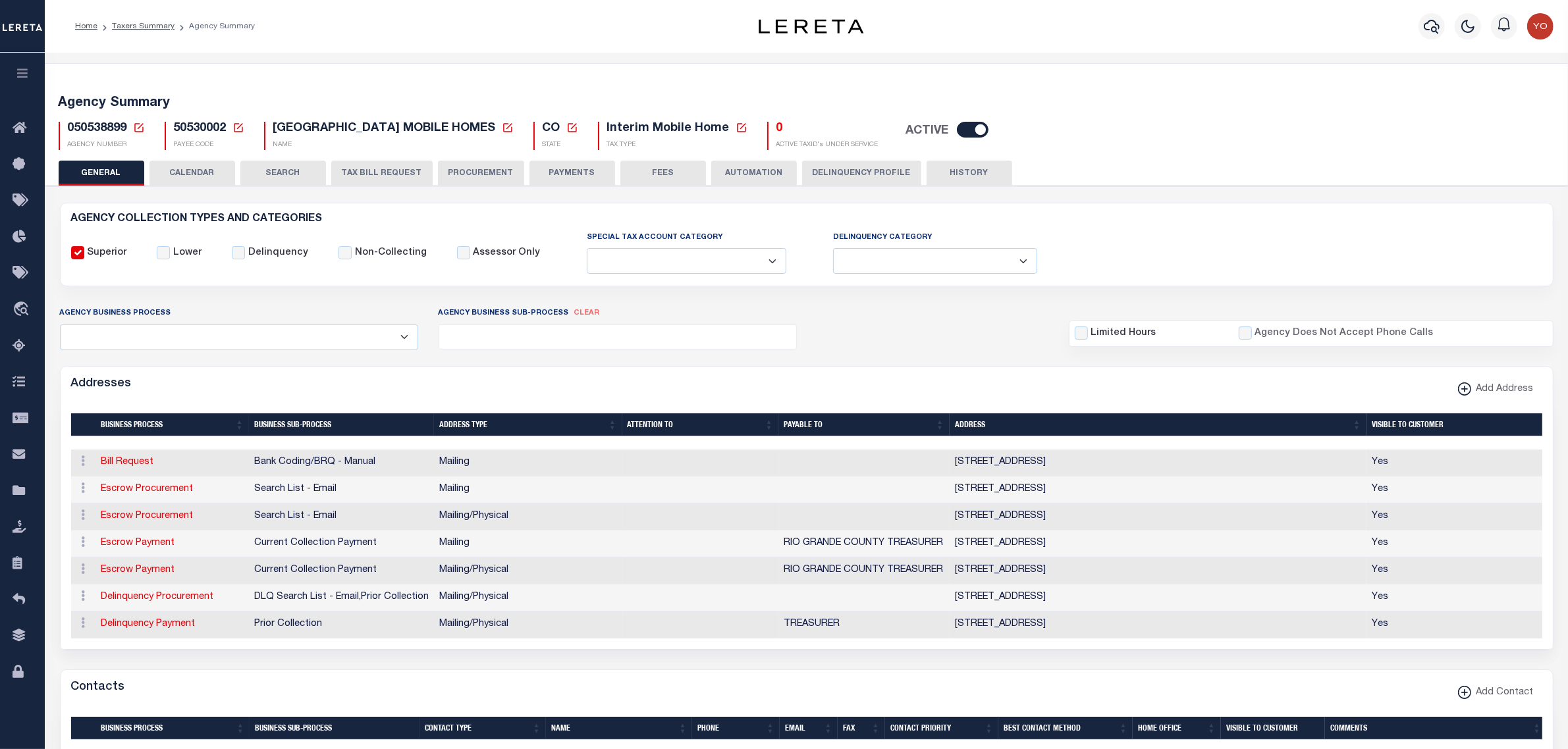
click at [600, 339] on ul at bounding box center [618, 334] width 358 height 17
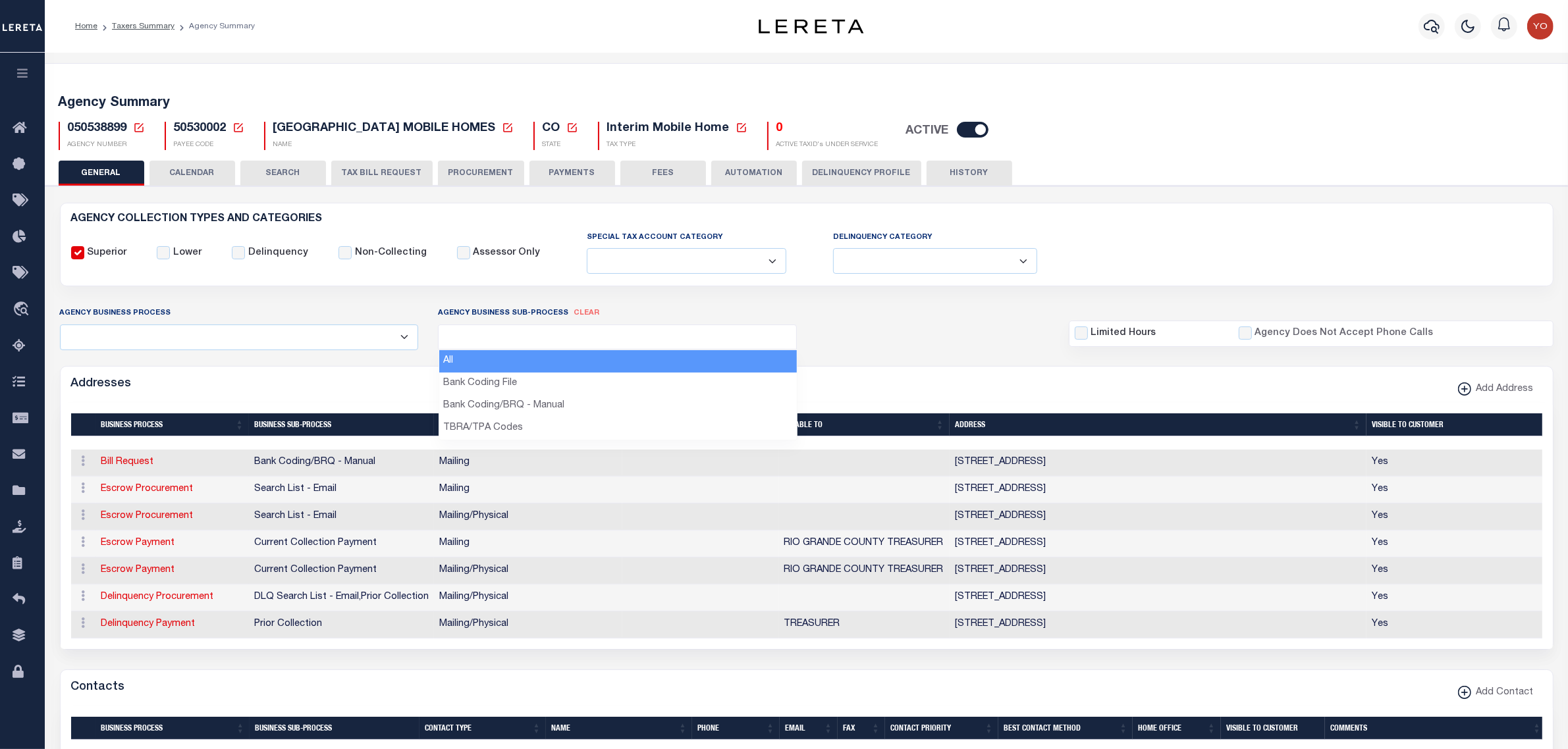
click at [736, 339] on ul at bounding box center [618, 334] width 358 height 17
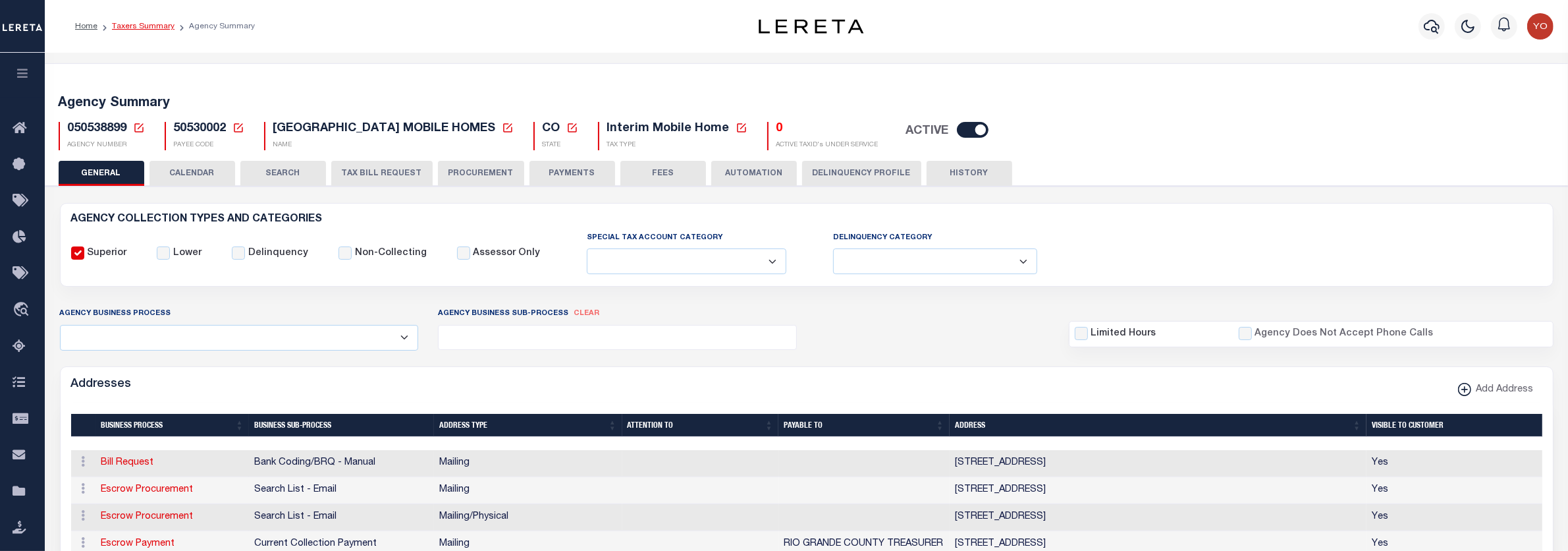
click at [145, 25] on link "Taxers Summary" at bounding box center [143, 26] width 63 height 8
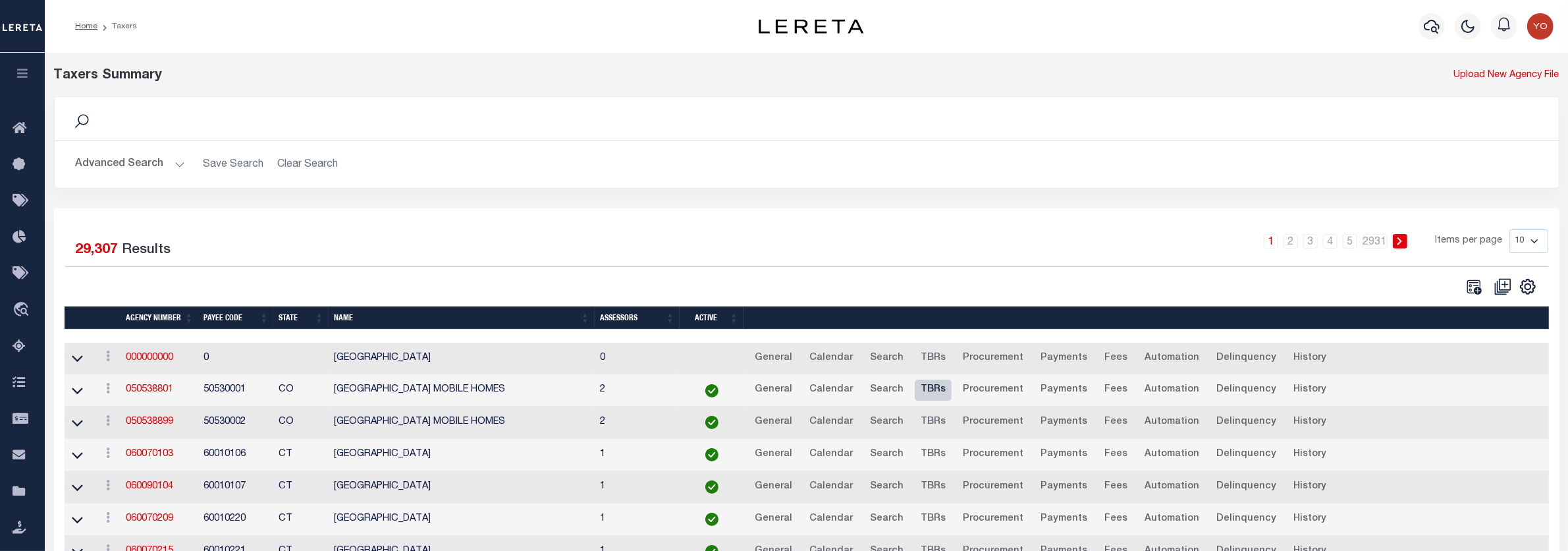
click at [931, 392] on link "TBRs" at bounding box center [933, 390] width 37 height 21
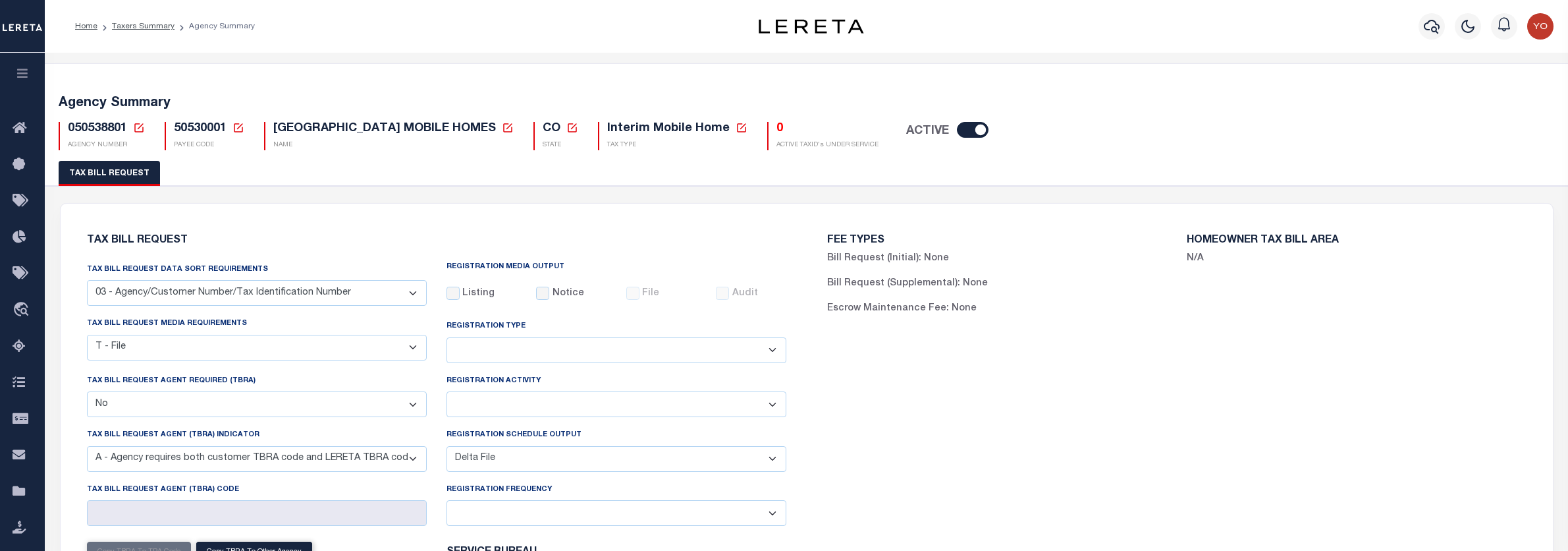
select select "27"
select select "22"
select select "false"
select select "9"
select select "2"
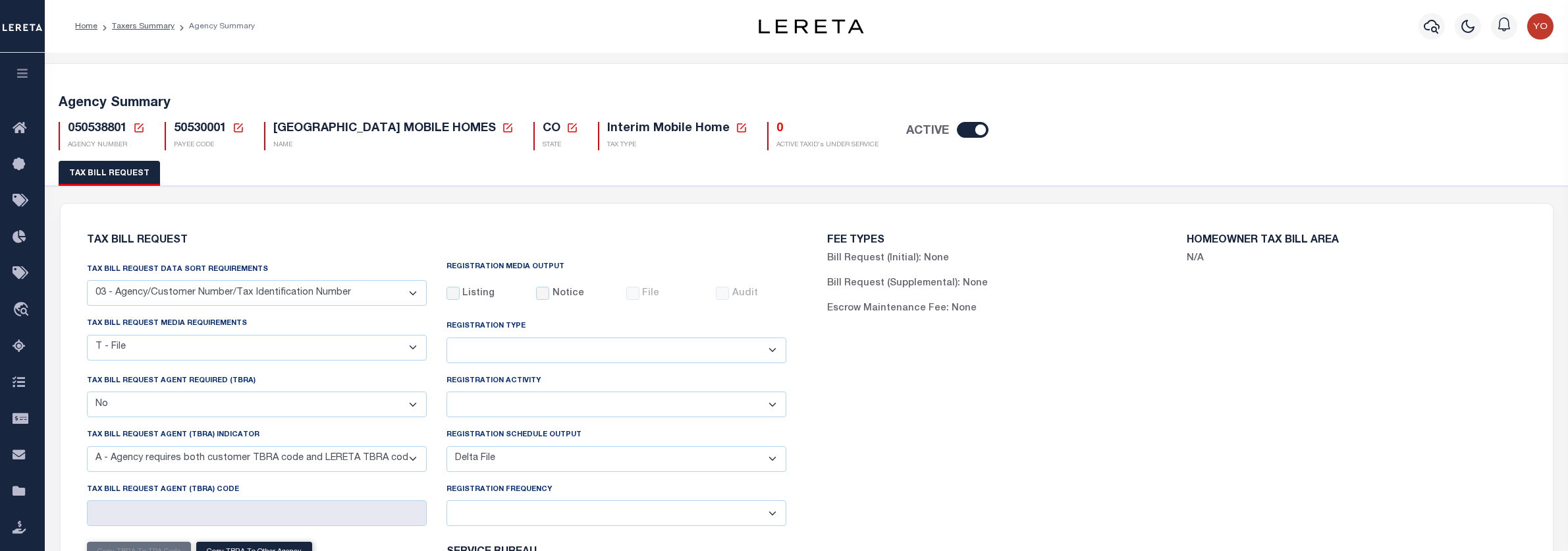
select select
select select "7803021001"
click at [554, 129] on span "CO" at bounding box center [551, 128] width 17 height 12
